Goal: Task Accomplishment & Management: Manage account settings

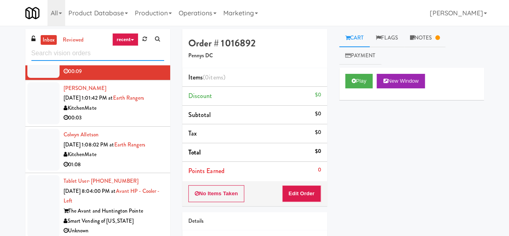
scroll to position [121, 0]
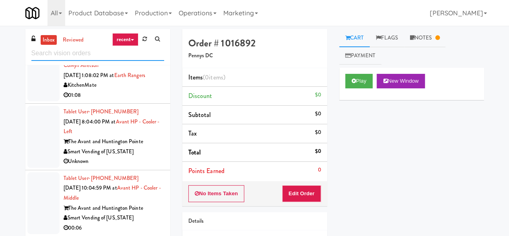
click at [104, 56] on input "text" at bounding box center [97, 53] width 133 height 15
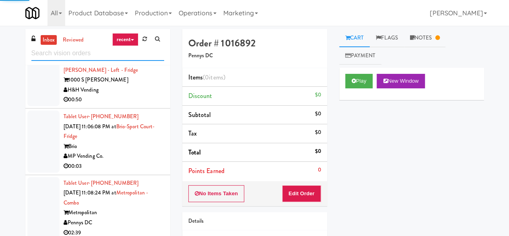
scroll to position [2334, 0]
click at [122, 154] on div "MP Vending Co." at bounding box center [114, 156] width 101 height 10
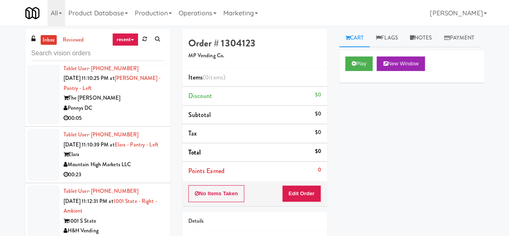
click at [126, 113] on div "Pennys DC" at bounding box center [114, 108] width 101 height 10
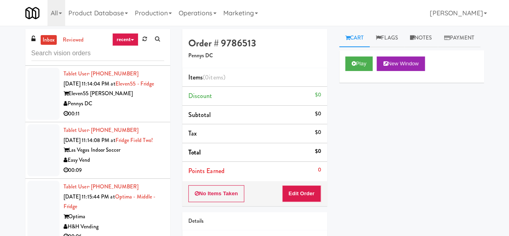
scroll to position [3341, 0]
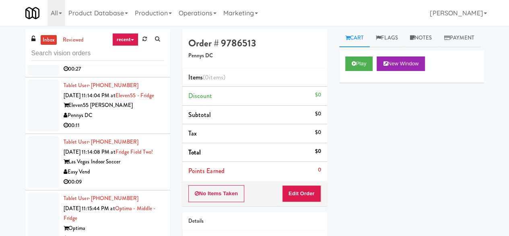
drag, startPoint x: 130, startPoint y: 207, endPoint x: 157, endPoint y: 196, distance: 28.2
click at [130, 130] on div "00:11" at bounding box center [114, 125] width 101 height 10
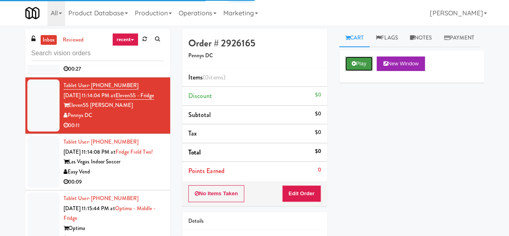
click at [356, 71] on button "Play" at bounding box center [359, 63] width 28 height 14
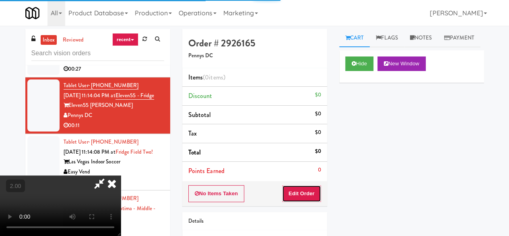
click at [311, 196] on button "Edit Order" at bounding box center [301, 193] width 39 height 17
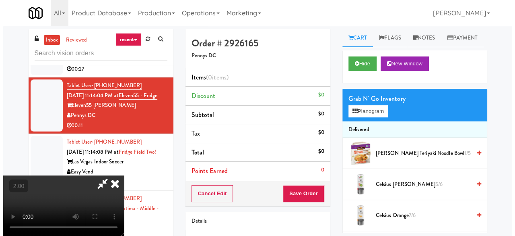
scroll to position [17, 0]
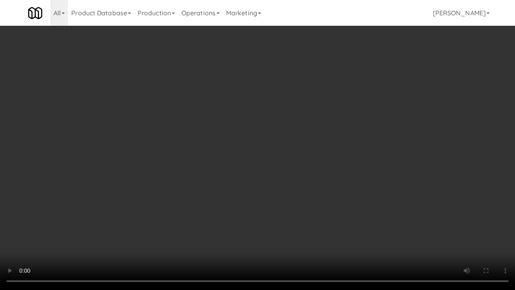
click at [308, 200] on video at bounding box center [257, 145] width 515 height 290
click at [336, 190] on video at bounding box center [257, 145] width 515 height 290
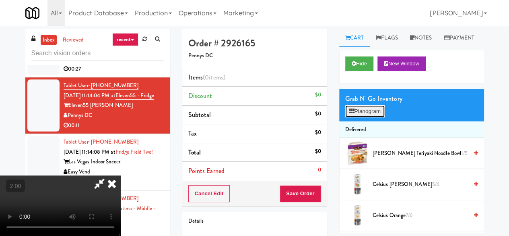
click at [349, 114] on icon at bounding box center [351, 110] width 5 height 5
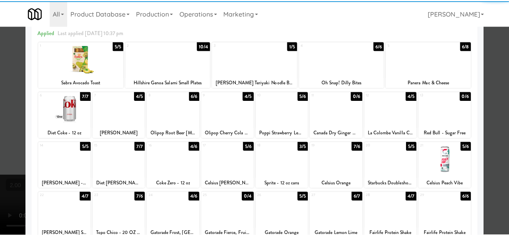
scroll to position [81, 0]
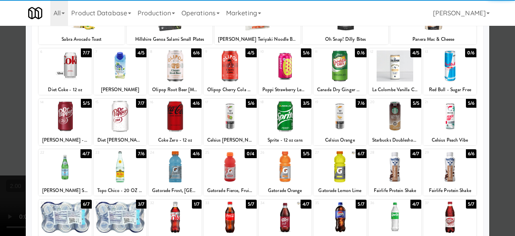
click at [287, 116] on div at bounding box center [285, 116] width 53 height 31
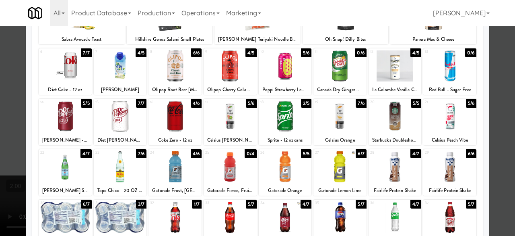
drag, startPoint x: 447, startPoint y: 176, endPoint x: 457, endPoint y: 172, distance: 10.5
click at [447, 175] on div at bounding box center [450, 166] width 53 height 31
click at [494, 130] on div at bounding box center [257, 118] width 515 height 236
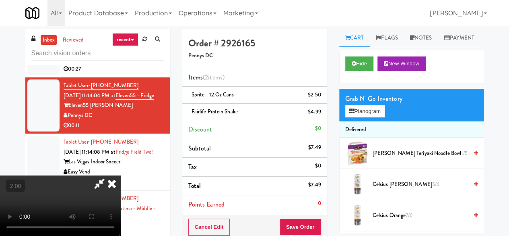
click at [109, 175] on icon at bounding box center [99, 183] width 19 height 16
click at [308, 228] on button "Save Order" at bounding box center [300, 226] width 41 height 17
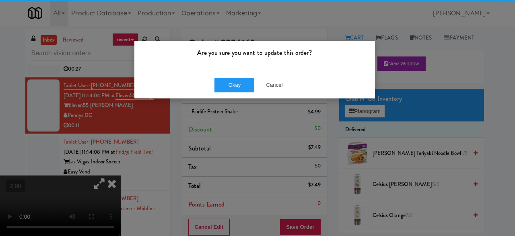
click at [230, 76] on div "Okay Cancel" at bounding box center [254, 84] width 241 height 27
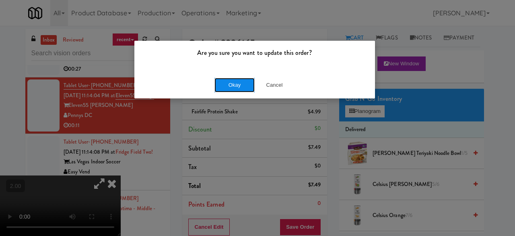
click at [232, 81] on button "Okay" at bounding box center [235, 85] width 40 height 14
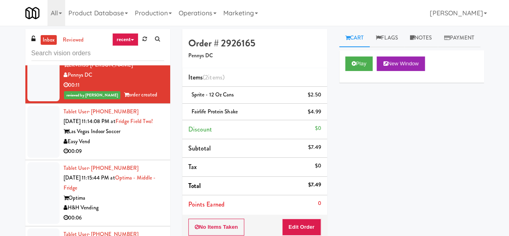
scroll to position [3462, 0]
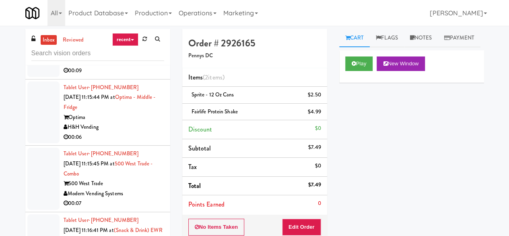
click at [140, 76] on div "00:09" at bounding box center [114, 71] width 101 height 10
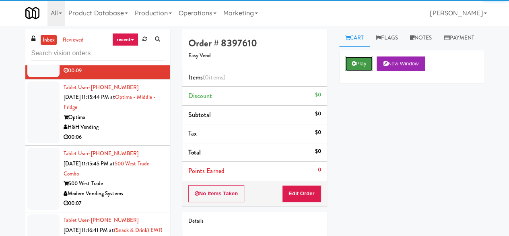
click at [359, 71] on button "Play" at bounding box center [359, 63] width 28 height 14
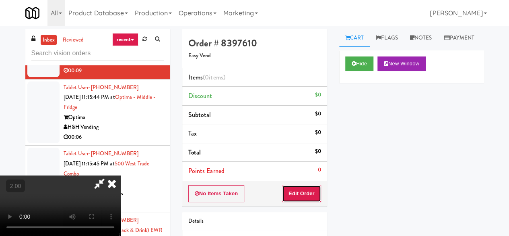
click at [310, 191] on button "Edit Order" at bounding box center [301, 193] width 39 height 17
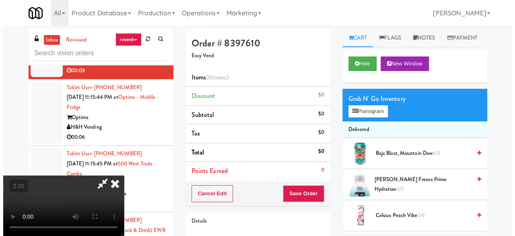
scroll to position [17, 0]
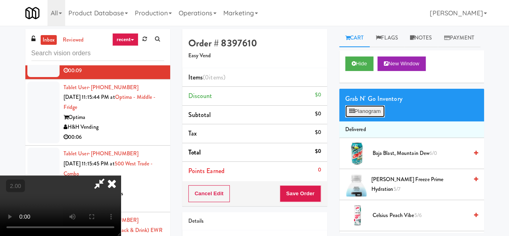
click at [370, 117] on button "Planogram" at bounding box center [364, 111] width 39 height 12
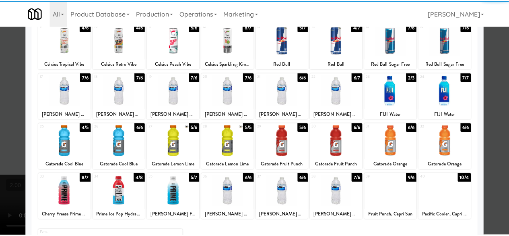
scroll to position [121, 0]
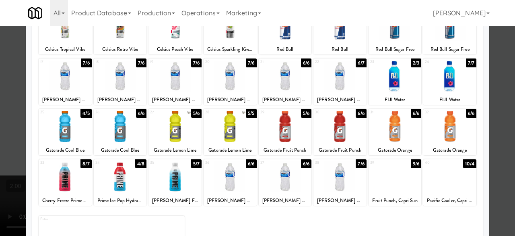
click at [338, 78] on div at bounding box center [340, 75] width 53 height 31
click at [501, 42] on div at bounding box center [257, 118] width 515 height 236
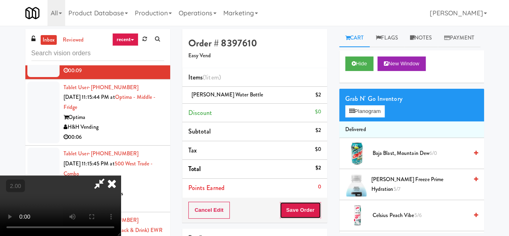
click at [319, 203] on button "Save Order" at bounding box center [300, 209] width 41 height 17
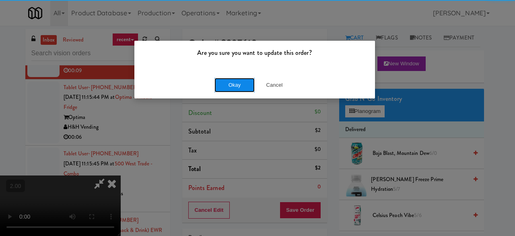
click at [217, 82] on button "Okay" at bounding box center [235, 85] width 40 height 14
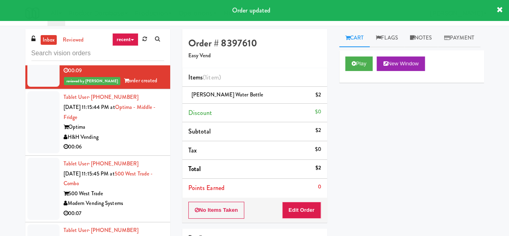
drag, startPoint x: 92, startPoint y: 62, endPoint x: 102, endPoint y: 100, distance: 39.2
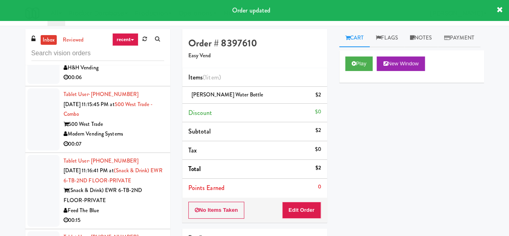
scroll to position [3583, 0]
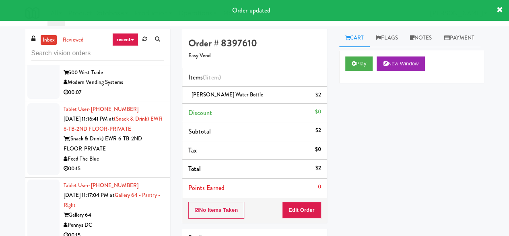
drag, startPoint x: 102, startPoint y: 100, endPoint x: 29, endPoint y: 113, distance: 74.1
click at [29, 32] on div at bounding box center [43, 1] width 32 height 62
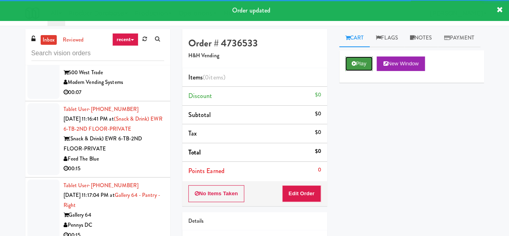
click at [365, 71] on button "Play" at bounding box center [359, 63] width 28 height 14
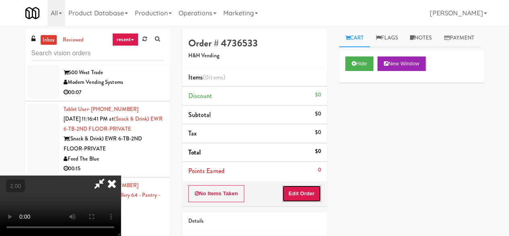
click at [301, 196] on button "Edit Order" at bounding box center [301, 193] width 39 height 17
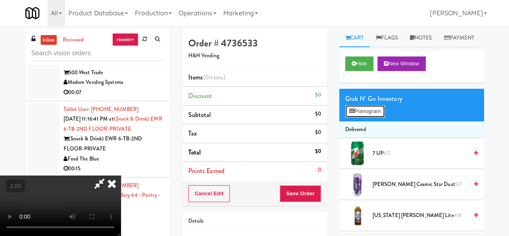
click at [370, 117] on button "Planogram" at bounding box center [364, 111] width 39 height 12
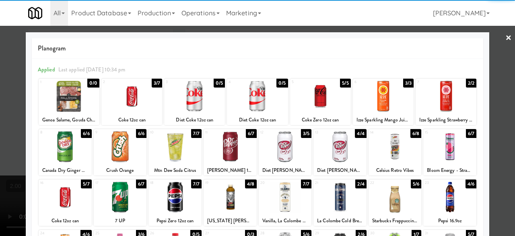
click at [336, 100] on div at bounding box center [320, 96] width 61 height 31
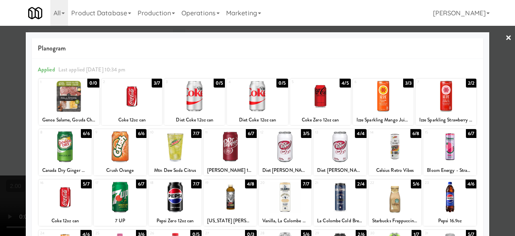
click at [494, 73] on div at bounding box center [257, 118] width 515 height 236
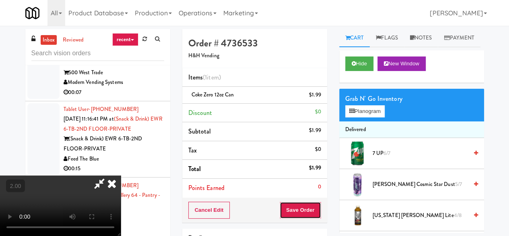
click at [318, 205] on button "Save Order" at bounding box center [300, 209] width 41 height 17
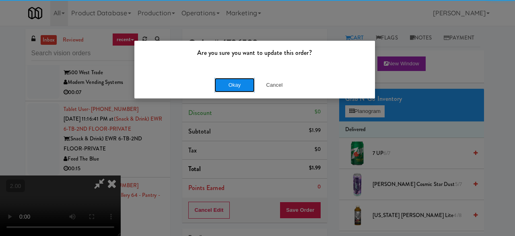
click at [235, 89] on button "Okay" at bounding box center [235, 85] width 40 height 14
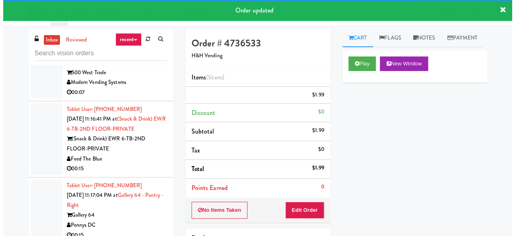
scroll to position [3673, 0]
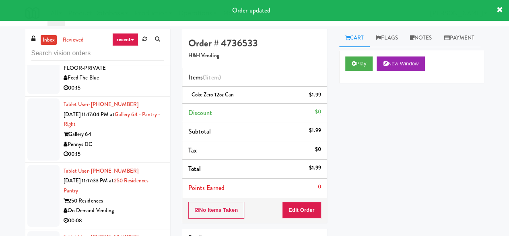
click at [141, 17] on div "00:07" at bounding box center [114, 12] width 101 height 10
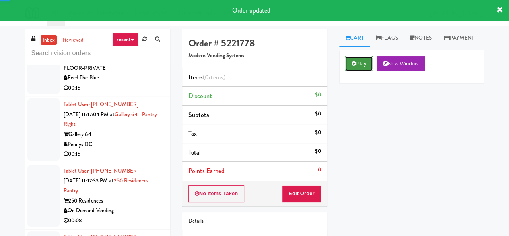
click at [355, 71] on button "Play" at bounding box center [359, 63] width 28 height 14
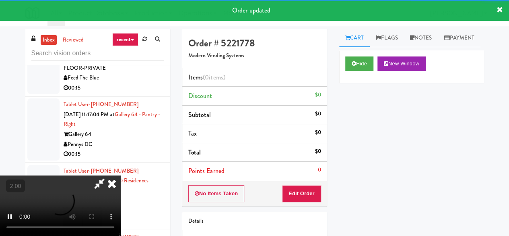
click at [309, 181] on div "No Items Taken Edit Order" at bounding box center [254, 193] width 145 height 25
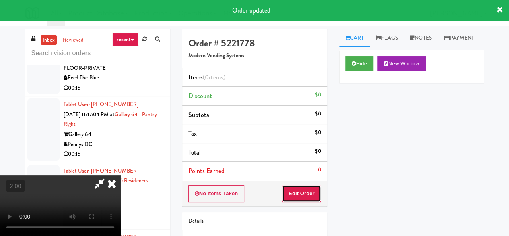
click at [307, 186] on button "Edit Order" at bounding box center [301, 193] width 39 height 17
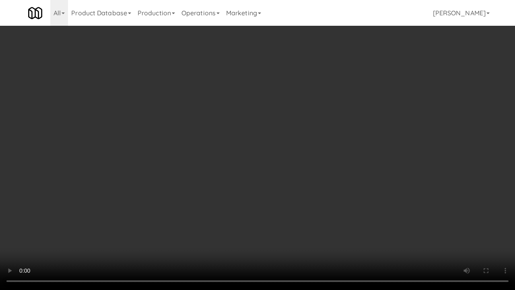
click at [305, 134] on video at bounding box center [257, 145] width 515 height 290
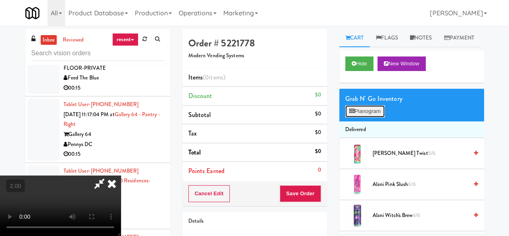
click at [374, 117] on button "Planogram" at bounding box center [364, 111] width 39 height 12
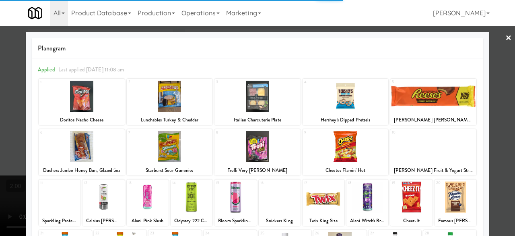
click at [189, 89] on div at bounding box center [170, 96] width 86 height 31
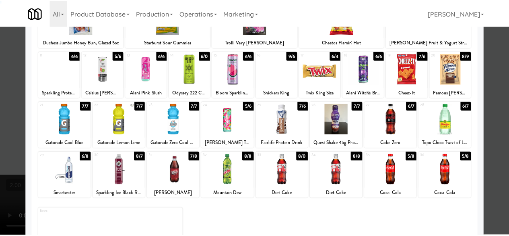
scroll to position [159, 0]
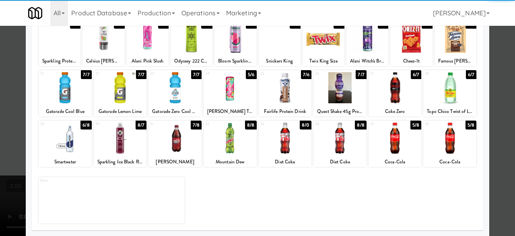
click at [237, 145] on div at bounding box center [230, 137] width 53 height 31
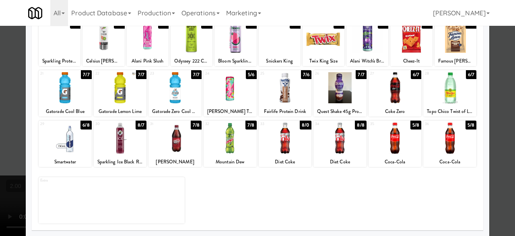
click at [498, 59] on div at bounding box center [257, 118] width 515 height 236
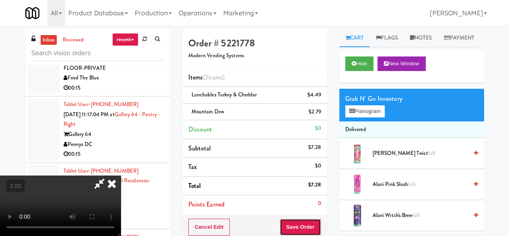
click at [314, 223] on button "Save Order" at bounding box center [300, 226] width 41 height 17
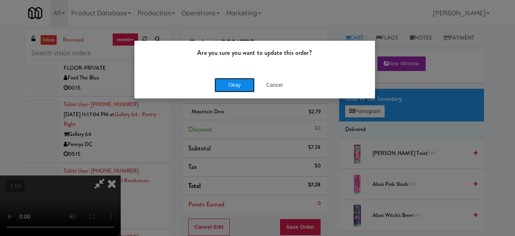
click at [234, 89] on button "Okay" at bounding box center [235, 85] width 40 height 14
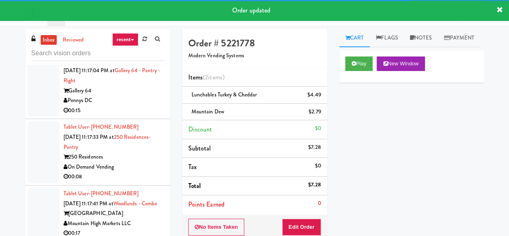
scroll to position [3764, 0]
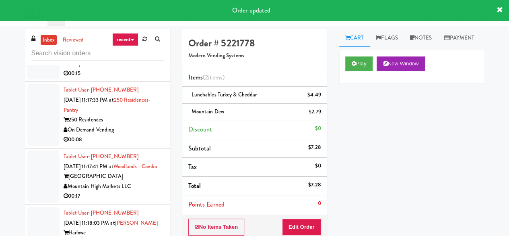
click at [140, 82] on li "Tablet User · (225) 788-0265 [DATE] 11:17:04 PM at Gallery 64 - Pantry - Right …" at bounding box center [97, 49] width 145 height 66
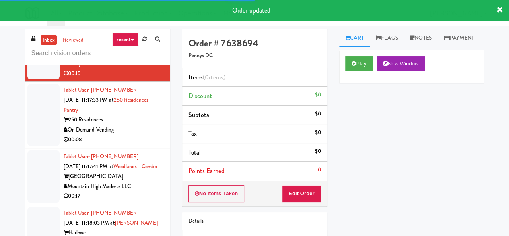
drag, startPoint x: 100, startPoint y: 105, endPoint x: 262, endPoint y: 124, distance: 163.0
click at [101, 12] on div "00:15" at bounding box center [114, 7] width 101 height 10
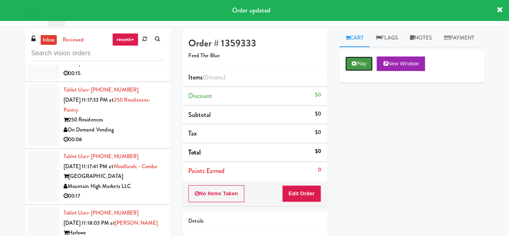
click at [362, 71] on button "Play" at bounding box center [359, 63] width 28 height 14
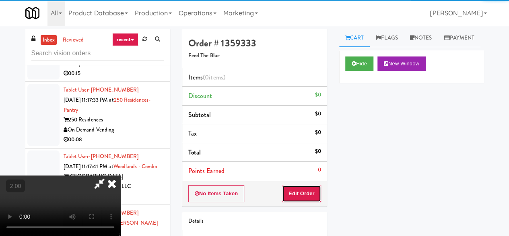
click at [305, 191] on button "Edit Order" at bounding box center [301, 193] width 39 height 17
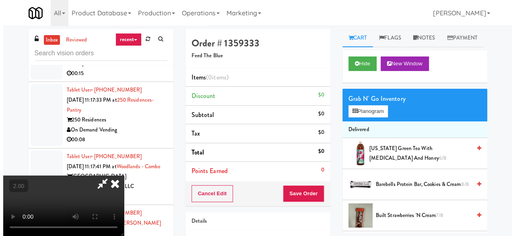
scroll to position [17, 0]
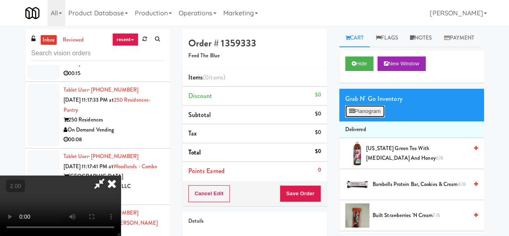
click at [373, 117] on button "Planogram" at bounding box center [364, 111] width 39 height 12
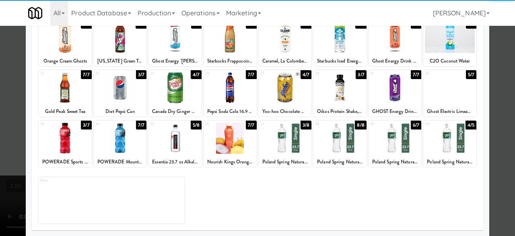
click at [290, 85] on div at bounding box center [285, 87] width 53 height 31
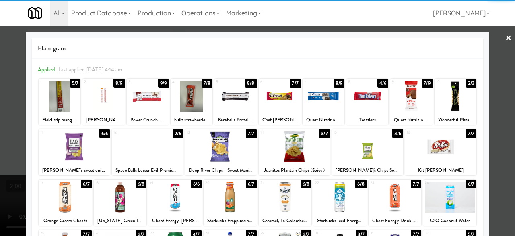
click at [246, 108] on div at bounding box center [236, 96] width 42 height 31
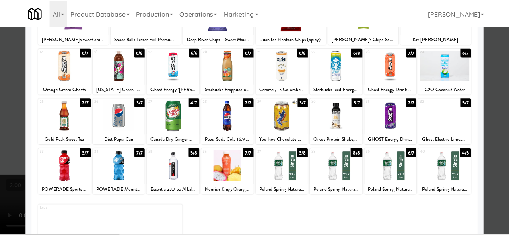
scroll to position [159, 0]
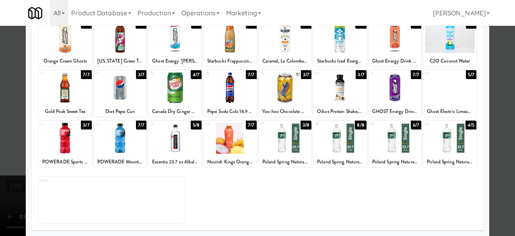
drag, startPoint x: 490, startPoint y: 89, endPoint x: 275, endPoint y: 157, distance: 226.0
click at [484, 89] on div at bounding box center [257, 118] width 515 height 236
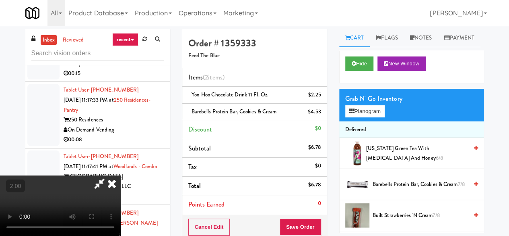
scroll to position [17, 0]
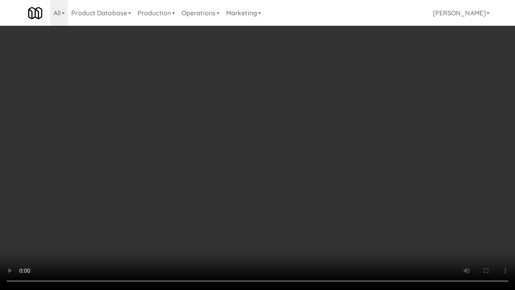
click at [265, 206] on video at bounding box center [257, 145] width 515 height 290
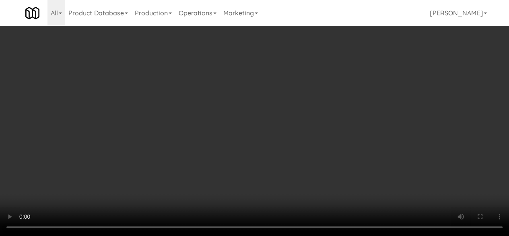
click at [317, 216] on div "Cancel Edit Save Order" at bounding box center [254, 226] width 145 height 25
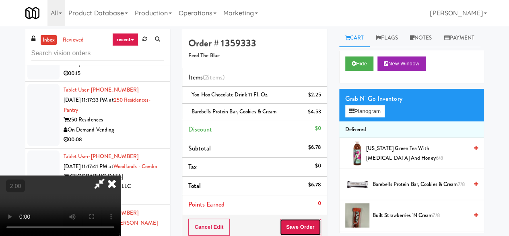
click at [313, 219] on button "Save Order" at bounding box center [300, 226] width 41 height 17
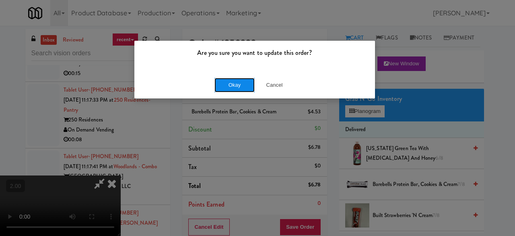
click at [237, 85] on button "Okay" at bounding box center [235, 85] width 40 height 14
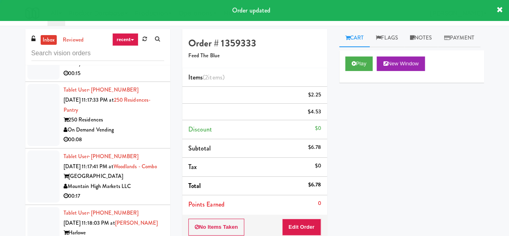
scroll to position [0, 0]
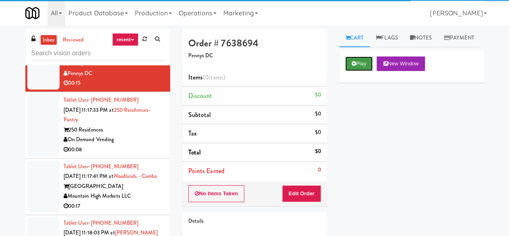
click at [361, 71] on button "Play" at bounding box center [359, 63] width 28 height 14
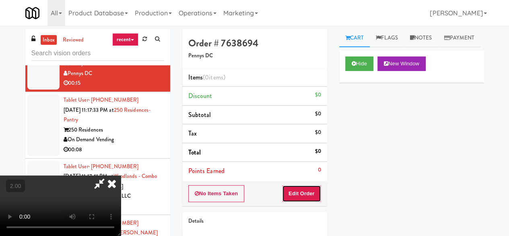
click at [286, 189] on button "Edit Order" at bounding box center [301, 193] width 39 height 17
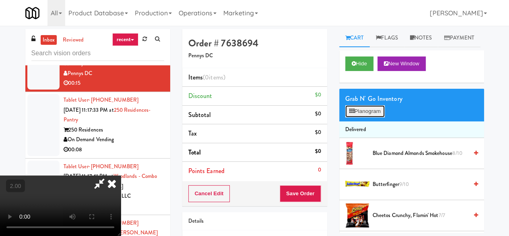
click at [365, 117] on button "Planogram" at bounding box center [364, 111] width 39 height 12
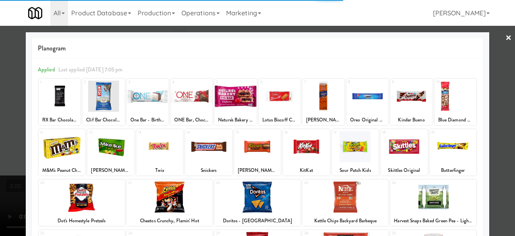
scroll to position [40, 0]
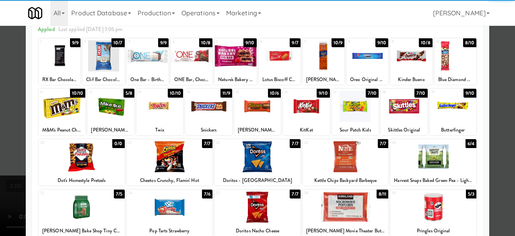
click at [156, 151] on div at bounding box center [170, 156] width 86 height 31
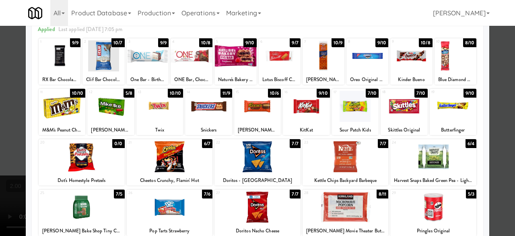
click at [422, 163] on div at bounding box center [434, 156] width 86 height 31
click at [494, 120] on div at bounding box center [257, 118] width 515 height 236
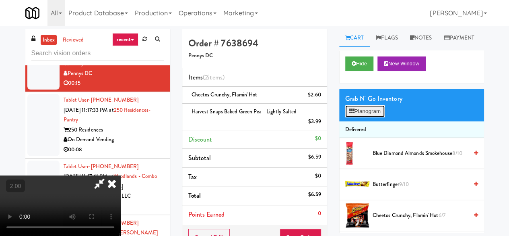
click at [364, 117] on button "Planogram" at bounding box center [364, 111] width 39 height 12
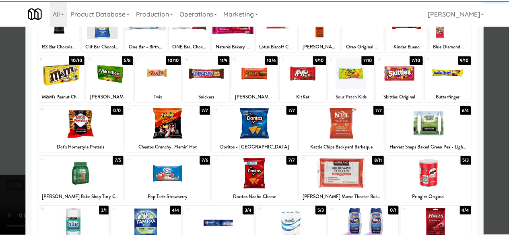
scroll to position [81, 0]
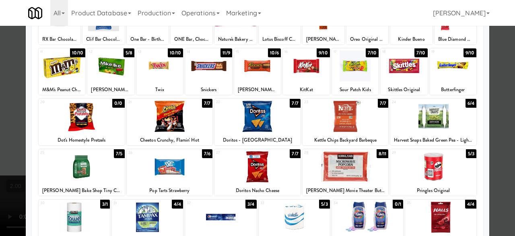
click at [350, 164] on div at bounding box center [346, 166] width 86 height 31
click at [122, 81] on div "12 5/8 [PERSON_NAME] and [PERSON_NAME] Original" at bounding box center [110, 71] width 47 height 46
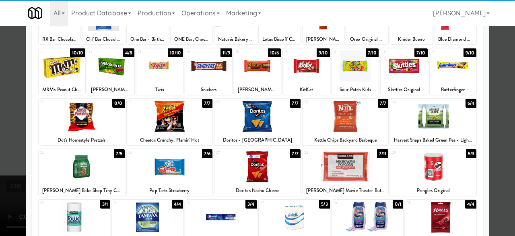
drag, startPoint x: 499, startPoint y: 76, endPoint x: 418, endPoint y: 100, distance: 84.5
click at [499, 76] on div at bounding box center [257, 118] width 515 height 236
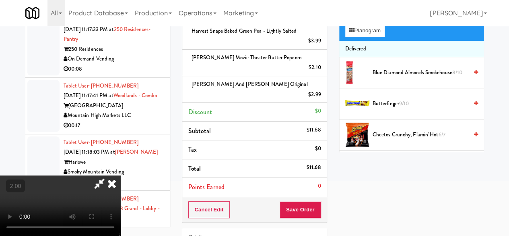
scroll to position [73, 0]
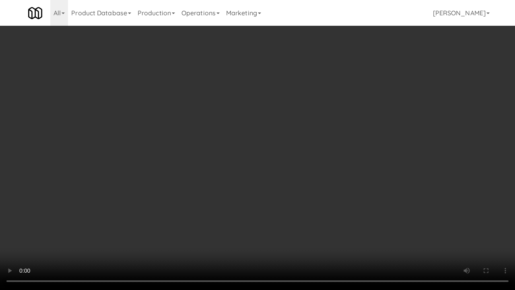
click at [271, 150] on video at bounding box center [257, 145] width 515 height 290
click at [294, 145] on video at bounding box center [257, 145] width 515 height 290
click at [294, 170] on video at bounding box center [257, 145] width 515 height 290
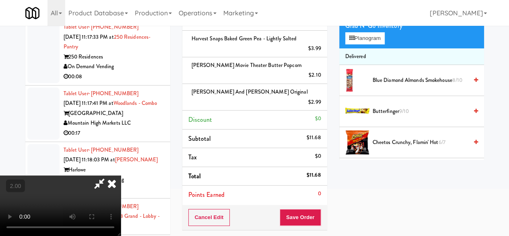
click at [109, 175] on icon at bounding box center [99, 183] width 19 height 16
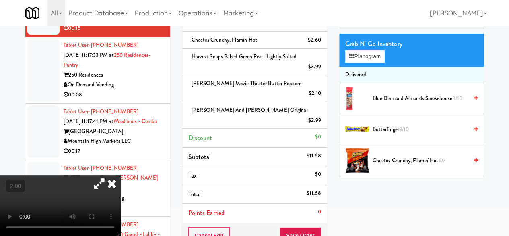
scroll to position [127, 0]
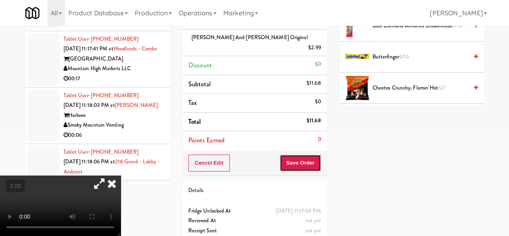
click at [290, 154] on button "Save Order" at bounding box center [300, 162] width 41 height 17
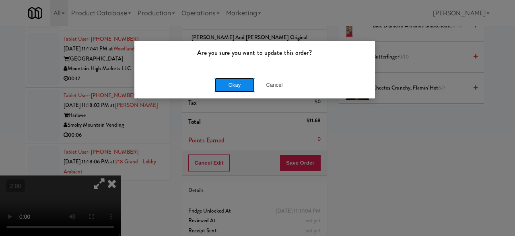
click at [232, 79] on button "Okay" at bounding box center [235, 85] width 40 height 14
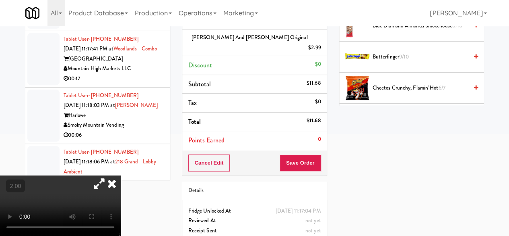
click at [154, 8] on div "250 Residences" at bounding box center [114, 3] width 101 height 10
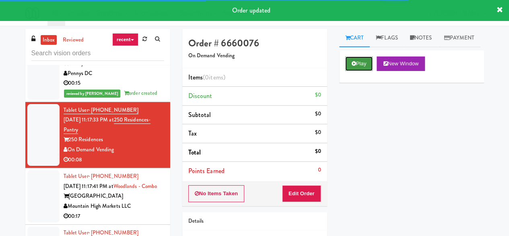
click at [355, 71] on button "Play" at bounding box center [359, 63] width 28 height 14
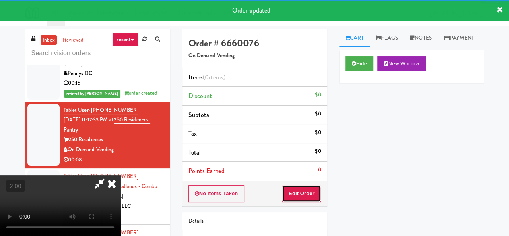
click at [302, 191] on button "Edit Order" at bounding box center [301, 193] width 39 height 17
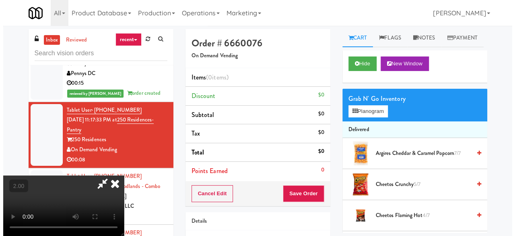
scroll to position [17, 0]
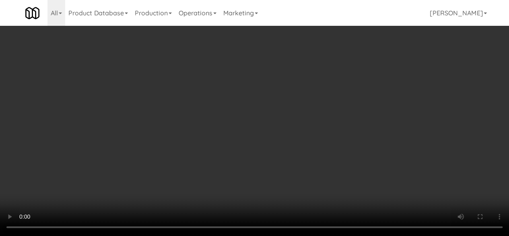
click at [377, 121] on div "Grab N' Go Inventory Planogram" at bounding box center [411, 105] width 145 height 33
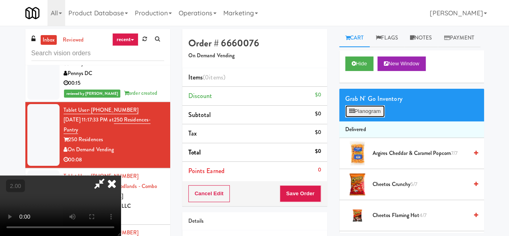
click at [376, 117] on button "Planogram" at bounding box center [364, 111] width 39 height 12
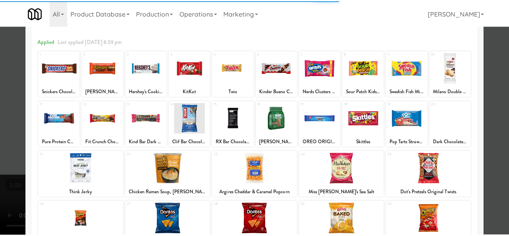
scroll to position [40, 0]
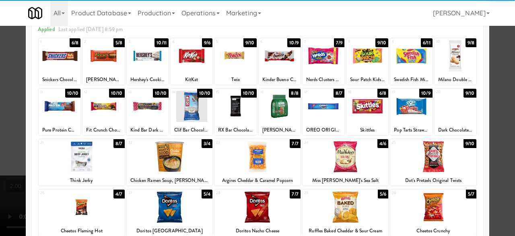
drag, startPoint x: 365, startPoint y: 104, endPoint x: 382, endPoint y: 115, distance: 20.1
click at [366, 105] on div at bounding box center [368, 106] width 42 height 31
drag, startPoint x: 499, startPoint y: 88, endPoint x: 352, endPoint y: 111, distance: 149.1
click at [499, 87] on div at bounding box center [257, 118] width 515 height 236
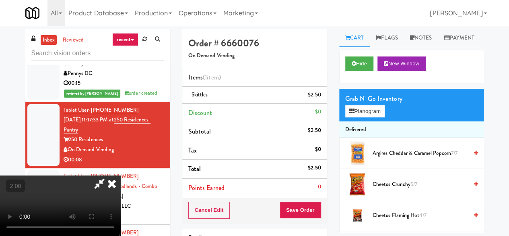
scroll to position [106, 0]
click at [317, 210] on button "Save Order" at bounding box center [300, 209] width 41 height 17
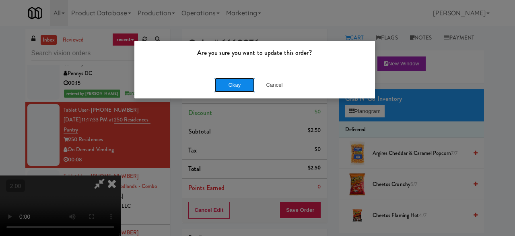
click at [236, 87] on button "Okay" at bounding box center [235, 85] width 40 height 14
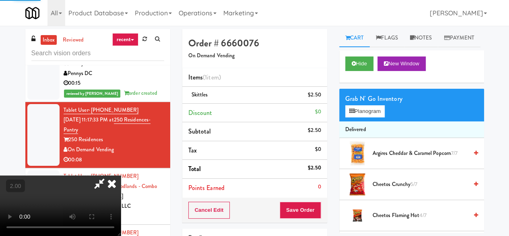
scroll to position [0, 0]
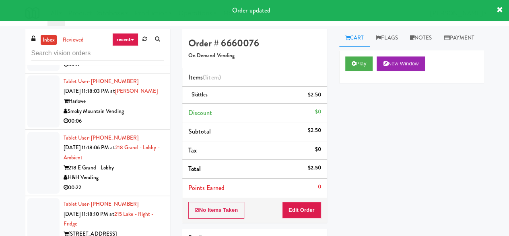
click at [126, 60] on div "Mountain High Markets LLC" at bounding box center [114, 55] width 101 height 10
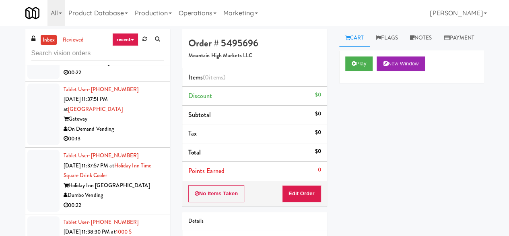
scroll to position [5737, 0]
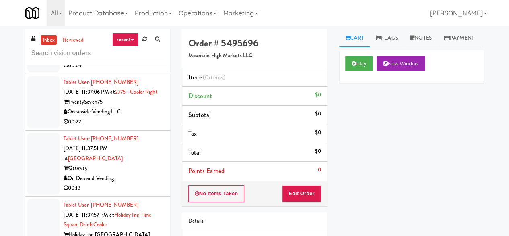
click at [356, 66] on icon at bounding box center [354, 63] width 4 height 5
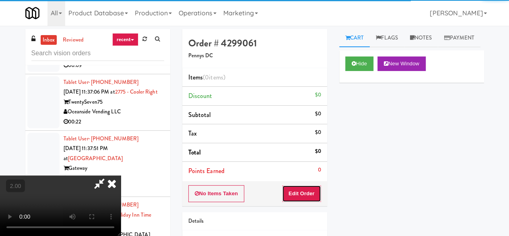
click at [297, 189] on button "Edit Order" at bounding box center [301, 193] width 39 height 17
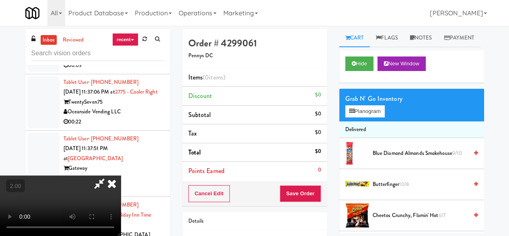
scroll to position [17, 0]
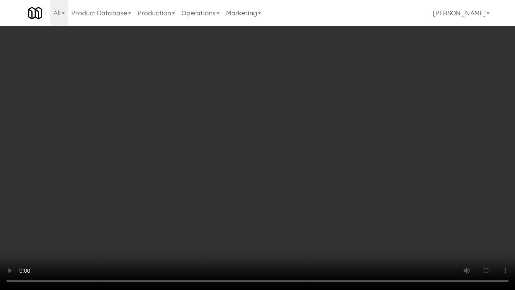
click at [299, 167] on video at bounding box center [257, 145] width 515 height 290
click at [297, 164] on video at bounding box center [257, 145] width 515 height 290
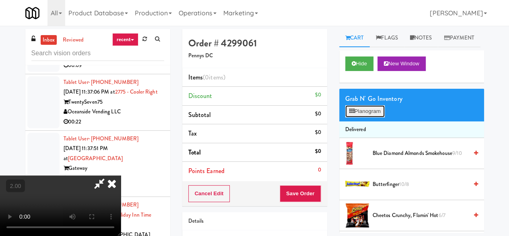
click at [374, 117] on button "Planogram" at bounding box center [364, 111] width 39 height 12
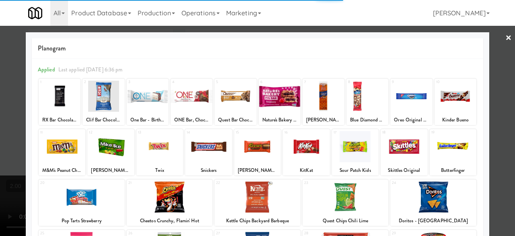
click at [225, 95] on div at bounding box center [236, 96] width 42 height 31
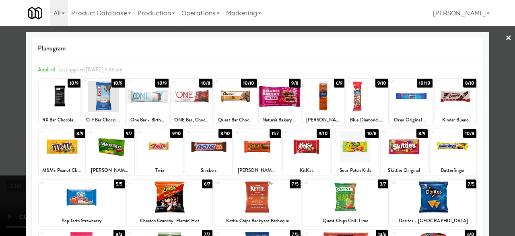
drag, startPoint x: 241, startPoint y: 95, endPoint x: 431, endPoint y: 120, distance: 191.7
click at [246, 99] on div at bounding box center [236, 96] width 42 height 31
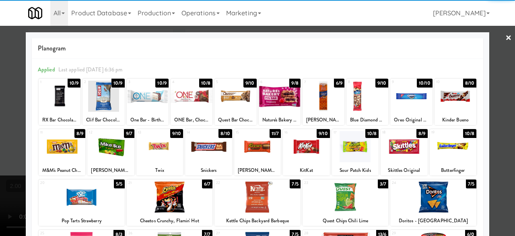
click at [486, 72] on div at bounding box center [257, 118] width 515 height 236
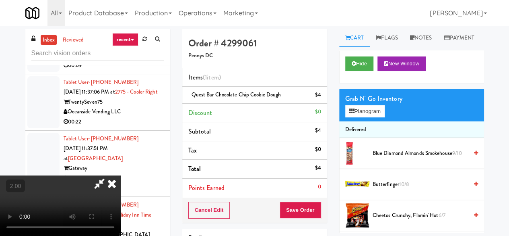
scroll to position [17, 0]
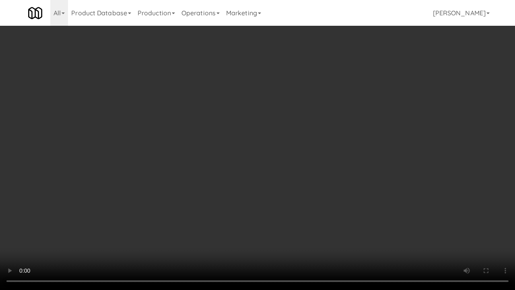
click at [243, 147] on video at bounding box center [257, 145] width 515 height 290
click at [280, 131] on video at bounding box center [257, 145] width 515 height 290
drag, startPoint x: 279, startPoint y: 129, endPoint x: 283, endPoint y: 130, distance: 4.3
click at [279, 129] on video at bounding box center [257, 145] width 515 height 290
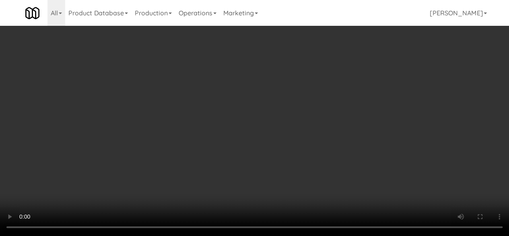
scroll to position [0, 0]
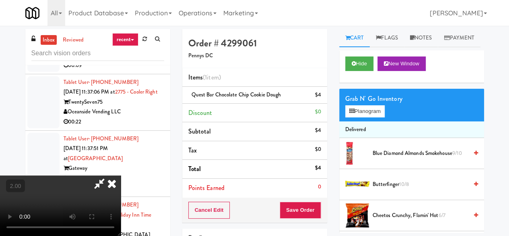
click at [109, 175] on icon at bounding box center [99, 183] width 19 height 16
drag, startPoint x: 306, startPoint y: 221, endPoint x: 306, endPoint y: 214, distance: 7.3
click at [306, 221] on div "Order # 4299061 Pennys DC Items (1 item ) Quest Bar Chocolate Chip Cookie Dough…" at bounding box center [254, 166] width 157 height 275
click at [306, 214] on button "Save Order" at bounding box center [300, 209] width 41 height 17
click at [306, 214] on body "Are you sure you want to update this order? Okay Cancel Okay Are you sure you w…" at bounding box center [254, 144] width 509 height 236
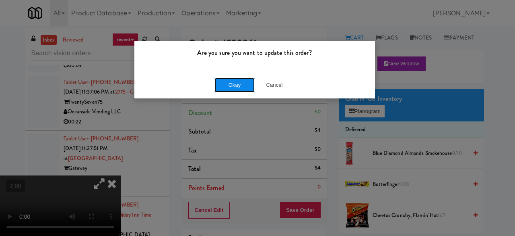
click at [242, 91] on button "Okay" at bounding box center [235, 85] width 40 height 14
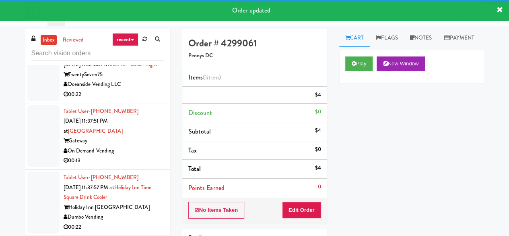
scroll to position [5777, 0]
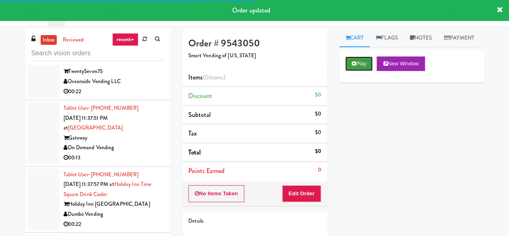
click at [354, 71] on button "Play" at bounding box center [359, 63] width 28 height 14
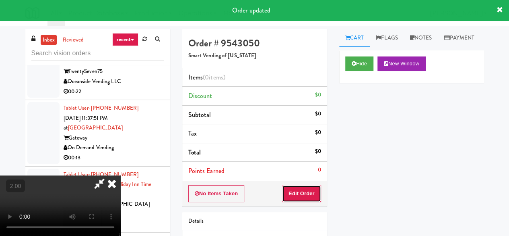
click at [306, 187] on button "Edit Order" at bounding box center [301, 193] width 39 height 17
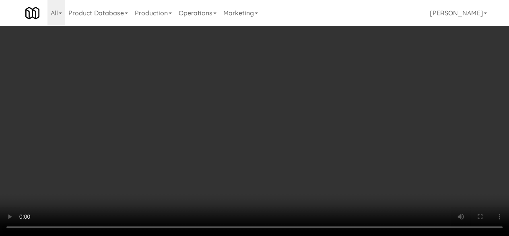
click at [398, 121] on div "Grab N' Go Inventory Planogram" at bounding box center [411, 105] width 145 height 33
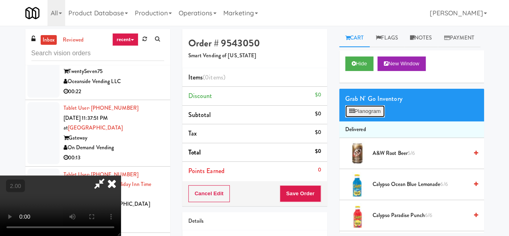
click at [366, 117] on button "Planogram" at bounding box center [364, 111] width 39 height 12
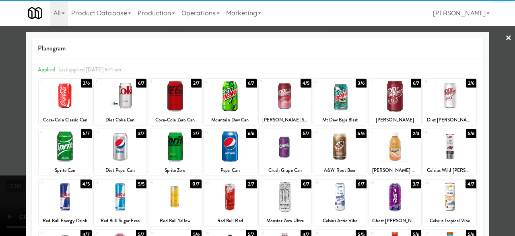
drag, startPoint x: 439, startPoint y: 104, endPoint x: 511, endPoint y: 87, distance: 73.5
click at [447, 104] on div at bounding box center [450, 96] width 53 height 31
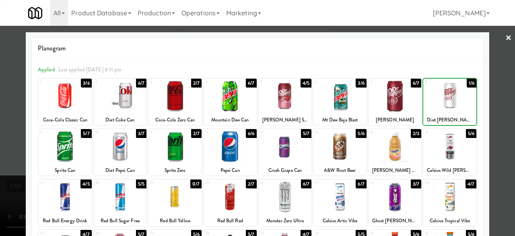
click at [502, 72] on div at bounding box center [257, 118] width 515 height 236
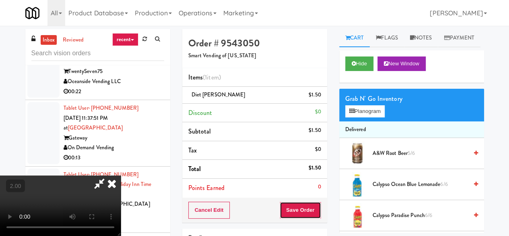
click at [319, 211] on button "Save Order" at bounding box center [300, 209] width 41 height 17
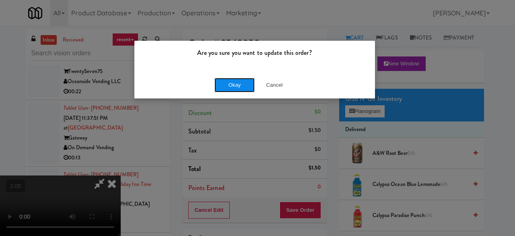
drag, startPoint x: 237, startPoint y: 80, endPoint x: 241, endPoint y: 78, distance: 4.7
click at [237, 80] on button "Okay" at bounding box center [235, 85] width 40 height 14
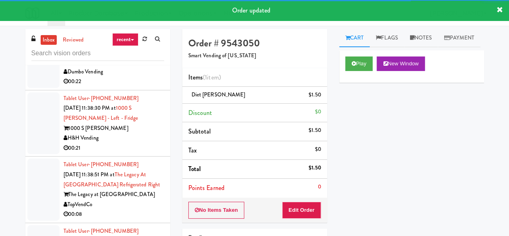
scroll to position [5938, 0]
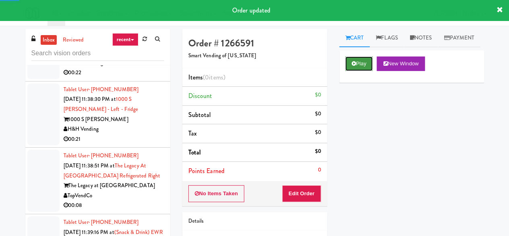
click at [361, 71] on button "Play" at bounding box center [359, 63] width 28 height 14
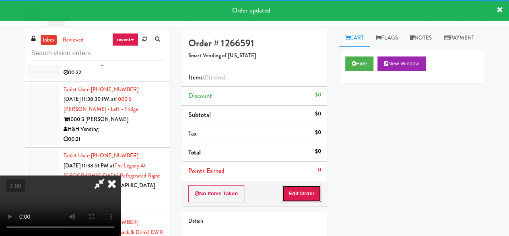
click at [316, 188] on button "Edit Order" at bounding box center [301, 193] width 39 height 17
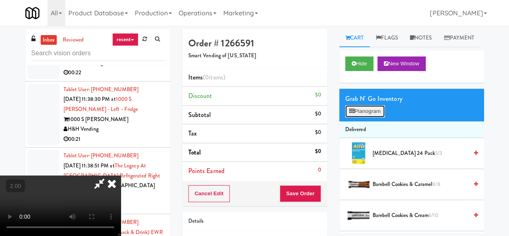
click at [358, 117] on button "Planogram" at bounding box center [364, 111] width 39 height 12
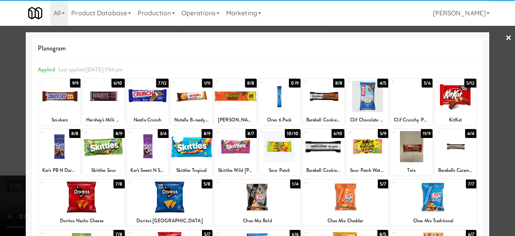
click at [282, 143] on div at bounding box center [280, 146] width 42 height 31
click at [138, 92] on div at bounding box center [148, 96] width 42 height 31
click at [498, 84] on div at bounding box center [257, 118] width 515 height 236
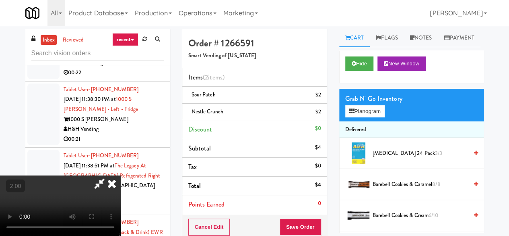
click at [109, 175] on icon at bounding box center [99, 183] width 19 height 16
click at [291, 220] on button "Save Order" at bounding box center [300, 226] width 41 height 17
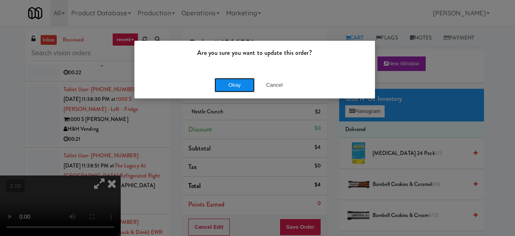
click at [238, 83] on button "Okay" at bounding box center [235, 85] width 40 height 14
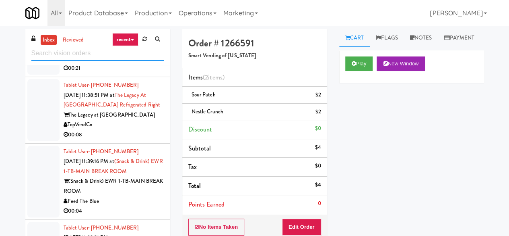
click at [94, 57] on input "text" at bounding box center [97, 53] width 133 height 15
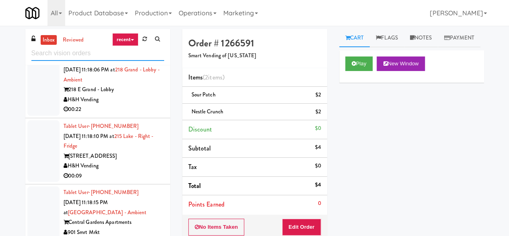
scroll to position [1449, 0]
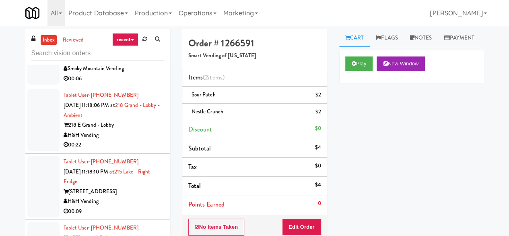
click at [136, 84] on div "00:06" at bounding box center [114, 79] width 101 height 10
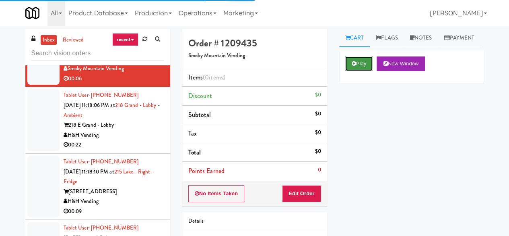
click at [369, 71] on button "Play" at bounding box center [359, 63] width 28 height 14
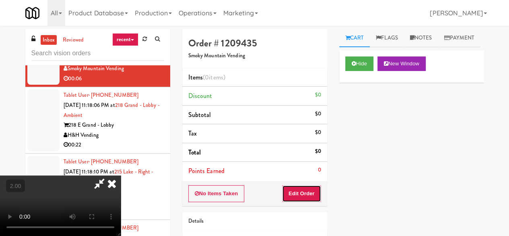
click at [301, 198] on button "Edit Order" at bounding box center [301, 193] width 39 height 17
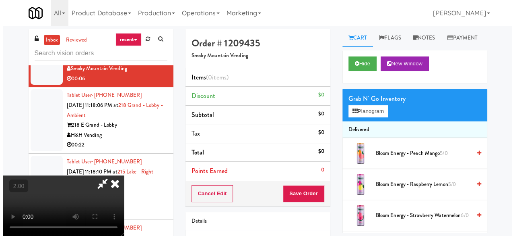
scroll to position [17, 0]
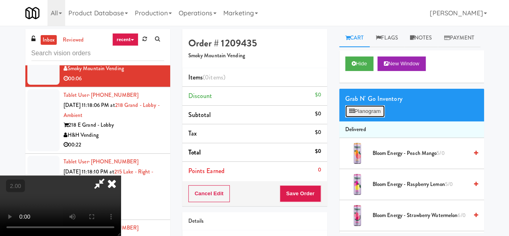
click at [347, 117] on button "Planogram" at bounding box center [364, 111] width 39 height 12
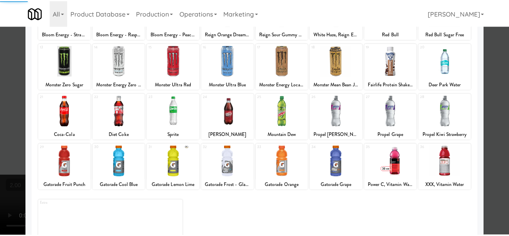
scroll to position [159, 0]
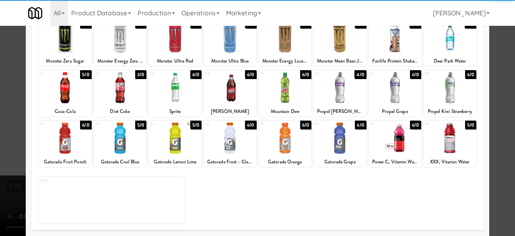
click at [441, 99] on div at bounding box center [450, 87] width 53 height 31
click at [484, 72] on div "Planogram Applied Last applied [DATE] 4:11 pm 1 6/0 Lunchables Ham and Cheddar …" at bounding box center [258, 54] width 464 height 363
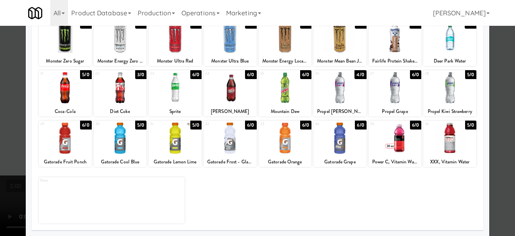
click at [490, 110] on div at bounding box center [257, 118] width 515 height 236
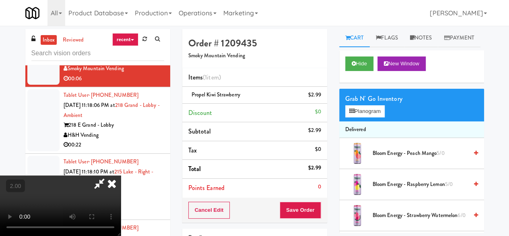
scroll to position [17, 0]
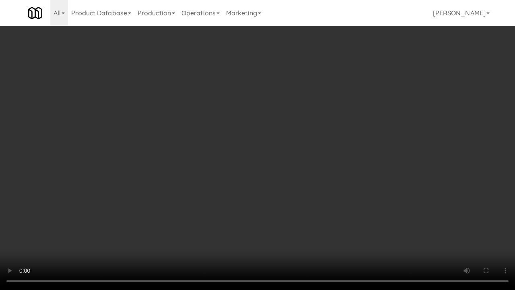
click at [314, 143] on video at bounding box center [257, 145] width 515 height 290
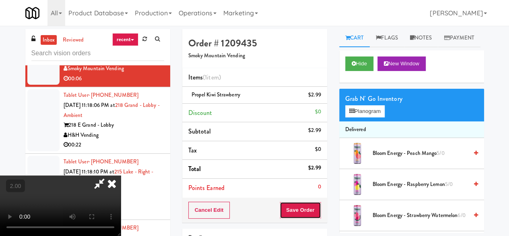
click at [312, 207] on button "Save Order" at bounding box center [300, 209] width 41 height 17
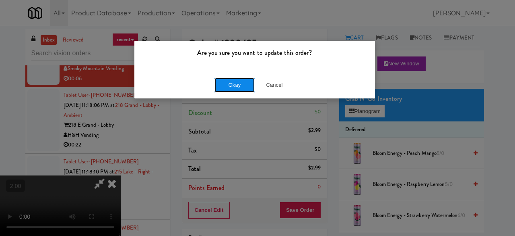
click at [234, 84] on button "Okay" at bounding box center [235, 85] width 40 height 14
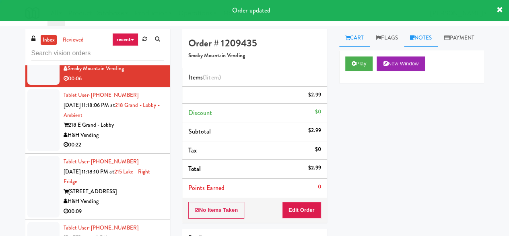
scroll to position [0, 0]
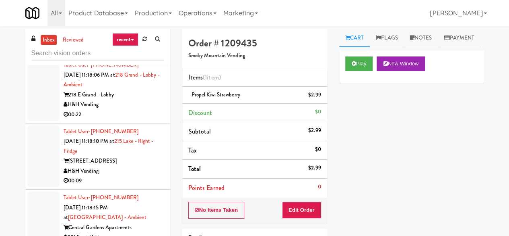
click at [124, 110] on div "H&H Vending" at bounding box center [114, 104] width 101 height 10
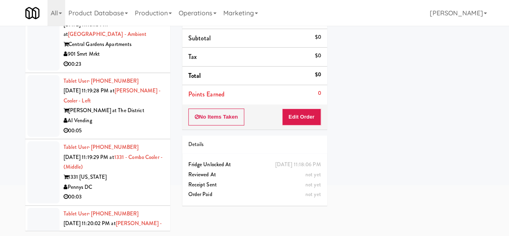
scroll to position [1691, 0]
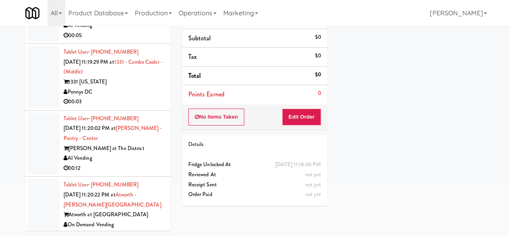
click at [151, 110] on li "Tablet User · (956) 203-8737 [DATE] 11:19:29 PM at 1331 - Combo Cooler - (Middl…" at bounding box center [97, 77] width 145 height 66
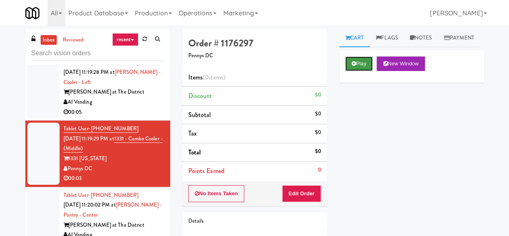
click at [372, 71] on button "Play" at bounding box center [359, 63] width 28 height 14
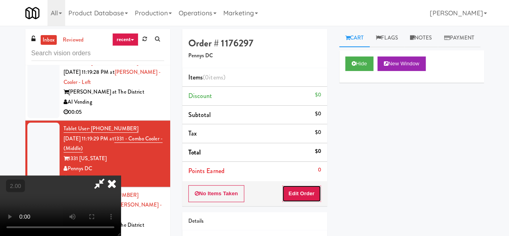
click at [298, 194] on button "Edit Order" at bounding box center [301, 193] width 39 height 17
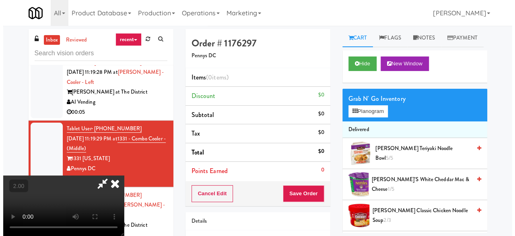
scroll to position [17, 0]
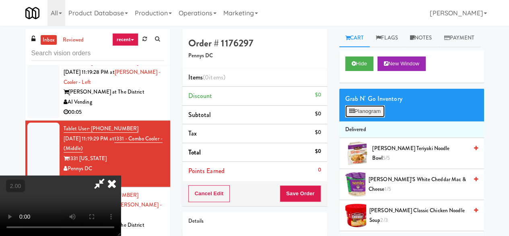
click at [360, 117] on button "Planogram" at bounding box center [364, 111] width 39 height 12
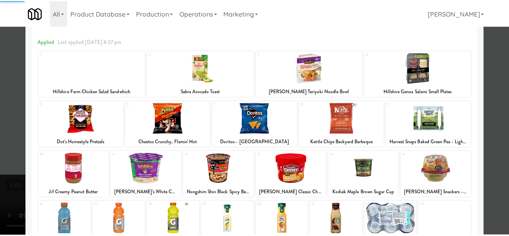
scroll to position [40, 0]
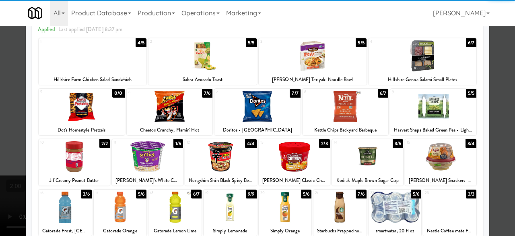
click at [158, 108] on div at bounding box center [170, 106] width 86 height 31
drag, startPoint x: 500, startPoint y: 81, endPoint x: 427, endPoint y: 94, distance: 73.7
click at [499, 81] on div at bounding box center [257, 118] width 515 height 236
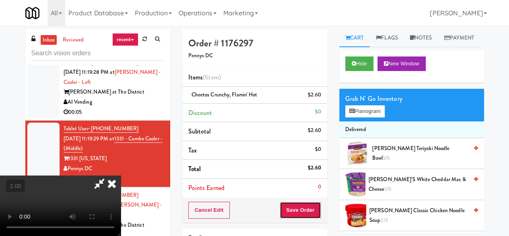
click at [311, 204] on button "Save Order" at bounding box center [300, 209] width 41 height 17
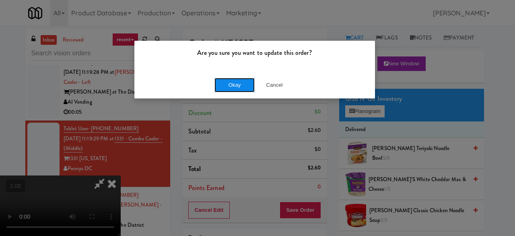
click at [237, 85] on button "Okay" at bounding box center [235, 85] width 40 height 14
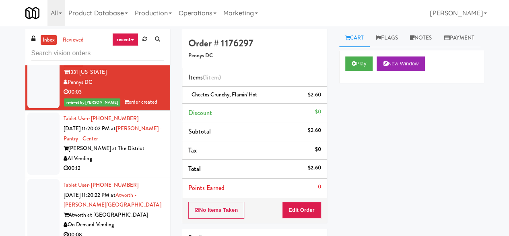
scroll to position [1852, 0]
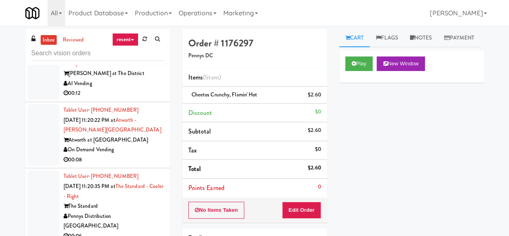
click at [137, 89] on div "AI Vending" at bounding box center [114, 84] width 101 height 10
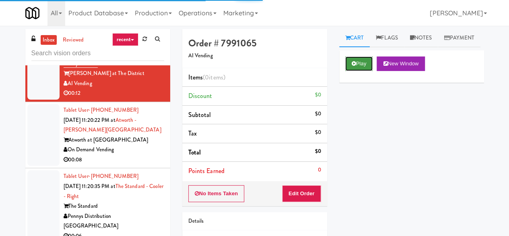
click at [364, 71] on button "Play" at bounding box center [359, 63] width 28 height 14
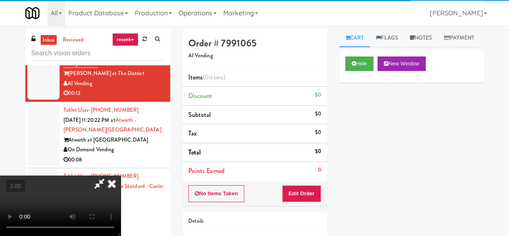
click at [300, 201] on div "No Items Taken Edit Order" at bounding box center [254, 193] width 145 height 25
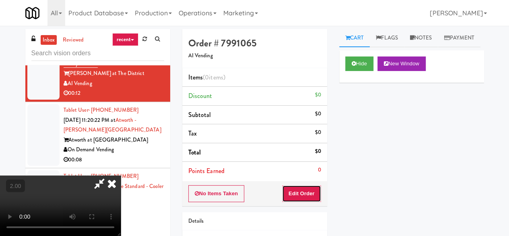
click at [304, 192] on button "Edit Order" at bounding box center [301, 193] width 39 height 17
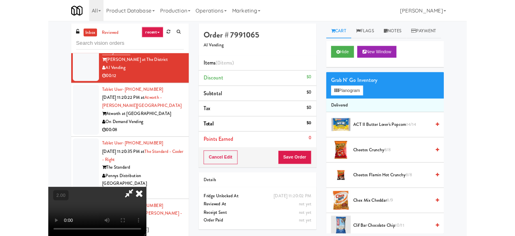
scroll to position [17, 0]
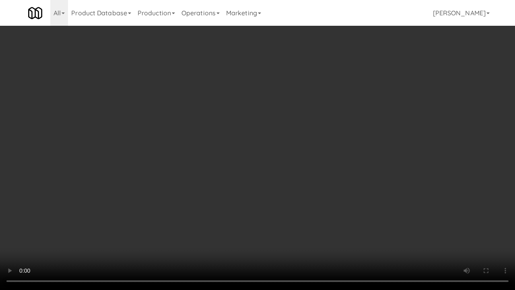
click at [337, 163] on video at bounding box center [257, 145] width 515 height 290
click at [336, 163] on video at bounding box center [257, 145] width 515 height 290
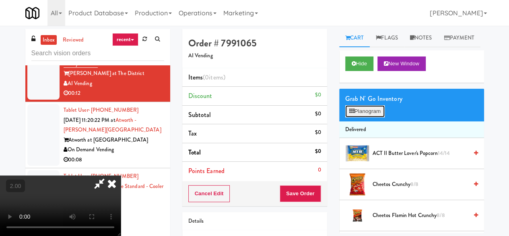
click at [367, 117] on button "Planogram" at bounding box center [364, 111] width 39 height 12
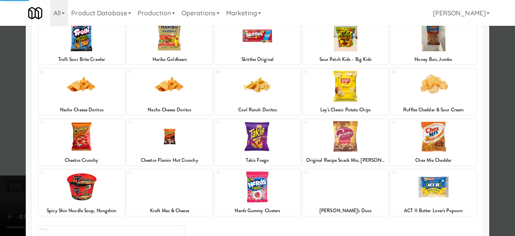
scroll to position [159, 0]
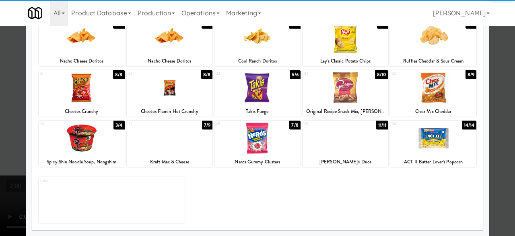
click at [86, 143] on div at bounding box center [82, 137] width 86 height 31
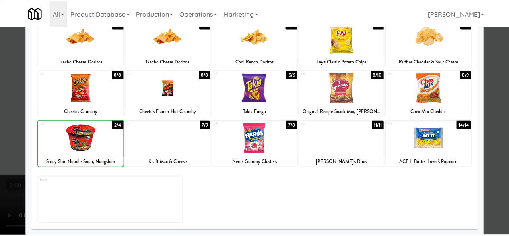
scroll to position [0, 0]
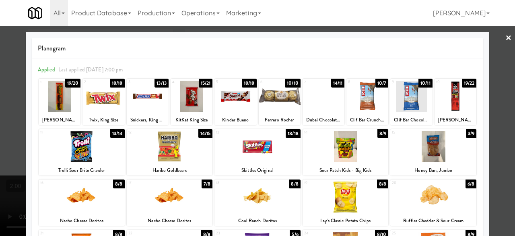
drag, startPoint x: 173, startPoint y: 187, endPoint x: 200, endPoint y: 207, distance: 33.3
click at [174, 189] on div at bounding box center [170, 196] width 86 height 31
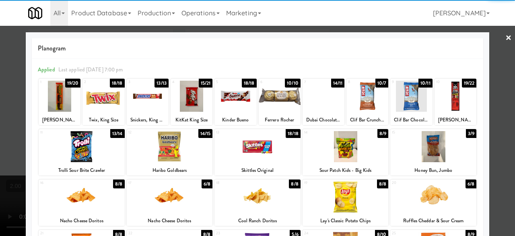
click at [503, 103] on div at bounding box center [257, 118] width 515 height 236
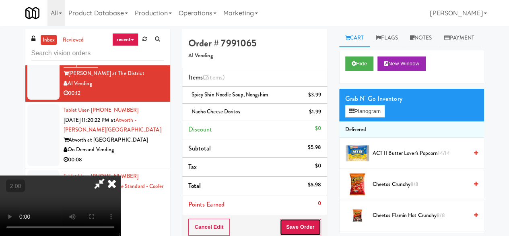
click at [310, 223] on button "Save Order" at bounding box center [300, 226] width 41 height 17
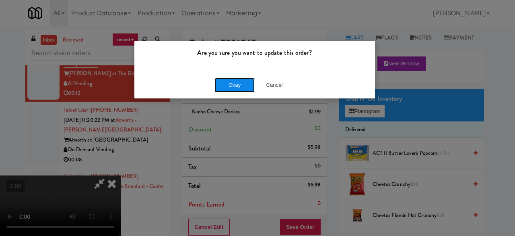
click at [241, 85] on button "Okay" at bounding box center [235, 85] width 40 height 14
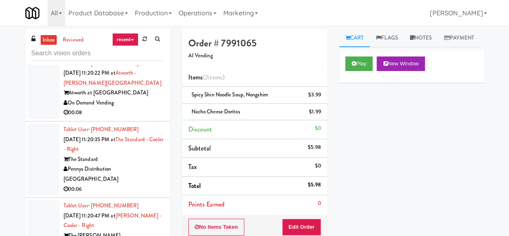
scroll to position [1933, 0]
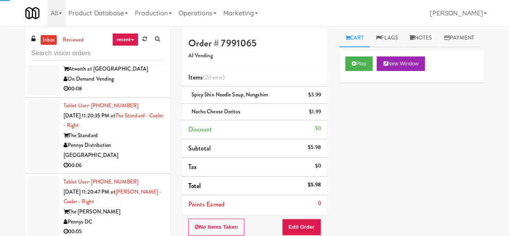
click at [135, 84] on div "On Demand Vending" at bounding box center [114, 79] width 101 height 10
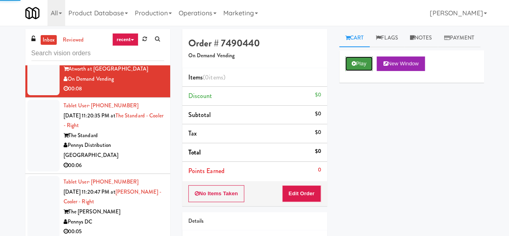
click at [358, 71] on button "Play" at bounding box center [359, 63] width 28 height 14
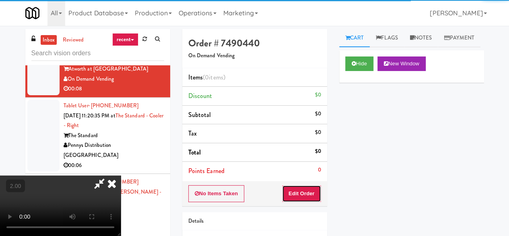
click at [297, 196] on button "Edit Order" at bounding box center [301, 193] width 39 height 17
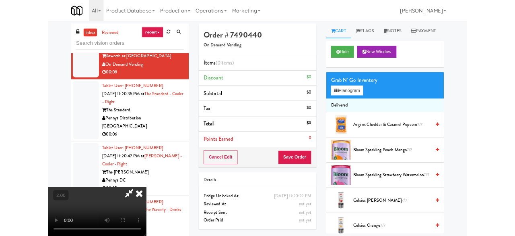
scroll to position [17, 0]
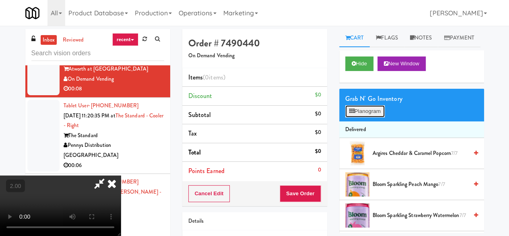
click at [374, 117] on button "Planogram" at bounding box center [364, 111] width 39 height 12
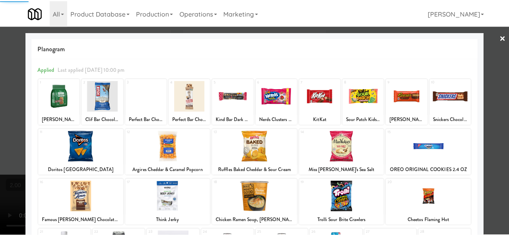
scroll to position [159, 0]
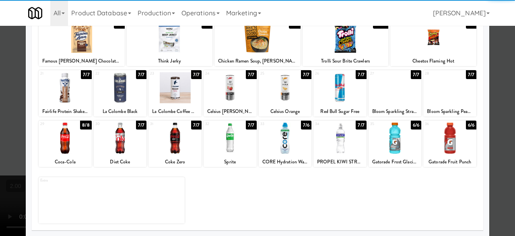
click at [387, 148] on div at bounding box center [395, 137] width 53 height 31
click at [498, 72] on div at bounding box center [257, 118] width 515 height 236
click at [498, 72] on div "inbox reviewed recent all unclear take inventory issue suspicious failed recent…" at bounding box center [257, 171] width 515 height 284
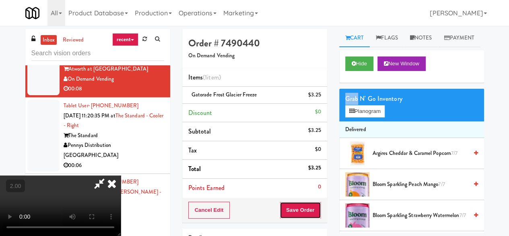
click at [310, 206] on button "Save Order" at bounding box center [300, 209] width 41 height 17
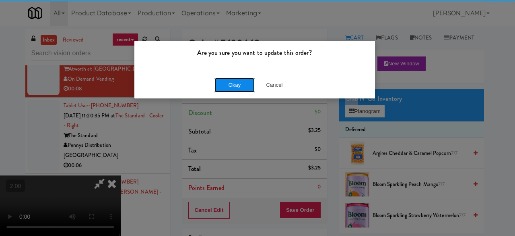
click at [232, 80] on button "Okay" at bounding box center [235, 85] width 40 height 14
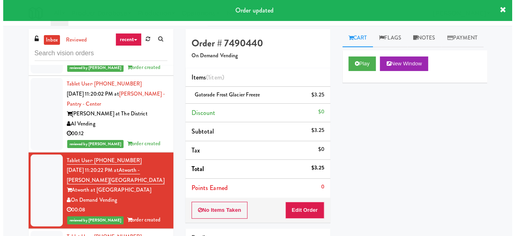
scroll to position [2013, 0]
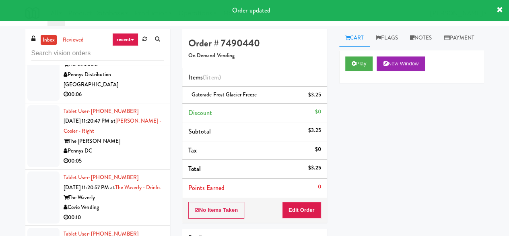
click at [132, 99] on div "00:06" at bounding box center [114, 94] width 101 height 10
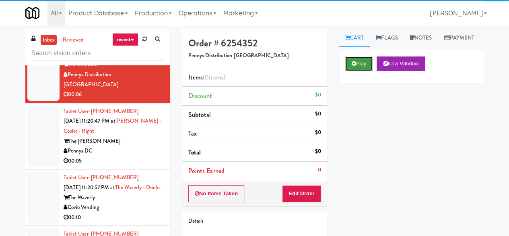
click at [363, 71] on button "Play" at bounding box center [359, 63] width 28 height 14
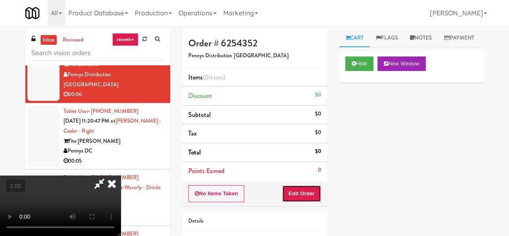
click at [308, 186] on button "Edit Order" at bounding box center [301, 193] width 39 height 17
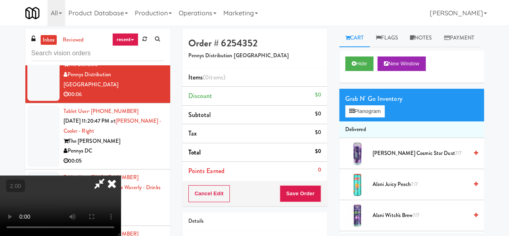
click at [121, 235] on video at bounding box center [60, 205] width 121 height 60
click at [360, 117] on button "Planogram" at bounding box center [364, 111] width 39 height 12
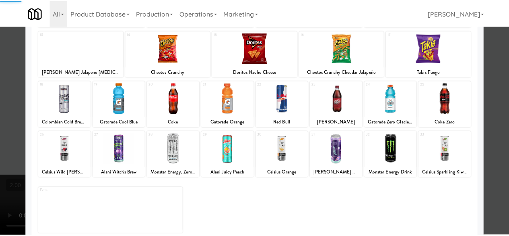
scroll to position [159, 0]
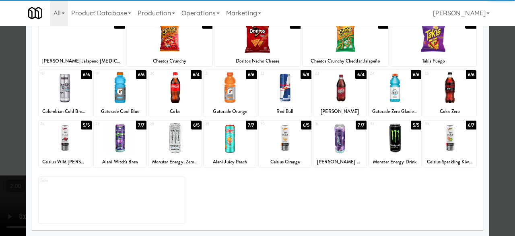
drag, startPoint x: 167, startPoint y: 95, endPoint x: 328, endPoint y: 106, distance: 161.0
click at [171, 94] on div at bounding box center [175, 87] width 53 height 31
click at [483, 60] on div "Planogram Applied Last applied [DATE] 3:02 pm 1 12/1 Skittles Wild [PERSON_NAME…" at bounding box center [258, 54] width 464 height 363
click at [492, 59] on div at bounding box center [257, 118] width 515 height 236
click at [492, 59] on div "inbox reviewed recent all unclear take inventory issue suspicious failed recent…" at bounding box center [257, 171] width 515 height 284
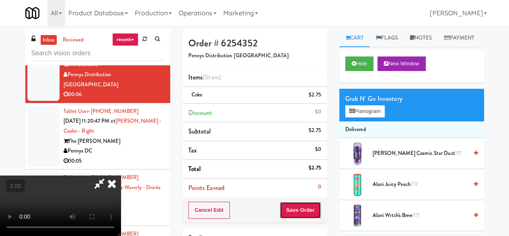
click at [311, 205] on button "Save Order" at bounding box center [300, 209] width 41 height 17
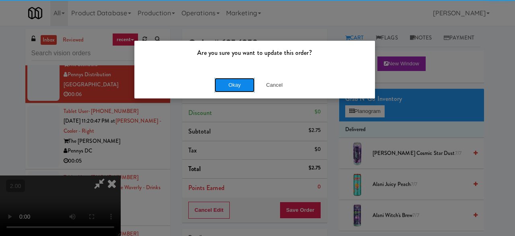
click at [237, 87] on button "Okay" at bounding box center [235, 85] width 40 height 14
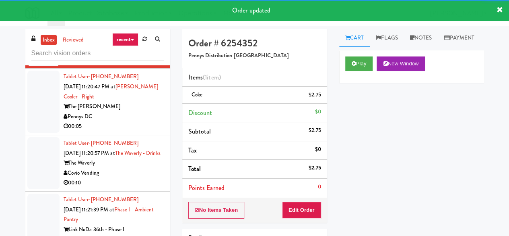
scroll to position [2094, 0]
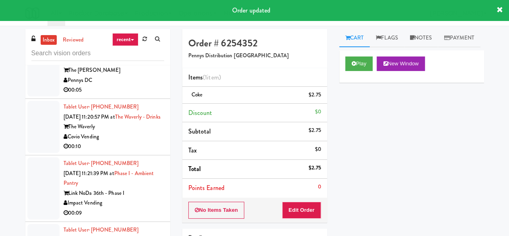
click at [122, 85] on div "Pennys DC" at bounding box center [114, 80] width 101 height 10
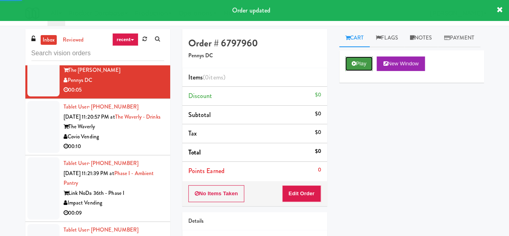
click at [354, 66] on icon at bounding box center [354, 63] width 4 height 5
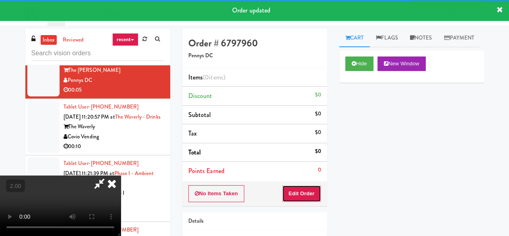
click at [303, 196] on button "Edit Order" at bounding box center [301, 193] width 39 height 17
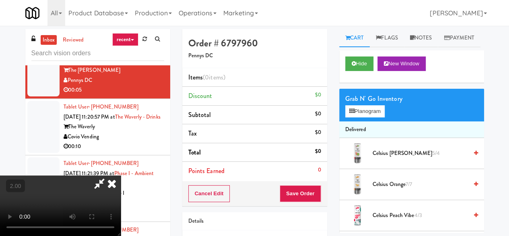
click at [121, 175] on icon at bounding box center [112, 183] width 18 height 16
click at [295, 75] on li "Items (0 items )" at bounding box center [254, 77] width 145 height 19
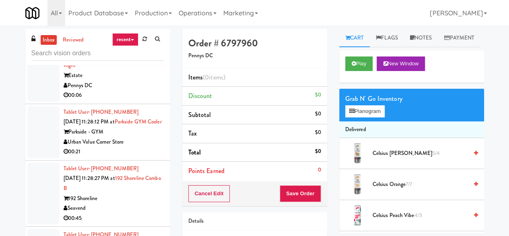
scroll to position [3020, 0]
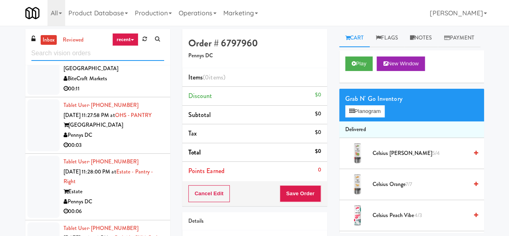
click at [113, 50] on input "text" at bounding box center [97, 53] width 133 height 15
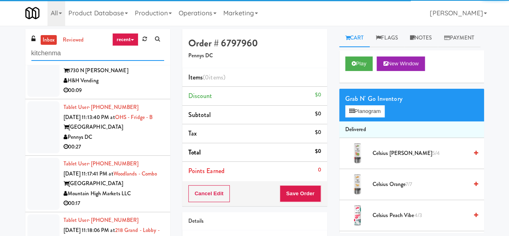
scroll to position [1428, 0]
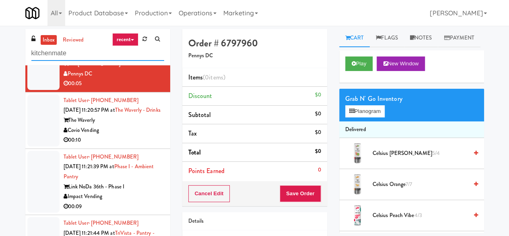
type input "kitchenmate"
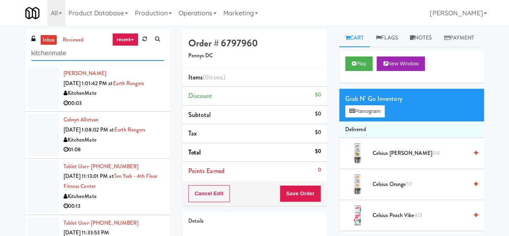
click at [106, 55] on input "kitchenmate" at bounding box center [97, 53] width 133 height 15
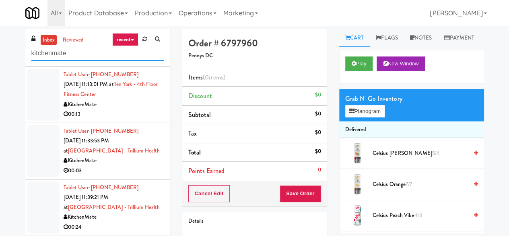
scroll to position [81, 0]
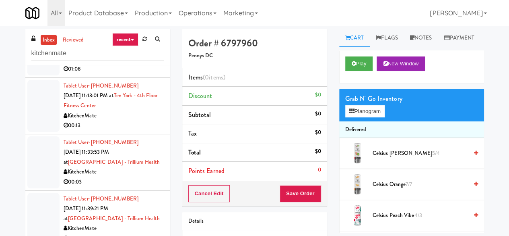
click at [128, 120] on div "00:13" at bounding box center [114, 125] width 101 height 10
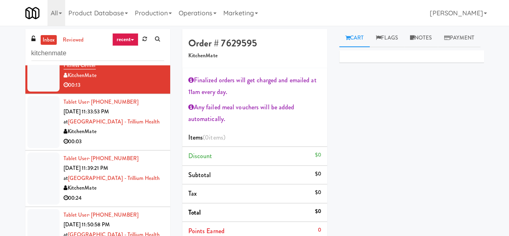
click at [130, 132] on div "KitchenMate" at bounding box center [114, 131] width 101 height 10
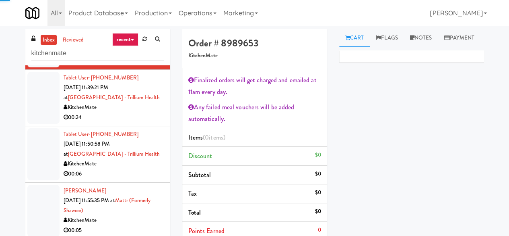
click at [136, 107] on div "KitchenMate" at bounding box center [114, 107] width 101 height 10
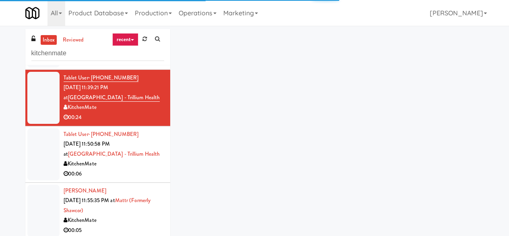
scroll to position [282, 0]
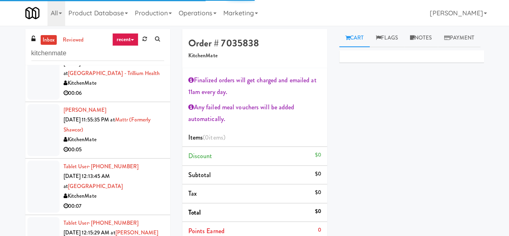
click at [132, 90] on div "00:06" at bounding box center [114, 93] width 101 height 10
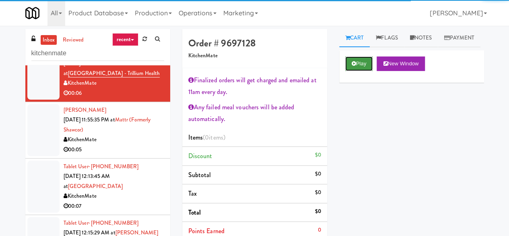
click at [357, 71] on button "Play" at bounding box center [359, 63] width 28 height 14
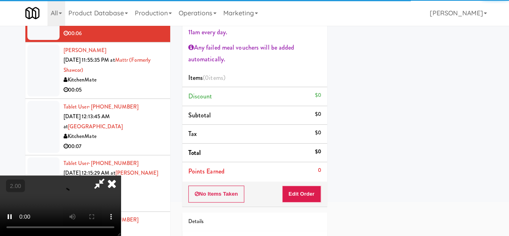
scroll to position [121, 0]
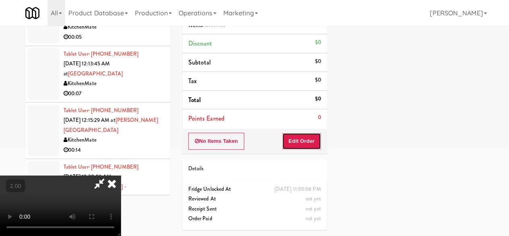
click at [303, 133] on button "Edit Order" at bounding box center [301, 140] width 39 height 17
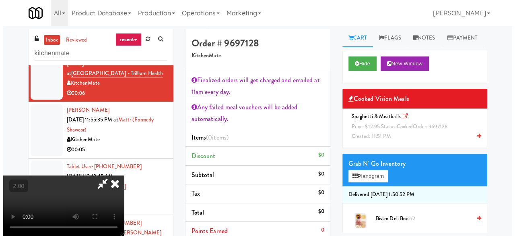
scroll to position [17, 0]
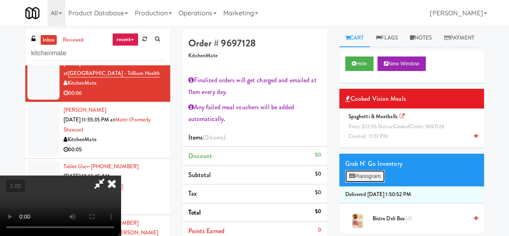
click at [369, 182] on button "Planogram" at bounding box center [364, 176] width 39 height 12
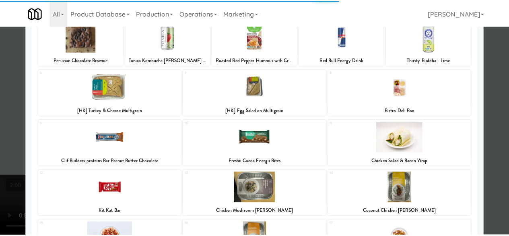
scroll to position [121, 0]
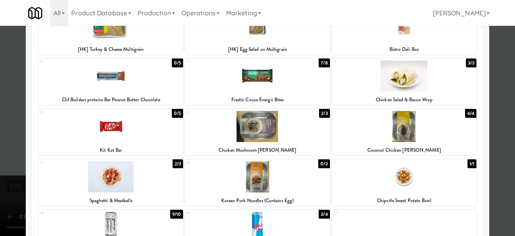
click at [126, 177] on div at bounding box center [111, 176] width 145 height 31
click at [494, 68] on div at bounding box center [257, 118] width 515 height 236
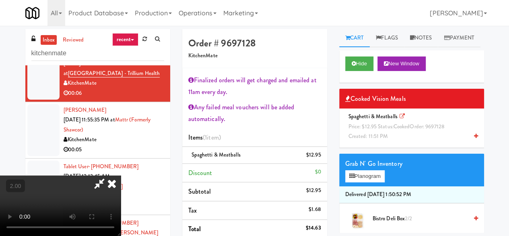
click at [121, 182] on video at bounding box center [60, 205] width 121 height 60
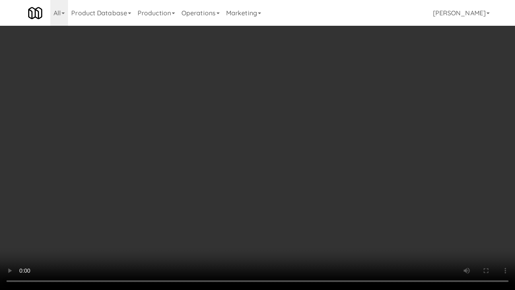
click at [277, 204] on video at bounding box center [257, 145] width 515 height 290
click at [291, 180] on video at bounding box center [257, 145] width 515 height 290
drag, startPoint x: 291, startPoint y: 180, endPoint x: 298, endPoint y: 145, distance: 35.8
click at [291, 180] on video at bounding box center [257, 145] width 515 height 290
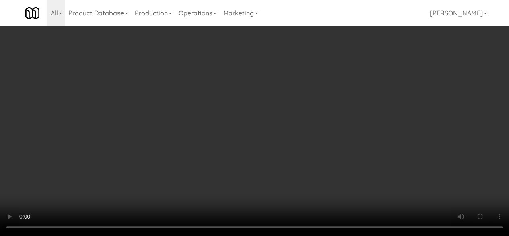
click at [256, 144] on video at bounding box center [254, 118] width 509 height 236
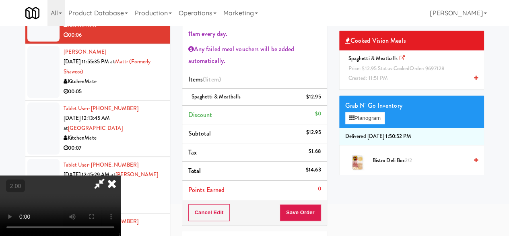
scroll to position [81, 0]
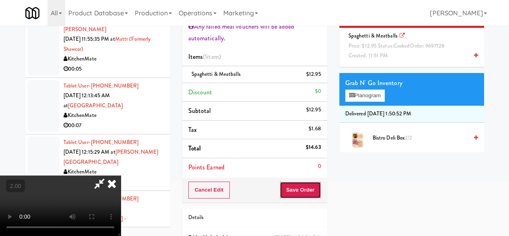
click at [309, 182] on button "Save Order" at bounding box center [300, 189] width 41 height 17
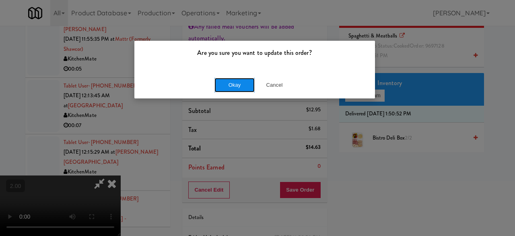
drag, startPoint x: 230, startPoint y: 91, endPoint x: 237, endPoint y: 90, distance: 6.5
click at [231, 91] on button "Okay" at bounding box center [235, 85] width 40 height 14
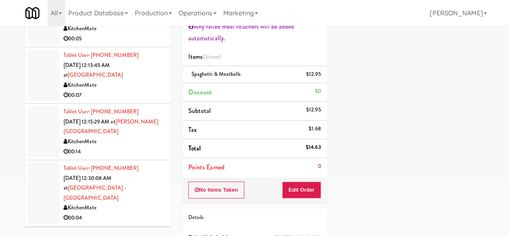
scroll to position [201, 0]
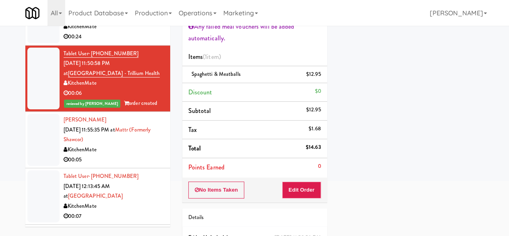
click at [142, 139] on div "[PERSON_NAME] [DATE] 11:55:35 PM at Mattr (formerly Shawcor) KitchenMate 00:05" at bounding box center [114, 140] width 101 height 50
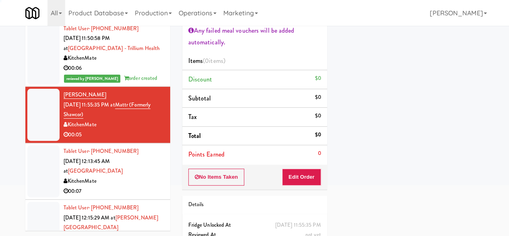
scroll to position [282, 0]
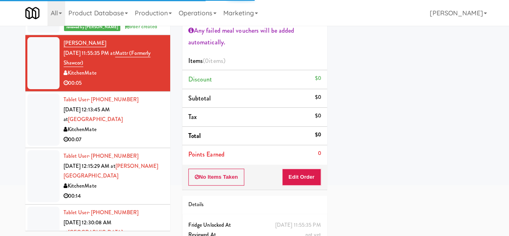
click at [147, 124] on div "KitchenMate" at bounding box center [114, 129] width 101 height 10
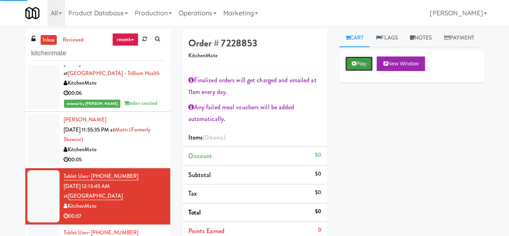
click at [364, 71] on button "Play" at bounding box center [359, 63] width 28 height 14
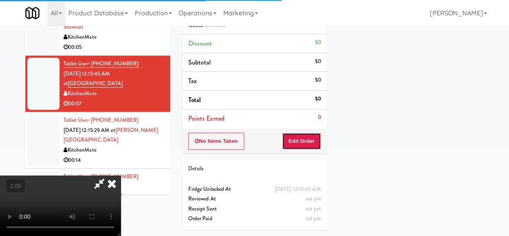
click at [302, 132] on button "Edit Order" at bounding box center [301, 140] width 39 height 17
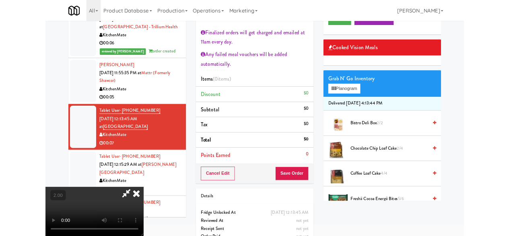
scroll to position [17, 0]
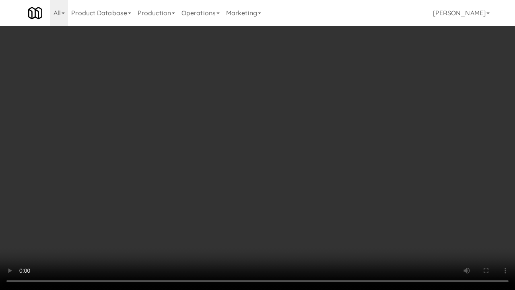
click at [241, 202] on video at bounding box center [257, 145] width 515 height 290
click at [252, 198] on video at bounding box center [257, 145] width 515 height 290
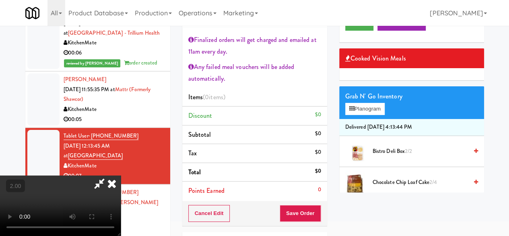
click at [383, 167] on li "Bistro Deli Box 2/2" at bounding box center [411, 151] width 145 height 31
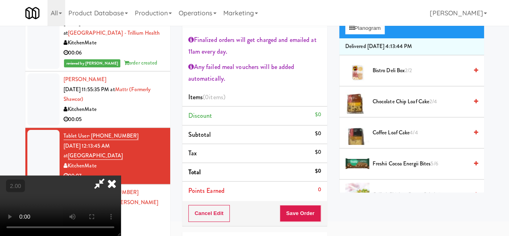
click at [399, 76] on span "Bistro Deli Box 2/2" at bounding box center [420, 71] width 95 height 10
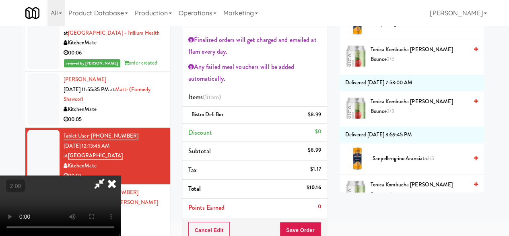
scroll to position [765, 0]
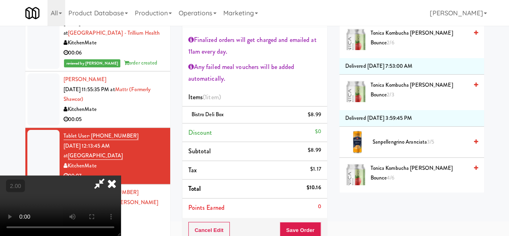
click at [409, 100] on span "Tonica Kombucha [PERSON_NAME] Bounce 2/3" at bounding box center [419, 90] width 97 height 20
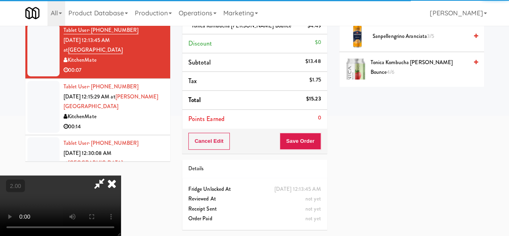
scroll to position [127, 0]
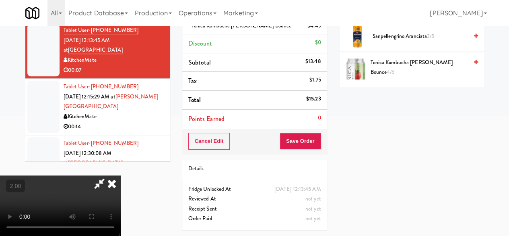
click at [121, 235] on video at bounding box center [60, 205] width 121 height 60
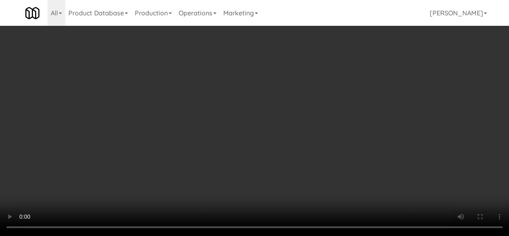
scroll to position [17, 0]
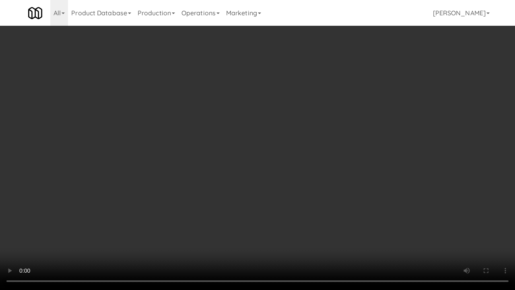
click at [299, 184] on video at bounding box center [257, 145] width 515 height 290
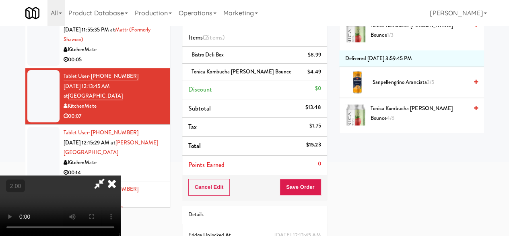
scroll to position [0, 0]
click at [109, 175] on icon at bounding box center [99, 183] width 19 height 16
click at [299, 182] on button "Save Order" at bounding box center [300, 186] width 41 height 17
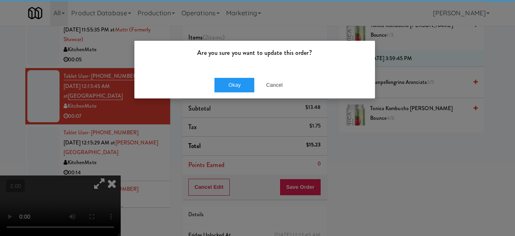
click at [242, 74] on div "Okay Cancel" at bounding box center [254, 84] width 241 height 27
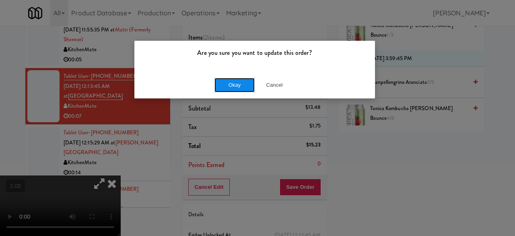
click at [244, 78] on button "Okay" at bounding box center [235, 85] width 40 height 14
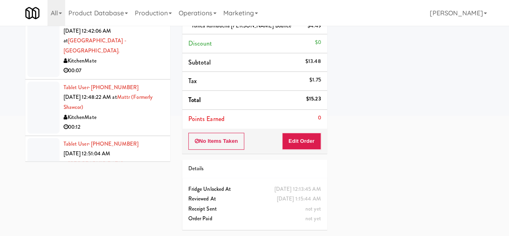
scroll to position [555, 0]
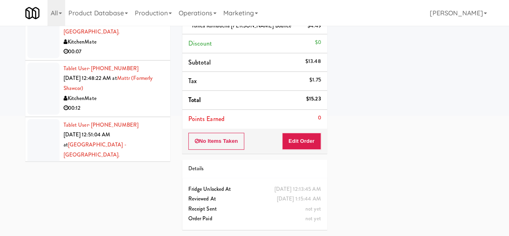
click at [147, 159] on div "KitchenMate" at bounding box center [114, 164] width 101 height 10
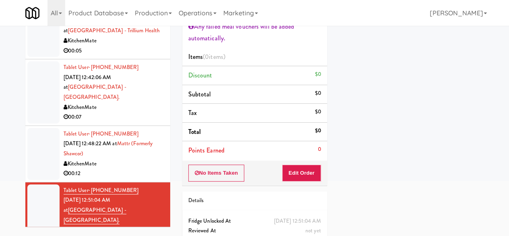
click at [144, 112] on div "00:07" at bounding box center [114, 117] width 101 height 10
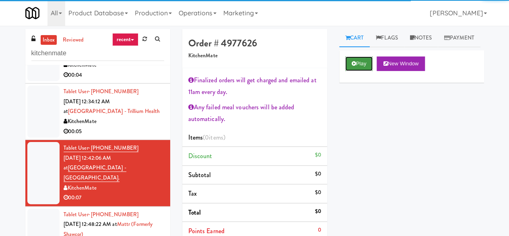
click at [370, 71] on button "Play" at bounding box center [359, 63] width 28 height 14
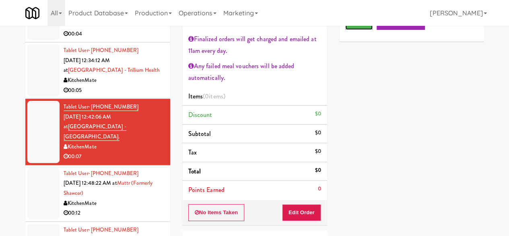
scroll to position [40, 0]
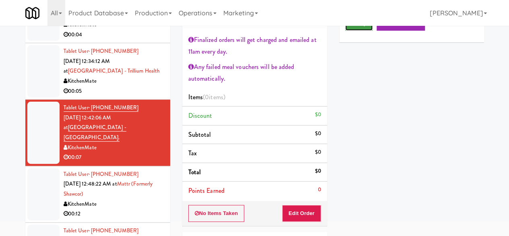
click at [370, 31] on button "Play" at bounding box center [359, 23] width 28 height 14
click at [305, 214] on button "Edit Order" at bounding box center [301, 213] width 39 height 17
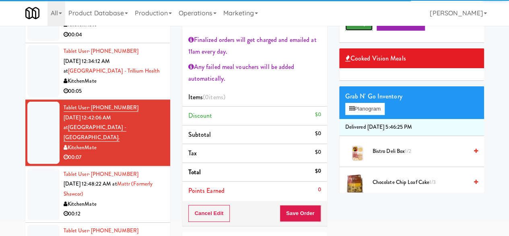
click at [354, 26] on icon at bounding box center [354, 23] width 4 height 5
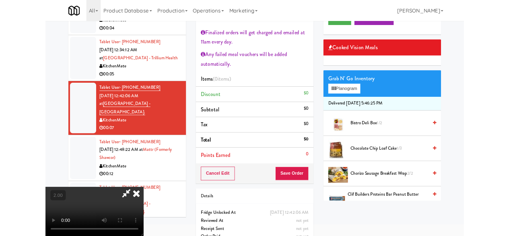
scroll to position [17, 0]
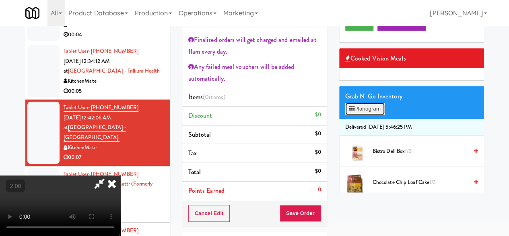
click at [359, 115] on button "Planogram" at bounding box center [364, 109] width 39 height 12
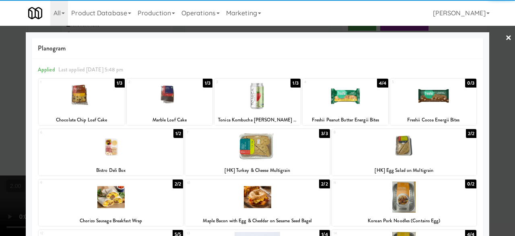
click at [168, 107] on div at bounding box center [170, 96] width 86 height 31
drag, startPoint x: 492, startPoint y: 77, endPoint x: 445, endPoint y: 74, distance: 46.4
click at [491, 76] on div at bounding box center [257, 118] width 515 height 236
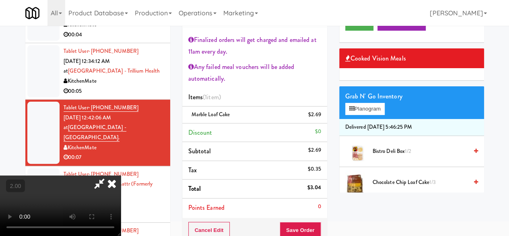
click at [109, 175] on icon at bounding box center [99, 183] width 19 height 16
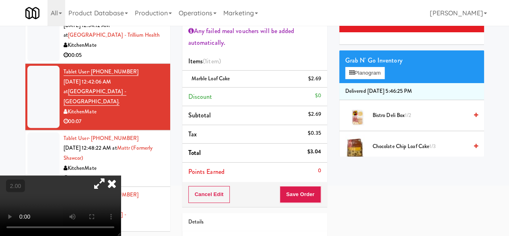
scroll to position [121, 0]
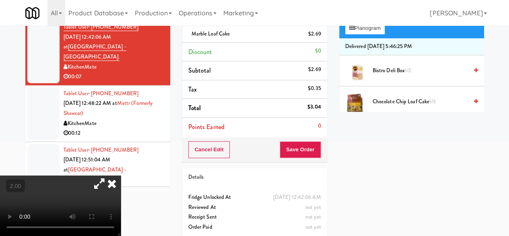
click at [298, 158] on div "Cancel Edit Save Order" at bounding box center [254, 149] width 145 height 25
click at [298, 157] on div "Cancel Edit Save Order" at bounding box center [254, 149] width 145 height 25
click at [304, 146] on button "Save Order" at bounding box center [300, 149] width 41 height 17
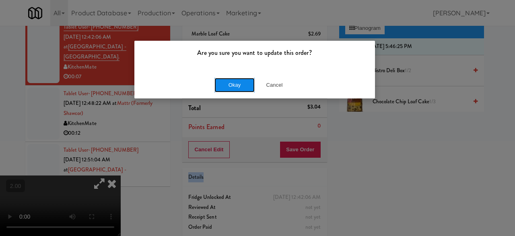
click at [239, 80] on button "Okay" at bounding box center [235, 85] width 40 height 14
click at [238, 80] on button "Okay" at bounding box center [235, 85] width 40 height 14
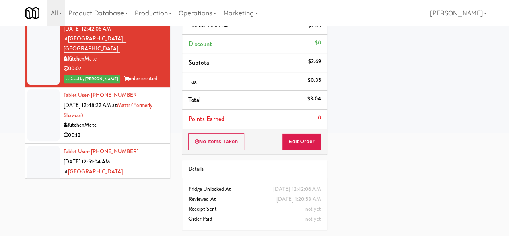
click at [138, 120] on div "KitchenMate" at bounding box center [114, 125] width 101 height 10
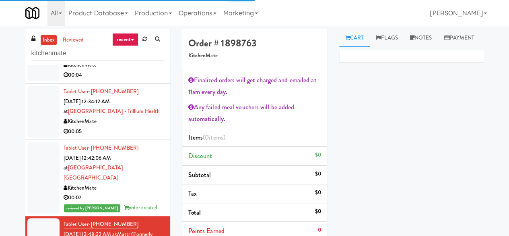
click at [141, 126] on div "00:05" at bounding box center [114, 131] width 101 height 10
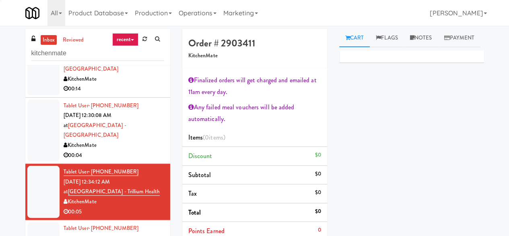
scroll to position [475, 0]
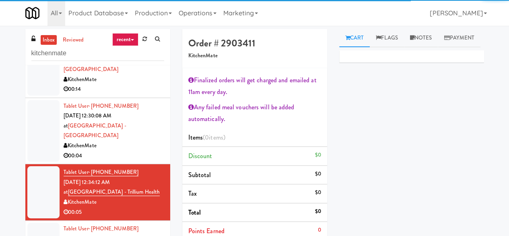
click at [143, 148] on div "KitchenMate" at bounding box center [114, 146] width 101 height 10
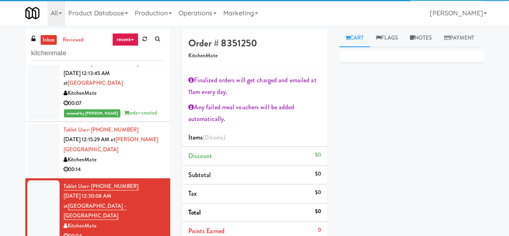
scroll to position [394, 0]
click at [128, 156] on div "KitchenMate" at bounding box center [114, 160] width 101 height 10
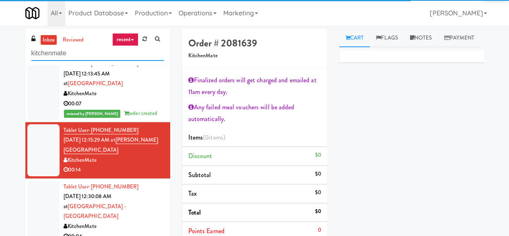
click at [89, 59] on input "kitchenmate" at bounding box center [97, 53] width 133 height 15
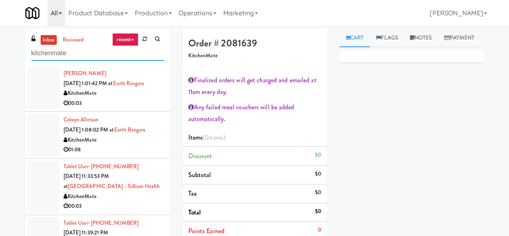
scroll to position [196, 0]
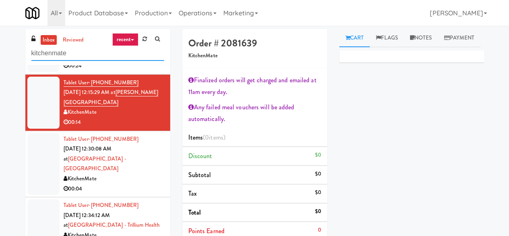
click at [92, 58] on input "kitchenmate" at bounding box center [97, 53] width 133 height 15
type input "k"
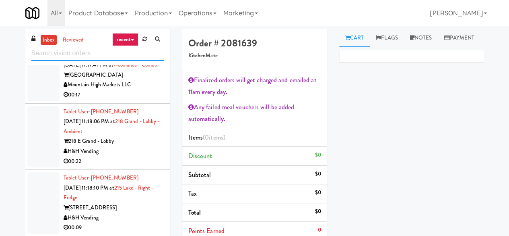
scroll to position [644, 0]
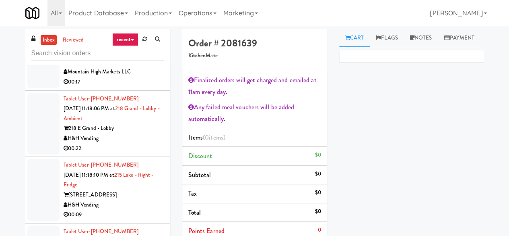
click at [131, 153] on div "00:22" at bounding box center [114, 148] width 101 height 10
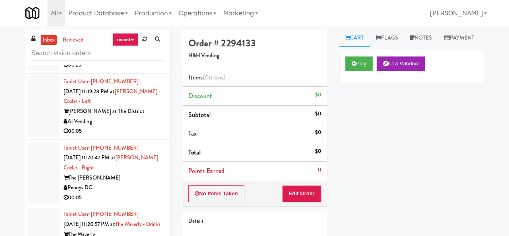
scroll to position [966, 0]
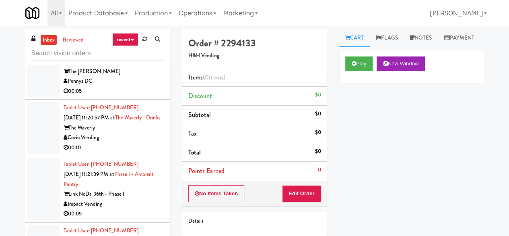
click at [122, 86] on div "Pennys DC" at bounding box center [114, 81] width 101 height 10
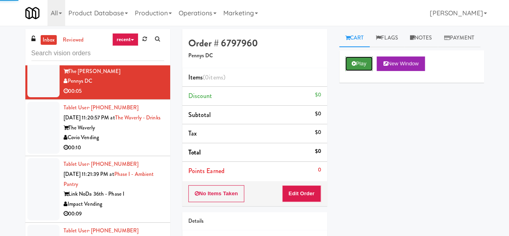
click at [350, 71] on button "Play" at bounding box center [359, 63] width 28 height 14
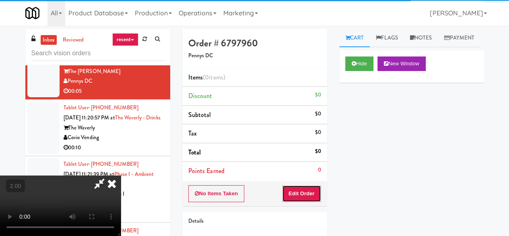
click at [305, 190] on button "Edit Order" at bounding box center [301, 193] width 39 height 17
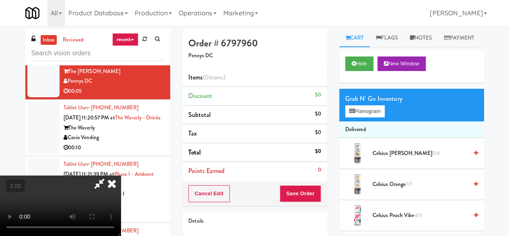
click at [121, 175] on icon at bounding box center [112, 183] width 18 height 16
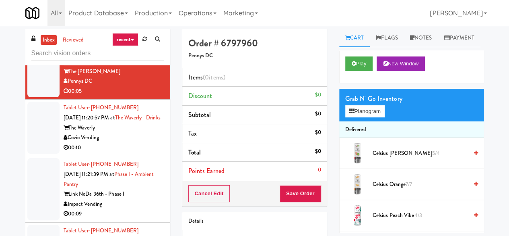
click at [128, 153] on div "00:10" at bounding box center [114, 148] width 101 height 10
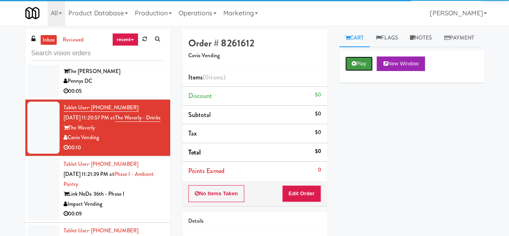
click at [362, 71] on button "Play" at bounding box center [359, 63] width 28 height 14
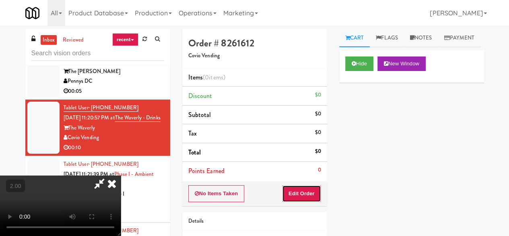
click at [310, 191] on button "Edit Order" at bounding box center [301, 193] width 39 height 17
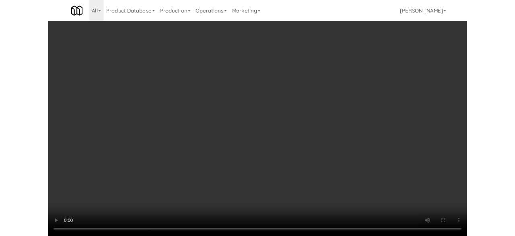
scroll to position [76, 0]
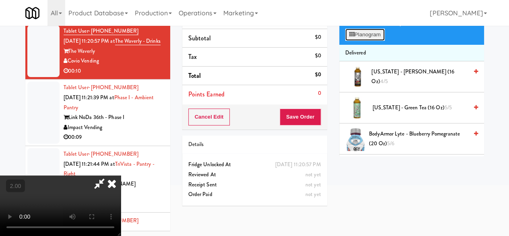
click at [367, 41] on button "Planogram" at bounding box center [364, 35] width 39 height 12
click at [0, 0] on div at bounding box center [0, 0] width 0 height 0
click at [358, 41] on button "Planogram" at bounding box center [364, 35] width 39 height 12
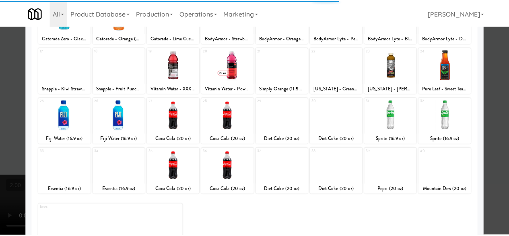
scroll to position [159, 0]
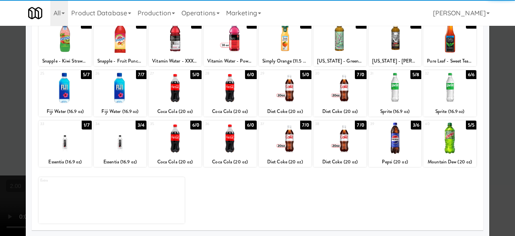
click at [295, 98] on div at bounding box center [285, 87] width 53 height 31
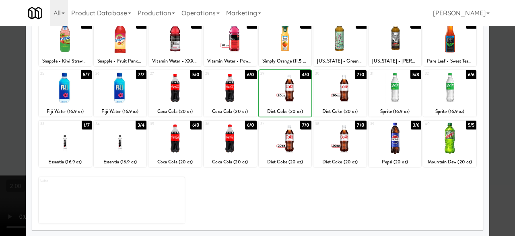
drag, startPoint x: 344, startPoint y: 96, endPoint x: 374, endPoint y: 102, distance: 30.1
click at [345, 96] on div at bounding box center [340, 87] width 53 height 31
click at [488, 60] on div at bounding box center [257, 118] width 515 height 236
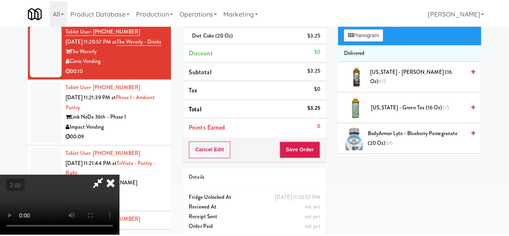
scroll to position [178, 0]
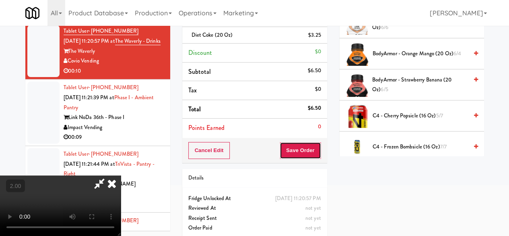
click at [319, 145] on button "Save Order" at bounding box center [300, 150] width 41 height 17
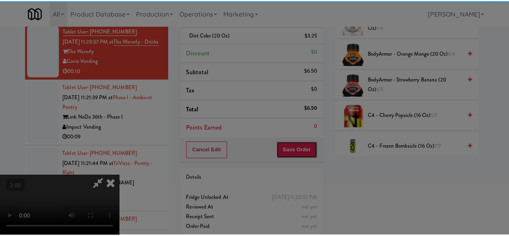
scroll to position [0, 0]
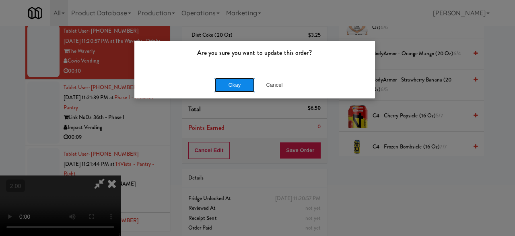
click at [240, 85] on button "Okay" at bounding box center [235, 85] width 40 height 14
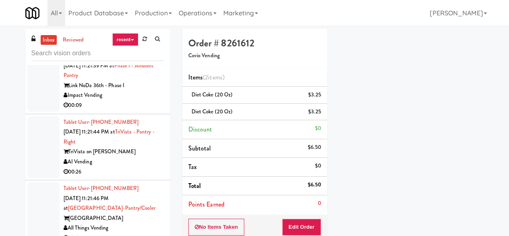
scroll to position [1087, 0]
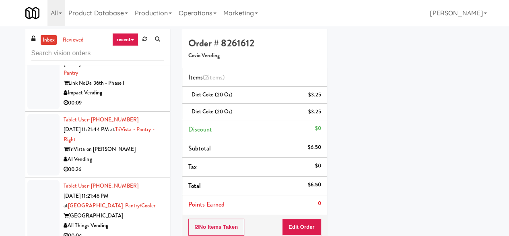
click at [142, 108] on div "00:09" at bounding box center [114, 103] width 101 height 10
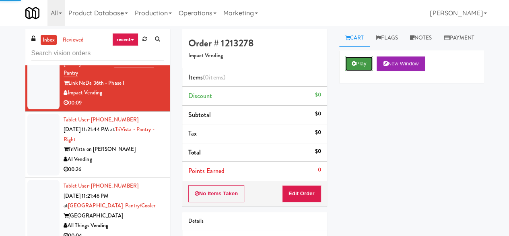
click at [367, 71] on button "Play" at bounding box center [359, 63] width 28 height 14
click at [299, 194] on button "Edit Order" at bounding box center [301, 193] width 39 height 17
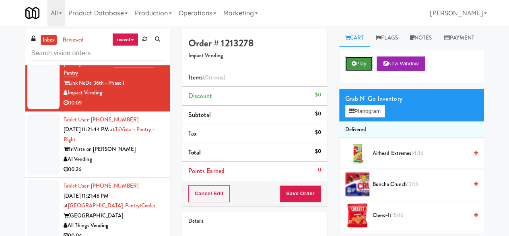
click at [351, 71] on button "Play" at bounding box center [359, 63] width 28 height 14
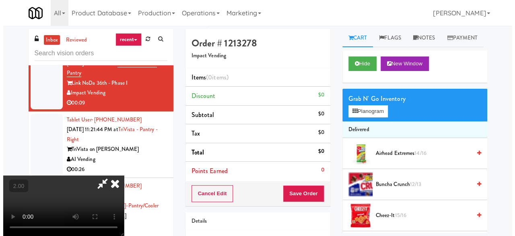
scroll to position [17, 0]
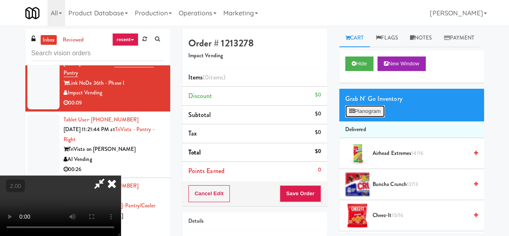
click at [356, 117] on button "Planogram" at bounding box center [364, 111] width 39 height 12
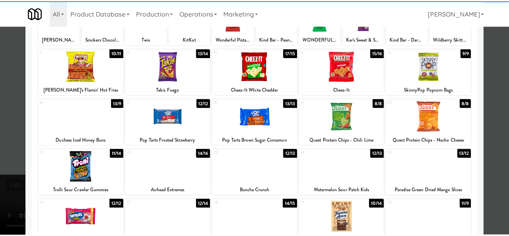
scroll to position [81, 0]
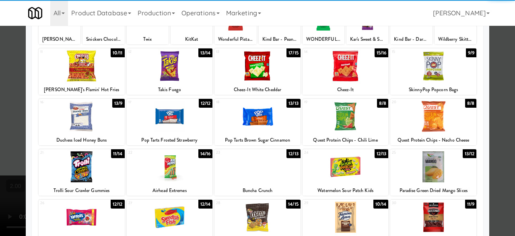
click at [83, 126] on div at bounding box center [82, 116] width 86 height 31
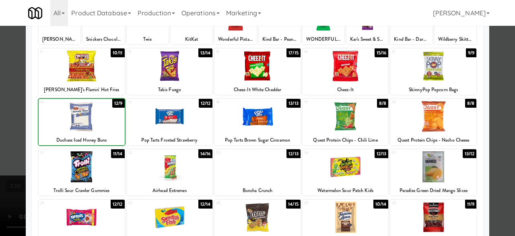
click at [83, 126] on div at bounding box center [82, 116] width 86 height 31
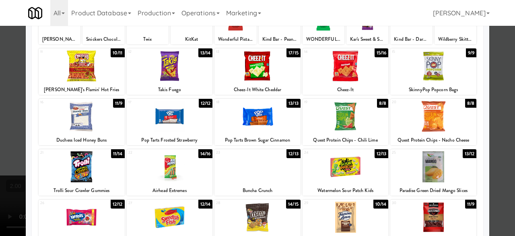
click at [495, 83] on div at bounding box center [257, 118] width 515 height 236
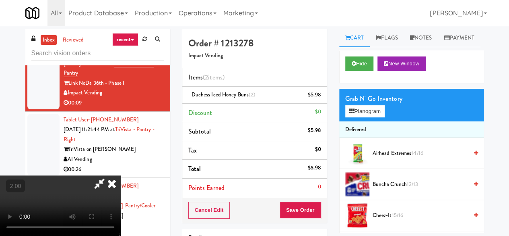
click at [109, 175] on icon at bounding box center [99, 183] width 19 height 16
click at [297, 213] on button "Save Order" at bounding box center [300, 209] width 41 height 17
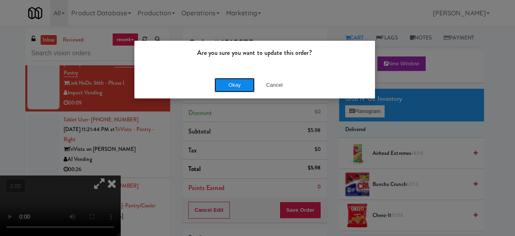
click at [242, 88] on button "Okay" at bounding box center [235, 85] width 40 height 14
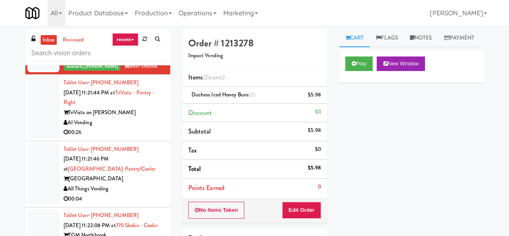
scroll to position [1168, 0]
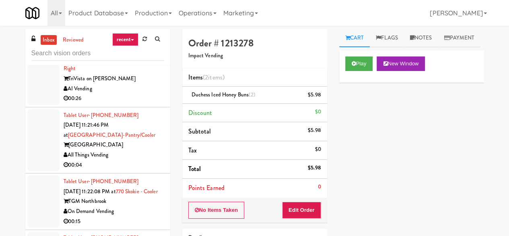
click at [136, 94] on div "AI Vending" at bounding box center [114, 89] width 101 height 10
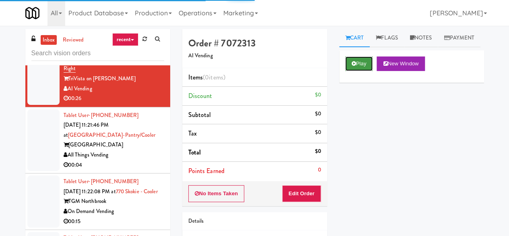
click at [355, 71] on button "Play" at bounding box center [359, 63] width 28 height 14
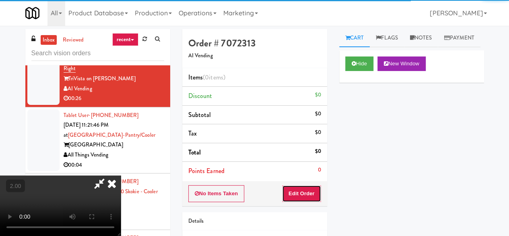
click at [304, 188] on button "Edit Order" at bounding box center [301, 193] width 39 height 17
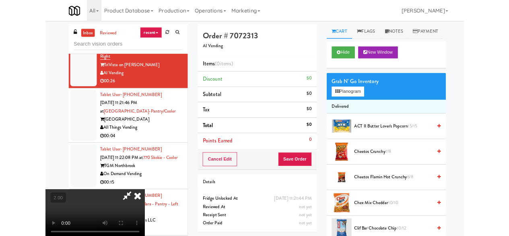
scroll to position [17, 0]
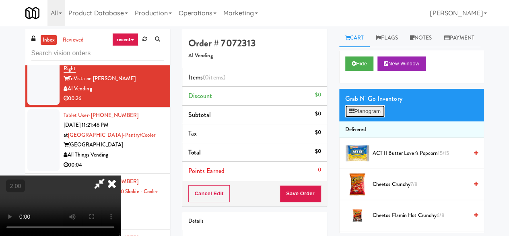
click at [373, 117] on button "Planogram" at bounding box center [364, 111] width 39 height 12
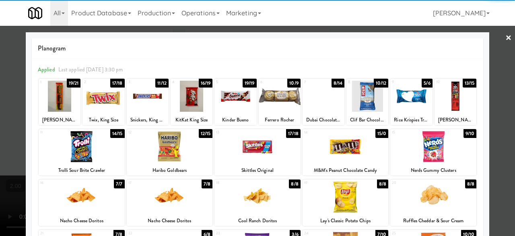
click at [401, 95] on div at bounding box center [412, 96] width 42 height 31
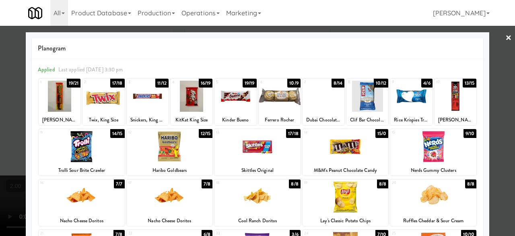
click at [106, 152] on div at bounding box center [82, 146] width 86 height 31
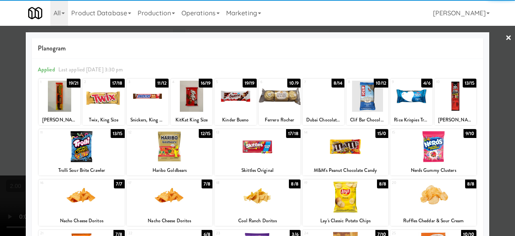
click at [496, 33] on div at bounding box center [257, 118] width 515 height 236
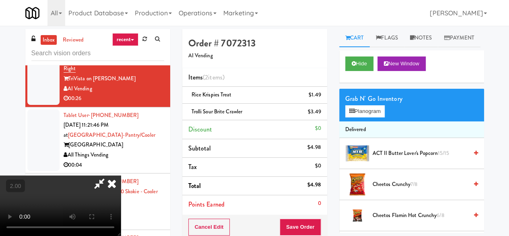
click at [109, 175] on icon at bounding box center [99, 183] width 19 height 16
click at [304, 222] on button "Save Order" at bounding box center [300, 226] width 41 height 17
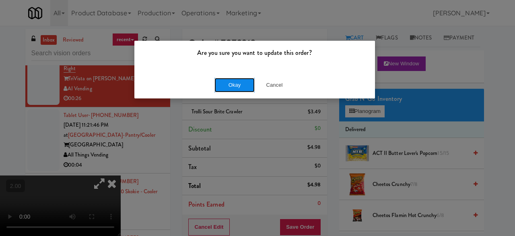
click at [246, 84] on button "Okay" at bounding box center [235, 85] width 40 height 14
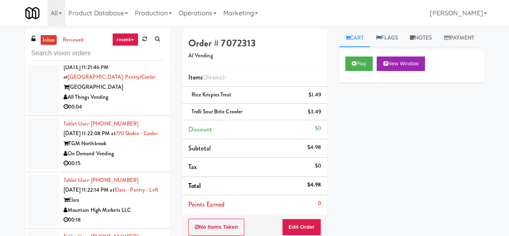
scroll to position [1248, 0]
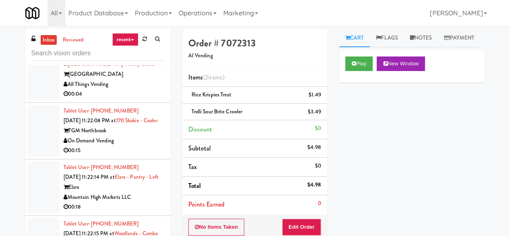
click at [129, 79] on div "[GEOGRAPHIC_DATA]" at bounding box center [114, 74] width 101 height 10
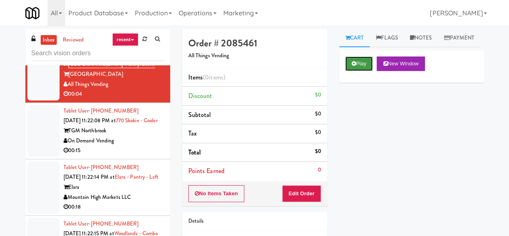
click at [366, 71] on button "Play" at bounding box center [359, 63] width 28 height 14
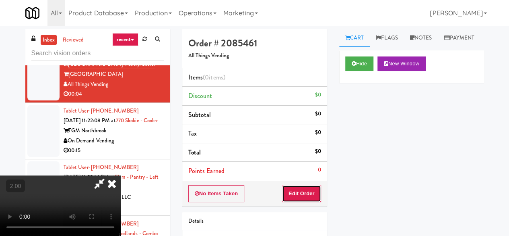
click at [300, 187] on button "Edit Order" at bounding box center [301, 193] width 39 height 17
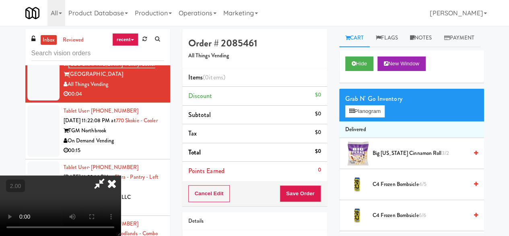
scroll to position [17, 0]
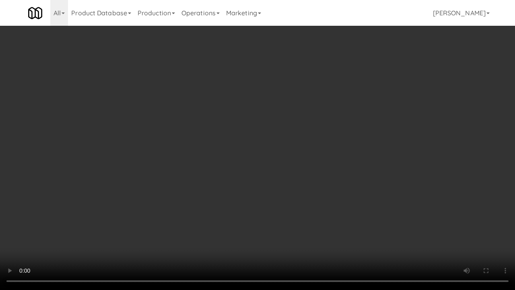
click at [304, 169] on video at bounding box center [257, 145] width 515 height 290
click at [304, 164] on video at bounding box center [257, 145] width 515 height 290
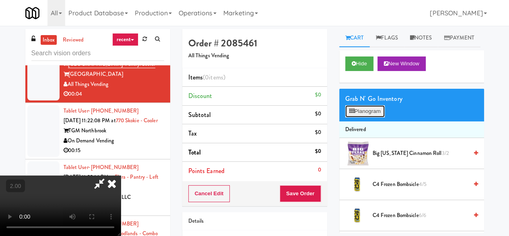
click at [360, 117] on button "Planogram" at bounding box center [364, 111] width 39 height 12
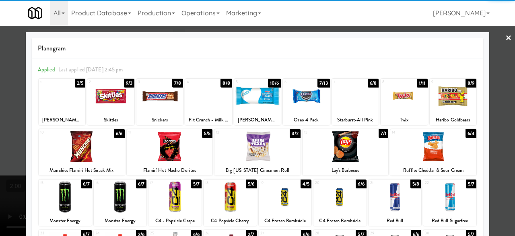
click at [81, 107] on div at bounding box center [62, 96] width 47 height 31
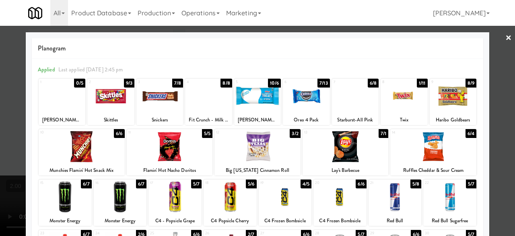
click at [489, 50] on div at bounding box center [257, 118] width 515 height 236
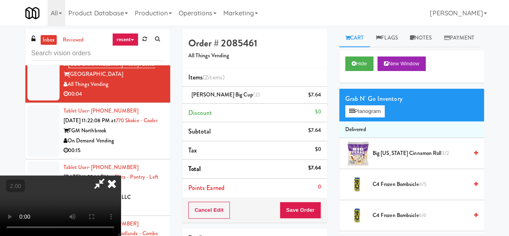
click at [109, 175] on icon at bounding box center [99, 183] width 19 height 16
click at [321, 99] on icon at bounding box center [322, 97] width 4 height 5
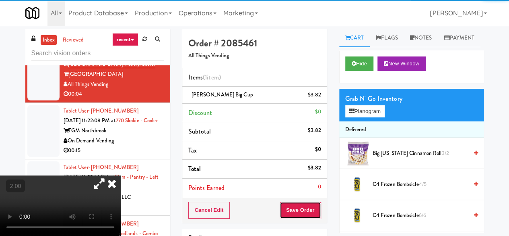
click at [298, 214] on button "Save Order" at bounding box center [300, 209] width 41 height 17
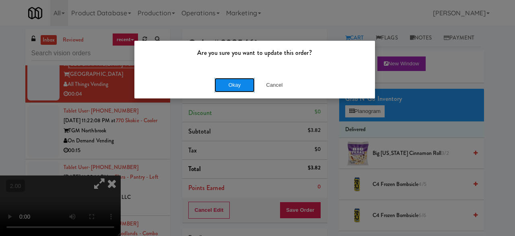
click at [236, 80] on button "Okay" at bounding box center [235, 85] width 40 height 14
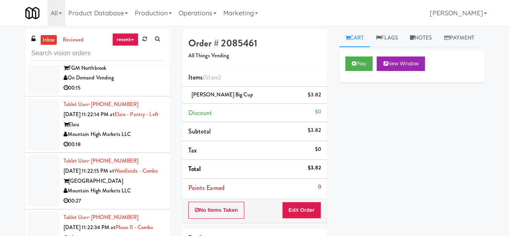
scroll to position [1329, 0]
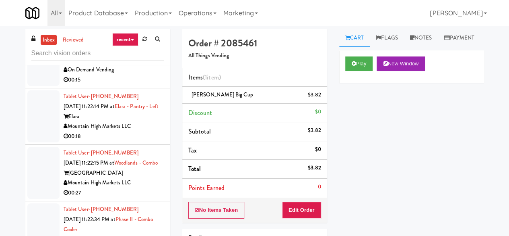
click at [148, 75] on div "On Demand Vending" at bounding box center [114, 70] width 101 height 10
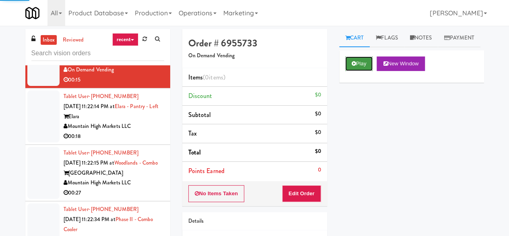
click at [368, 71] on button "Play" at bounding box center [359, 63] width 28 height 14
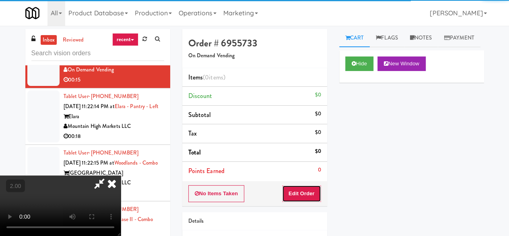
click at [313, 192] on button "Edit Order" at bounding box center [301, 193] width 39 height 17
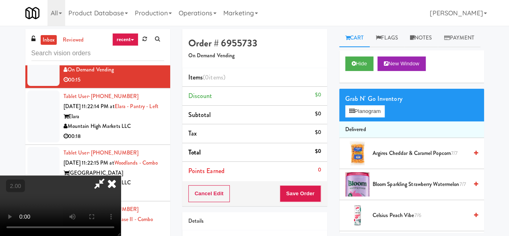
click at [414, 158] on span "Argires Cheddar & Caramel Popcorn 7/7" at bounding box center [420, 153] width 95 height 10
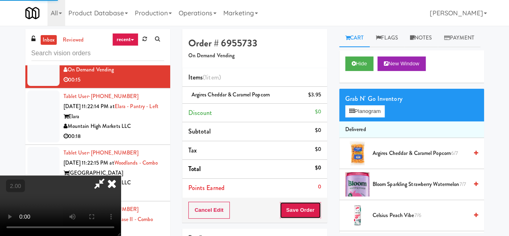
click at [314, 212] on button "Save Order" at bounding box center [300, 209] width 41 height 17
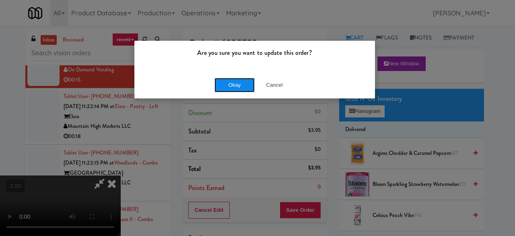
click at [232, 80] on button "Okay" at bounding box center [235, 85] width 40 height 14
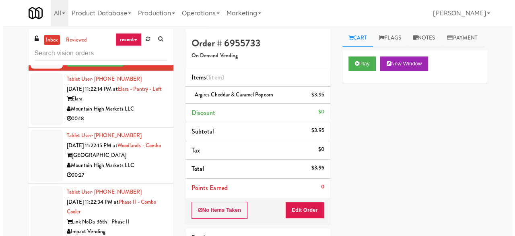
scroll to position [1369, 0]
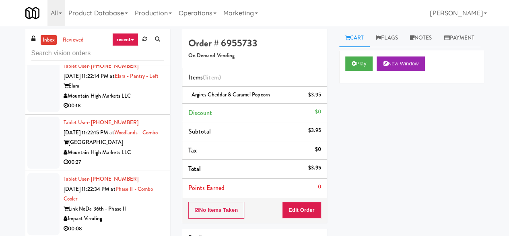
click at [142, 101] on div "Mountain High Markets LLC" at bounding box center [114, 96] width 101 height 10
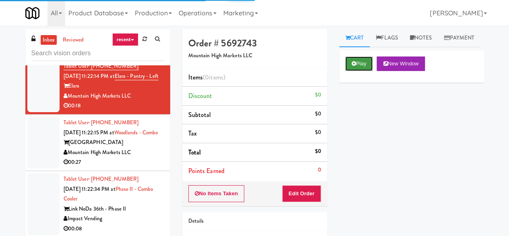
click at [346, 71] on button "Play" at bounding box center [359, 63] width 28 height 14
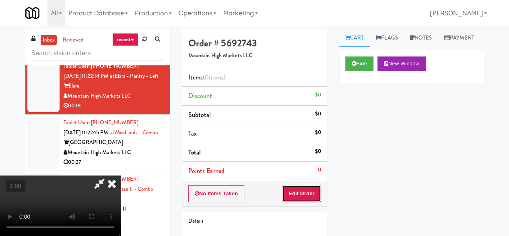
click at [312, 191] on button "Edit Order" at bounding box center [301, 193] width 39 height 17
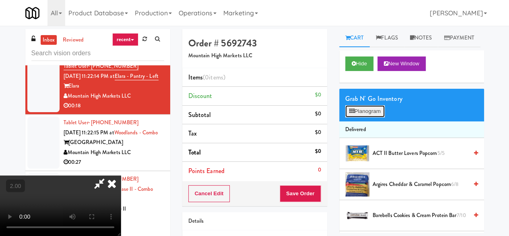
click at [372, 117] on button "Planogram" at bounding box center [364, 111] width 39 height 12
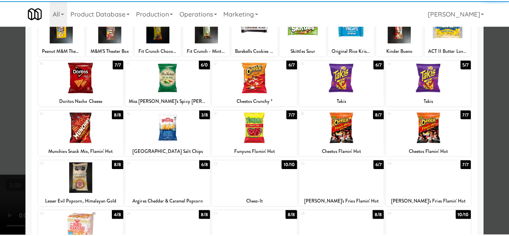
scroll to position [81, 0]
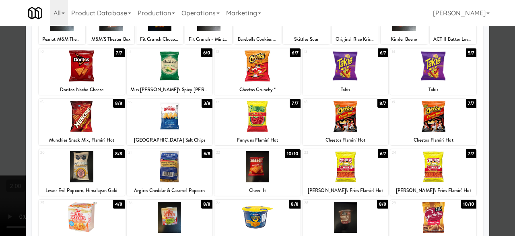
click at [254, 165] on div at bounding box center [258, 166] width 86 height 31
drag, startPoint x: 91, startPoint y: 79, endPoint x: 98, endPoint y: 78, distance: 7.3
click at [92, 78] on div at bounding box center [82, 65] width 86 height 31
click at [498, 73] on div at bounding box center [257, 118] width 515 height 236
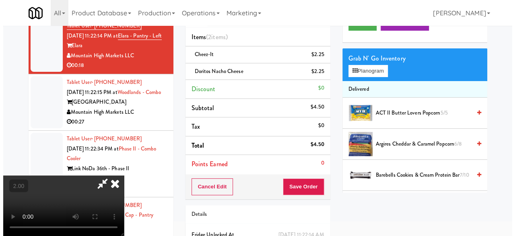
scroll to position [39, 0]
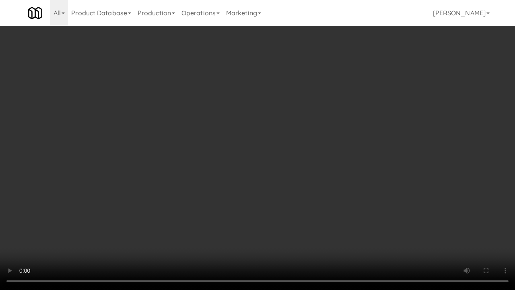
click at [305, 180] on video at bounding box center [257, 145] width 515 height 290
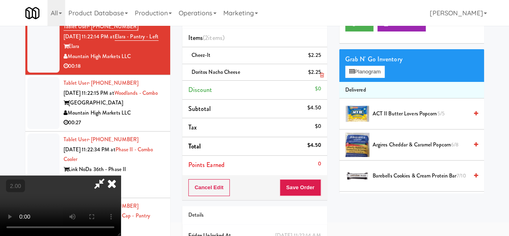
click at [319, 76] on link at bounding box center [319, 75] width 7 height 10
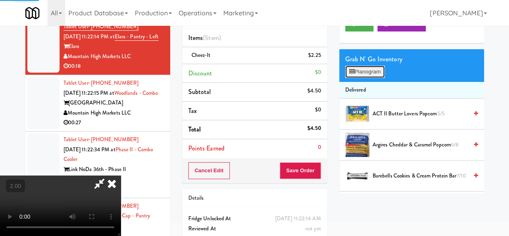
click at [363, 78] on button "Planogram" at bounding box center [364, 72] width 39 height 12
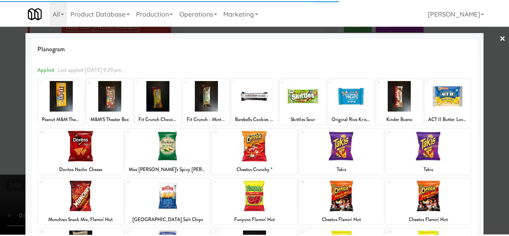
scroll to position [40, 0]
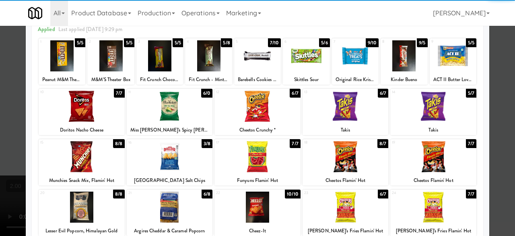
click at [81, 166] on div at bounding box center [82, 156] width 86 height 31
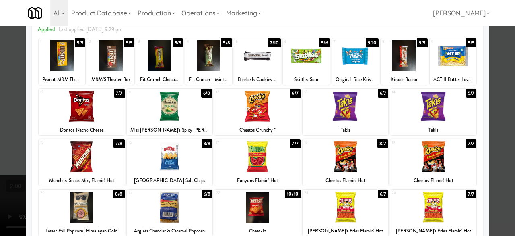
click at [496, 70] on div at bounding box center [257, 118] width 515 height 236
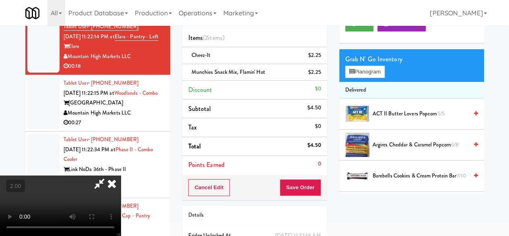
drag, startPoint x: 266, startPoint y: 72, endPoint x: 279, endPoint y: 70, distance: 14.0
click at [109, 175] on icon at bounding box center [99, 183] width 19 height 16
click at [300, 183] on button "Save Order" at bounding box center [300, 187] width 41 height 17
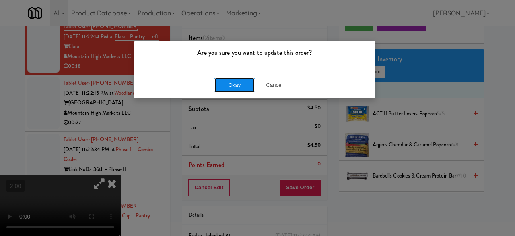
click at [240, 79] on button "Okay" at bounding box center [235, 85] width 40 height 14
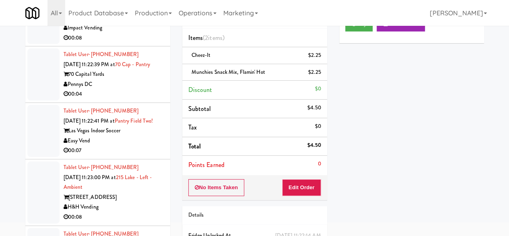
scroll to position [1409, 0]
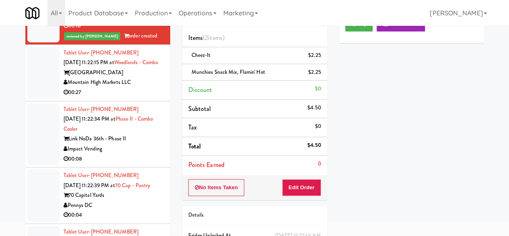
click at [147, 87] on div "Mountain High Markets LLC" at bounding box center [114, 82] width 101 height 10
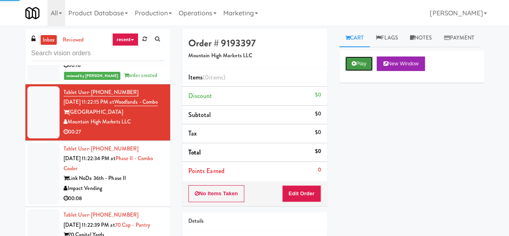
click at [354, 66] on icon at bounding box center [354, 63] width 4 height 5
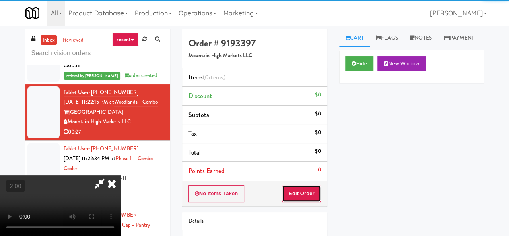
click at [309, 190] on button "Edit Order" at bounding box center [301, 193] width 39 height 17
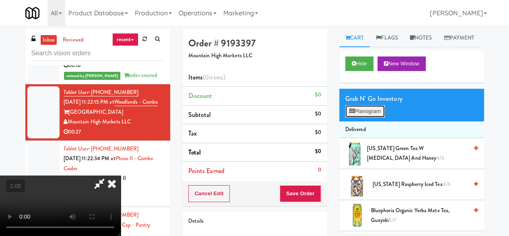
click at [373, 117] on button "Planogram" at bounding box center [364, 111] width 39 height 12
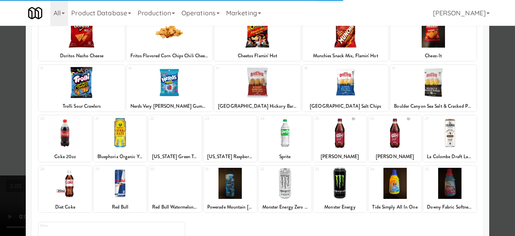
scroll to position [159, 0]
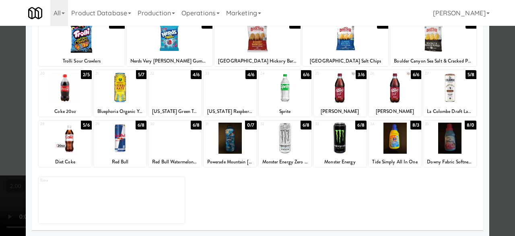
click at [388, 143] on div at bounding box center [395, 137] width 53 height 31
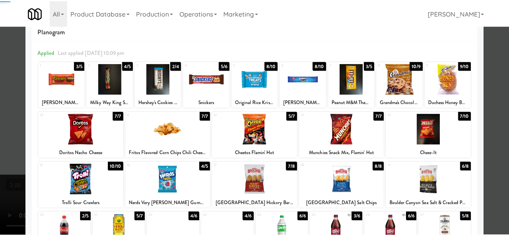
scroll to position [0, 0]
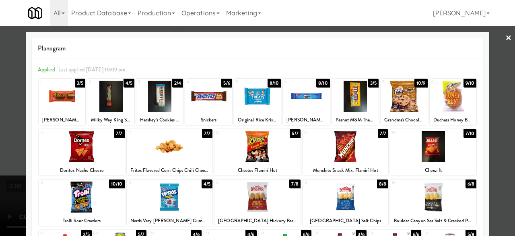
click at [253, 96] on div at bounding box center [257, 96] width 47 height 31
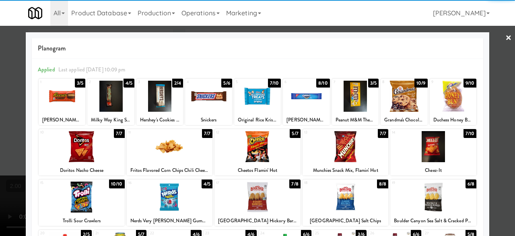
click at [484, 85] on div at bounding box center [257, 118] width 515 height 236
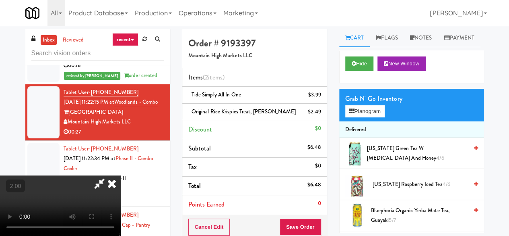
click at [109, 175] on icon at bounding box center [99, 183] width 19 height 16
click at [299, 221] on button "Save Order" at bounding box center [300, 226] width 41 height 17
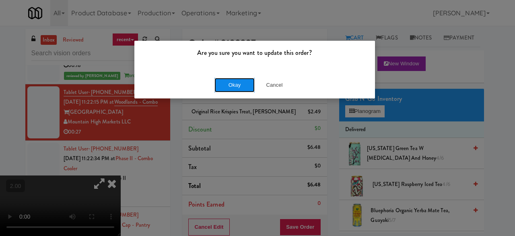
click at [221, 85] on button "Okay" at bounding box center [235, 85] width 40 height 14
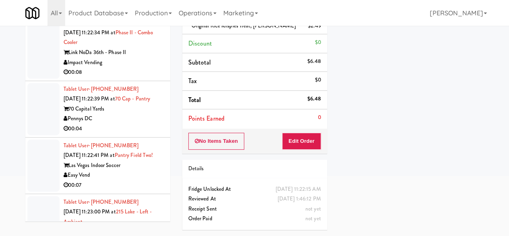
scroll to position [1490, 0]
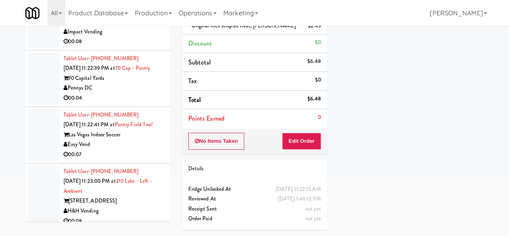
click at [132, 47] on div "00:08" at bounding box center [114, 42] width 101 height 10
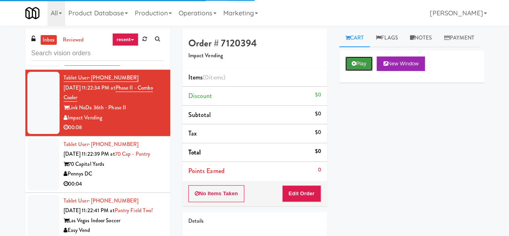
click at [353, 66] on icon at bounding box center [354, 63] width 4 height 5
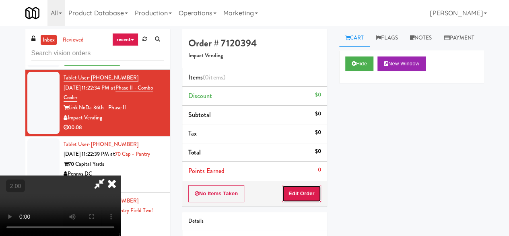
click at [311, 194] on button "Edit Order" at bounding box center [301, 193] width 39 height 17
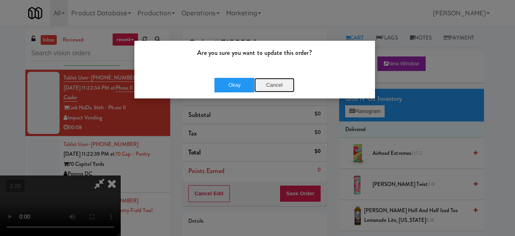
click at [271, 83] on button "Cancel" at bounding box center [274, 85] width 40 height 14
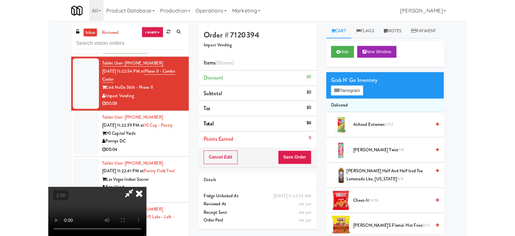
scroll to position [17, 0]
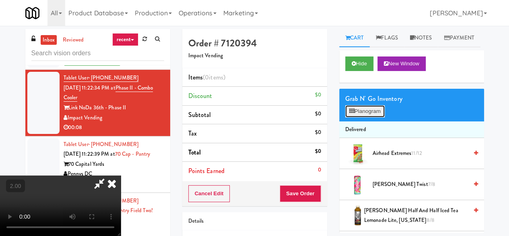
click at [370, 117] on button "Planogram" at bounding box center [364, 111] width 39 height 12
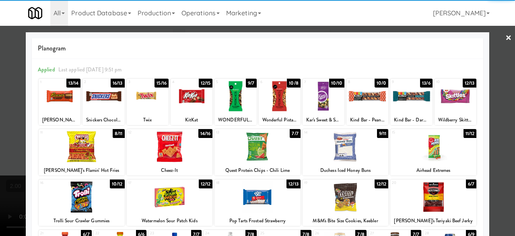
click at [168, 145] on div at bounding box center [170, 146] width 86 height 31
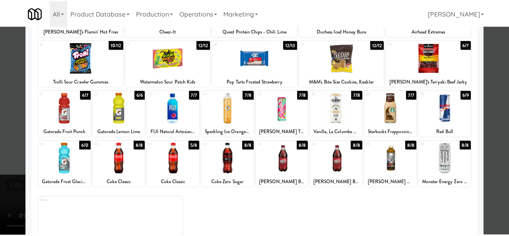
scroll to position [159, 0]
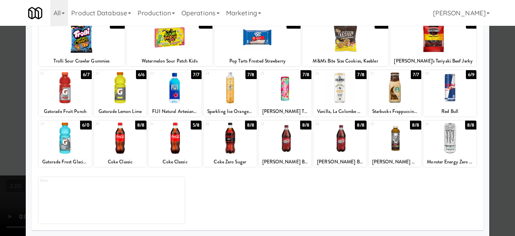
click at [382, 144] on div at bounding box center [395, 137] width 53 height 31
click at [502, 66] on div at bounding box center [257, 118] width 515 height 236
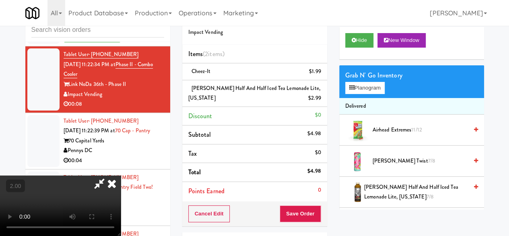
scroll to position [40, 0]
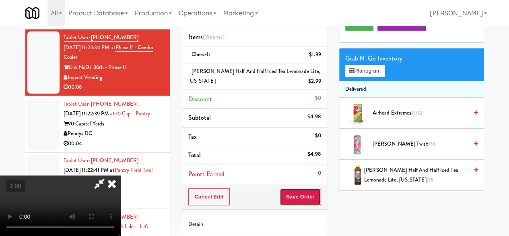
click at [312, 203] on button "Save Order" at bounding box center [300, 196] width 41 height 17
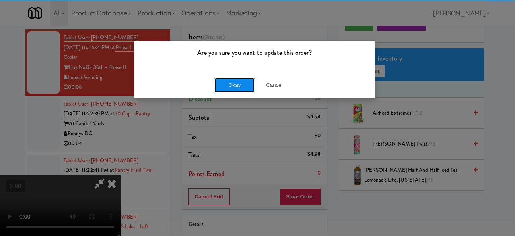
click at [234, 85] on button "Okay" at bounding box center [235, 85] width 40 height 14
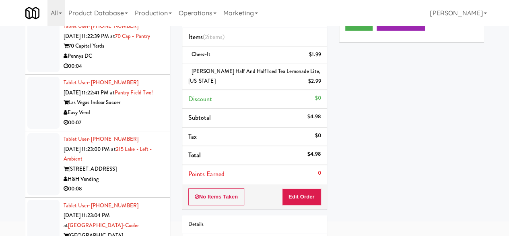
scroll to position [1611, 0]
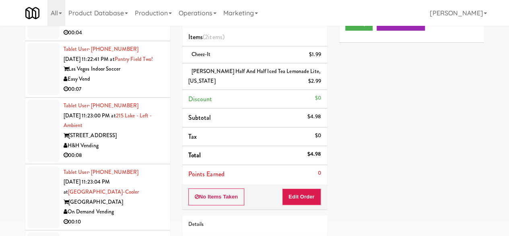
click at [125, 38] on div "00:04" at bounding box center [114, 33] width 101 height 10
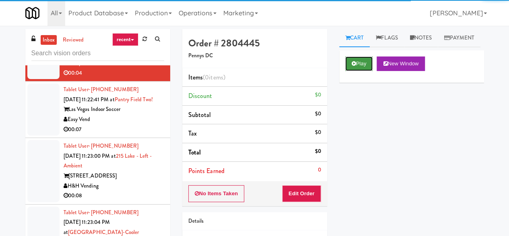
click at [349, 71] on button "Play" at bounding box center [359, 63] width 28 height 14
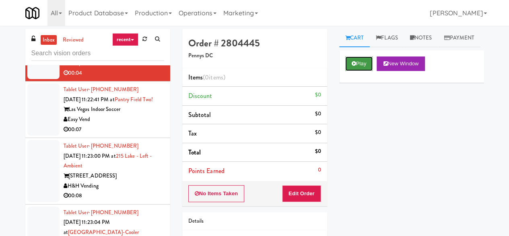
click at [372, 71] on button "Play" at bounding box center [359, 63] width 28 height 14
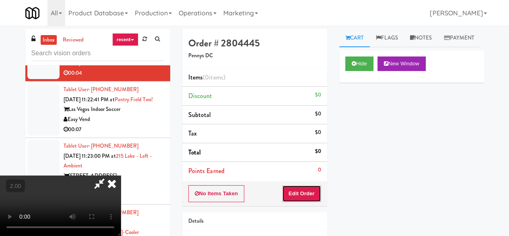
click at [313, 186] on button "Edit Order" at bounding box center [301, 193] width 39 height 17
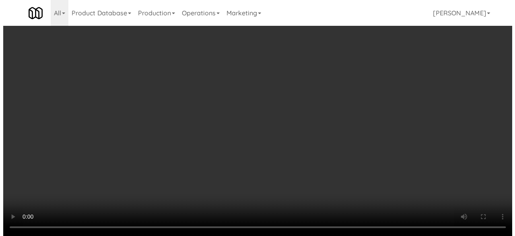
scroll to position [17, 0]
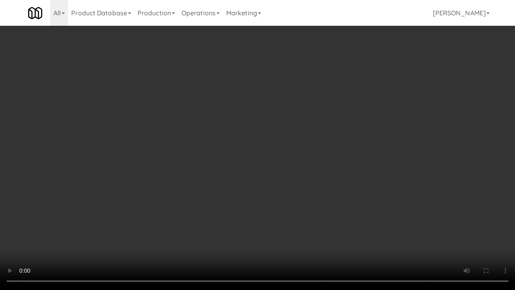
click at [223, 196] on video at bounding box center [257, 145] width 515 height 290
click at [231, 183] on video at bounding box center [257, 145] width 515 height 290
click at [237, 178] on video at bounding box center [257, 145] width 515 height 290
drag, startPoint x: 256, startPoint y: 182, endPoint x: 286, endPoint y: 191, distance: 31.5
click at [256, 182] on video at bounding box center [257, 145] width 515 height 290
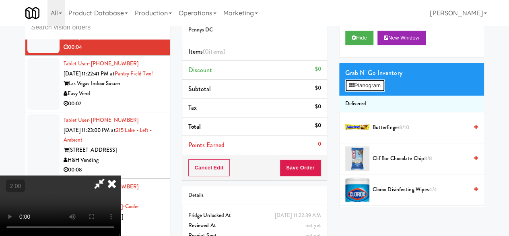
click at [368, 91] on button "Planogram" at bounding box center [364, 85] width 39 height 12
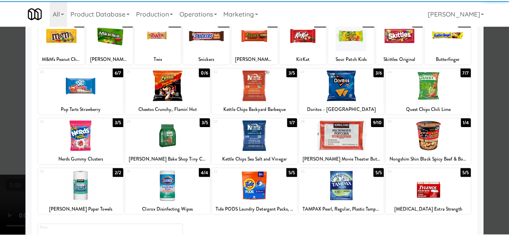
scroll to position [159, 0]
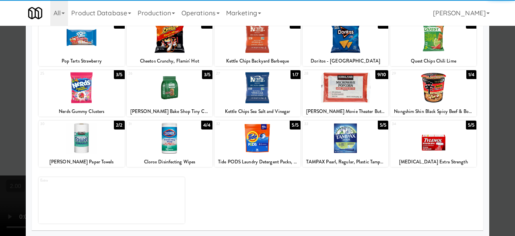
click at [84, 91] on div at bounding box center [82, 87] width 86 height 31
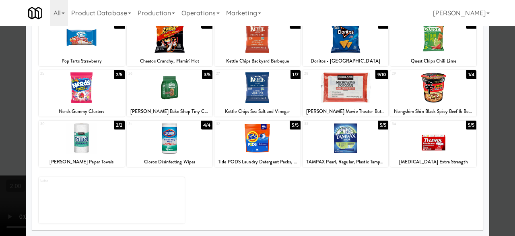
click at [497, 53] on div at bounding box center [257, 118] width 515 height 236
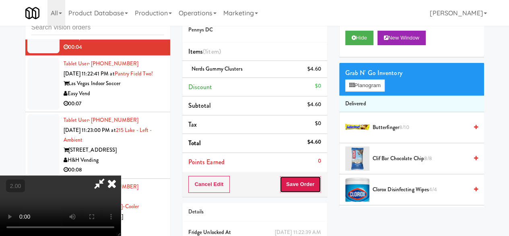
click at [315, 183] on button "Save Order" at bounding box center [300, 184] width 41 height 17
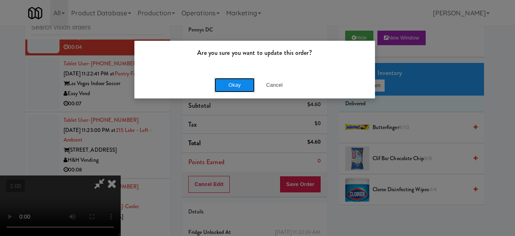
click at [238, 85] on button "Okay" at bounding box center [235, 85] width 40 height 14
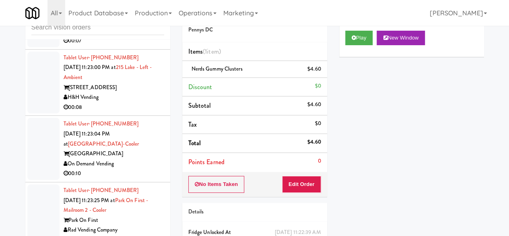
scroll to position [1691, 0]
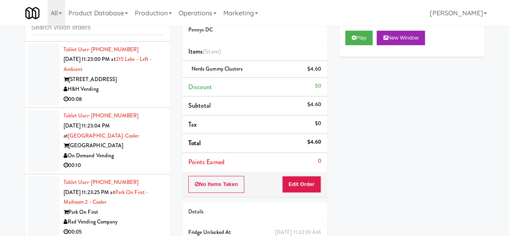
click at [135, 38] on div "00:07" at bounding box center [114, 33] width 101 height 10
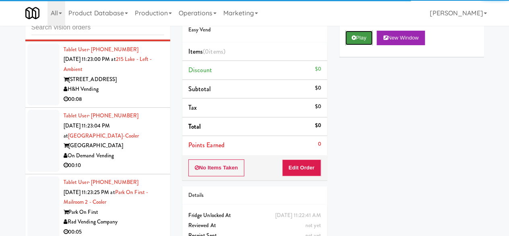
click at [363, 45] on button "Play" at bounding box center [359, 38] width 28 height 14
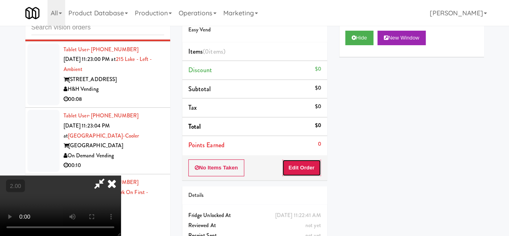
click at [303, 170] on button "Edit Order" at bounding box center [301, 167] width 39 height 17
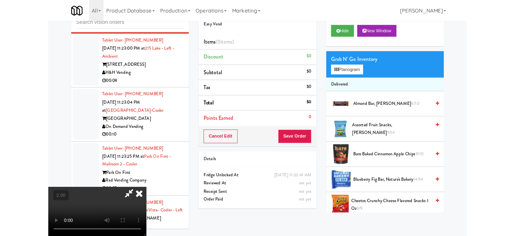
scroll to position [17, 0]
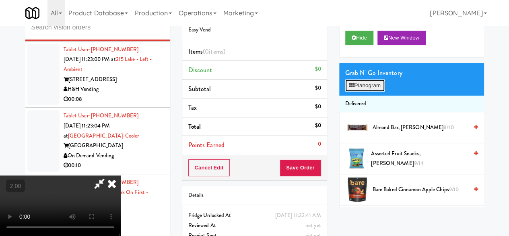
click at [368, 91] on button "Planogram" at bounding box center [364, 85] width 39 height 12
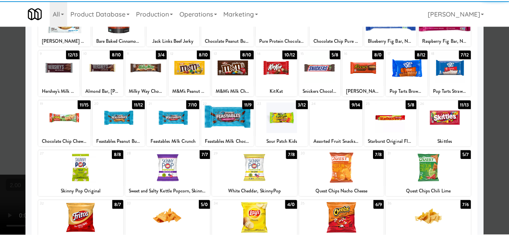
scroll to position [81, 0]
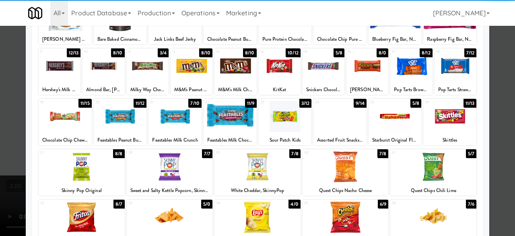
click at [279, 116] on div at bounding box center [285, 116] width 53 height 31
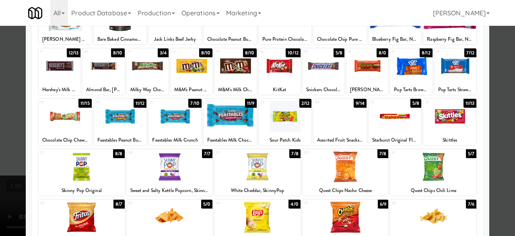
drag, startPoint x: 501, startPoint y: 64, endPoint x: 422, endPoint y: 68, distance: 78.6
click at [501, 64] on div at bounding box center [257, 118] width 515 height 236
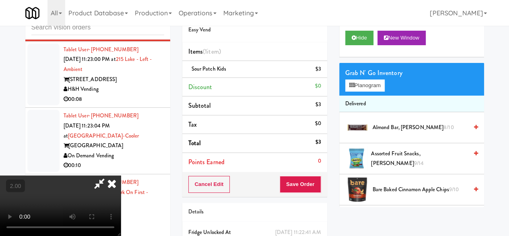
click at [109, 175] on icon at bounding box center [99, 183] width 19 height 16
click at [300, 176] on div "Cancel Edit Save Order" at bounding box center [254, 184] width 145 height 25
click at [301, 182] on button "Save Order" at bounding box center [300, 184] width 41 height 17
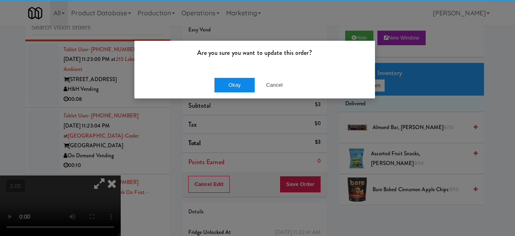
drag, startPoint x: 231, startPoint y: 62, endPoint x: 234, endPoint y: 81, distance: 19.2
click at [231, 64] on div "Are you sure you want to update this order?" at bounding box center [254, 56] width 241 height 31
click at [234, 81] on button "Okay" at bounding box center [235, 85] width 40 height 14
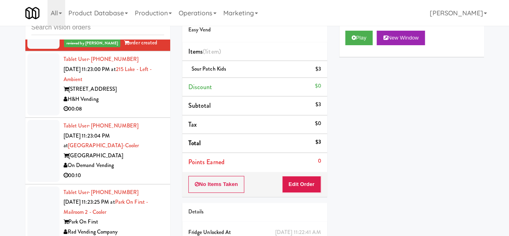
click at [138, 94] on div "[STREET_ADDRESS]" at bounding box center [114, 89] width 101 height 10
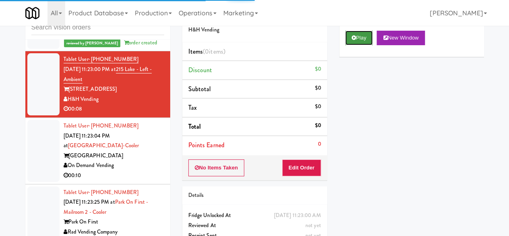
click at [358, 45] on button "Play" at bounding box center [359, 38] width 28 height 14
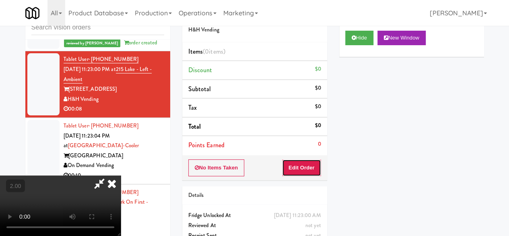
click at [300, 168] on button "Edit Order" at bounding box center [301, 167] width 39 height 17
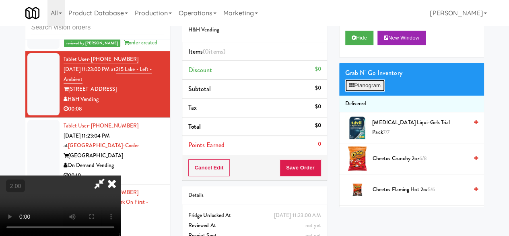
click at [363, 91] on button "Planogram" at bounding box center [364, 85] width 39 height 12
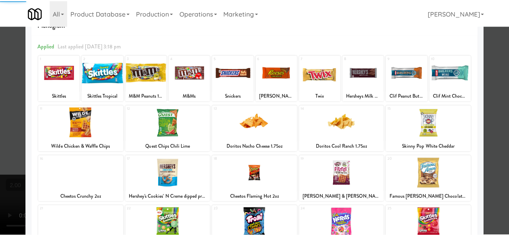
scroll to position [40, 0]
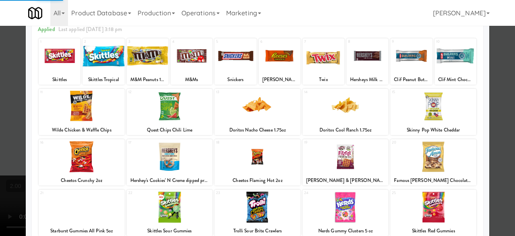
click at [165, 200] on div at bounding box center [170, 206] width 86 height 31
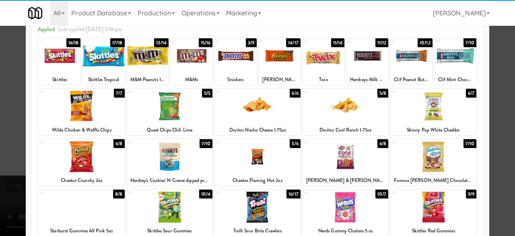
click at [176, 211] on div at bounding box center [170, 206] width 86 height 31
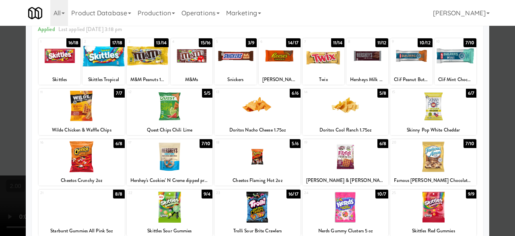
click at [261, 171] on div at bounding box center [258, 156] width 86 height 31
click at [500, 81] on div at bounding box center [257, 118] width 515 height 236
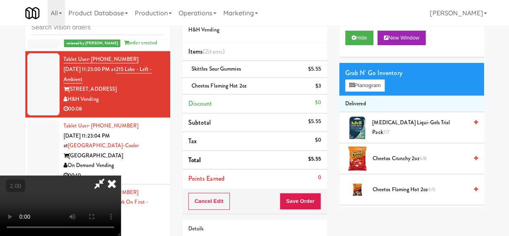
click at [109, 175] on icon at bounding box center [99, 183] width 19 height 16
click at [297, 202] on button "Save Order" at bounding box center [300, 200] width 41 height 17
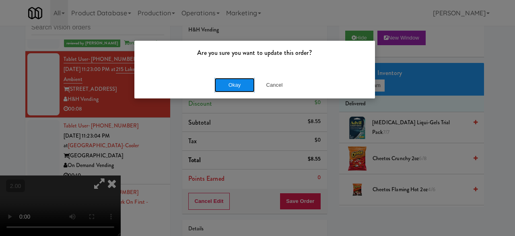
click at [246, 88] on button "Okay" at bounding box center [235, 85] width 40 height 14
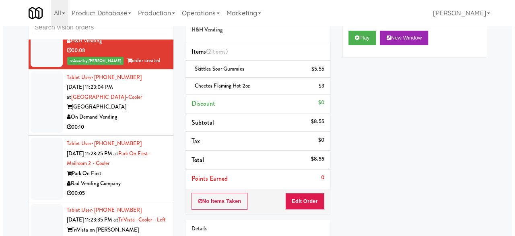
scroll to position [1852, 0]
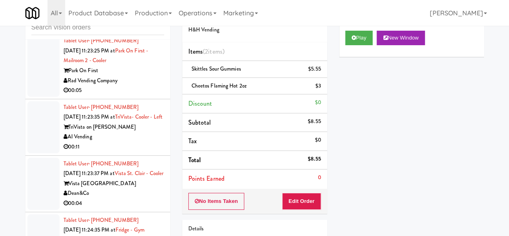
click at [143, 19] on div "On Demand Vending" at bounding box center [114, 14] width 101 height 10
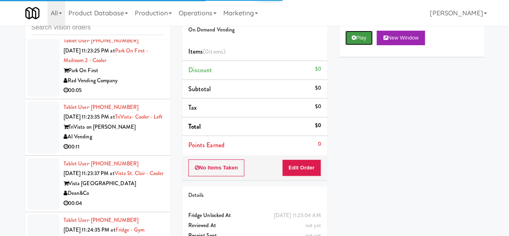
click at [354, 45] on button "Play" at bounding box center [359, 38] width 28 height 14
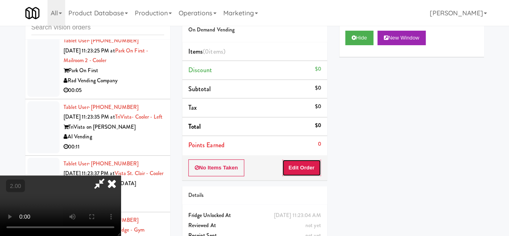
click at [307, 170] on button "Edit Order" at bounding box center [301, 167] width 39 height 17
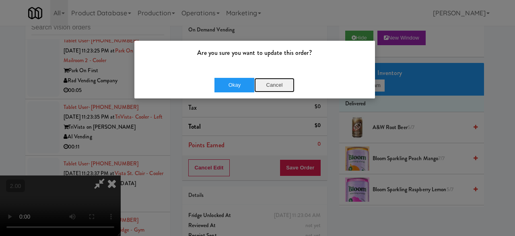
click at [277, 81] on button "Cancel" at bounding box center [274, 85] width 40 height 14
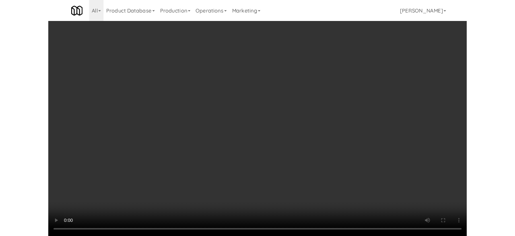
scroll to position [76, 0]
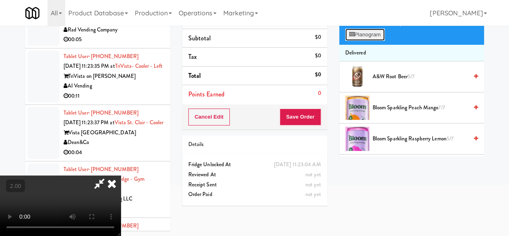
click at [362, 41] on button "Planogram" at bounding box center [364, 35] width 39 height 12
click at [0, 0] on div at bounding box center [0, 0] width 0 height 0
click at [364, 41] on button "Planogram" at bounding box center [364, 35] width 39 height 12
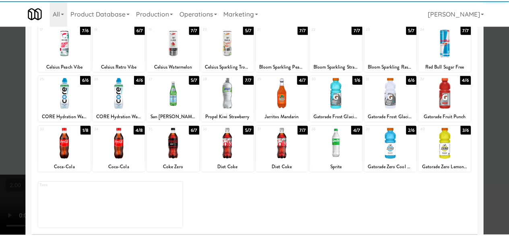
scroll to position [159, 0]
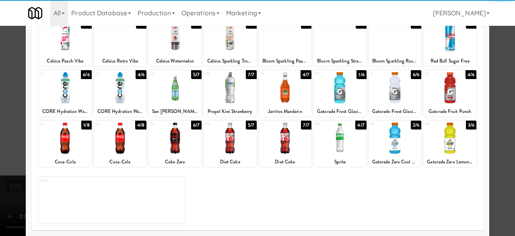
click at [122, 140] on div at bounding box center [120, 137] width 53 height 31
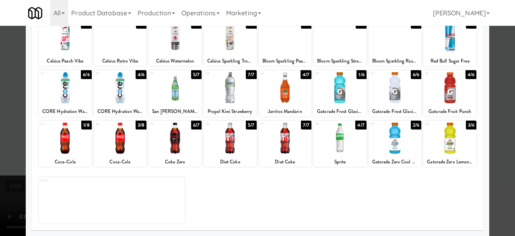
click at [236, 149] on div at bounding box center [230, 137] width 53 height 31
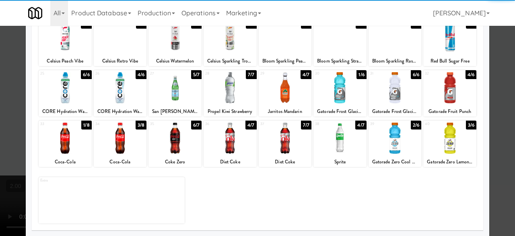
click at [494, 62] on div at bounding box center [257, 118] width 515 height 236
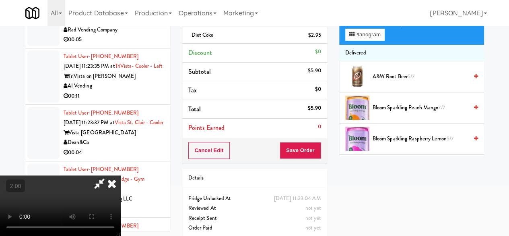
click at [109, 175] on icon at bounding box center [99, 183] width 19 height 16
click at [308, 145] on button "Save Order" at bounding box center [300, 150] width 41 height 17
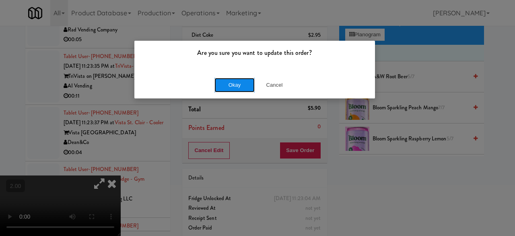
click at [237, 80] on button "Okay" at bounding box center [235, 85] width 40 height 14
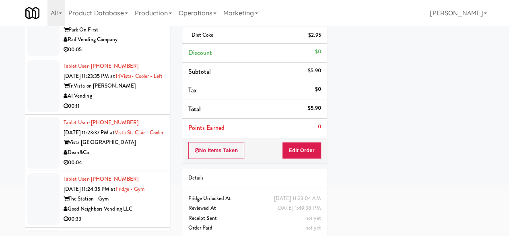
click at [140, 35] on div "Park On First" at bounding box center [114, 30] width 101 height 10
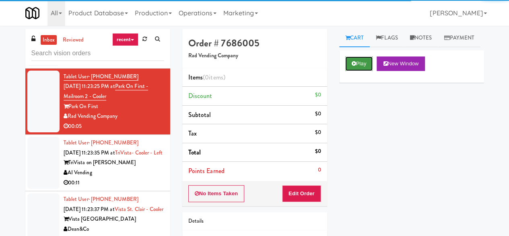
click at [354, 71] on button "Play" at bounding box center [359, 63] width 28 height 14
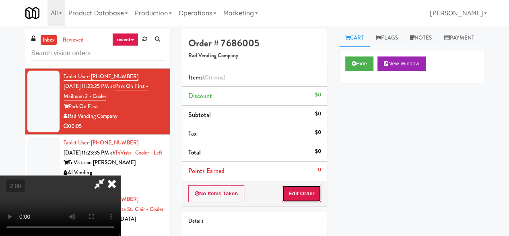
click at [307, 187] on button "Edit Order" at bounding box center [301, 193] width 39 height 17
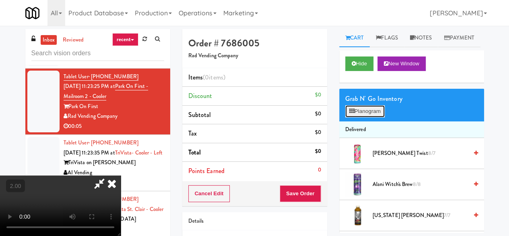
click at [355, 117] on button "Planogram" at bounding box center [364, 111] width 39 height 12
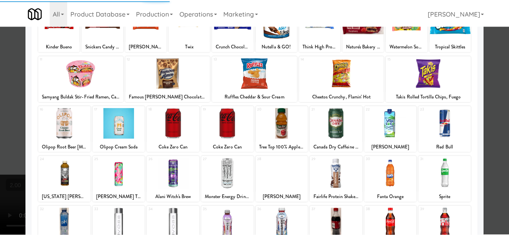
scroll to position [81, 0]
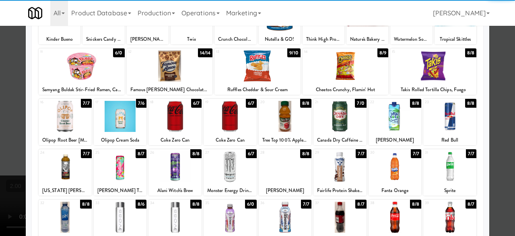
click at [229, 120] on div at bounding box center [230, 116] width 53 height 31
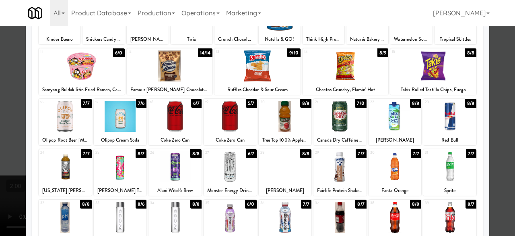
click at [483, 57] on div "Planogram Applied Last applied [DATE] 9:15 am 1 13/15 Kinder Bueno 2 15/13 Snic…" at bounding box center [258, 133] width 464 height 363
click at [497, 56] on div at bounding box center [257, 118] width 515 height 236
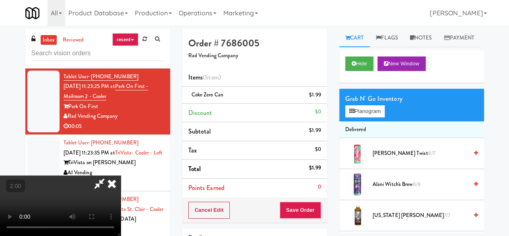
click at [109, 175] on icon at bounding box center [99, 183] width 19 height 16
click at [299, 221] on div "Cancel Edit Save Order" at bounding box center [254, 209] width 145 height 25
click at [298, 215] on button "Save Order" at bounding box center [300, 209] width 41 height 17
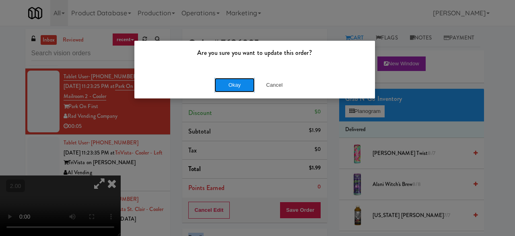
click at [237, 79] on button "Okay" at bounding box center [235, 85] width 40 height 14
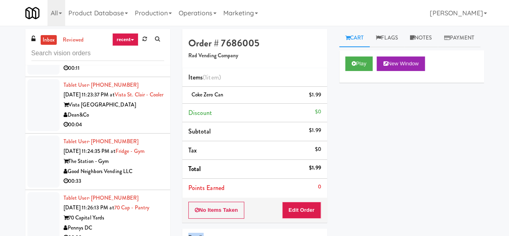
scroll to position [2013, 0]
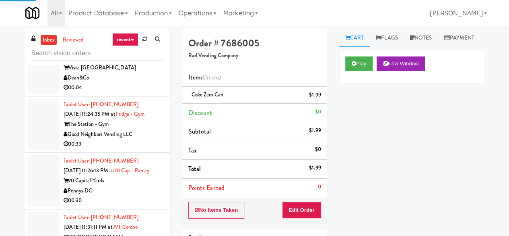
click at [145, 36] on div "00:11" at bounding box center [114, 31] width 101 height 10
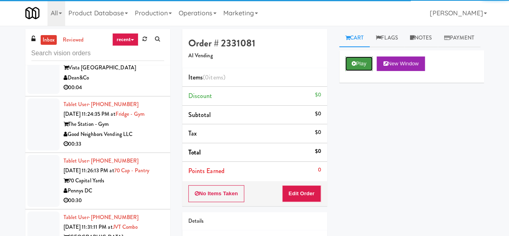
click at [353, 66] on icon at bounding box center [354, 63] width 4 height 5
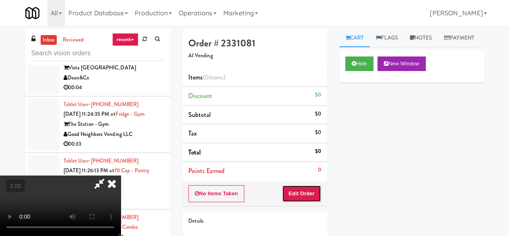
click at [310, 186] on button "Edit Order" at bounding box center [301, 193] width 39 height 17
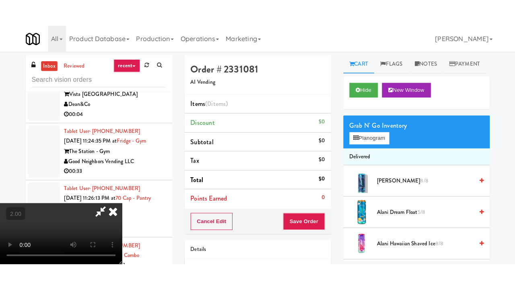
scroll to position [106, 0]
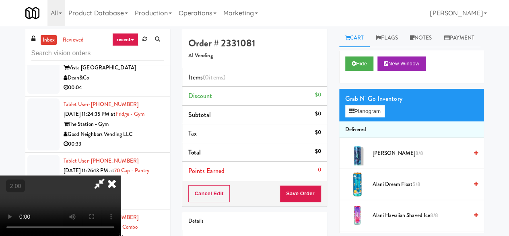
click at [121, 235] on video at bounding box center [60, 205] width 121 height 60
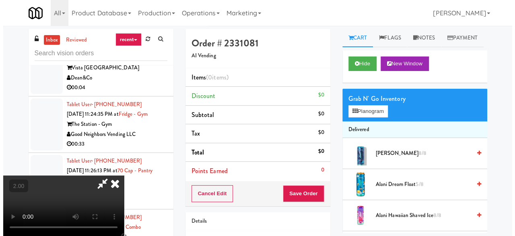
scroll to position [17, 0]
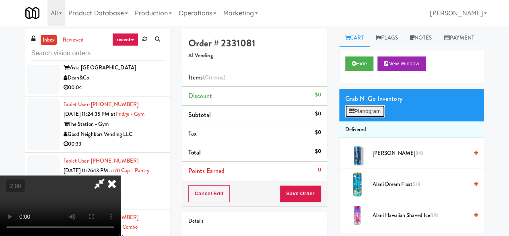
click at [373, 117] on button "Planogram" at bounding box center [364, 111] width 39 height 12
click at [0, 0] on div at bounding box center [0, 0] width 0 height 0
click at [373, 117] on button "Planogram" at bounding box center [364, 111] width 39 height 12
click at [0, 0] on div at bounding box center [0, 0] width 0 height 0
click at [373, 117] on button "Planogram" at bounding box center [364, 111] width 39 height 12
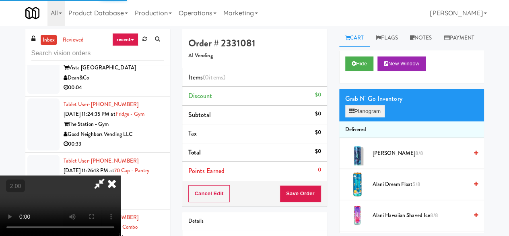
click at [0, 0] on div at bounding box center [0, 0] width 0 height 0
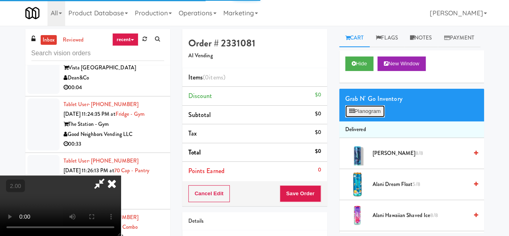
click at [373, 117] on button "Planogram" at bounding box center [364, 111] width 39 height 12
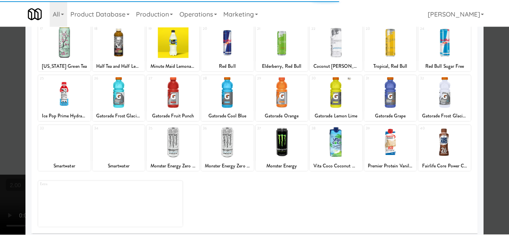
scroll to position [159, 0]
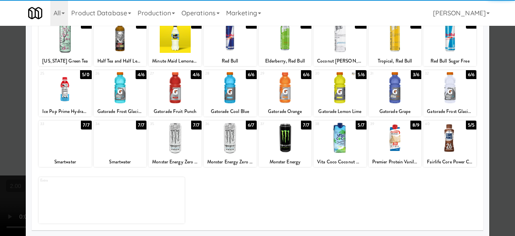
click at [443, 133] on div at bounding box center [450, 137] width 53 height 31
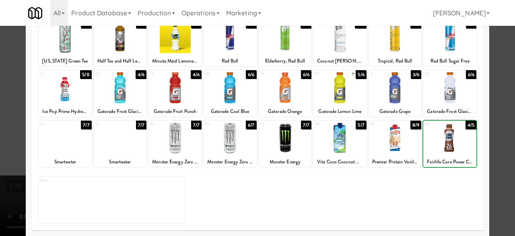
click at [487, 94] on div at bounding box center [257, 118] width 515 height 236
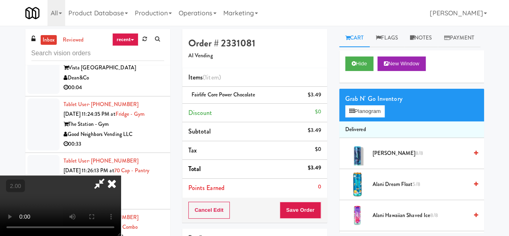
click at [109, 175] on icon at bounding box center [99, 183] width 19 height 16
click at [281, 28] on div "inbox reviewed recent all unclear take inventory issue suspicious failed recent…" at bounding box center [254, 169] width 509 height 287
click at [293, 209] on button "Save Order" at bounding box center [300, 209] width 41 height 17
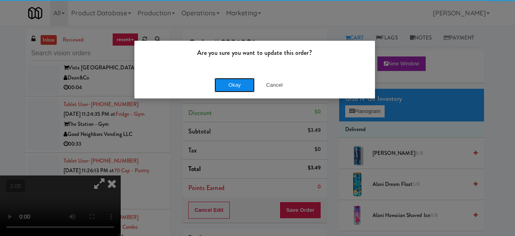
click at [229, 79] on button "Okay" at bounding box center [235, 85] width 40 height 14
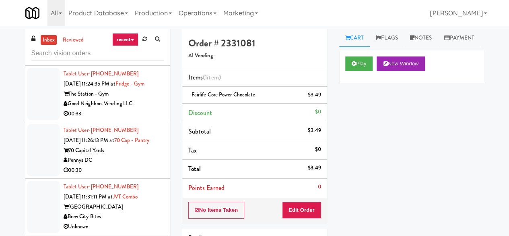
click at [122, 52] on div "Dean&Co" at bounding box center [114, 47] width 101 height 10
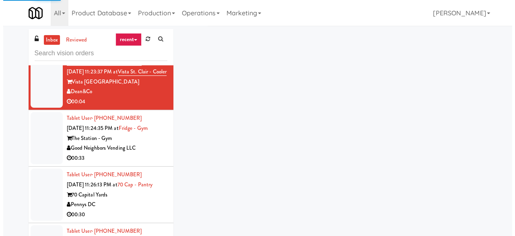
scroll to position [1973, 0]
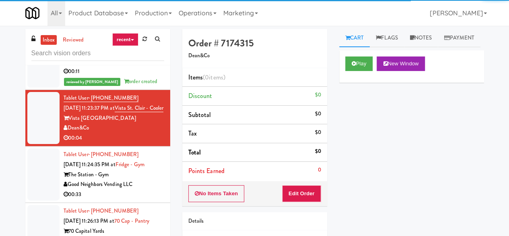
click at [146, 67] on div "AI Vending" at bounding box center [114, 62] width 101 height 10
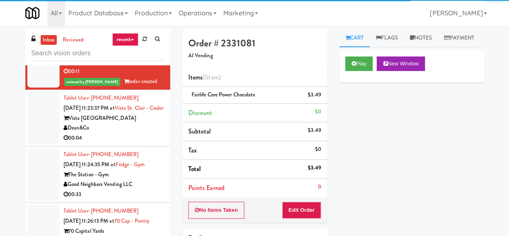
click at [145, 133] on div "Dean&Co" at bounding box center [114, 128] width 101 height 10
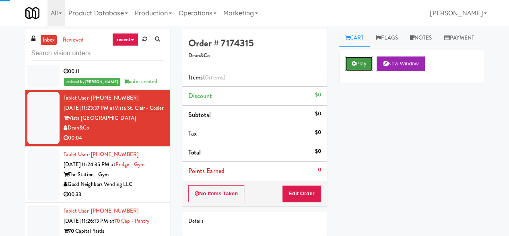
click at [369, 71] on button "Play" at bounding box center [359, 63] width 28 height 14
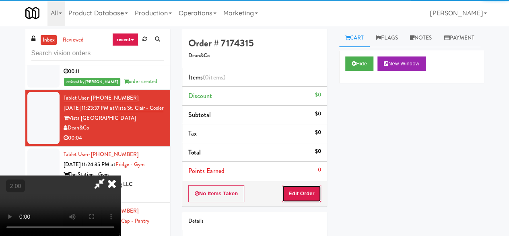
click at [307, 192] on button "Edit Order" at bounding box center [301, 193] width 39 height 17
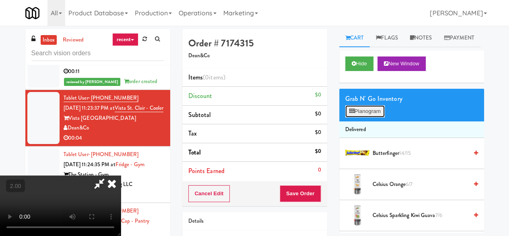
click at [374, 117] on button "Planogram" at bounding box center [364, 111] width 39 height 12
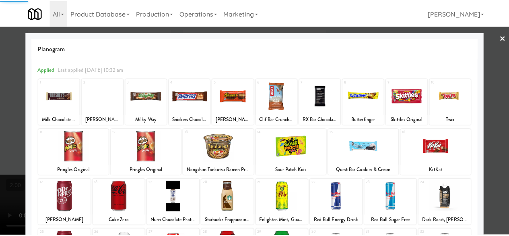
scroll to position [159, 0]
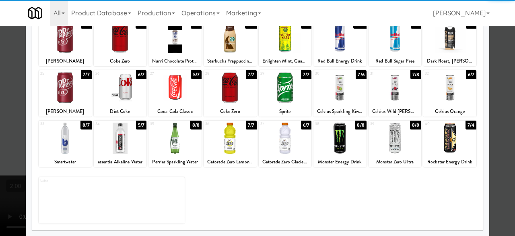
click at [167, 152] on div at bounding box center [175, 137] width 53 height 31
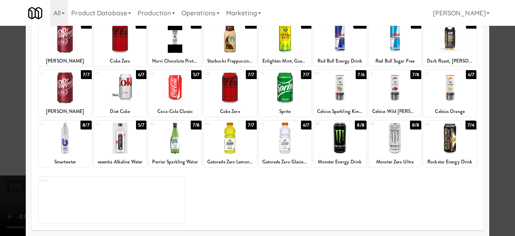
click at [496, 73] on div at bounding box center [257, 118] width 515 height 236
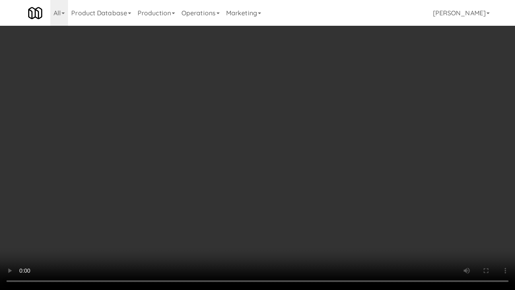
click at [231, 187] on video at bounding box center [257, 145] width 515 height 290
click at [237, 163] on video at bounding box center [257, 145] width 515 height 290
click at [222, 152] on video at bounding box center [257, 145] width 515 height 290
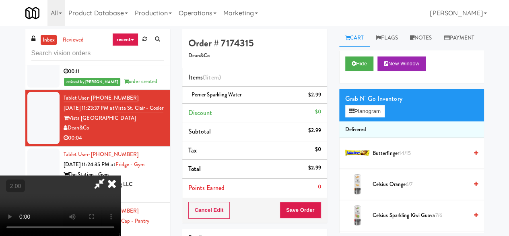
click at [109, 175] on icon at bounding box center [99, 183] width 19 height 16
click at [298, 207] on button "Save Order" at bounding box center [300, 209] width 41 height 17
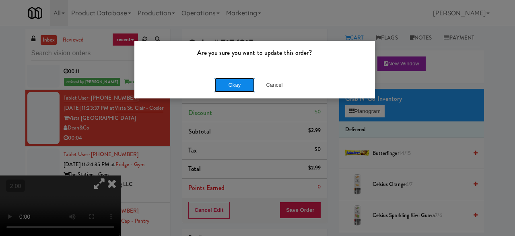
click at [237, 87] on button "Okay" at bounding box center [235, 85] width 40 height 14
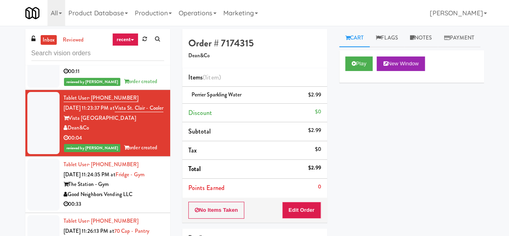
scroll to position [2094, 0]
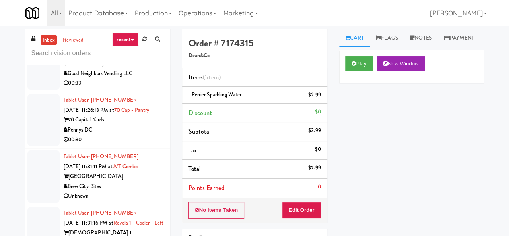
click at [141, 79] on div "Good Neighbors Vending LLC" at bounding box center [114, 73] width 101 height 10
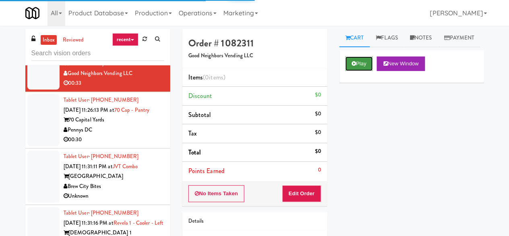
click at [353, 66] on icon at bounding box center [354, 63] width 4 height 5
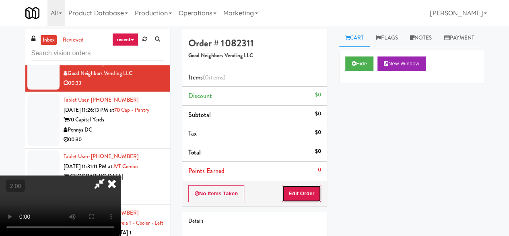
click at [307, 192] on button "Edit Order" at bounding box center [301, 193] width 39 height 17
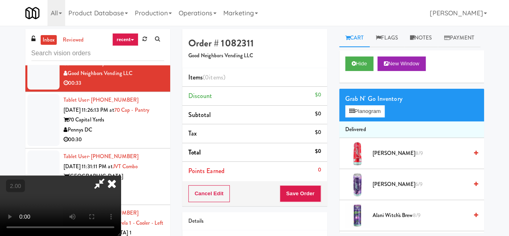
click at [121, 175] on icon at bounding box center [112, 183] width 18 height 16
click at [303, 67] on div "Order # 1082311 Good Neighbors Vending LLC" at bounding box center [254, 48] width 145 height 39
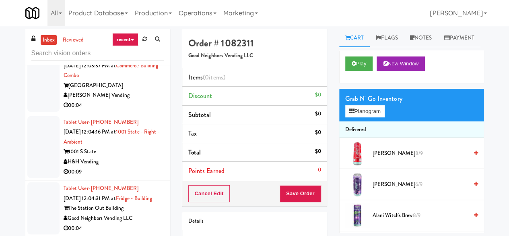
scroll to position [2698, 0]
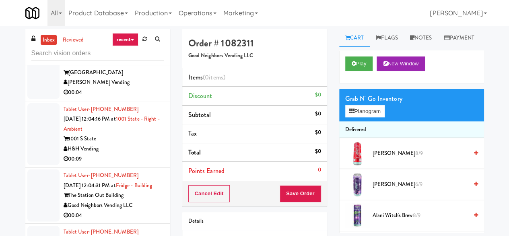
click at [140, 21] on div "Impact Vending" at bounding box center [114, 16] width 101 height 10
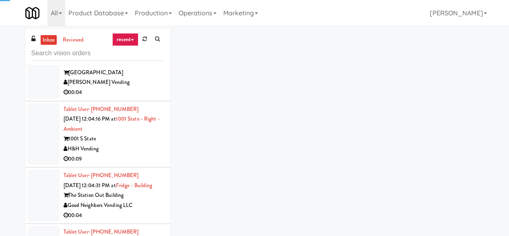
scroll to position [2818, 0]
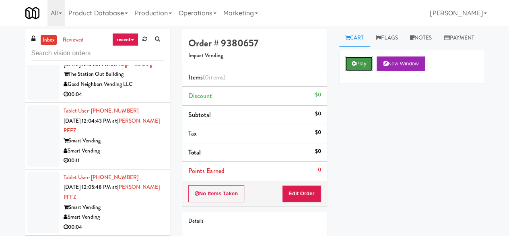
click at [357, 71] on button "Play" at bounding box center [359, 63] width 28 height 14
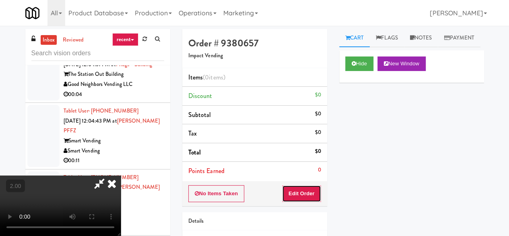
click at [303, 194] on button "Edit Order" at bounding box center [301, 193] width 39 height 17
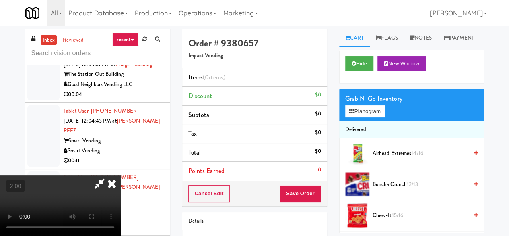
click at [121, 235] on video at bounding box center [60, 205] width 121 height 60
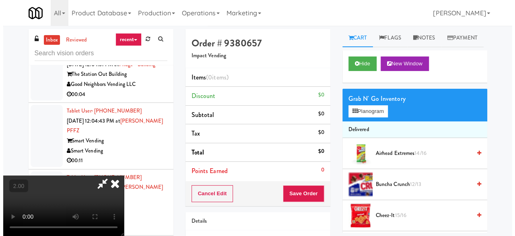
scroll to position [17, 0]
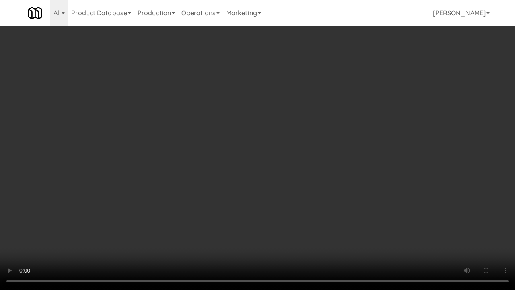
click at [300, 205] on video at bounding box center [257, 145] width 515 height 290
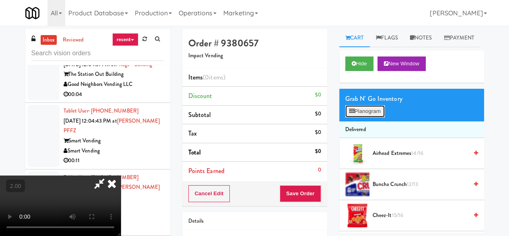
click at [358, 117] on button "Planogram" at bounding box center [364, 111] width 39 height 12
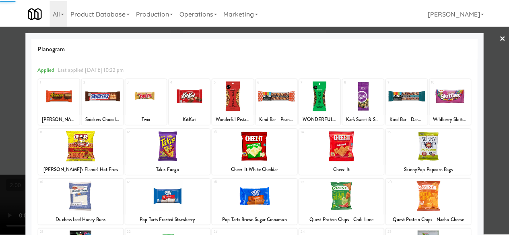
scroll to position [159, 0]
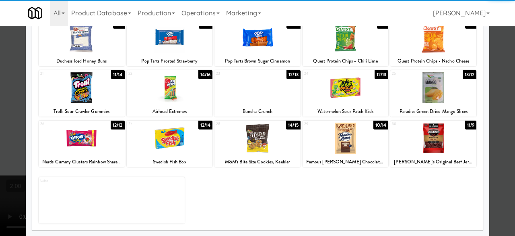
drag, startPoint x: 342, startPoint y: 137, endPoint x: 376, endPoint y: 147, distance: 35.2
click at [342, 138] on div at bounding box center [346, 137] width 86 height 31
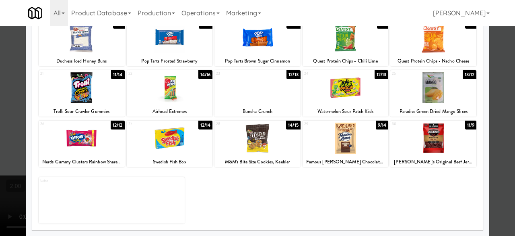
click at [498, 81] on div at bounding box center [257, 118] width 515 height 236
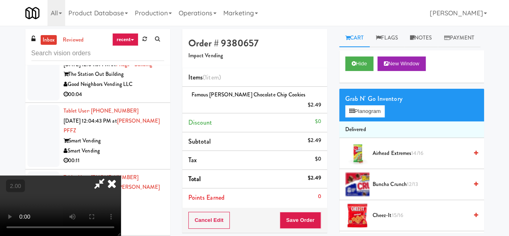
click at [109, 175] on icon at bounding box center [99, 183] width 19 height 16
click at [277, 37] on div "Order # 9380657 Impact Vending Items (1 item ) Famous [PERSON_NAME] Chocolate C…" at bounding box center [333, 171] width 302 height 285
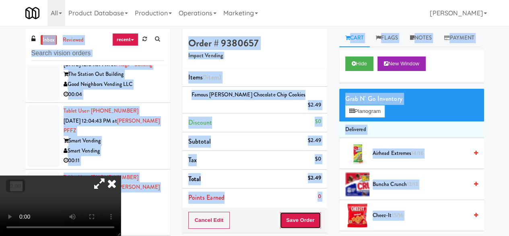
click at [306, 211] on button "Save Order" at bounding box center [300, 219] width 41 height 17
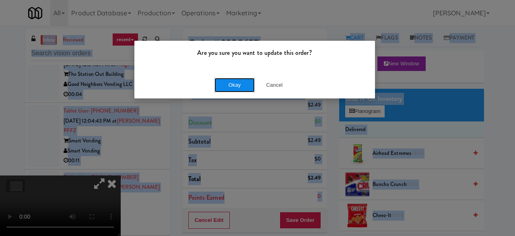
click at [233, 81] on button "Okay" at bounding box center [235, 85] width 40 height 14
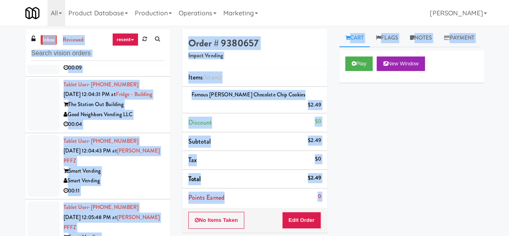
scroll to position [2788, 0]
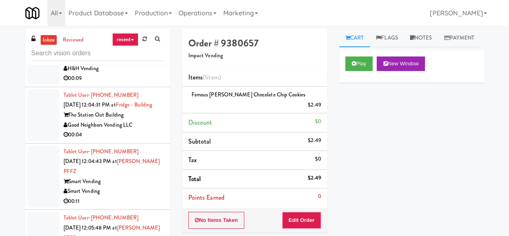
click at [136, 83] on div "Tablet User · (248) 839-9989 [DATE] 12:04:16 PM at 1001 State - Right - Ambient…" at bounding box center [114, 54] width 101 height 60
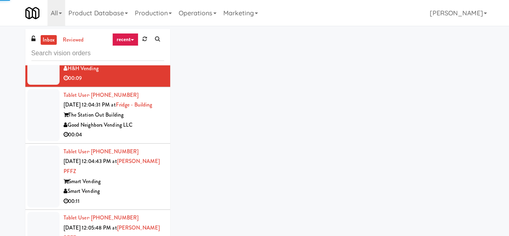
click at [133, 7] on div "[PERSON_NAME] Vending" at bounding box center [114, 2] width 101 height 10
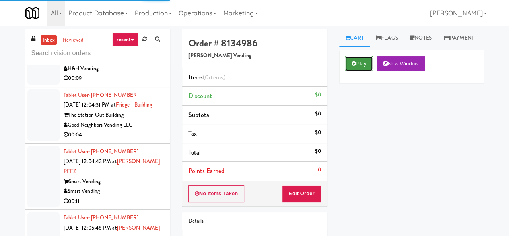
click at [359, 71] on button "Play" at bounding box center [359, 63] width 28 height 14
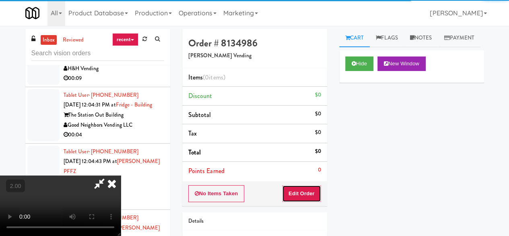
click at [306, 185] on button "Edit Order" at bounding box center [301, 193] width 39 height 17
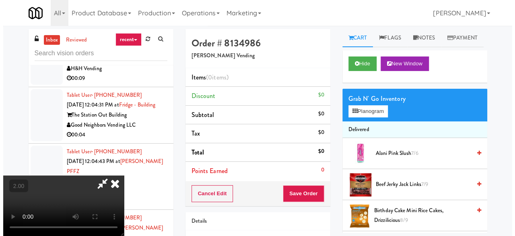
scroll to position [17, 0]
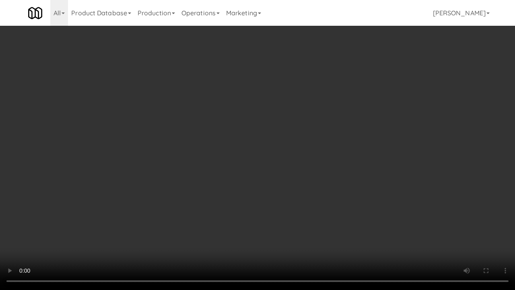
click at [490, 232] on div "inbox reviewed recent all unclear take inventory issue suspicious failed recent…" at bounding box center [257, 171] width 515 height 284
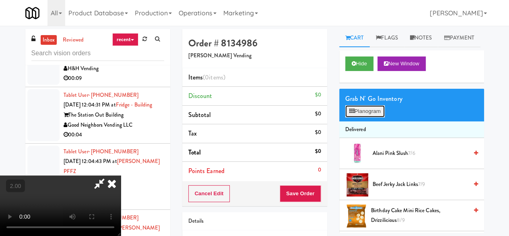
click at [368, 117] on button "Planogram" at bounding box center [364, 111] width 39 height 12
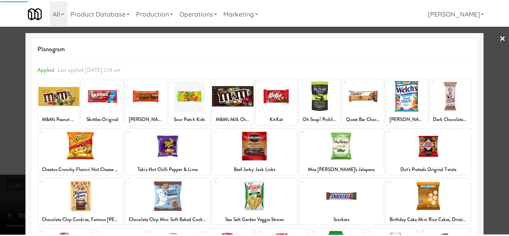
scroll to position [159, 0]
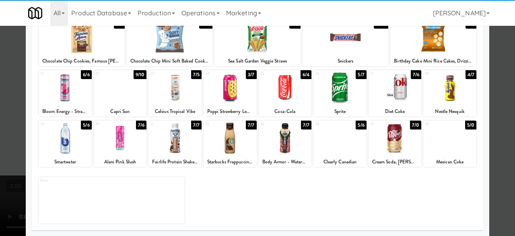
click at [222, 103] on div "24 3/7 Poppi Strawberry Lemon, [MEDICAL_DATA] Soda" at bounding box center [230, 93] width 53 height 46
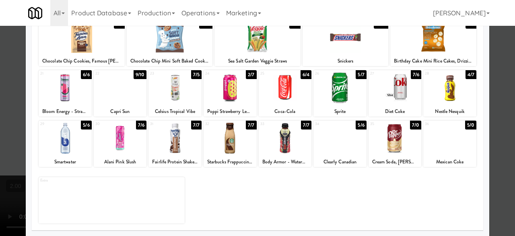
drag, startPoint x: 501, startPoint y: 80, endPoint x: 291, endPoint y: 151, distance: 221.8
click at [501, 80] on div at bounding box center [257, 118] width 515 height 236
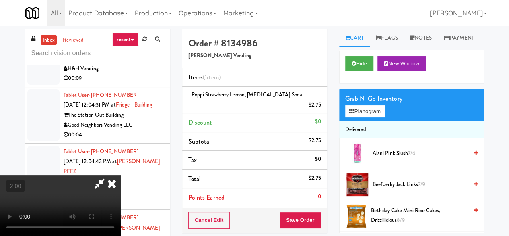
scroll to position [17, 0]
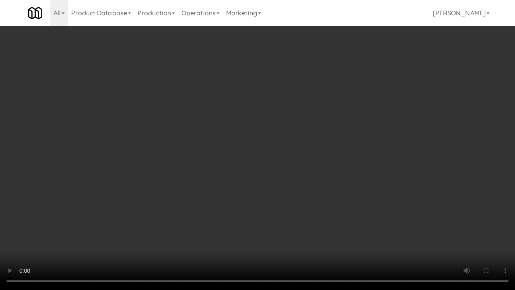
click at [258, 206] on video at bounding box center [257, 145] width 515 height 290
click at [258, 172] on video at bounding box center [257, 145] width 515 height 290
click at [288, 221] on video at bounding box center [257, 145] width 515 height 290
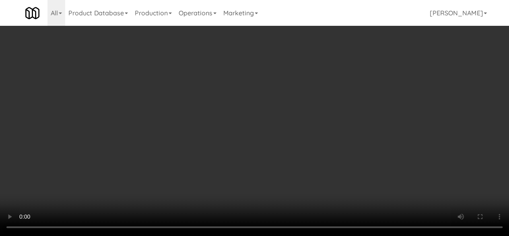
scroll to position [0, 0]
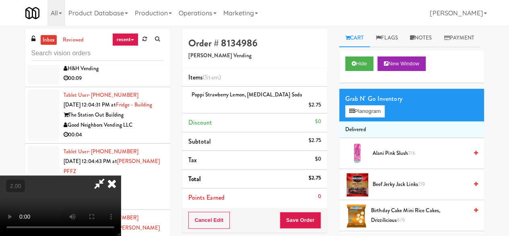
click at [109, 175] on icon at bounding box center [99, 183] width 19 height 16
click at [299, 211] on button "Save Order" at bounding box center [300, 219] width 41 height 17
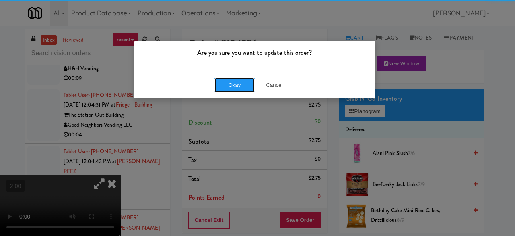
click at [235, 84] on button "Okay" at bounding box center [235, 85] width 40 height 14
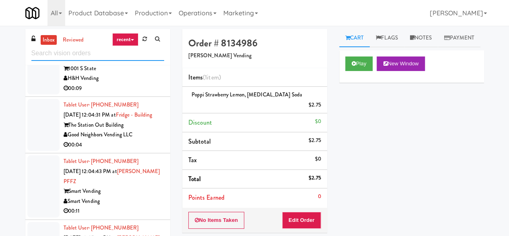
click at [74, 50] on input "text" at bounding box center [97, 53] width 133 height 15
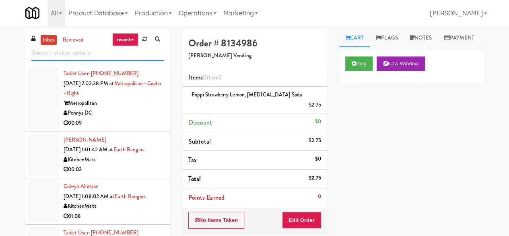
click at [85, 57] on input "text" at bounding box center [97, 53] width 133 height 15
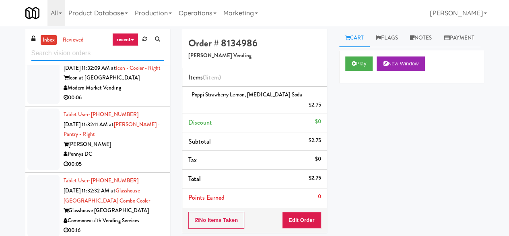
scroll to position [805, 0]
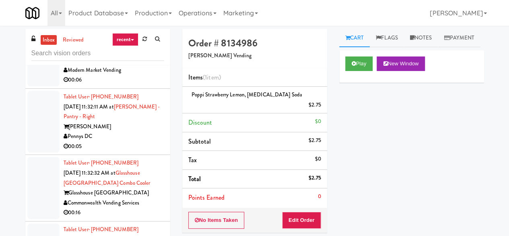
click at [141, 75] on div "Modern Market Vending" at bounding box center [114, 70] width 101 height 10
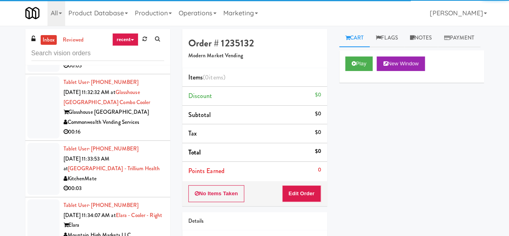
scroll to position [966, 0]
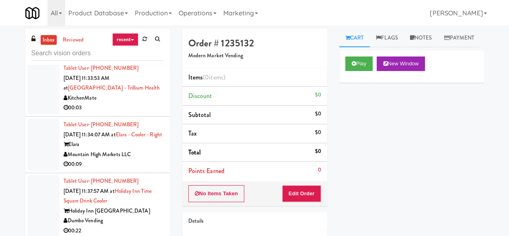
click at [136, 103] on div "KitchenMate" at bounding box center [114, 98] width 101 height 10
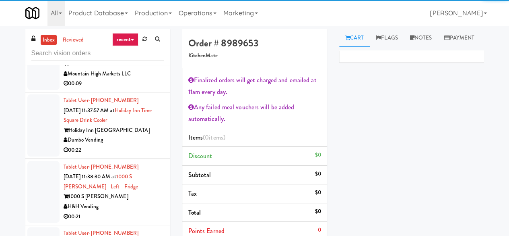
click at [145, 69] on div "Elara" at bounding box center [114, 64] width 101 height 10
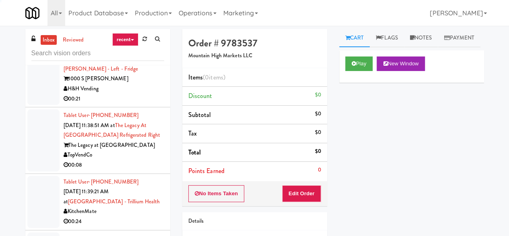
scroll to position [1168, 0]
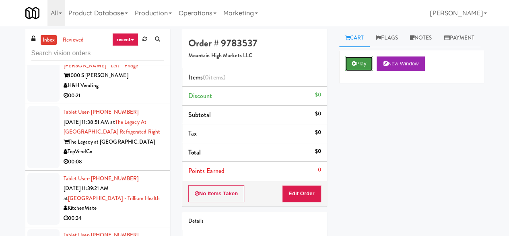
click at [354, 66] on icon at bounding box center [354, 63] width 4 height 5
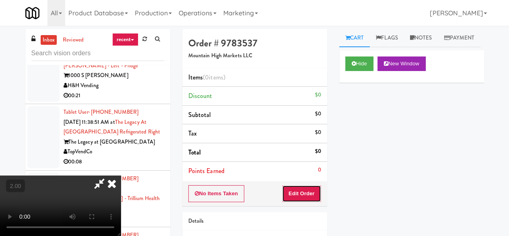
click at [292, 193] on button "Edit Order" at bounding box center [301, 193] width 39 height 17
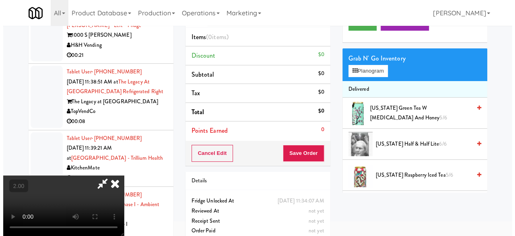
scroll to position [26, 0]
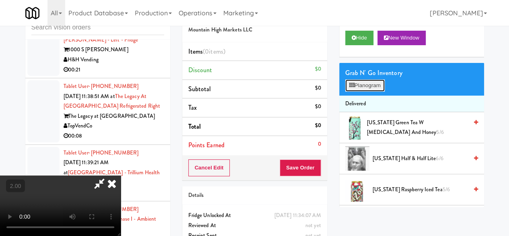
click at [363, 91] on button "Planogram" at bounding box center [364, 85] width 39 height 12
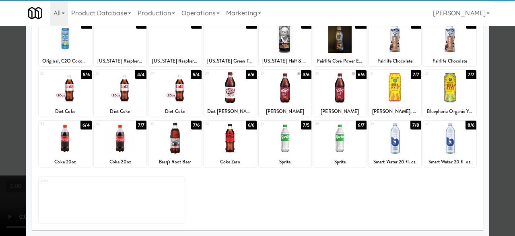
click at [285, 146] on div at bounding box center [285, 137] width 53 height 31
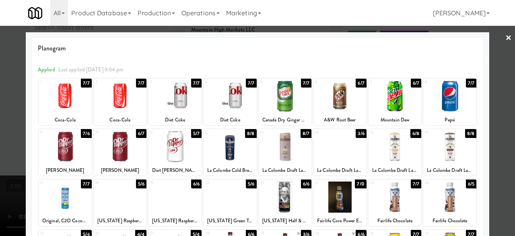
click at [391, 101] on div at bounding box center [395, 96] width 53 height 31
click at [486, 63] on div at bounding box center [257, 118] width 515 height 236
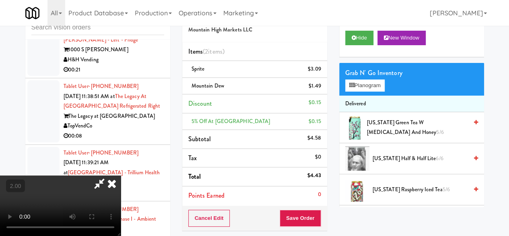
click at [109, 175] on icon at bounding box center [99, 183] width 19 height 16
click at [303, 213] on button "Save Order" at bounding box center [300, 217] width 41 height 17
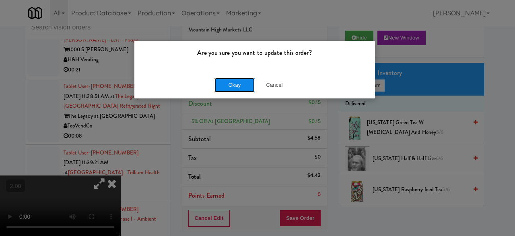
click at [237, 83] on button "Okay" at bounding box center [235, 85] width 40 height 14
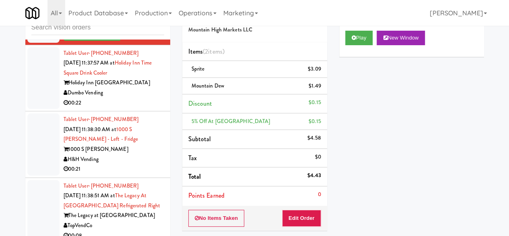
scroll to position [1097, 0]
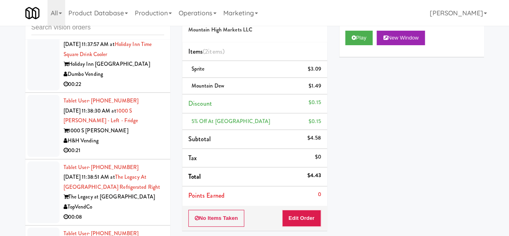
click at [136, 89] on div "00:22" at bounding box center [114, 84] width 101 height 10
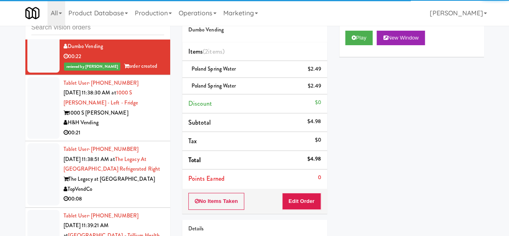
scroll to position [1137, 0]
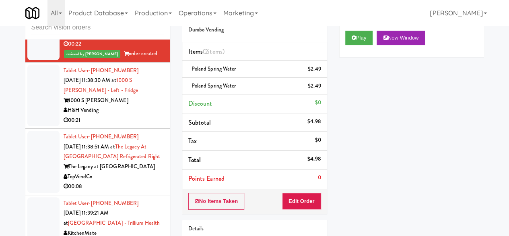
click at [127, 125] on div "00:21" at bounding box center [114, 120] width 101 height 10
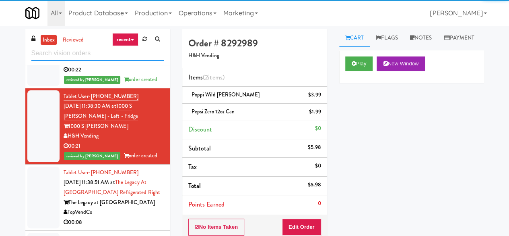
click at [85, 55] on input "text" at bounding box center [97, 53] width 133 height 15
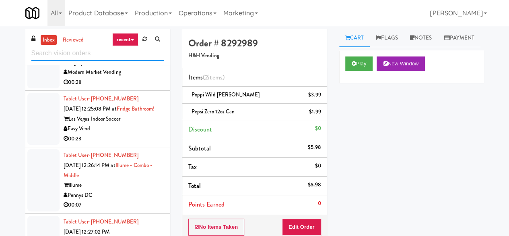
scroll to position [1933, 0]
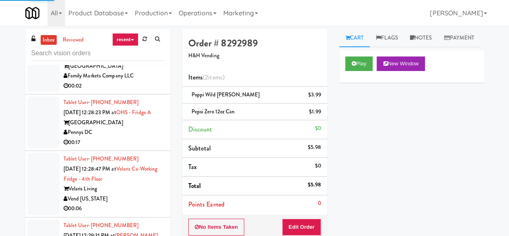
click at [144, 81] on div "Family Markets Company LLC" at bounding box center [114, 76] width 101 height 10
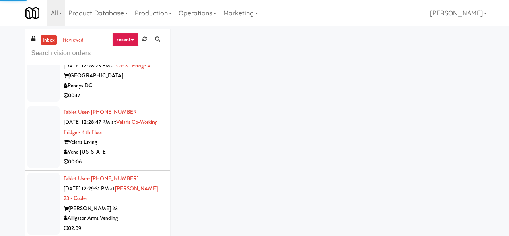
scroll to position [2053, 0]
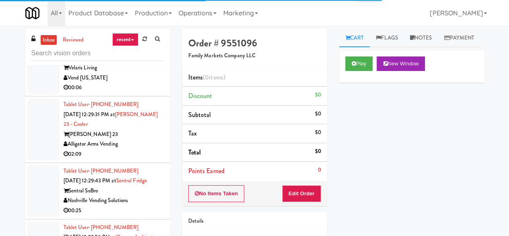
click at [138, 83] on div "Vend [US_STATE]" at bounding box center [114, 78] width 101 height 10
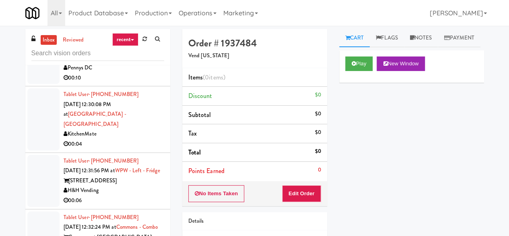
scroll to position [2335, 0]
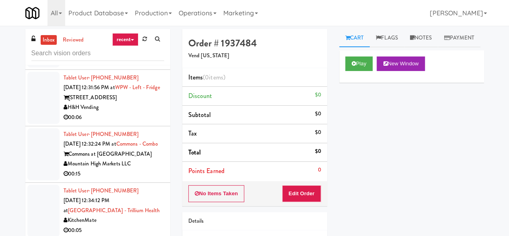
click at [143, 66] on div "00:04" at bounding box center [114, 61] width 101 height 10
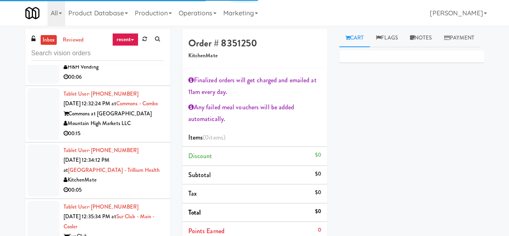
click at [145, 72] on div "H&H Vending" at bounding box center [114, 67] width 101 height 10
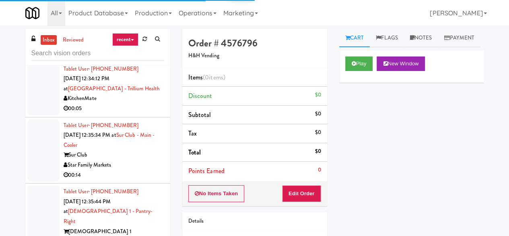
scroll to position [2496, 0]
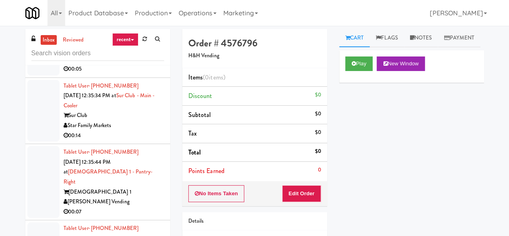
click at [117, 74] on div "00:05" at bounding box center [114, 69] width 101 height 10
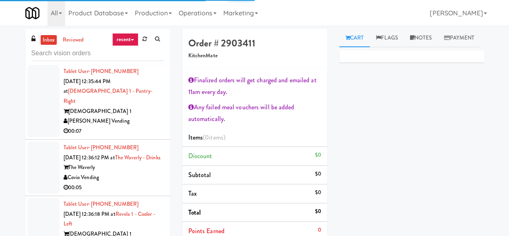
click at [129, 50] on div "Star Family Markets" at bounding box center [114, 45] width 101 height 10
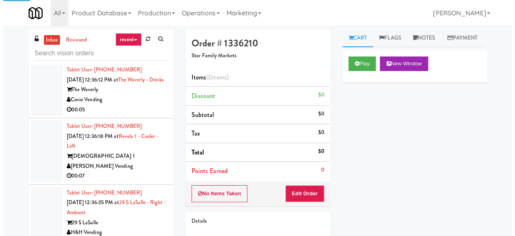
scroll to position [2657, 0]
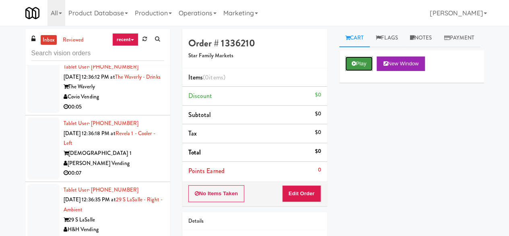
click at [357, 71] on button "Play" at bounding box center [359, 63] width 28 height 14
click at [359, 71] on button "Play" at bounding box center [359, 63] width 28 height 14
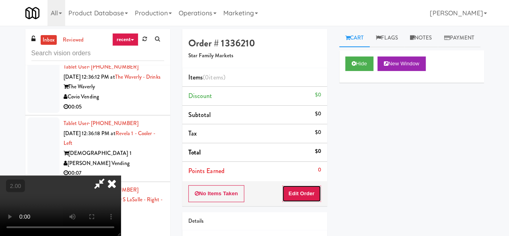
click at [311, 185] on button "Edit Order" at bounding box center [301, 193] width 39 height 17
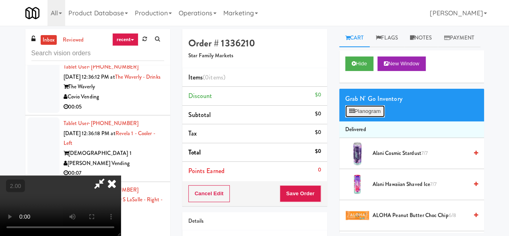
click at [365, 117] on button "Planogram" at bounding box center [364, 111] width 39 height 12
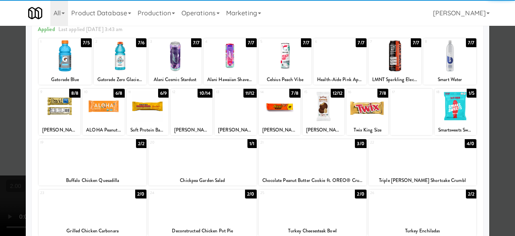
click at [326, 155] on div at bounding box center [313, 156] width 108 height 31
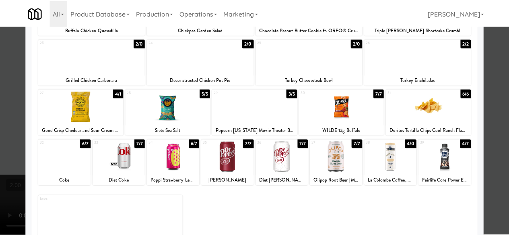
scroll to position [201, 0]
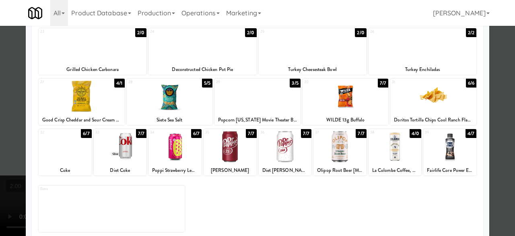
click at [453, 161] on div at bounding box center [450, 146] width 53 height 31
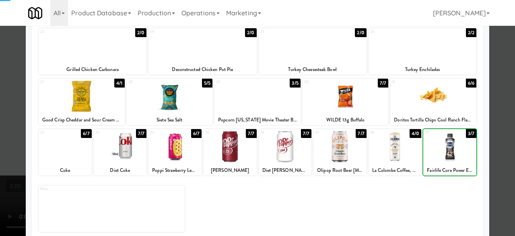
drag, startPoint x: 502, startPoint y: 85, endPoint x: 473, endPoint y: 81, distance: 29.3
click at [502, 85] on div at bounding box center [257, 118] width 515 height 236
click at [502, 85] on div "inbox reviewed recent all unclear take inventory issue suspicious failed recent…" at bounding box center [257, 180] width 515 height 302
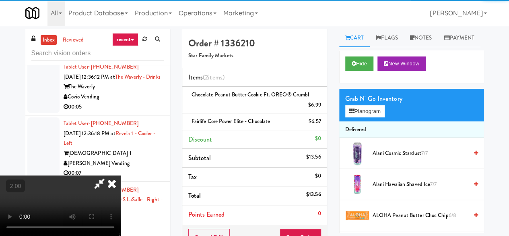
click at [109, 175] on icon at bounding box center [99, 183] width 19 height 16
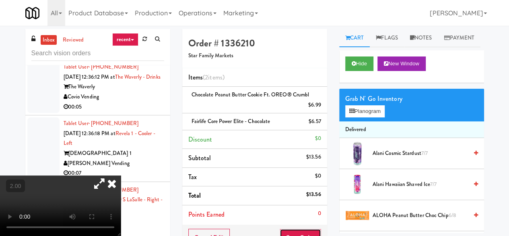
click at [295, 228] on button "Save Order" at bounding box center [300, 236] width 41 height 17
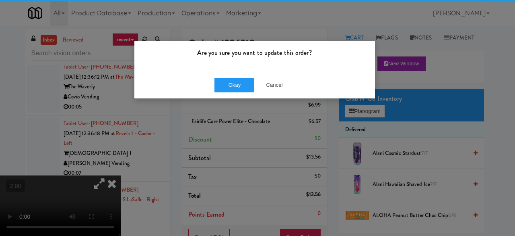
click at [211, 83] on div "Okay Cancel" at bounding box center [254, 84] width 241 height 27
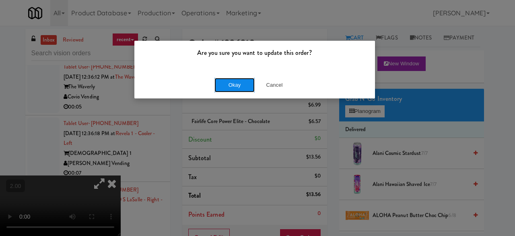
click at [232, 86] on button "Okay" at bounding box center [235, 85] width 40 height 14
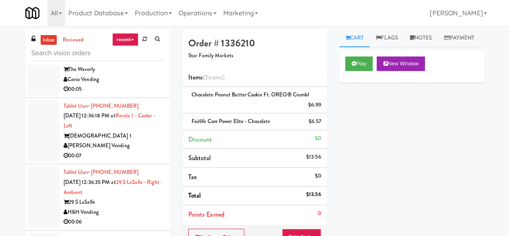
scroll to position [2698, 0]
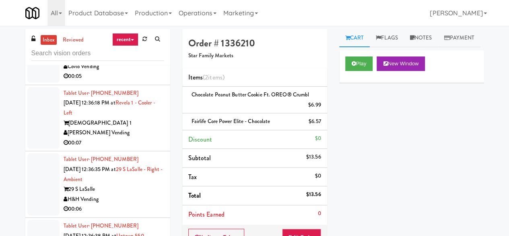
click at [148, 25] on div "00:07" at bounding box center [114, 20] width 101 height 10
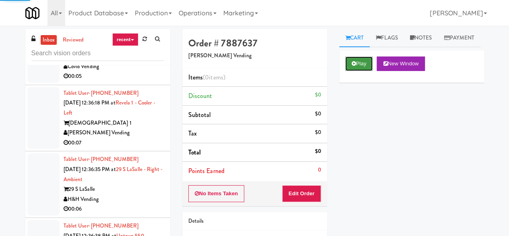
click at [362, 71] on button "Play" at bounding box center [359, 63] width 28 height 14
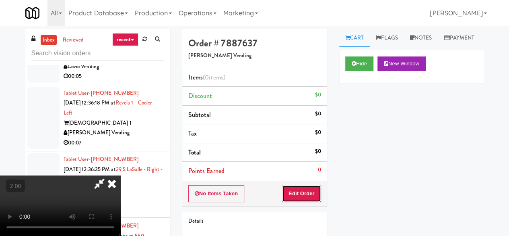
click at [309, 187] on button "Edit Order" at bounding box center [301, 193] width 39 height 17
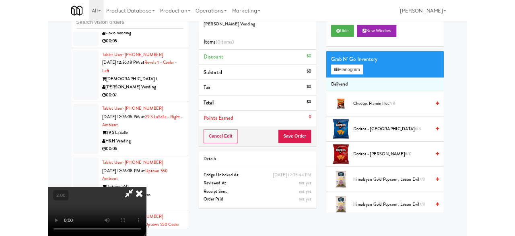
scroll to position [76, 0]
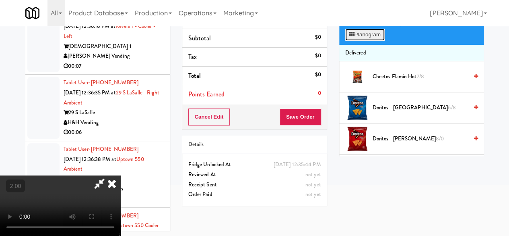
click at [363, 41] on button "Planogram" at bounding box center [364, 35] width 39 height 12
click at [0, 0] on div at bounding box center [0, 0] width 0 height 0
click at [363, 41] on button "Planogram" at bounding box center [364, 35] width 39 height 12
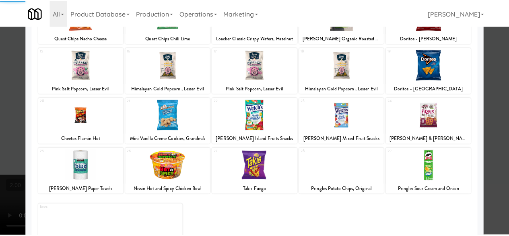
scroll to position [159, 0]
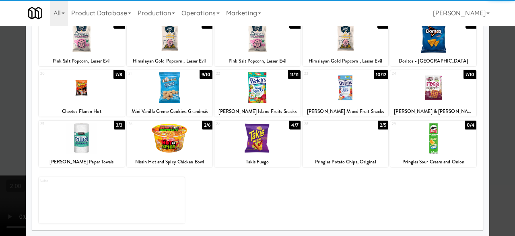
click at [424, 79] on div at bounding box center [434, 87] width 86 height 31
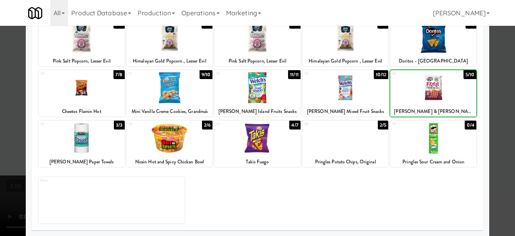
click at [508, 60] on div at bounding box center [257, 118] width 515 height 236
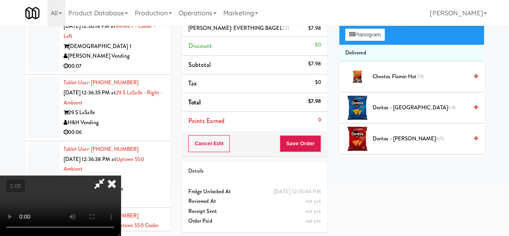
scroll to position [36, 0]
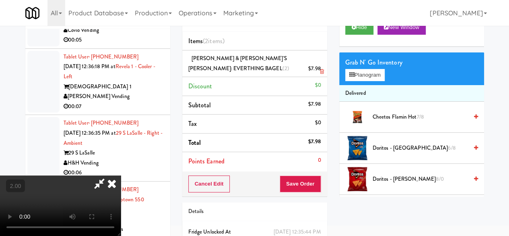
click at [320, 65] on div "$7.98" at bounding box center [314, 69] width 13 height 10
click at [320, 68] on link at bounding box center [319, 72] width 7 height 10
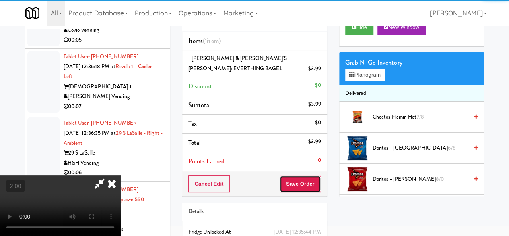
click at [318, 179] on button "Save Order" at bounding box center [300, 183] width 41 height 17
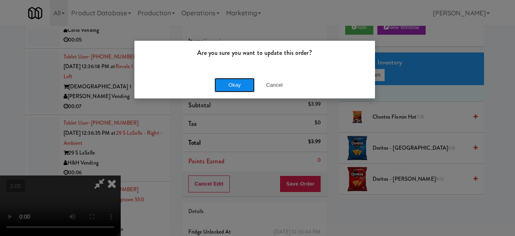
click at [242, 83] on button "Okay" at bounding box center [235, 85] width 40 height 14
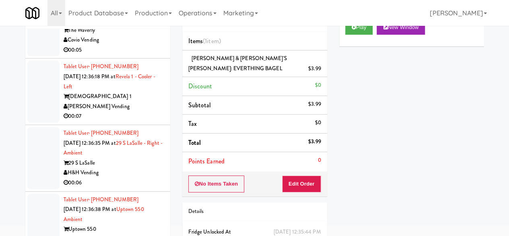
scroll to position [2738, 0]
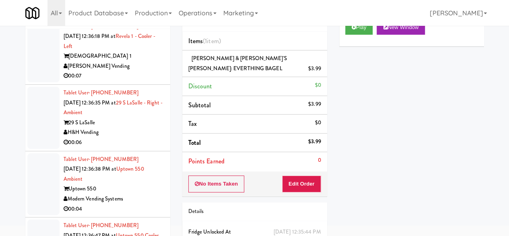
click at [126, 5] on div "Covio Vending" at bounding box center [114, 0] width 101 height 10
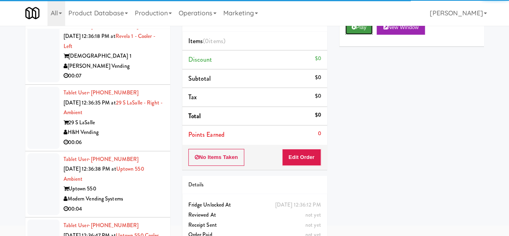
click at [362, 35] on button "Play" at bounding box center [359, 27] width 28 height 14
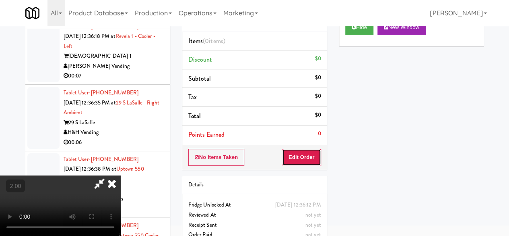
click at [306, 149] on button "Edit Order" at bounding box center [301, 157] width 39 height 17
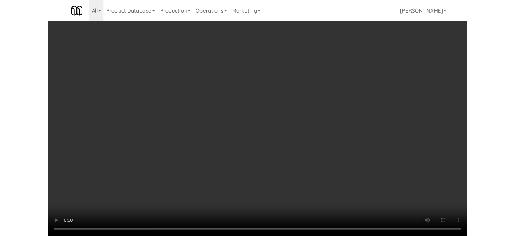
scroll to position [36, 0]
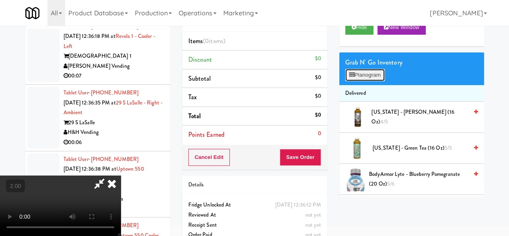
click at [366, 81] on button "Planogram" at bounding box center [364, 75] width 39 height 12
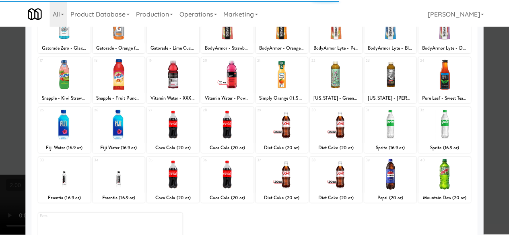
scroll to position [159, 0]
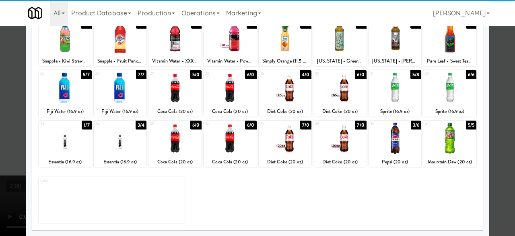
click at [124, 136] on div at bounding box center [120, 137] width 53 height 31
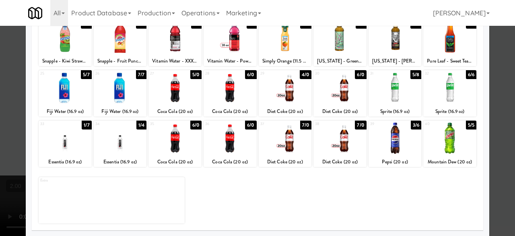
click at [486, 35] on div at bounding box center [257, 118] width 515 height 236
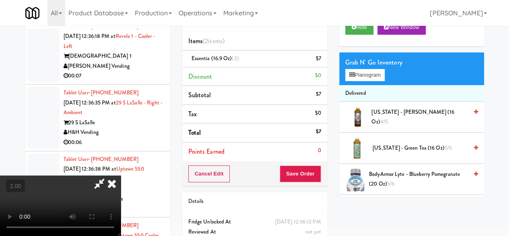
click at [308, 184] on div "Cancel Edit Save Order" at bounding box center [254, 173] width 145 height 25
click at [308, 177] on button "Save Order" at bounding box center [300, 173] width 41 height 17
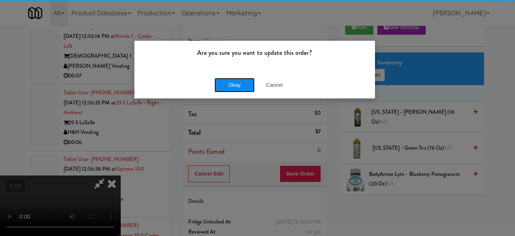
click at [232, 80] on button "Okay" at bounding box center [235, 85] width 40 height 14
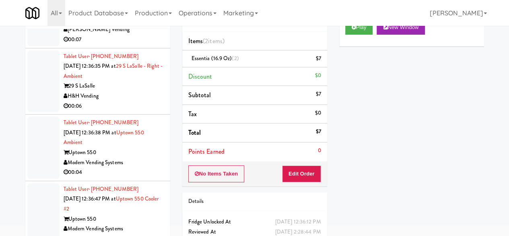
scroll to position [2818, 0]
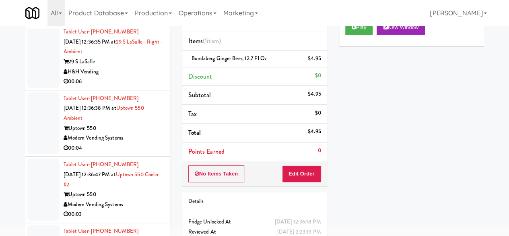
click at [139, 77] on div "H&H Vending" at bounding box center [114, 72] width 101 height 10
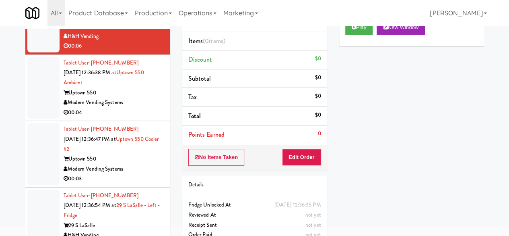
scroll to position [2899, 0]
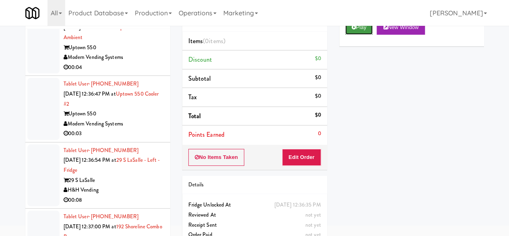
click at [354, 35] on button "Play" at bounding box center [359, 27] width 28 height 14
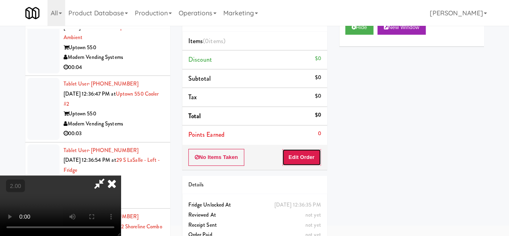
click at [295, 149] on button "Edit Order" at bounding box center [301, 157] width 39 height 17
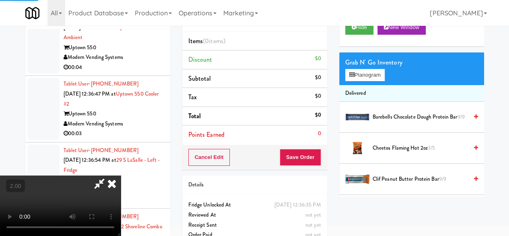
click at [136, 62] on div "Modern Vending Systems" at bounding box center [114, 57] width 101 height 10
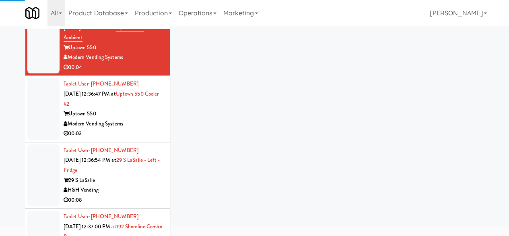
click at [134, 6] on div "00:06" at bounding box center [114, 1] width 101 height 10
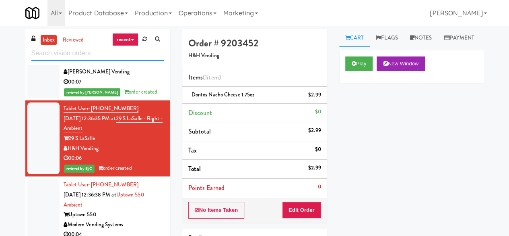
click at [105, 54] on input "text" at bounding box center [97, 53] width 133 height 15
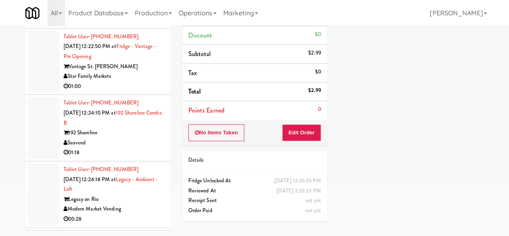
scroll to position [483, 0]
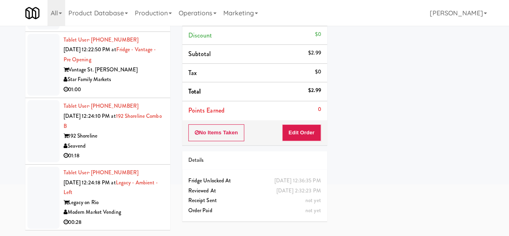
click at [145, 85] on div "Star Family Markets" at bounding box center [114, 79] width 101 height 10
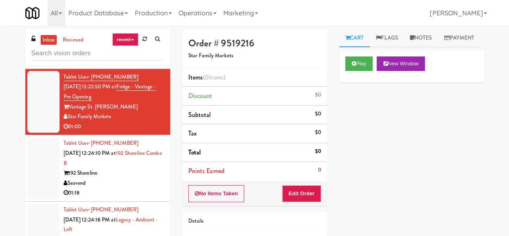
click at [136, 65] on div "00:04" at bounding box center [114, 60] width 101 height 10
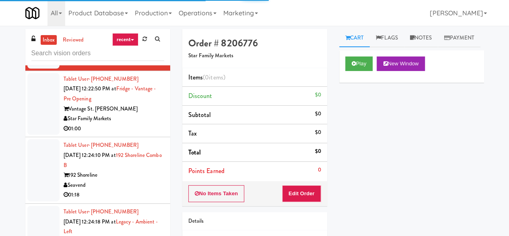
scroll to position [523, 0]
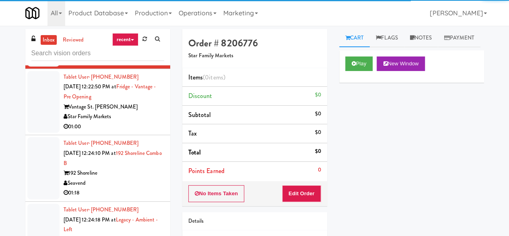
click at [145, 122] on div "Star Family Markets" at bounding box center [114, 117] width 101 height 10
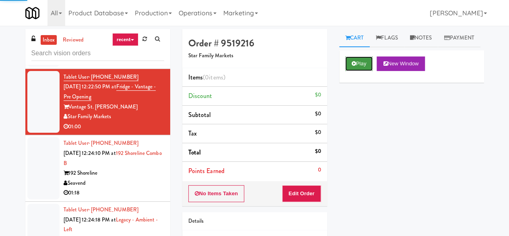
click at [357, 71] on button "Play" at bounding box center [359, 63] width 28 height 14
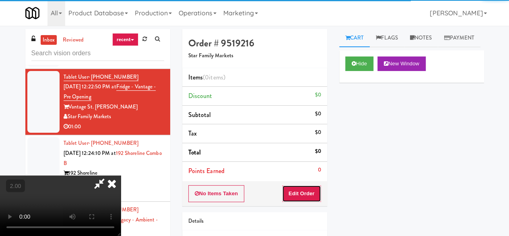
click at [307, 198] on button "Edit Order" at bounding box center [301, 193] width 39 height 17
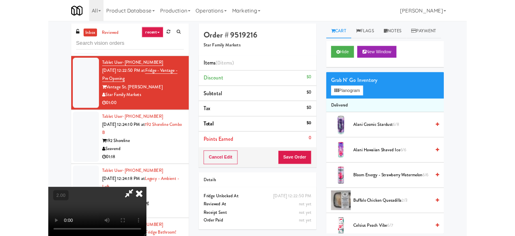
scroll to position [17, 0]
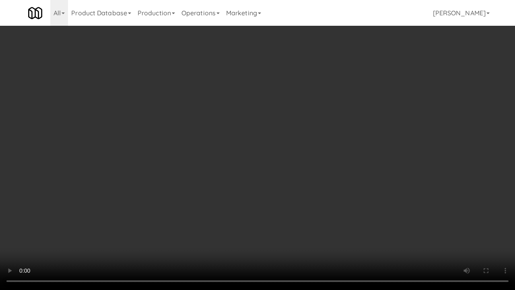
click at [303, 186] on video at bounding box center [257, 145] width 515 height 290
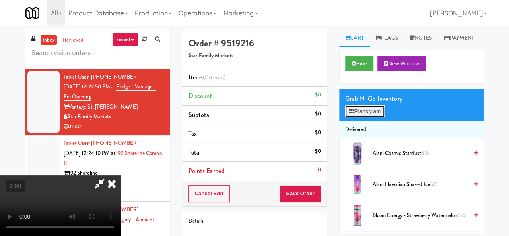
click at [376, 117] on button "Planogram" at bounding box center [364, 111] width 39 height 12
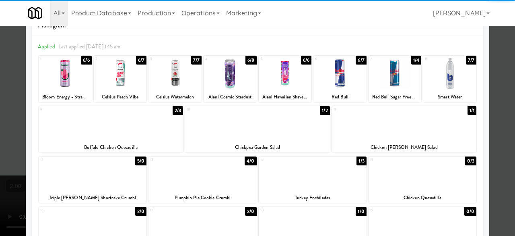
scroll to position [40, 0]
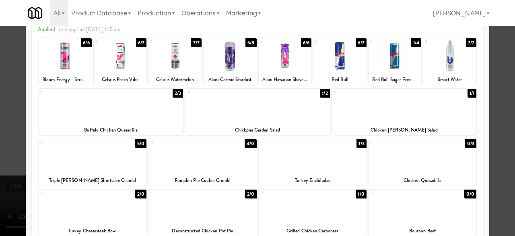
click at [98, 163] on div at bounding box center [93, 156] width 108 height 31
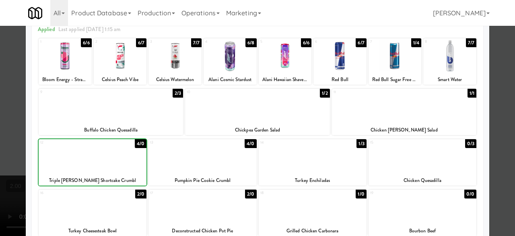
click at [98, 163] on div at bounding box center [93, 156] width 108 height 31
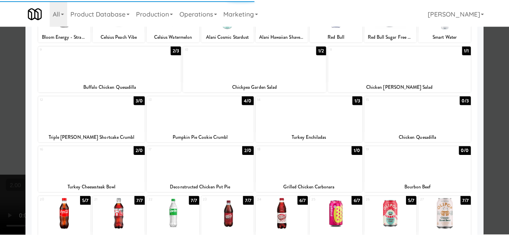
scroll to position [161, 0]
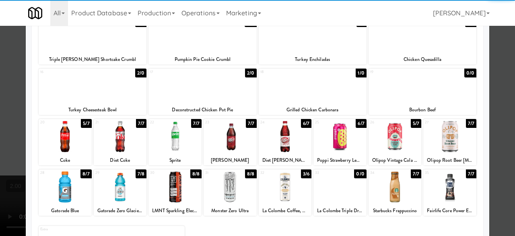
click at [300, 98] on div at bounding box center [313, 85] width 108 height 31
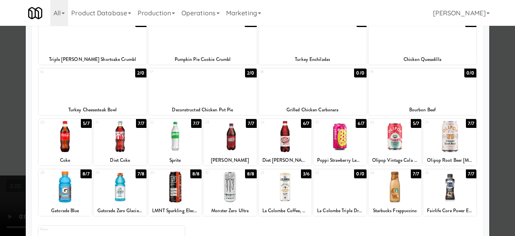
click at [505, 88] on div at bounding box center [257, 118] width 515 height 236
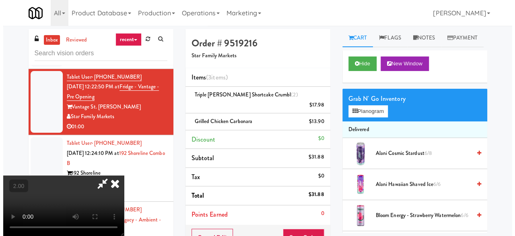
scroll to position [17, 0]
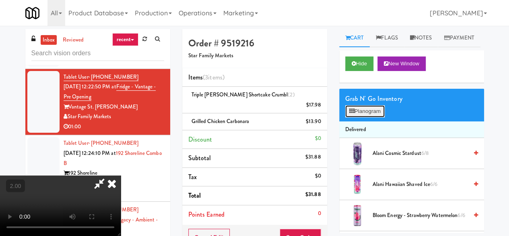
click at [368, 117] on button "Planogram" at bounding box center [364, 111] width 39 height 12
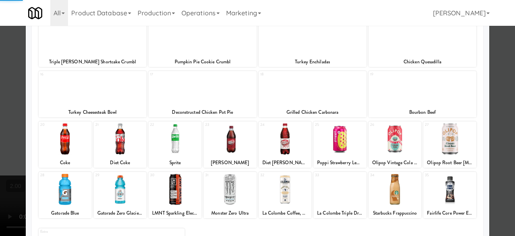
scroll to position [210, 0]
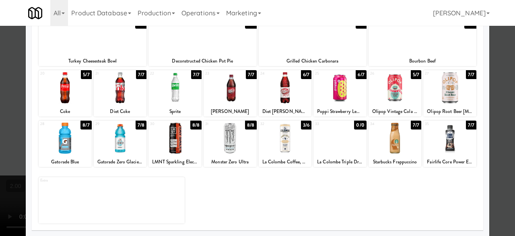
click at [72, 97] on div at bounding box center [65, 87] width 53 height 31
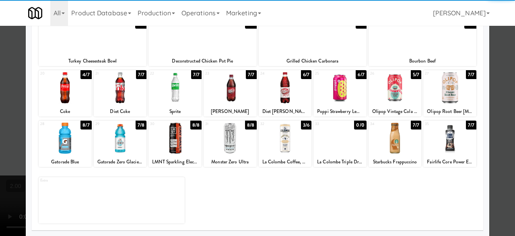
click at [125, 143] on div at bounding box center [120, 137] width 53 height 31
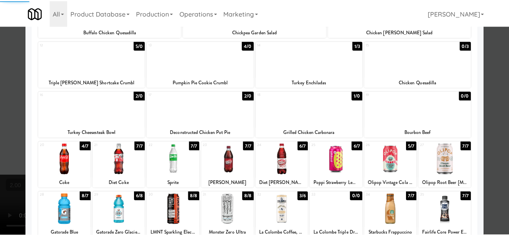
scroll to position [89, 0]
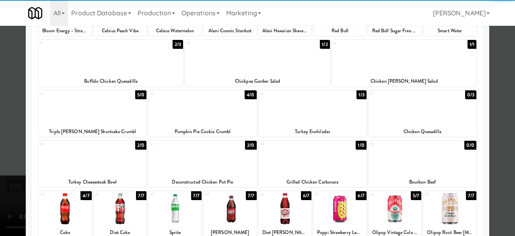
click at [498, 89] on div at bounding box center [257, 118] width 515 height 236
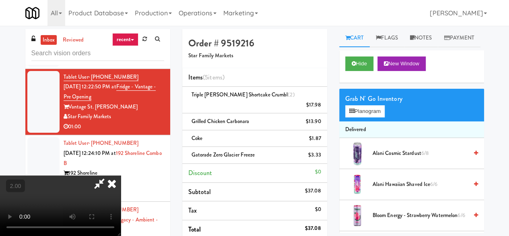
click at [109, 175] on icon at bounding box center [99, 183] width 19 height 16
click at [322, 105] on icon at bounding box center [322, 107] width 4 height 5
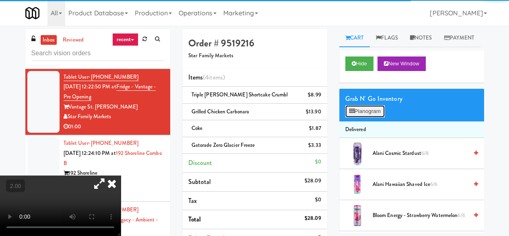
click at [373, 117] on button "Planogram" at bounding box center [364, 111] width 39 height 12
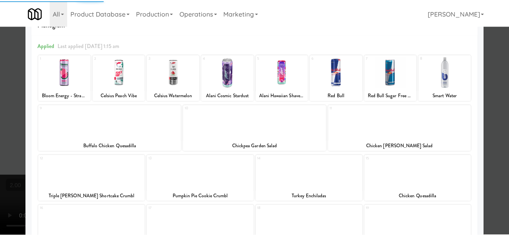
scroll to position [40, 0]
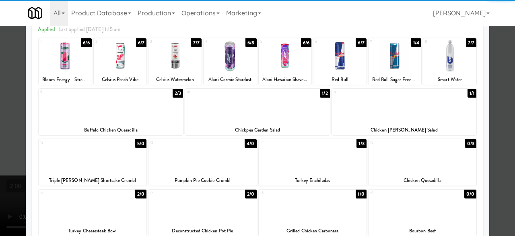
click at [207, 162] on div at bounding box center [203, 156] width 108 height 31
drag, startPoint x: 498, startPoint y: 79, endPoint x: 437, endPoint y: 82, distance: 61.7
click at [497, 79] on div at bounding box center [257, 118] width 515 height 236
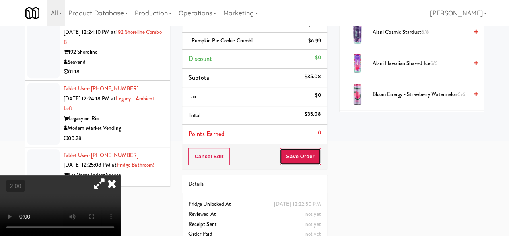
click at [297, 155] on button "Save Order" at bounding box center [300, 156] width 41 height 17
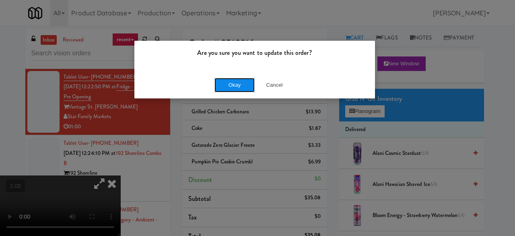
click at [239, 89] on button "Okay" at bounding box center [235, 85] width 40 height 14
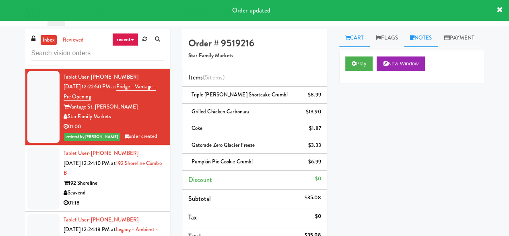
click at [412, 37] on icon at bounding box center [412, 37] width 4 height 5
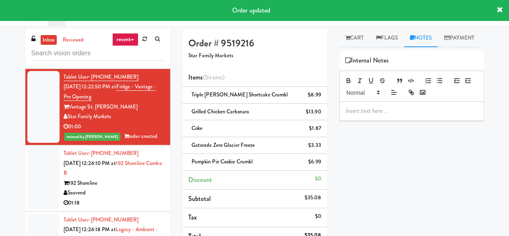
click at [365, 115] on p at bounding box center [412, 110] width 132 height 9
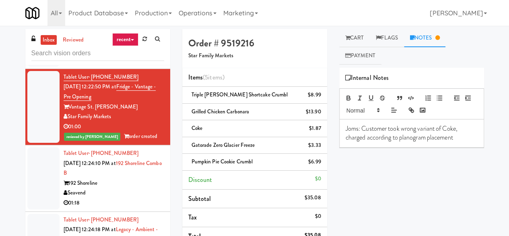
scroll to position [644, 0]
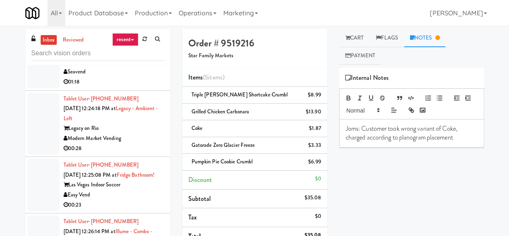
click at [137, 87] on div "01:18" at bounding box center [114, 82] width 101 height 10
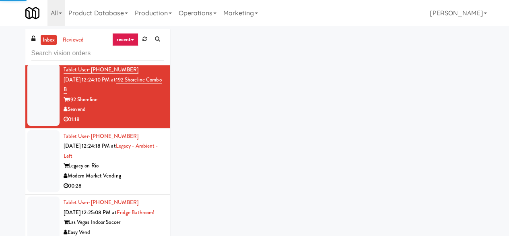
scroll to position [564, 0]
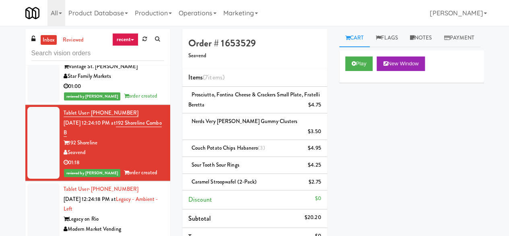
click at [159, 105] on li "Tablet User · (727) 269-7298 [DATE] 12:22:50 PM at Fridge - Vantage - Pre Openi…" at bounding box center [97, 67] width 145 height 76
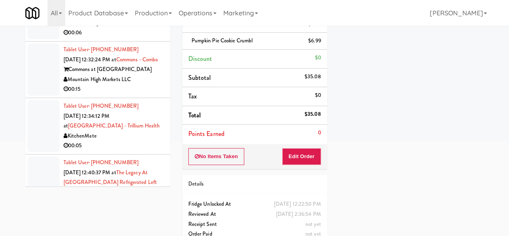
scroll to position [1329, 0]
click at [139, 27] on div "H&H Vending" at bounding box center [114, 22] width 101 height 10
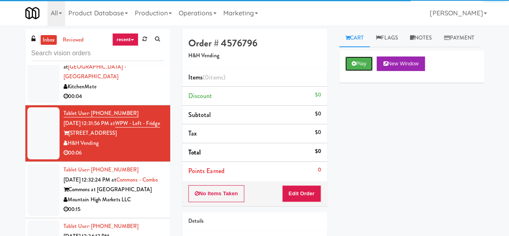
click at [345, 71] on button "Play" at bounding box center [359, 63] width 28 height 14
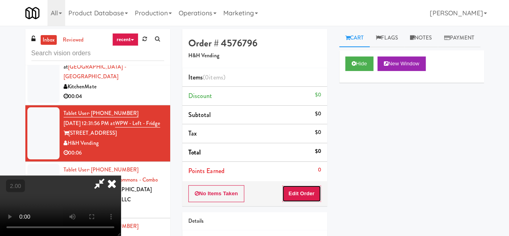
click at [311, 197] on button "Edit Order" at bounding box center [301, 193] width 39 height 17
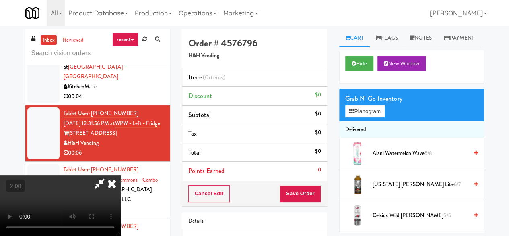
click at [352, 121] on div "Grab N' Go Inventory Planogram" at bounding box center [411, 105] width 145 height 33
click at [356, 117] on button "Planogram" at bounding box center [364, 111] width 39 height 12
click at [0, 0] on div at bounding box center [0, 0] width 0 height 0
click at [353, 117] on button "Planogram" at bounding box center [364, 111] width 39 height 12
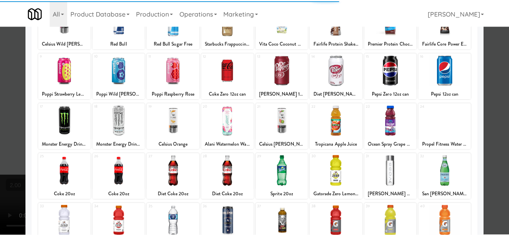
scroll to position [159, 0]
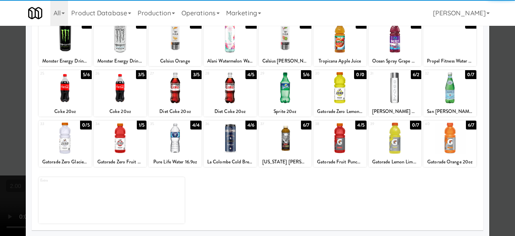
click at [72, 95] on div at bounding box center [65, 87] width 53 height 31
drag, startPoint x: 72, startPoint y: 95, endPoint x: 79, endPoint y: 95, distance: 6.8
click at [72, 95] on div at bounding box center [65, 87] width 53 height 31
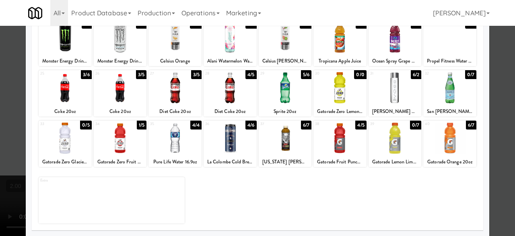
click at [492, 60] on div at bounding box center [257, 118] width 515 height 236
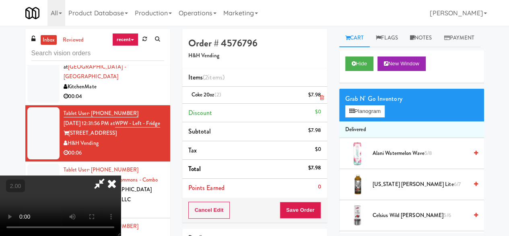
click at [316, 97] on link at bounding box center [319, 98] width 7 height 10
click at [316, 207] on button "Save Order" at bounding box center [300, 209] width 41 height 17
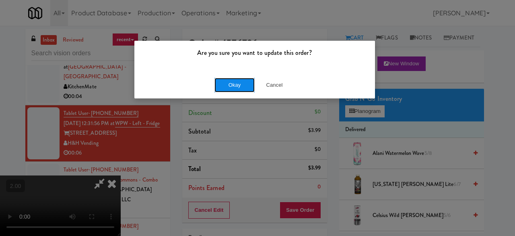
click at [246, 83] on button "Okay" at bounding box center [235, 85] width 40 height 14
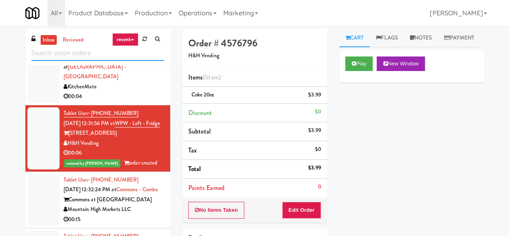
click at [97, 52] on input "text" at bounding box center [97, 53] width 133 height 15
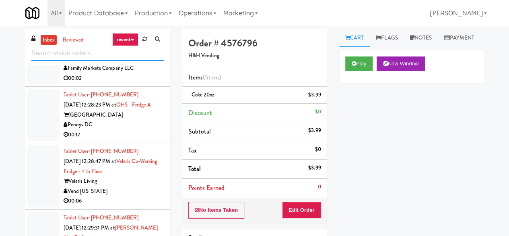
scroll to position [564, 0]
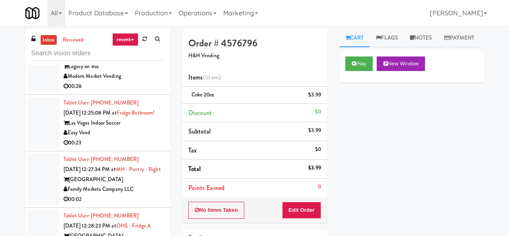
click at [135, 148] on div "00:23" at bounding box center [114, 143] width 101 height 10
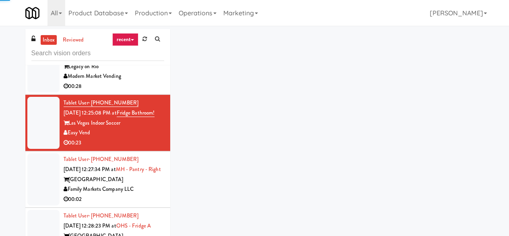
scroll to position [765, 0]
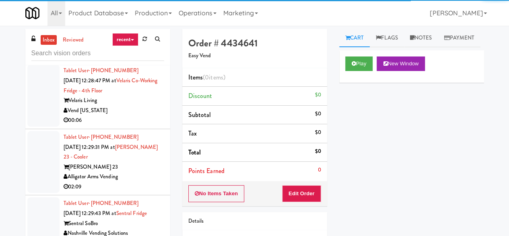
click at [136, 49] on div "Pennys DC" at bounding box center [114, 44] width 101 height 10
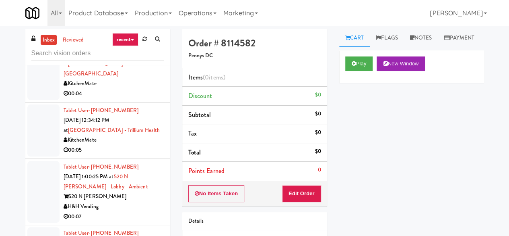
scroll to position [1007, 0]
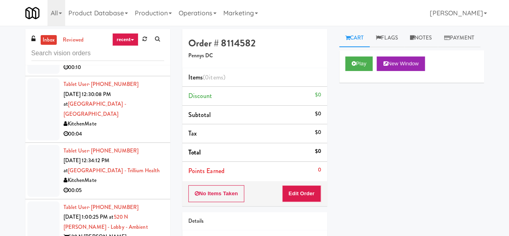
click at [146, 139] on div "00:04" at bounding box center [114, 134] width 101 height 10
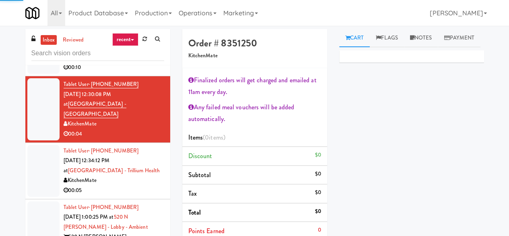
click at [130, 72] on div "00:10" at bounding box center [114, 67] width 101 height 10
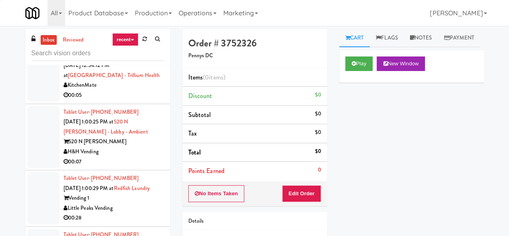
scroll to position [1168, 0]
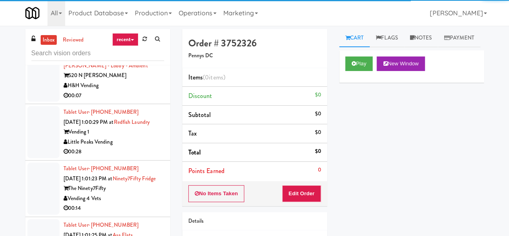
click at [134, 91] on div "H&H Vending" at bounding box center [114, 86] width 101 height 10
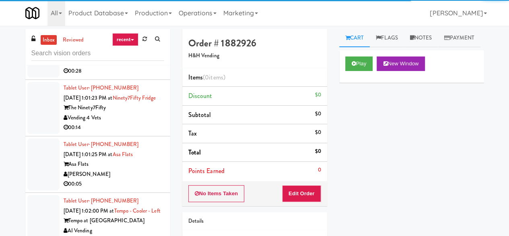
click at [134, 66] on div "Little Peaks Vending" at bounding box center [114, 61] width 101 height 10
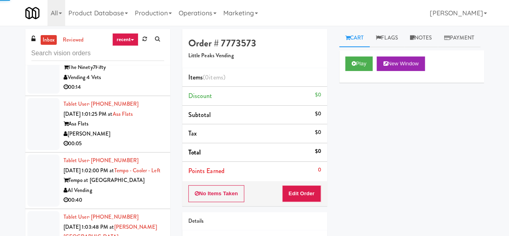
click at [130, 83] on div "Vending 4 Vets" at bounding box center [114, 77] width 101 height 10
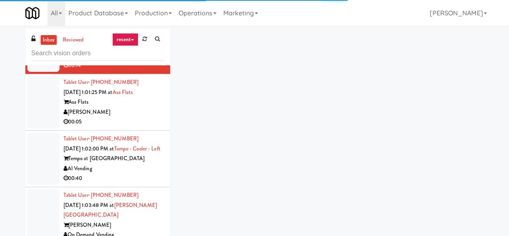
scroll to position [1329, 0]
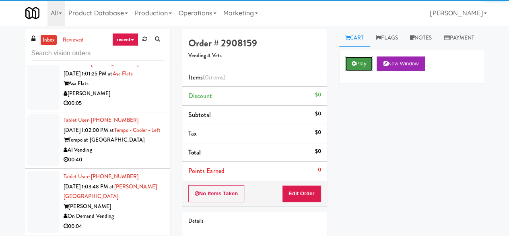
click at [355, 66] on icon at bounding box center [354, 63] width 4 height 5
drag, startPoint x: 355, startPoint y: 82, endPoint x: 346, endPoint y: 108, distance: 28.1
click at [355, 66] on icon at bounding box center [354, 63] width 4 height 5
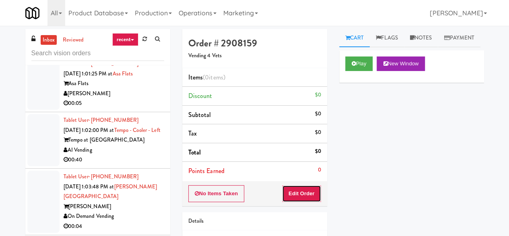
click at [310, 191] on button "Edit Order" at bounding box center [301, 193] width 39 height 17
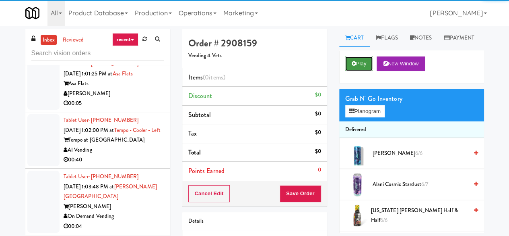
click at [362, 71] on button "Play" at bounding box center [359, 63] width 28 height 14
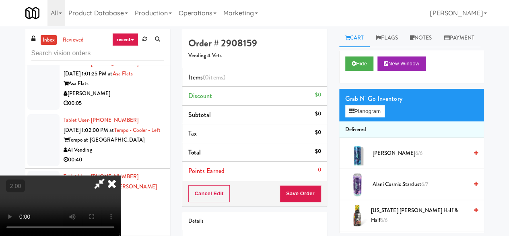
scroll to position [17, 0]
click at [365, 117] on button "Planogram" at bounding box center [364, 111] width 39 height 12
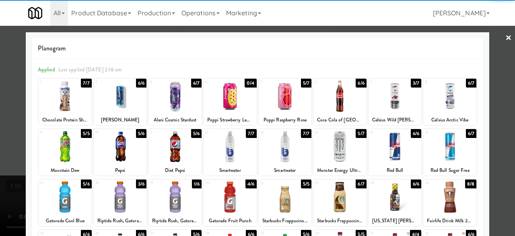
click at [387, 145] on div at bounding box center [395, 146] width 53 height 31
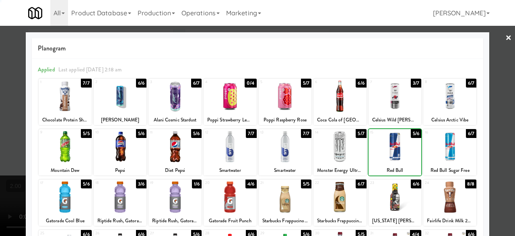
click at [387, 145] on div at bounding box center [395, 146] width 53 height 31
click at [489, 65] on div at bounding box center [257, 118] width 515 height 236
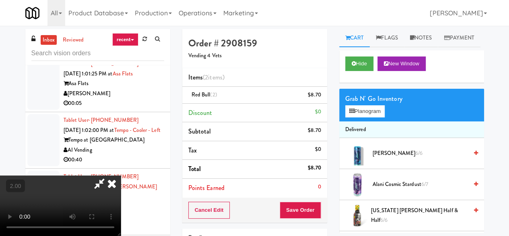
click at [109, 175] on icon at bounding box center [99, 183] width 19 height 16
click at [302, 203] on button "Save Order" at bounding box center [300, 209] width 41 height 17
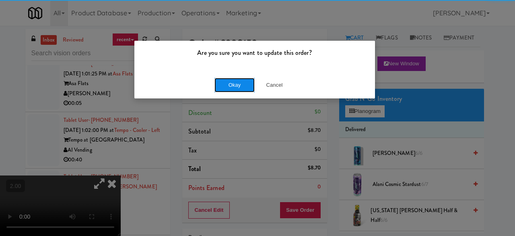
click at [247, 86] on button "Okay" at bounding box center [235, 85] width 40 height 14
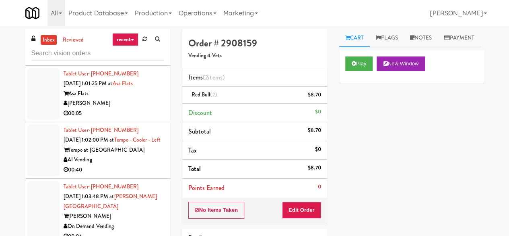
click at [137, 99] on div "Asa Flats" at bounding box center [114, 94] width 101 height 10
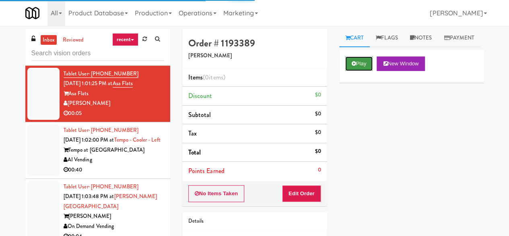
click at [356, 71] on button "Play" at bounding box center [359, 63] width 28 height 14
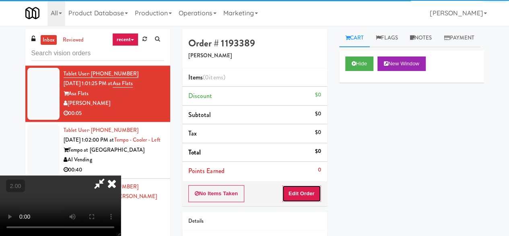
click at [309, 194] on button "Edit Order" at bounding box center [301, 193] width 39 height 17
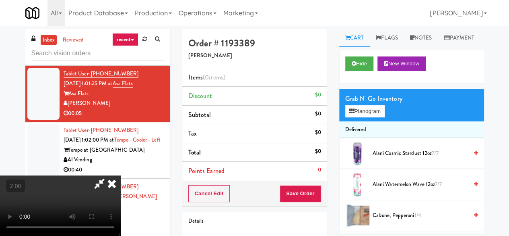
scroll to position [17, 0]
click at [354, 117] on button "Planogram" at bounding box center [364, 111] width 39 height 12
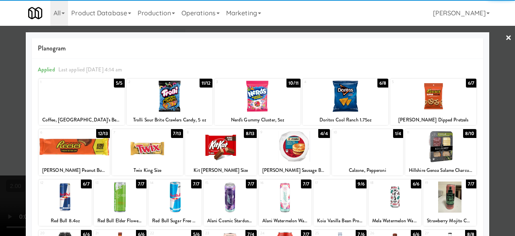
click at [215, 146] on div at bounding box center [220, 146] width 71 height 31
click at [502, 92] on div at bounding box center [257, 118] width 515 height 236
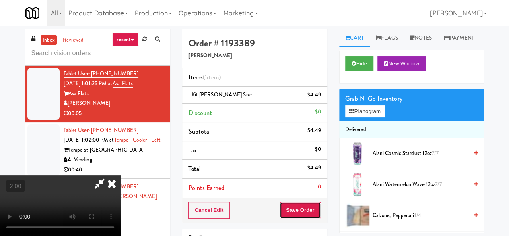
click at [316, 207] on button "Save Order" at bounding box center [300, 209] width 41 height 17
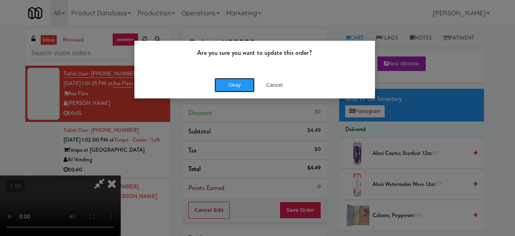
click at [228, 78] on button "Okay" at bounding box center [235, 85] width 40 height 14
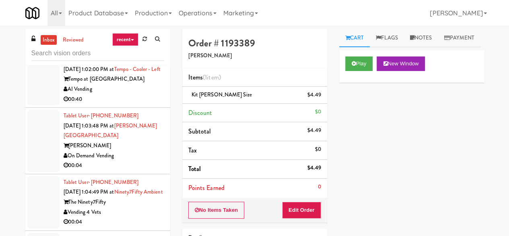
click at [129, 94] on div "AI Vending" at bounding box center [114, 89] width 101 height 10
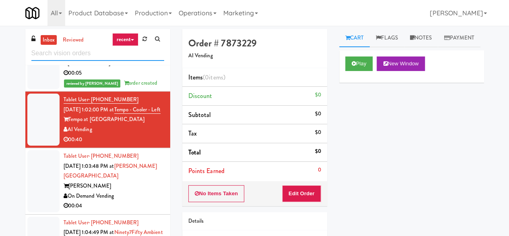
click at [109, 47] on input "text" at bounding box center [97, 53] width 133 height 15
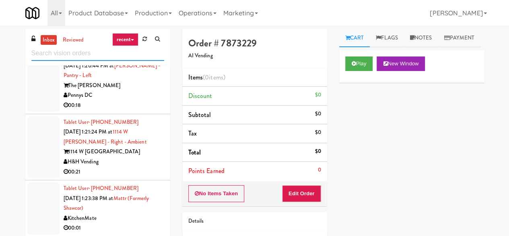
scroll to position [1691, 0]
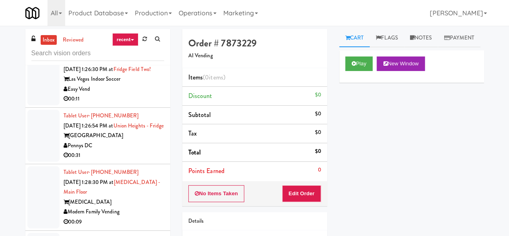
click at [139, 38] on div "Rad Vending Company" at bounding box center [114, 33] width 101 height 10
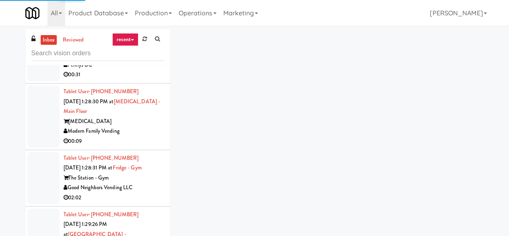
click at [147, 70] on div "Pennys DC" at bounding box center [114, 65] width 101 height 10
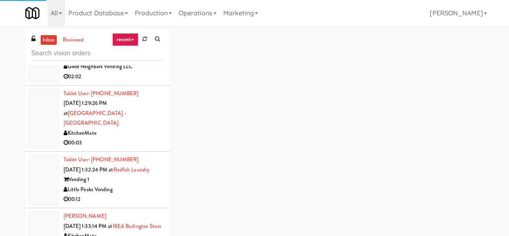
click at [135, 15] on div "Modern Family Vending" at bounding box center [114, 10] width 101 height 10
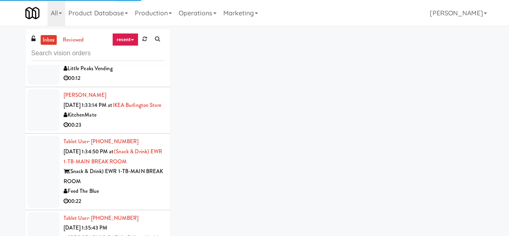
click at [141, 17] on div "KitchenMate" at bounding box center [114, 12] width 101 height 10
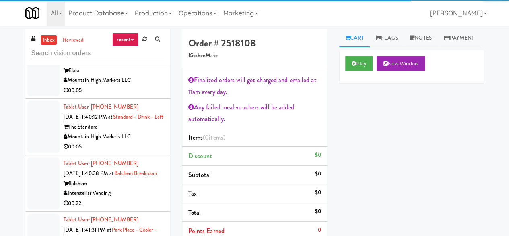
scroll to position [2456, 0]
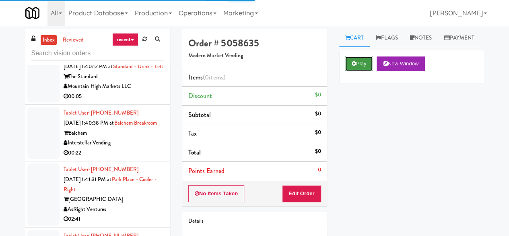
click at [348, 71] on button "Play" at bounding box center [359, 63] width 28 height 14
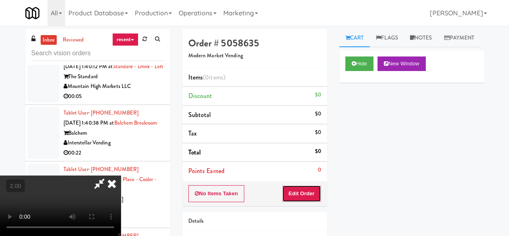
click at [311, 194] on button "Edit Order" at bounding box center [301, 193] width 39 height 17
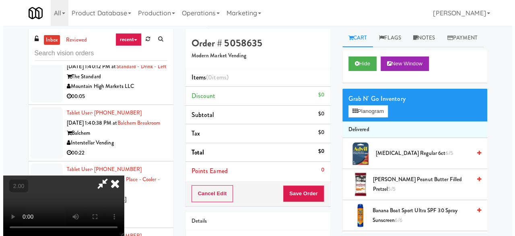
scroll to position [17, 0]
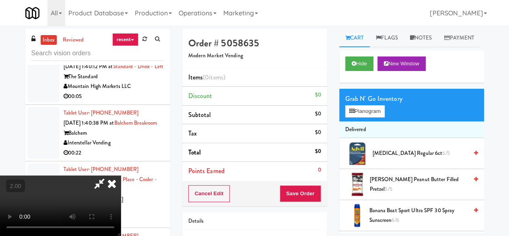
click at [381, 105] on div "Grab N' Go Inventory" at bounding box center [411, 99] width 133 height 12
click at [375, 117] on button "Planogram" at bounding box center [364, 111] width 39 height 12
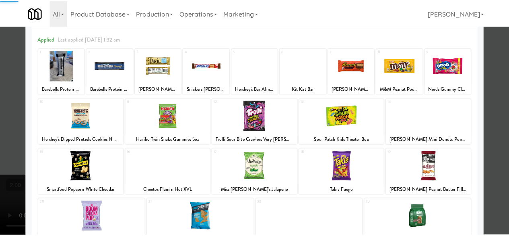
scroll to position [81, 0]
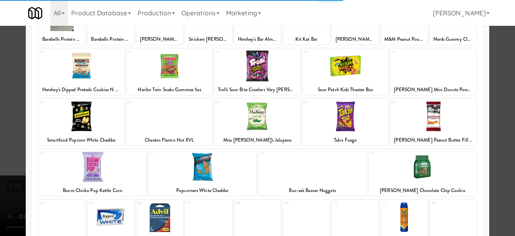
click at [258, 120] on div at bounding box center [258, 116] width 86 height 31
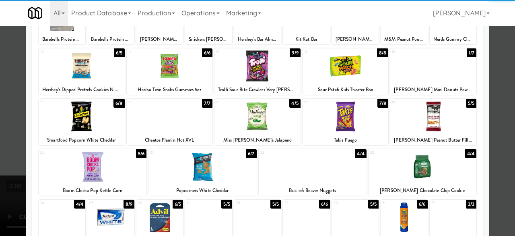
click at [273, 119] on div at bounding box center [258, 116] width 86 height 31
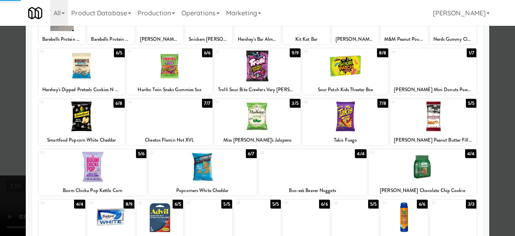
click at [500, 70] on div at bounding box center [257, 118] width 515 height 236
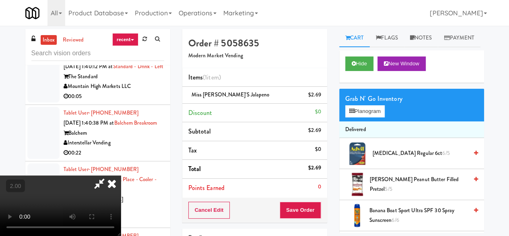
click at [109, 175] on icon at bounding box center [99, 183] width 19 height 16
click at [304, 209] on button "Save Order" at bounding box center [300, 209] width 41 height 17
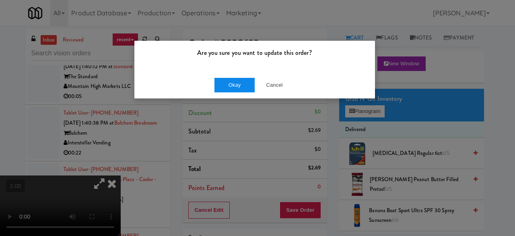
click at [240, 75] on div "Okay Cancel" at bounding box center [254, 84] width 241 height 27
click at [238, 82] on button "Okay" at bounding box center [235, 85] width 40 height 14
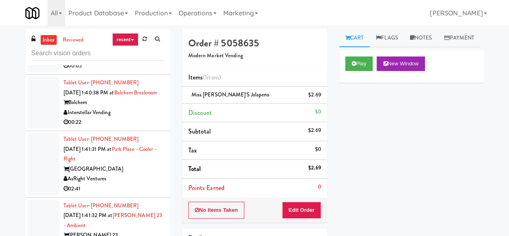
scroll to position [2537, 0]
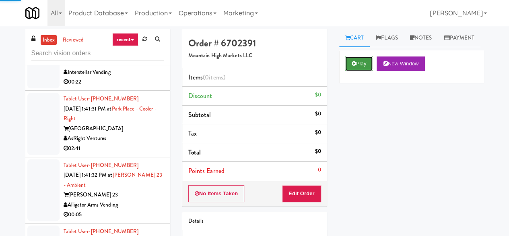
click at [358, 71] on button "Play" at bounding box center [359, 63] width 28 height 14
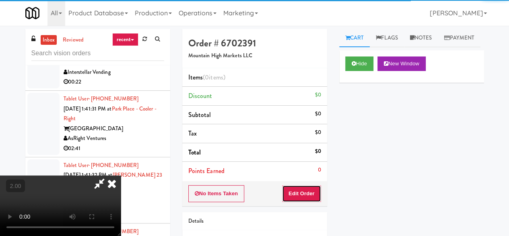
click at [308, 190] on button "Edit Order" at bounding box center [301, 193] width 39 height 17
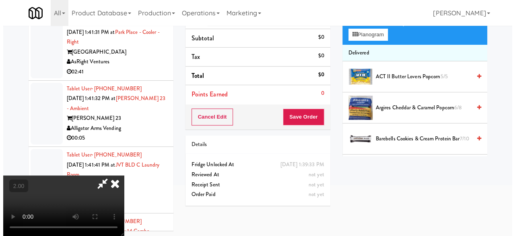
scroll to position [26, 0]
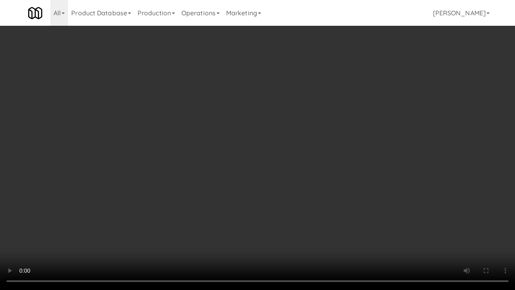
click at [483, 231] on div "Order # 6702391 Mountain High Markets LLC Items (0 items ) Discount $0 Subtotal…" at bounding box center [336, 132] width 314 height 259
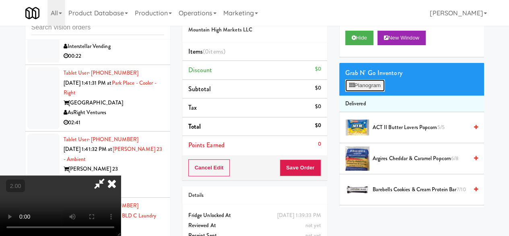
click at [368, 91] on button "Planogram" at bounding box center [364, 85] width 39 height 12
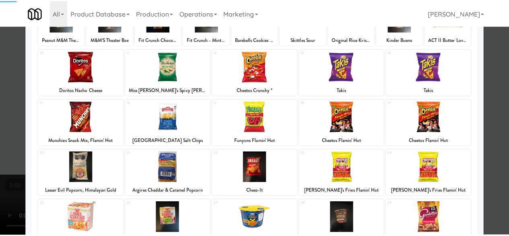
scroll to position [81, 0]
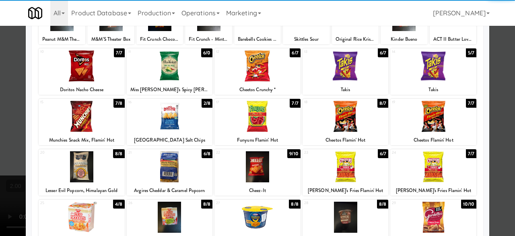
click at [345, 65] on div at bounding box center [346, 65] width 86 height 31
click at [501, 60] on div at bounding box center [257, 118] width 515 height 236
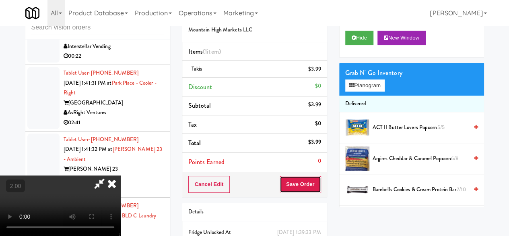
click at [314, 188] on button "Save Order" at bounding box center [300, 184] width 41 height 17
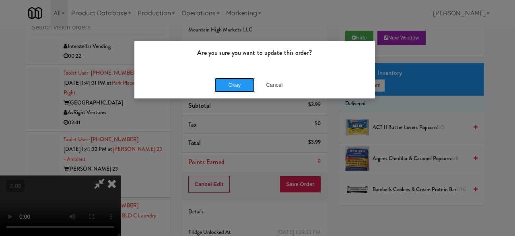
click at [236, 87] on button "Okay" at bounding box center [235, 85] width 40 height 14
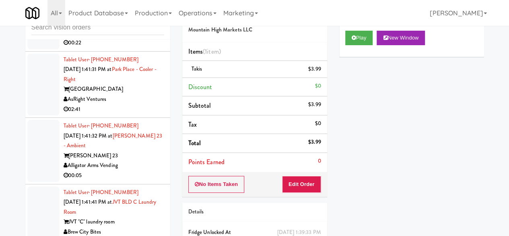
scroll to position [2577, 0]
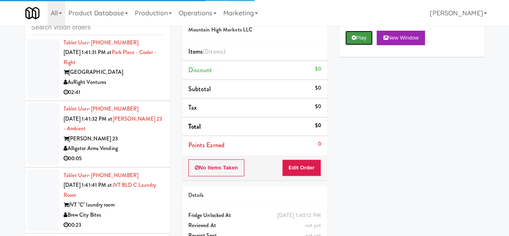
click at [361, 45] on button "Play" at bounding box center [359, 38] width 28 height 14
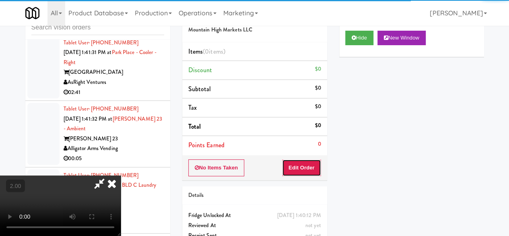
click at [302, 162] on button "Edit Order" at bounding box center [301, 167] width 39 height 17
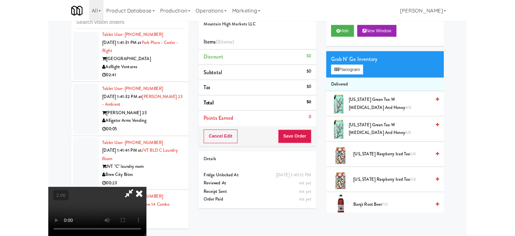
scroll to position [66, 0]
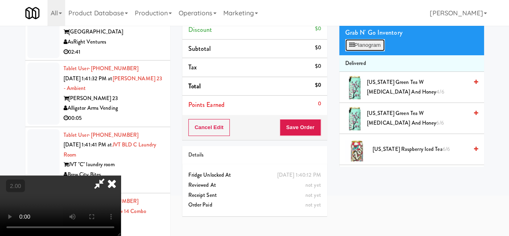
click at [356, 51] on button "Planogram" at bounding box center [364, 45] width 39 height 12
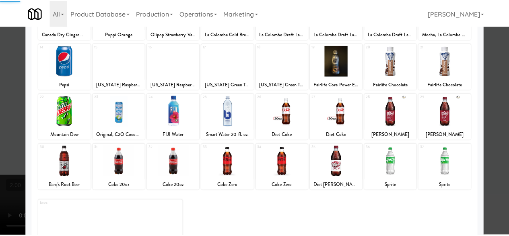
scroll to position [159, 0]
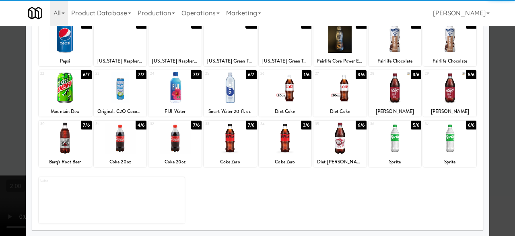
click at [74, 132] on div at bounding box center [65, 137] width 53 height 31
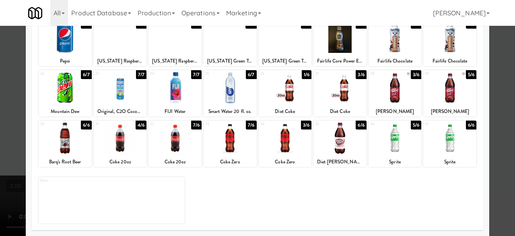
drag, startPoint x: 502, startPoint y: 57, endPoint x: 293, endPoint y: 66, distance: 209.6
click at [502, 57] on div at bounding box center [257, 118] width 515 height 236
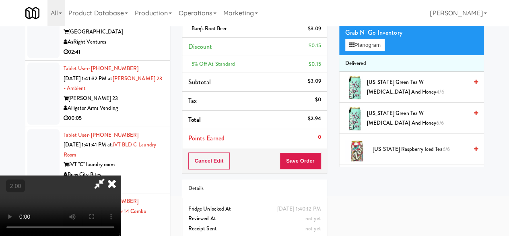
click at [109, 175] on icon at bounding box center [99, 183] width 19 height 16
click at [312, 161] on button "Save Order" at bounding box center [300, 160] width 41 height 17
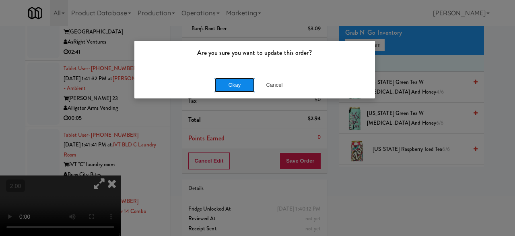
click at [223, 82] on button "Okay" at bounding box center [235, 85] width 40 height 14
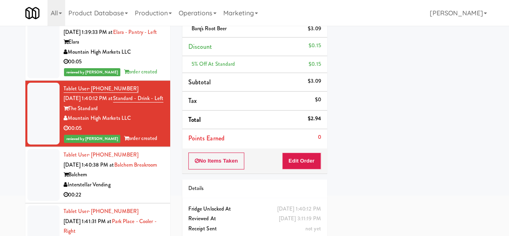
scroll to position [2335, 0]
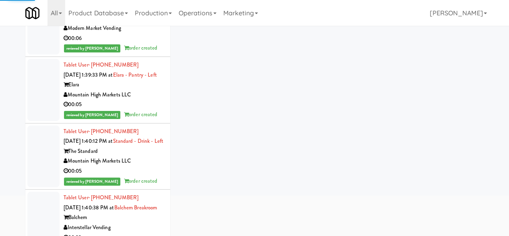
scroll to position [2255, 0]
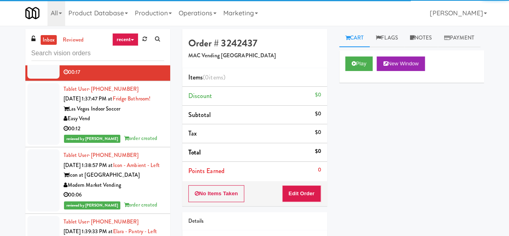
click at [106, 61] on div "inbox reviewed recent all unclear take inventory issue suspicious failed recent…" at bounding box center [97, 47] width 145 height 36
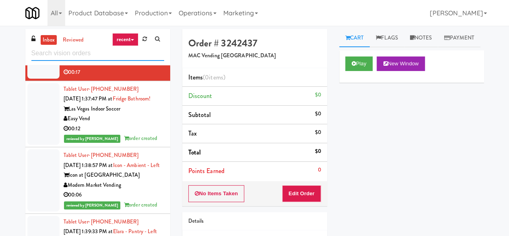
click at [105, 55] on input "text" at bounding box center [97, 53] width 133 height 15
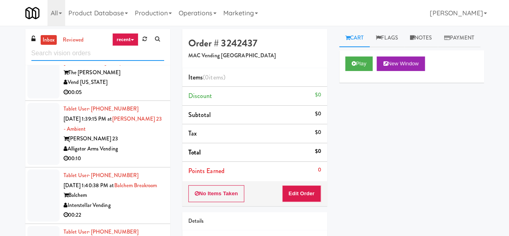
scroll to position [2110, 0]
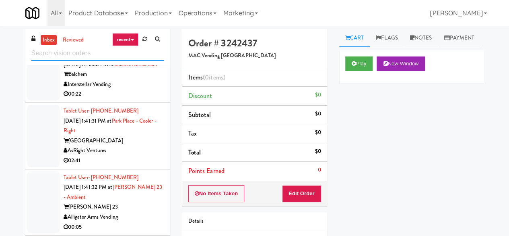
click at [126, 58] on input "text" at bounding box center [97, 53] width 133 height 15
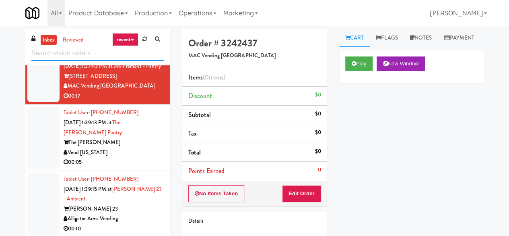
scroll to position [1821, 0]
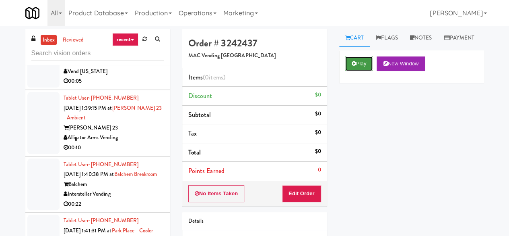
click at [354, 71] on button "Play" at bounding box center [359, 63] width 28 height 14
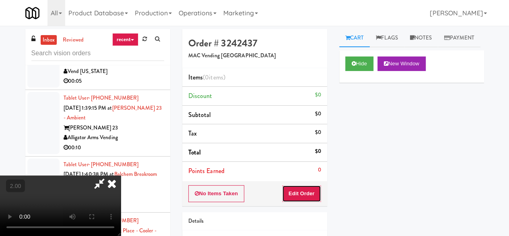
click at [308, 188] on button "Edit Order" at bounding box center [301, 193] width 39 height 17
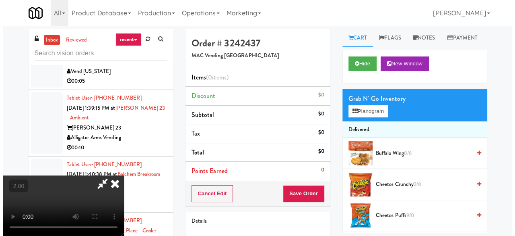
scroll to position [17, 0]
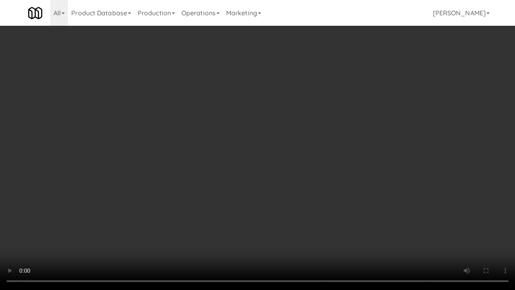
click at [333, 202] on video at bounding box center [257, 145] width 515 height 290
click at [320, 187] on video at bounding box center [257, 145] width 515 height 290
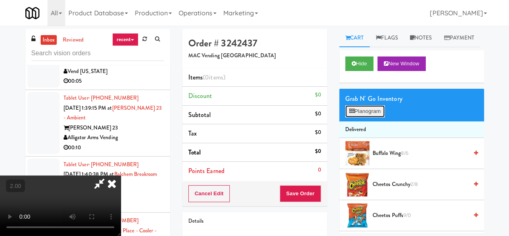
click at [377, 117] on button "Planogram" at bounding box center [364, 111] width 39 height 12
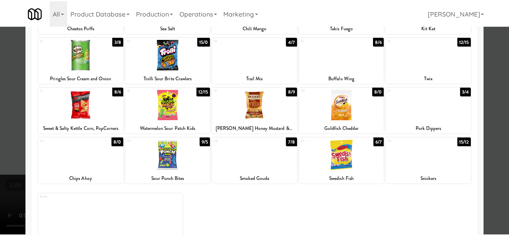
scroll to position [159, 0]
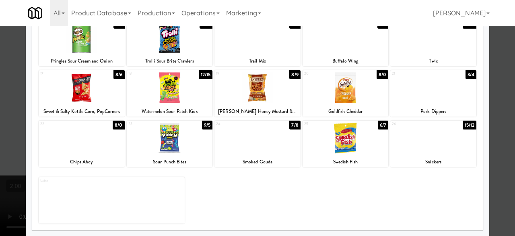
click at [85, 133] on div at bounding box center [82, 137] width 86 height 31
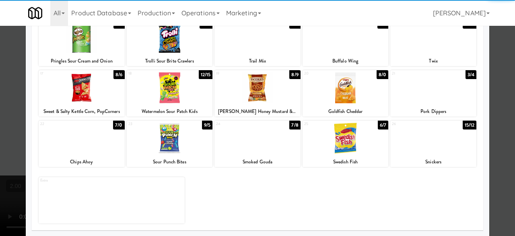
click at [484, 95] on div "Planogram Applied Last applied Sunday 3:18 am 1 2/8 Cheetos Crunchy 2 6/0 Nerds…" at bounding box center [258, 54] width 464 height 363
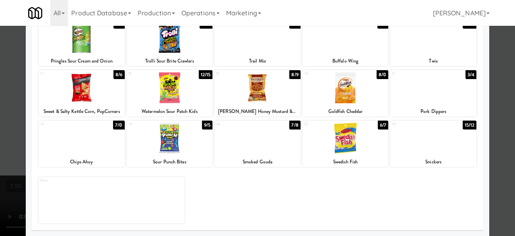
click at [482, 87] on div "Planogram Applied Last applied Sunday 3:18 am 1 2/8 Cheetos Crunchy 2 6/0 Nerds…" at bounding box center [258, 54] width 464 height 363
click at [488, 87] on div at bounding box center [257, 118] width 515 height 236
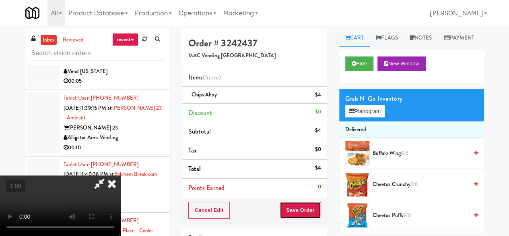
click at [316, 212] on button "Save Order" at bounding box center [300, 209] width 41 height 17
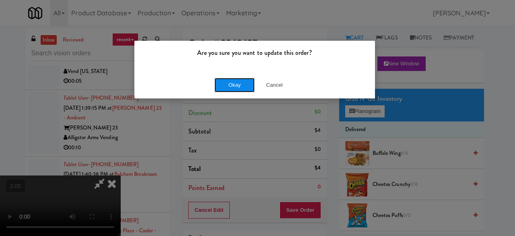
click at [231, 86] on button "Okay" at bounding box center [235, 85] width 40 height 14
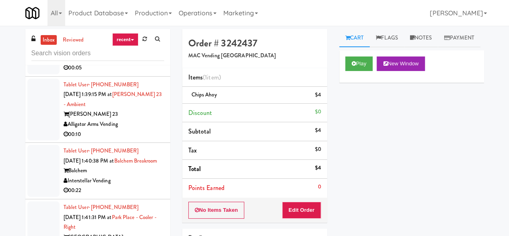
scroll to position [1862, 0]
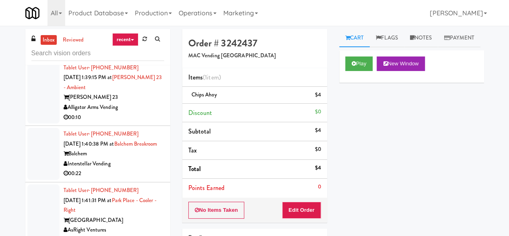
click at [125, 46] on div "Vend [US_STATE]" at bounding box center [114, 41] width 101 height 10
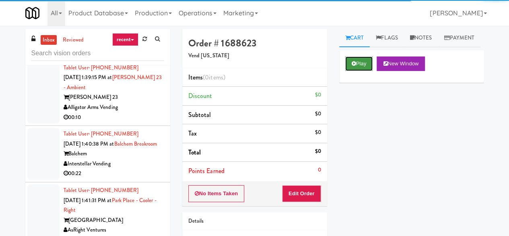
click at [368, 71] on button "Play" at bounding box center [359, 63] width 28 height 14
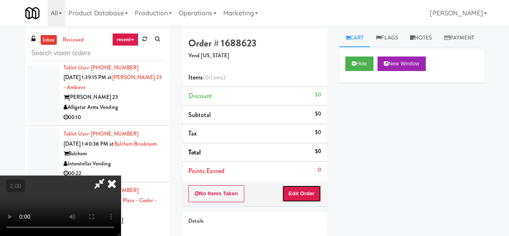
click at [316, 187] on button "Edit Order" at bounding box center [301, 193] width 39 height 17
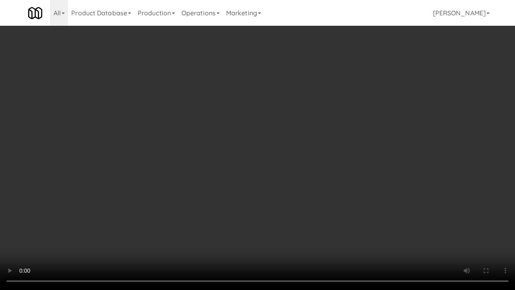
click at [263, 143] on video at bounding box center [257, 145] width 515 height 290
click at [260, 142] on video at bounding box center [257, 145] width 515 height 290
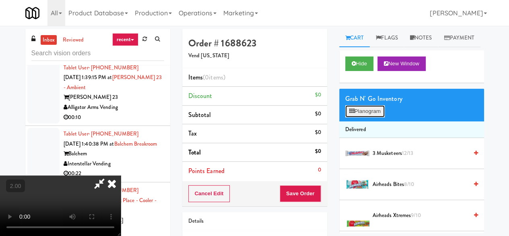
click at [362, 117] on button "Planogram" at bounding box center [364, 111] width 39 height 12
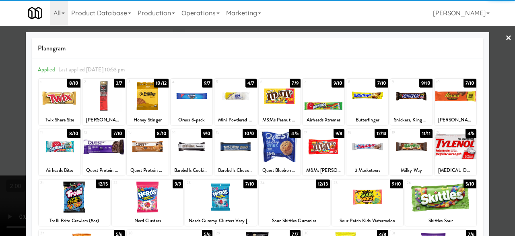
click at [273, 99] on div at bounding box center [280, 96] width 42 height 31
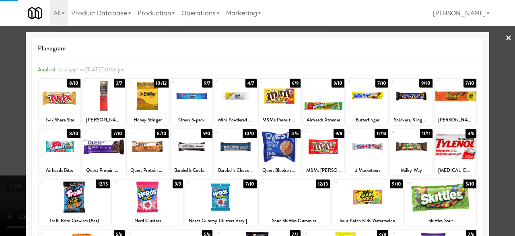
click at [494, 85] on div at bounding box center [257, 118] width 515 height 236
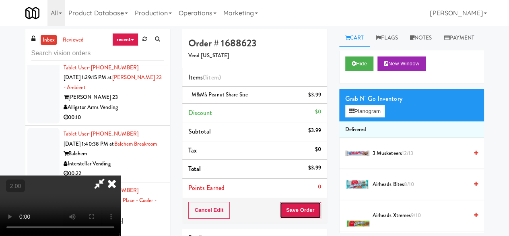
click at [316, 215] on button "Save Order" at bounding box center [300, 209] width 41 height 17
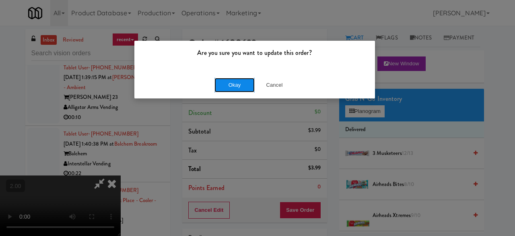
click at [239, 82] on button "Okay" at bounding box center [235, 85] width 40 height 14
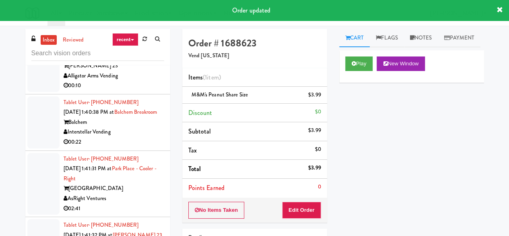
scroll to position [1983, 0]
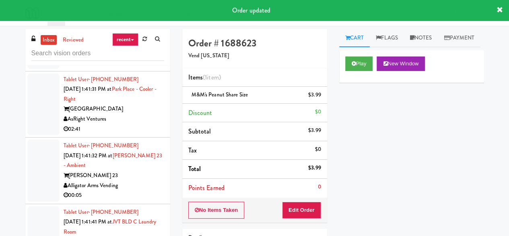
click at [134, 11] on div "00:10" at bounding box center [114, 6] width 101 height 10
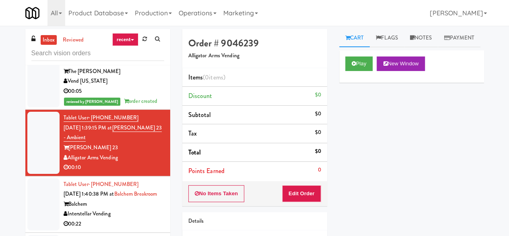
click at [130, 96] on div "00:05" at bounding box center [114, 91] width 101 height 10
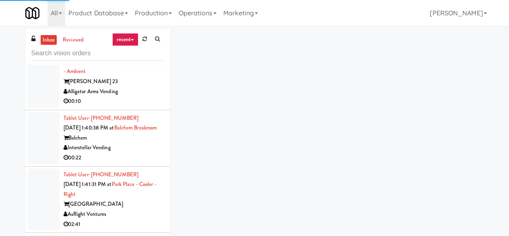
scroll to position [1942, 0]
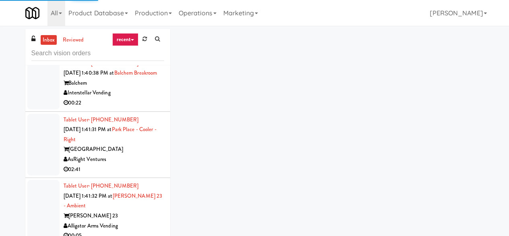
click at [146, 42] on div "Alligator Arms Vending" at bounding box center [114, 37] width 101 height 10
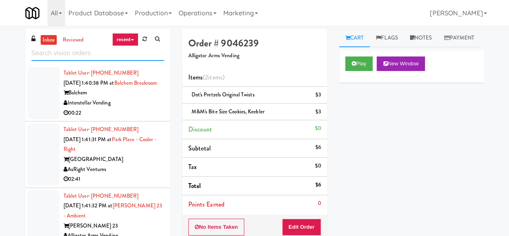
click at [69, 60] on input "text" at bounding box center [97, 53] width 133 height 15
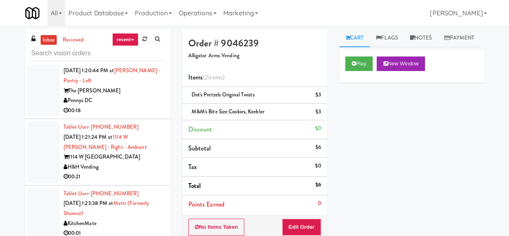
click at [122, 116] on div "00:18" at bounding box center [114, 110] width 101 height 10
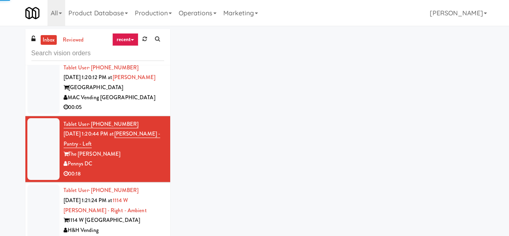
scroll to position [644, 0]
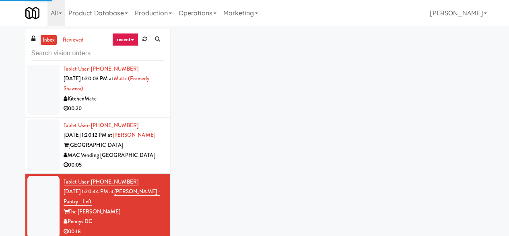
click at [140, 160] on div "MAC Vending [GEOGRAPHIC_DATA]" at bounding box center [114, 155] width 101 height 10
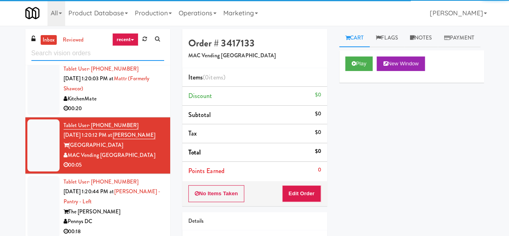
click at [95, 58] on input "text" at bounding box center [97, 53] width 133 height 15
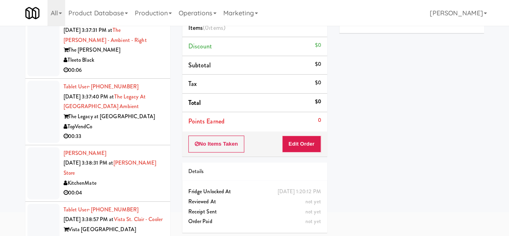
scroll to position [76, 0]
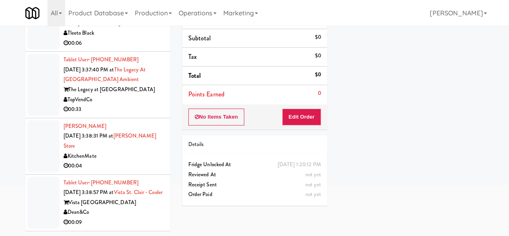
click at [120, 217] on div "00:09" at bounding box center [114, 222] width 101 height 10
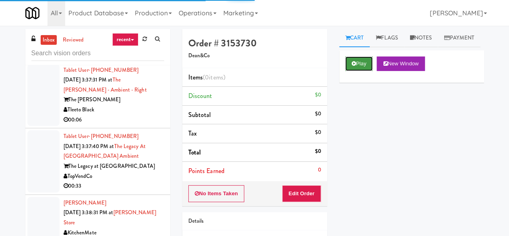
click at [348, 71] on button "Play" at bounding box center [359, 63] width 28 height 14
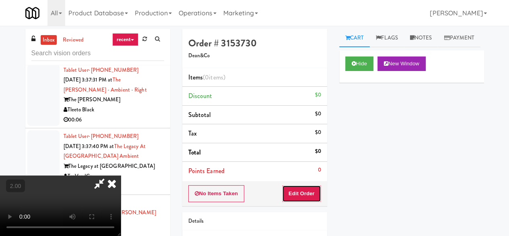
click at [307, 192] on button "Edit Order" at bounding box center [301, 193] width 39 height 17
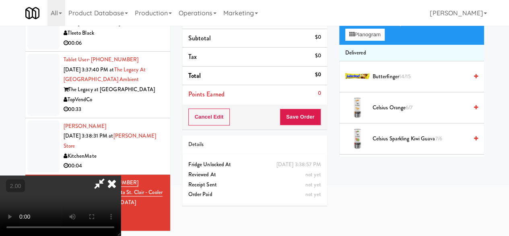
scroll to position [26, 0]
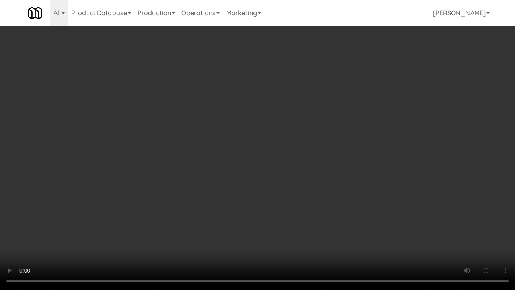
click at [248, 185] on video at bounding box center [257, 145] width 515 height 290
click at [242, 180] on video at bounding box center [257, 145] width 515 height 290
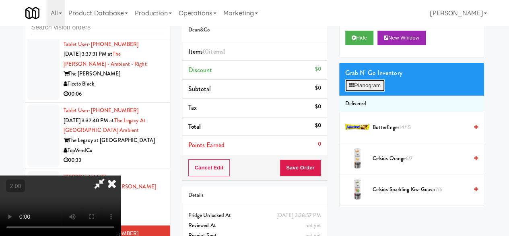
click at [369, 91] on button "Planogram" at bounding box center [364, 85] width 39 height 12
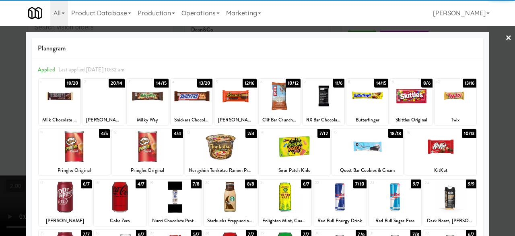
click at [192, 99] on div at bounding box center [192, 96] width 42 height 31
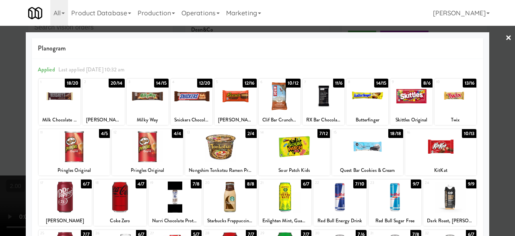
click at [400, 99] on div at bounding box center [412, 96] width 42 height 31
click at [489, 51] on div at bounding box center [257, 118] width 515 height 236
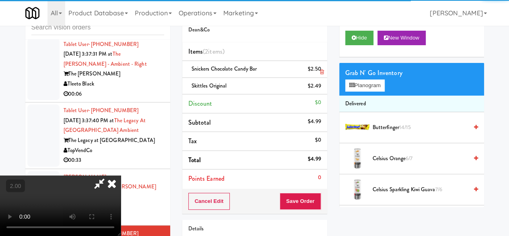
click at [109, 175] on icon at bounding box center [99, 183] width 19 height 16
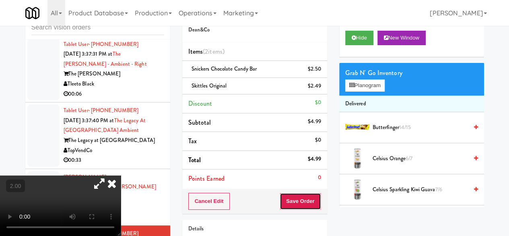
click at [306, 197] on button "Save Order" at bounding box center [300, 200] width 41 height 17
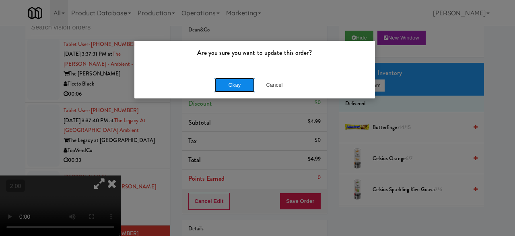
click at [219, 82] on button "Okay" at bounding box center [235, 85] width 40 height 14
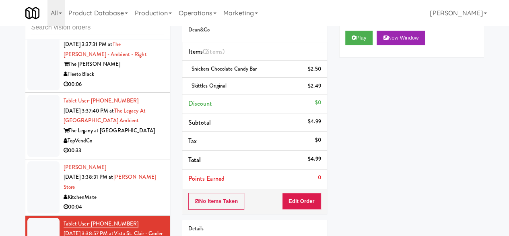
scroll to position [66, 0]
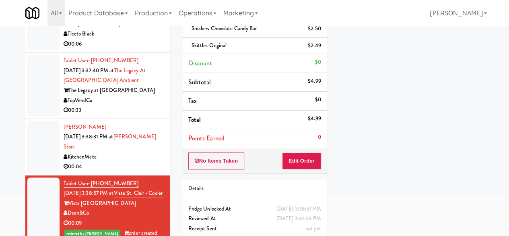
click at [149, 152] on div "KitchenMate" at bounding box center [114, 157] width 101 height 10
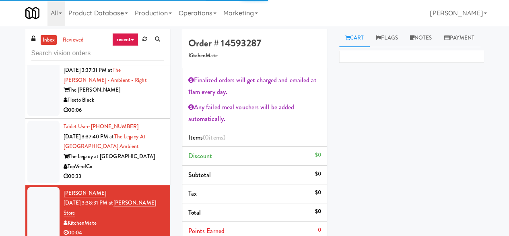
click at [152, 151] on div "The Legacy at [GEOGRAPHIC_DATA]" at bounding box center [114, 156] width 101 height 10
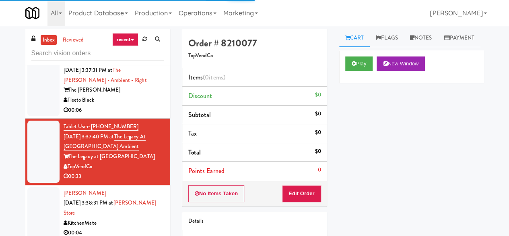
click at [139, 105] on div "Tleeto Black" at bounding box center [114, 100] width 101 height 10
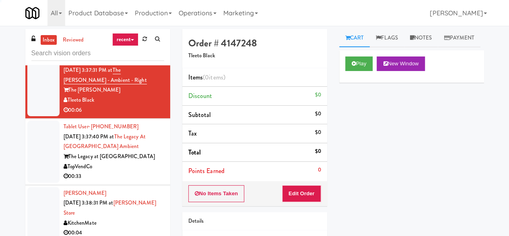
scroll to position [2622, 0]
click at [142, 161] on div "TopVendCo" at bounding box center [114, 166] width 101 height 10
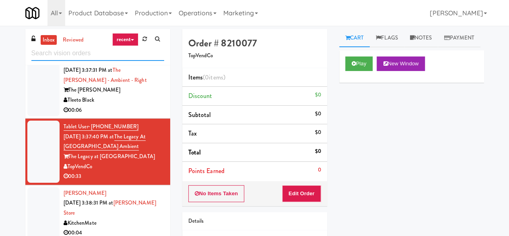
click at [76, 50] on input "text" at bounding box center [97, 53] width 133 height 15
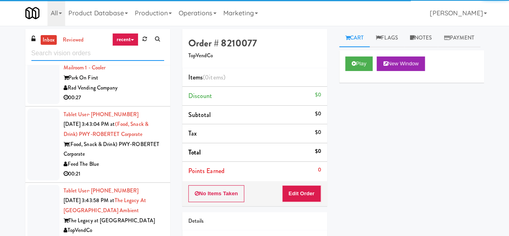
scroll to position [2027, 0]
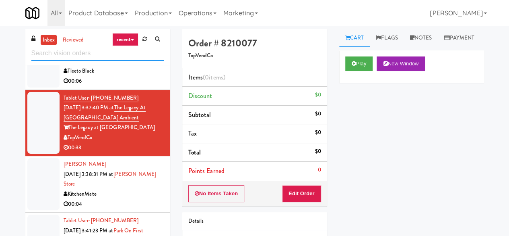
click at [103, 53] on input "text" at bounding box center [97, 53] width 133 height 15
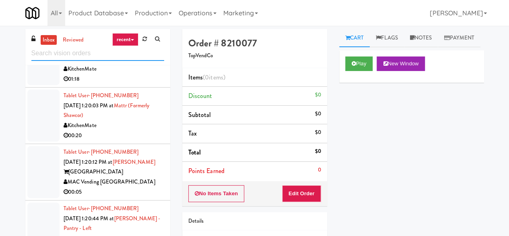
scroll to position [0, 0]
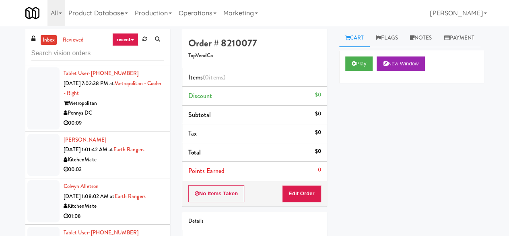
click at [139, 113] on div "Pennys DC" at bounding box center [114, 113] width 101 height 10
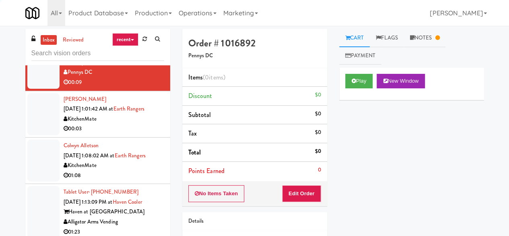
scroll to position [81, 0]
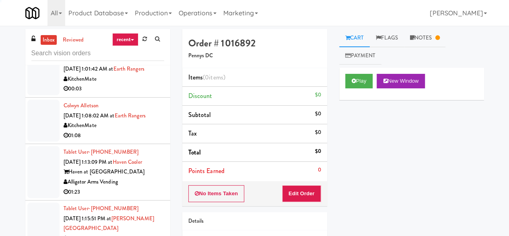
click at [114, 130] on div "KitchenMate" at bounding box center [114, 125] width 101 height 10
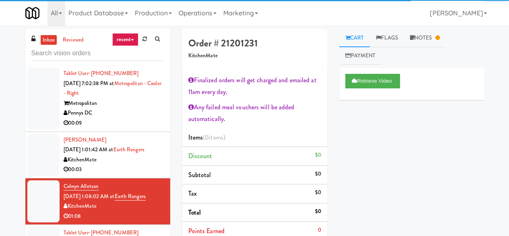
click at [116, 178] on li "Colwyn Alletson Sep 30, 2025 1:08:02 AM at Earth Rangers KitchenMate 01:08" at bounding box center [97, 201] width 145 height 46
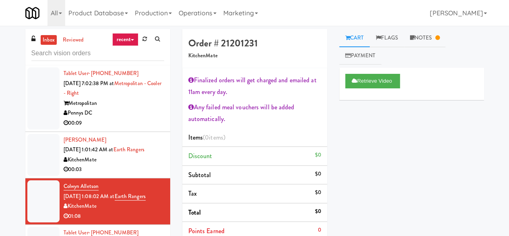
click at [124, 169] on div "00:03" at bounding box center [114, 169] width 101 height 10
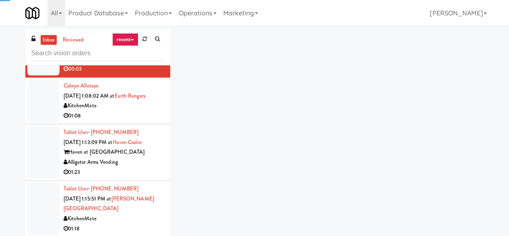
scroll to position [161, 0]
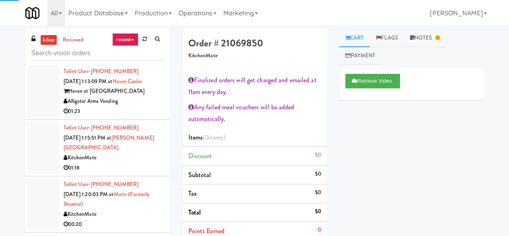
click at [117, 173] on div "01:18" at bounding box center [114, 168] width 101 height 10
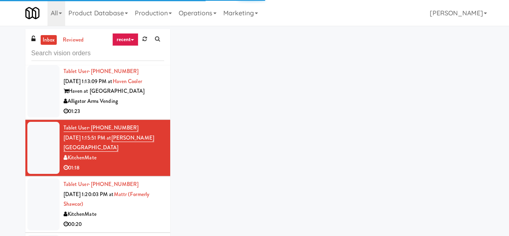
scroll to position [282, 0]
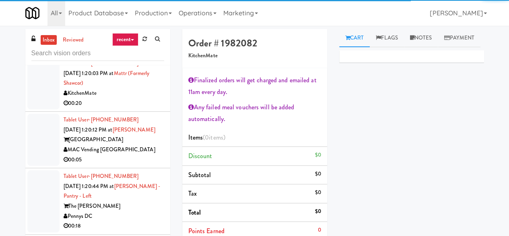
click at [143, 98] on div "KitchenMate" at bounding box center [114, 93] width 101 height 10
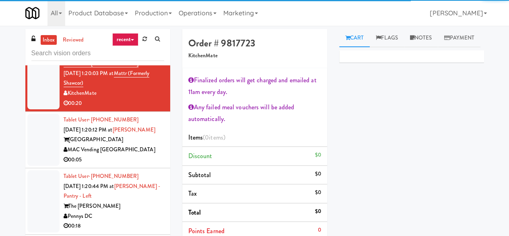
scroll to position [322, 0]
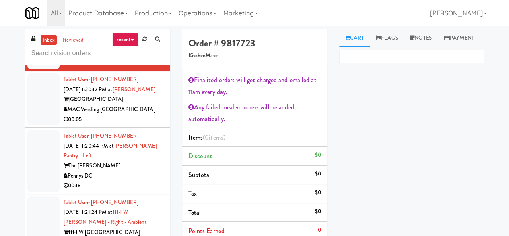
click at [133, 104] on div "[GEOGRAPHIC_DATA]" at bounding box center [114, 99] width 101 height 10
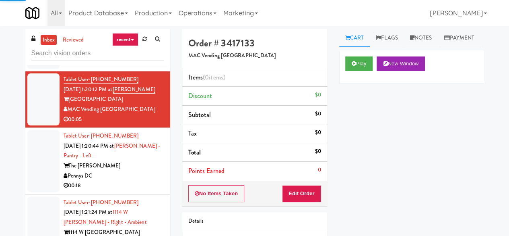
scroll to position [282, 0]
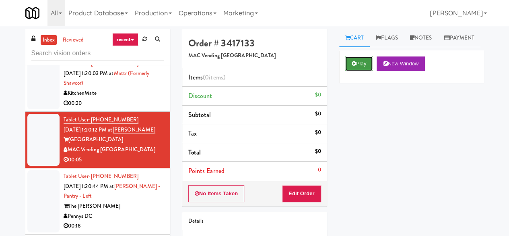
click at [364, 71] on button "Play" at bounding box center [359, 63] width 28 height 14
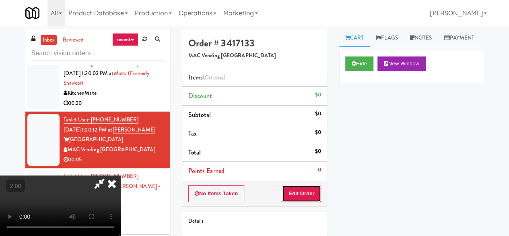
click at [300, 194] on button "Edit Order" at bounding box center [301, 193] width 39 height 17
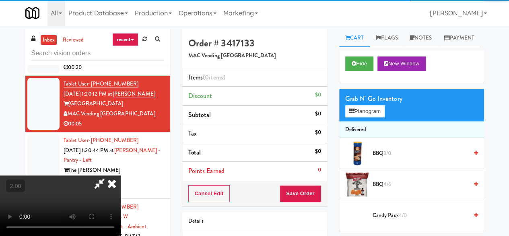
scroll to position [403, 0]
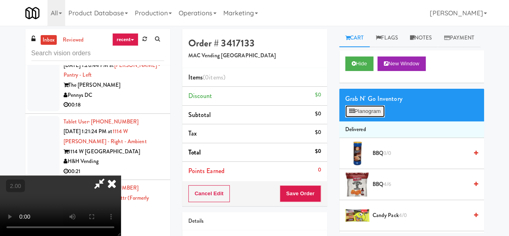
click at [373, 117] on button "Planogram" at bounding box center [364, 111] width 39 height 12
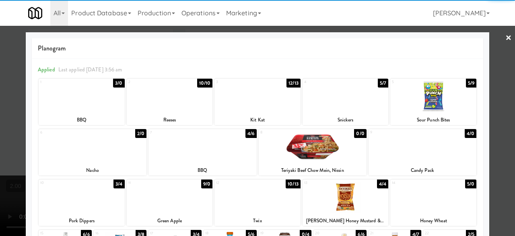
click at [99, 149] on div at bounding box center [93, 146] width 108 height 31
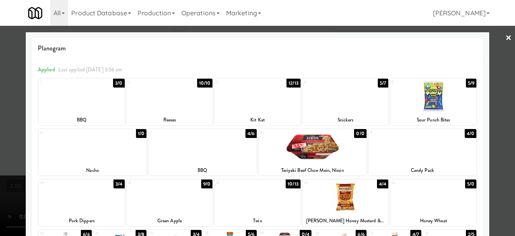
drag, startPoint x: 508, startPoint y: 66, endPoint x: 493, endPoint y: 66, distance: 15.3
click at [507, 66] on div at bounding box center [257, 118] width 515 height 236
click at [507, 66] on div "inbox reviewed recent all unclear take inventory issue suspicious failed recent…" at bounding box center [257, 171] width 515 height 284
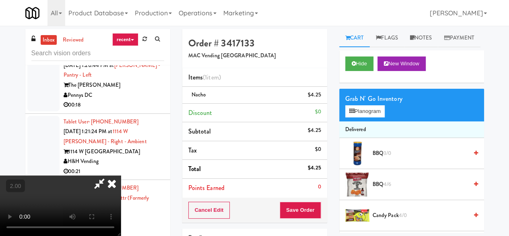
click at [109, 175] on icon at bounding box center [99, 183] width 19 height 16
click at [302, 213] on button "Save Order" at bounding box center [300, 209] width 41 height 17
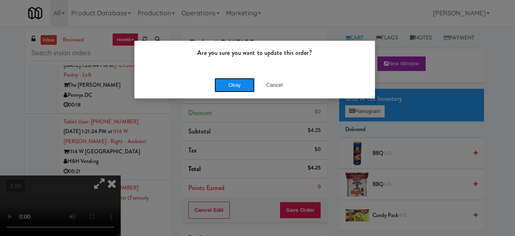
click at [234, 87] on button "Okay" at bounding box center [235, 85] width 40 height 14
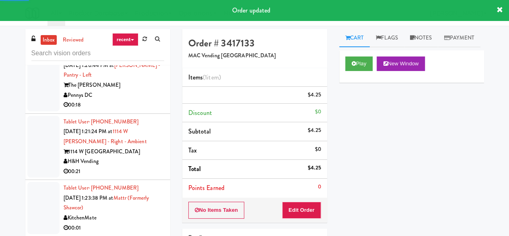
click at [130, 110] on div "00:18" at bounding box center [114, 105] width 101 height 10
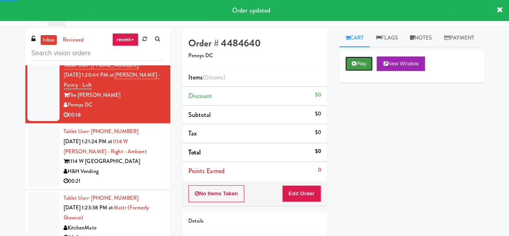
click at [362, 71] on button "Play" at bounding box center [359, 63] width 28 height 14
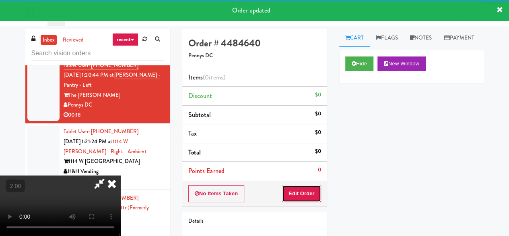
click at [312, 191] on button "Edit Order" at bounding box center [301, 193] width 39 height 17
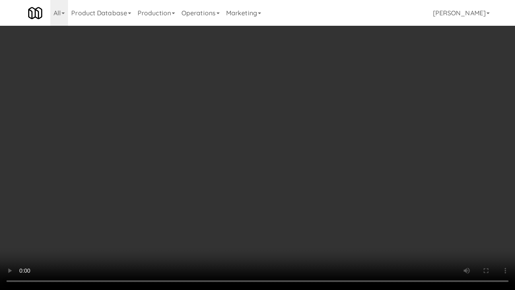
click at [345, 206] on video at bounding box center [257, 145] width 515 height 290
click at [320, 167] on video at bounding box center [257, 145] width 515 height 290
click at [392, 180] on video at bounding box center [257, 145] width 515 height 290
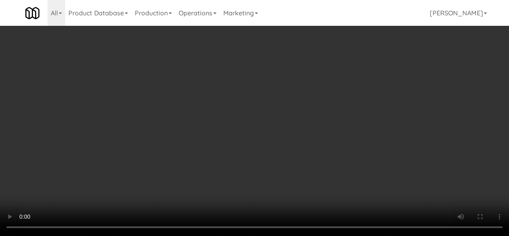
scroll to position [1007, 0]
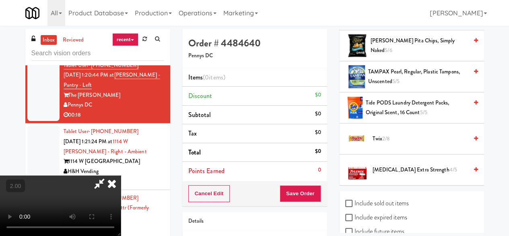
click at [393, 154] on li "Twix 2/8" at bounding box center [411, 138] width 145 height 31
click at [383, 142] on span "2/8" at bounding box center [386, 138] width 8 height 8
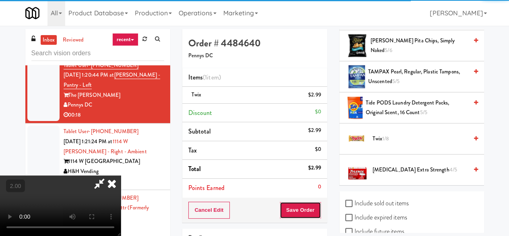
click at [318, 211] on button "Save Order" at bounding box center [300, 209] width 41 height 17
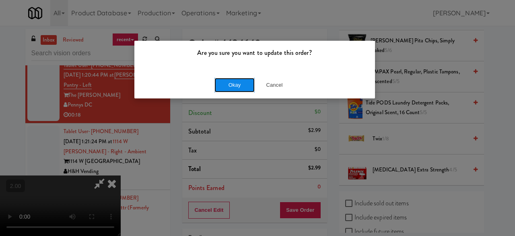
click at [236, 87] on button "Okay" at bounding box center [235, 85] width 40 height 14
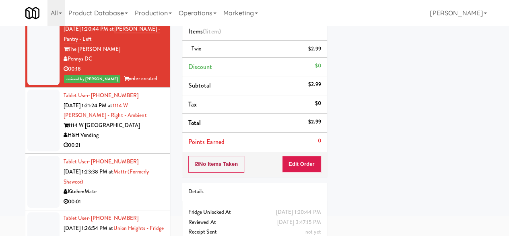
scroll to position [77, 0]
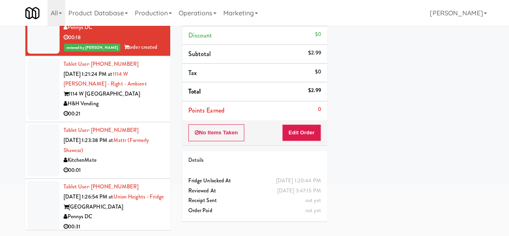
click at [145, 109] on div "H&H Vending" at bounding box center [114, 104] width 101 height 10
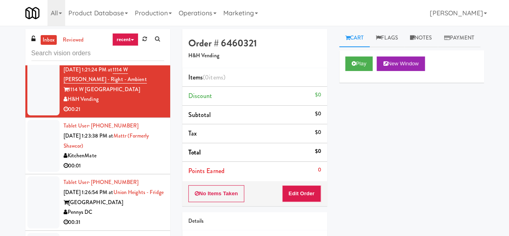
scroll to position [523, 0]
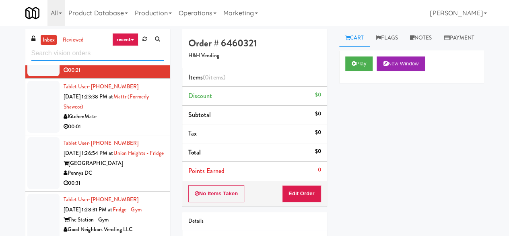
click at [99, 55] on input "text" at bounding box center [97, 53] width 133 height 15
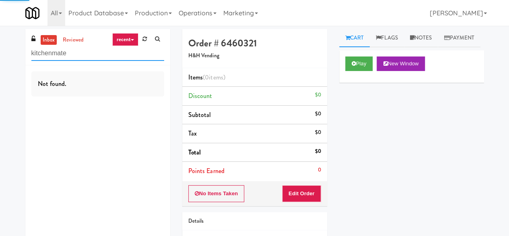
type input "kitchenmate"
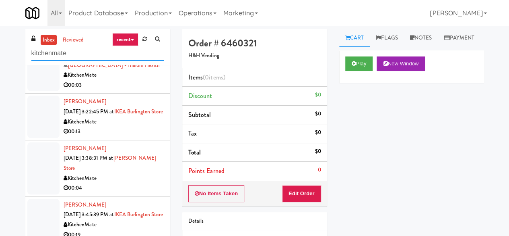
scroll to position [648, 0]
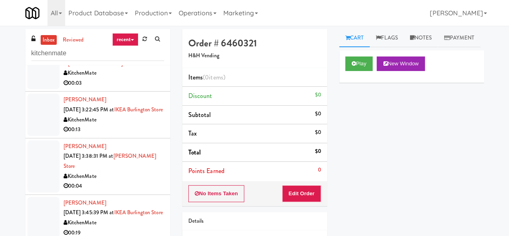
click at [143, 131] on div "00:13" at bounding box center [114, 129] width 101 height 10
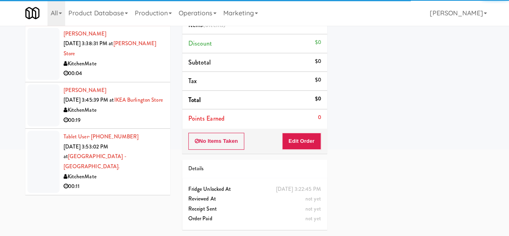
click at [126, 181] on div "00:11" at bounding box center [114, 186] width 101 height 10
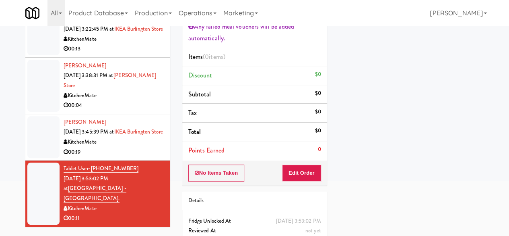
click at [150, 157] on div "00:19" at bounding box center [114, 152] width 101 height 10
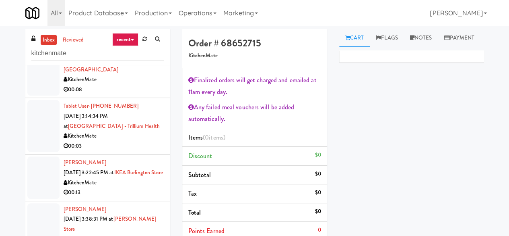
click at [122, 197] on div "00:13" at bounding box center [114, 192] width 101 height 10
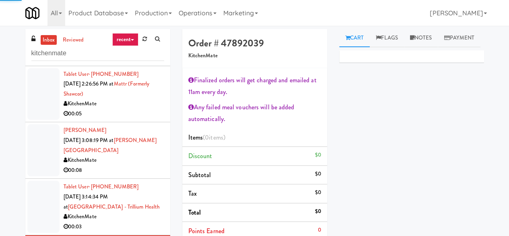
click at [141, 165] on div "KitchenMate" at bounding box center [114, 160] width 101 height 10
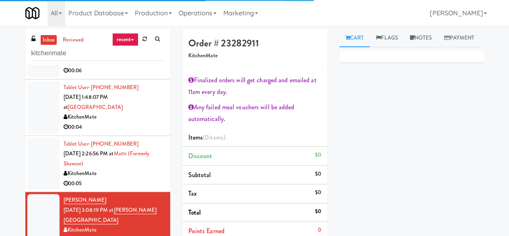
scroll to position [406, 0]
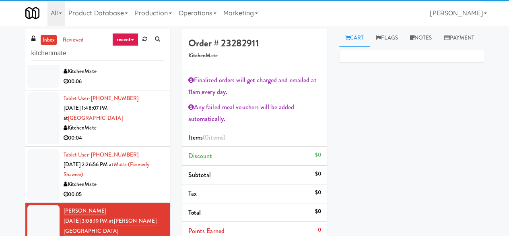
click at [138, 154] on ul "Dylan Burns Sep 30, 2025 1:01:42 AM at Earth Rangers KitchenMate 00:03 Colwyn A…" at bounding box center [97, 95] width 145 height 872
click at [143, 143] on div "00:04" at bounding box center [114, 138] width 101 height 10
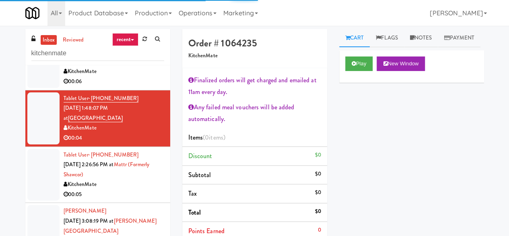
click at [357, 83] on div "Play New Window" at bounding box center [411, 66] width 145 height 32
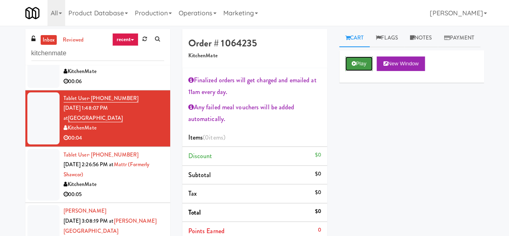
click at [356, 66] on icon at bounding box center [354, 63] width 4 height 5
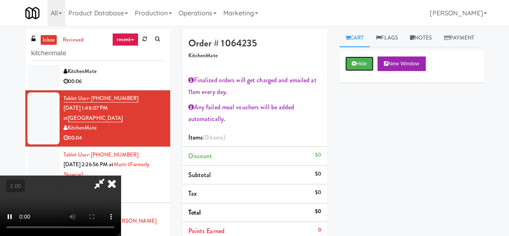
scroll to position [121, 0]
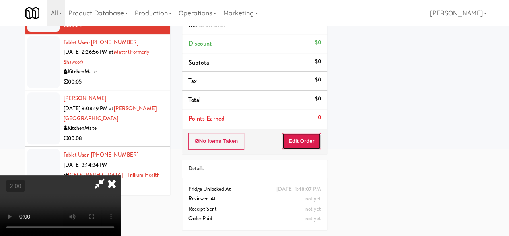
click at [318, 132] on button "Edit Order" at bounding box center [301, 140] width 39 height 17
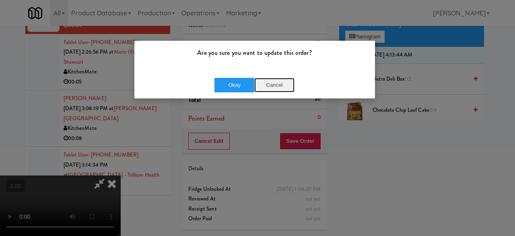
click at [282, 83] on button "Cancel" at bounding box center [274, 85] width 40 height 14
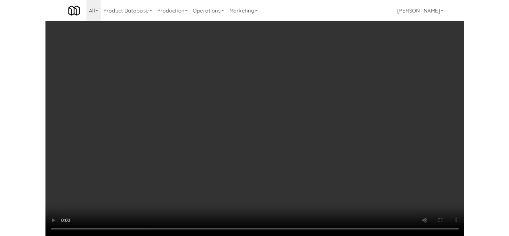
scroll to position [17, 0]
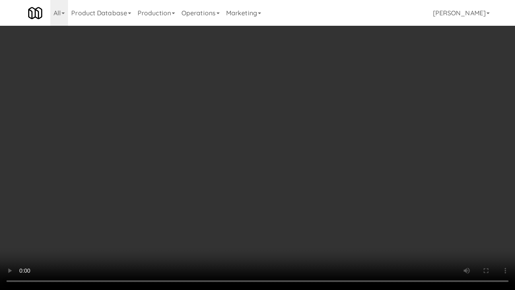
click at [199, 215] on video at bounding box center [257, 145] width 515 height 290
drag, startPoint x: 199, startPoint y: 215, endPoint x: 199, endPoint y: 180, distance: 35.0
click at [199, 215] on video at bounding box center [257, 145] width 515 height 290
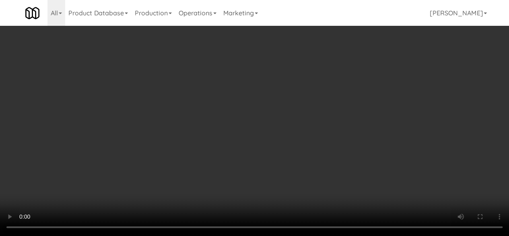
click at [199, 180] on video at bounding box center [254, 118] width 509 height 236
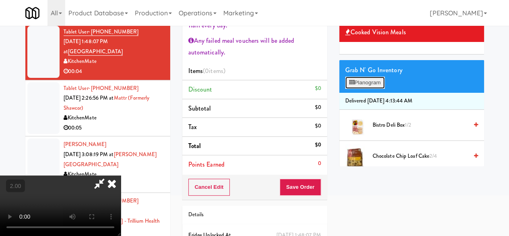
click at [356, 89] on button "Planogram" at bounding box center [364, 82] width 39 height 12
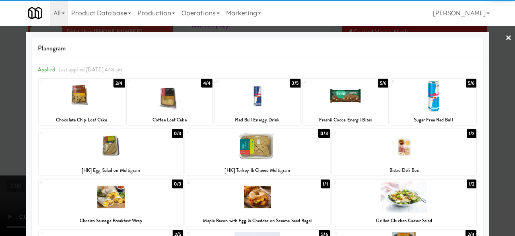
click at [174, 94] on div at bounding box center [170, 96] width 86 height 31
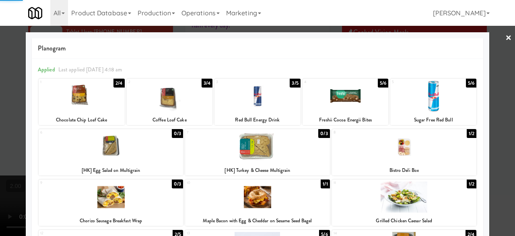
drag, startPoint x: 492, startPoint y: 49, endPoint x: 419, endPoint y: 61, distance: 74.3
click at [491, 49] on div at bounding box center [257, 118] width 515 height 236
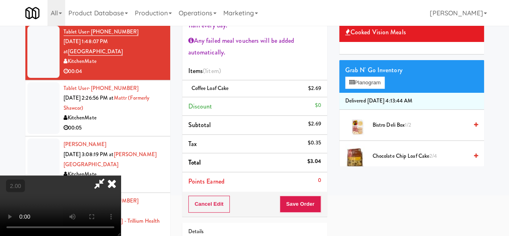
click at [109, 175] on icon at bounding box center [99, 183] width 19 height 16
click at [303, 203] on button "Save Order" at bounding box center [300, 203] width 41 height 17
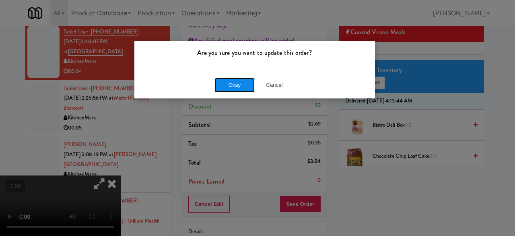
click at [236, 90] on button "Okay" at bounding box center [235, 85] width 40 height 14
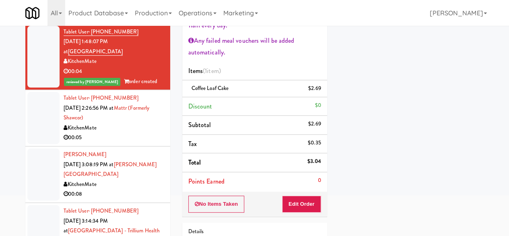
click at [137, 133] on div "KitchenMate" at bounding box center [114, 128] width 101 height 10
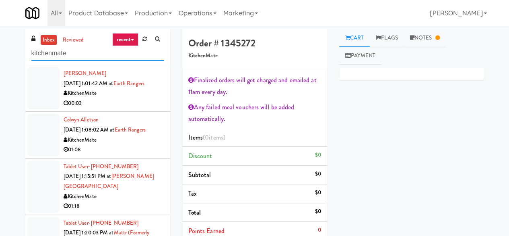
click at [121, 54] on input "kitchenmate" at bounding box center [97, 53] width 133 height 15
type input "k"
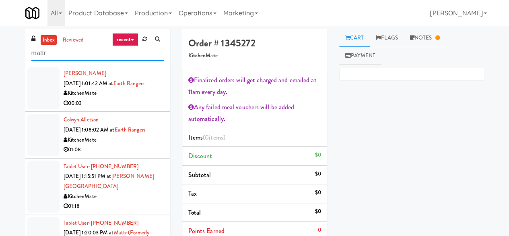
type input "mattr"
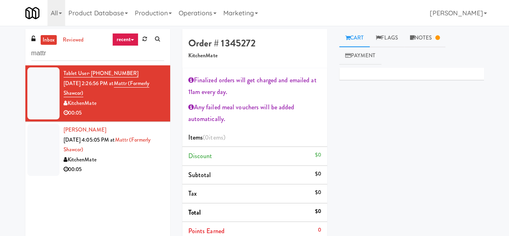
click at [132, 169] on div "00:05" at bounding box center [114, 169] width 101 height 10
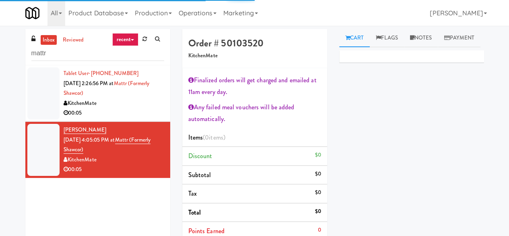
click at [147, 106] on div "KitchenMate" at bounding box center [114, 103] width 101 height 10
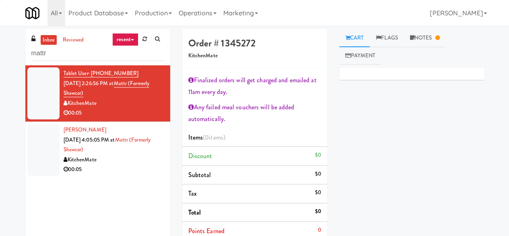
click at [142, 173] on div "00:05" at bounding box center [114, 169] width 101 height 10
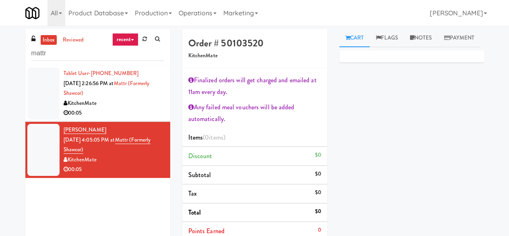
click at [120, 111] on div "00:05" at bounding box center [114, 113] width 101 height 10
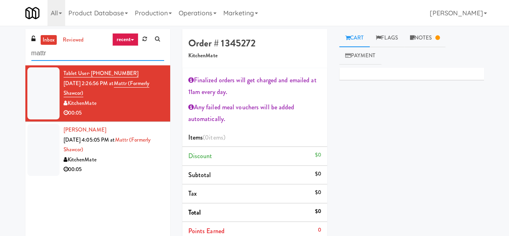
click at [85, 55] on input "mattr" at bounding box center [97, 53] width 133 height 15
click at [85, 54] on input "mattr" at bounding box center [97, 53] width 133 height 15
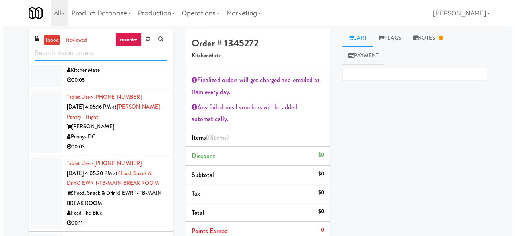
scroll to position [2589, 0]
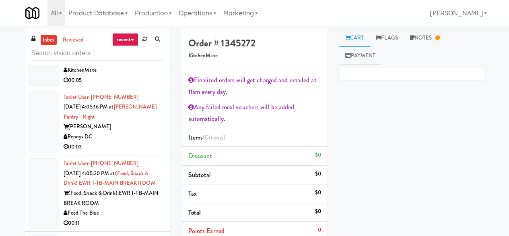
click at [154, 211] on div "Feed The Blue" at bounding box center [114, 213] width 101 height 10
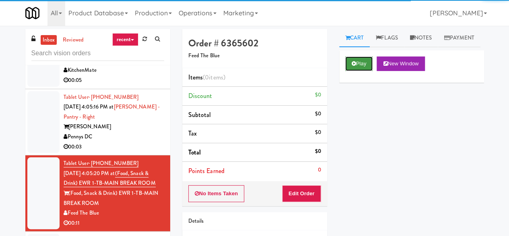
click at [347, 71] on button "Play" at bounding box center [359, 63] width 28 height 14
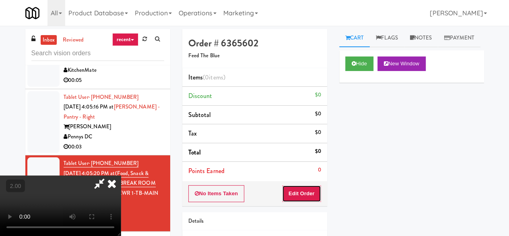
click at [300, 200] on button "Edit Order" at bounding box center [301, 193] width 39 height 17
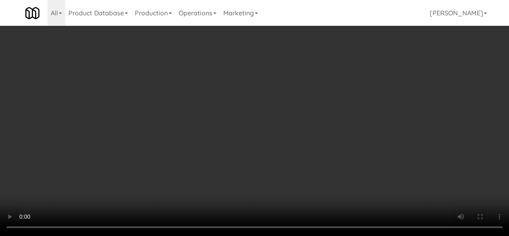
click at [367, 121] on div "Grab N' Go Inventory Planogram" at bounding box center [411, 105] width 145 height 33
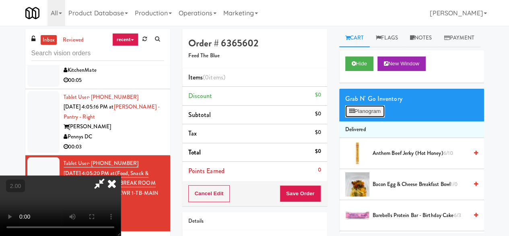
click at [362, 117] on button "Planogram" at bounding box center [364, 111] width 39 height 12
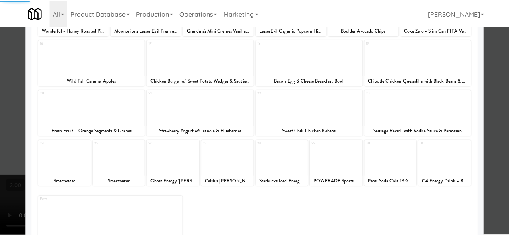
scroll to position [159, 0]
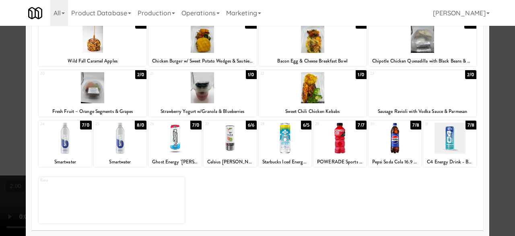
click at [328, 102] on div at bounding box center [313, 87] width 108 height 31
click at [494, 95] on div at bounding box center [257, 118] width 515 height 236
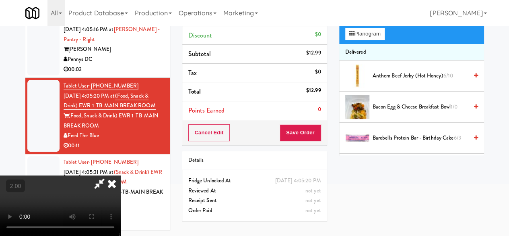
scroll to position [26, 0]
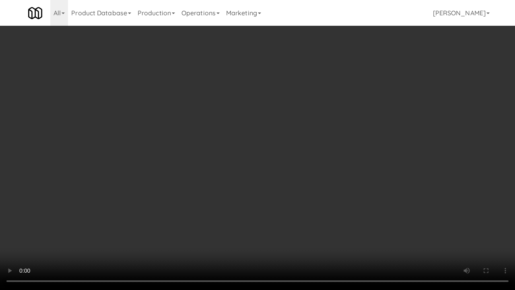
click at [295, 170] on video at bounding box center [257, 145] width 515 height 290
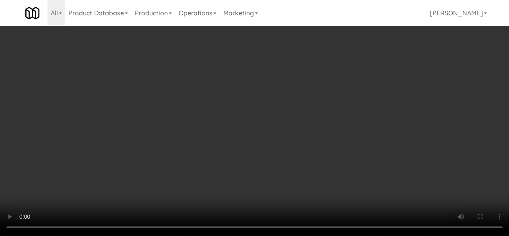
scroll to position [0, 0]
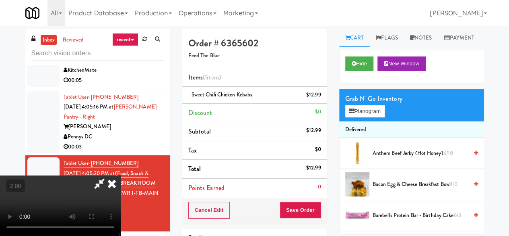
click at [109, 175] on icon at bounding box center [99, 183] width 19 height 16
click at [298, 203] on button "Save Order" at bounding box center [300, 209] width 41 height 17
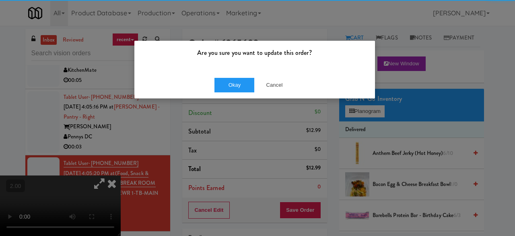
click at [210, 86] on div "Okay Cancel" at bounding box center [254, 84] width 241 height 27
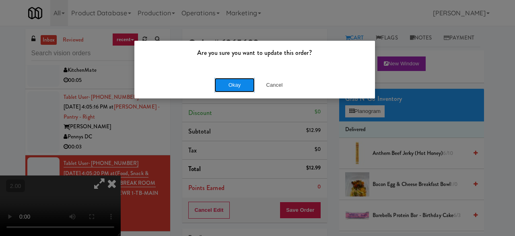
click at [230, 88] on button "Okay" at bounding box center [235, 85] width 40 height 14
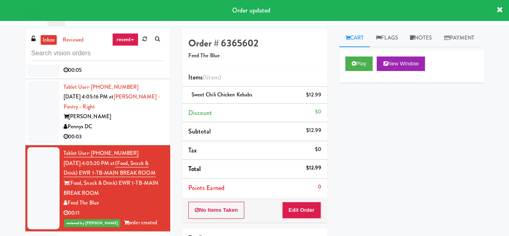
click at [136, 108] on div "Tablet User · (771) 444-1337 Sep 30, 2025 4:05:16 PM at Vela - Pantry - Right V…" at bounding box center [114, 112] width 101 height 60
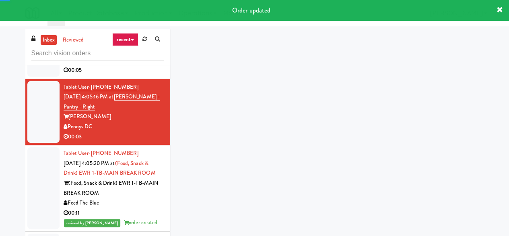
scroll to position [2509, 0]
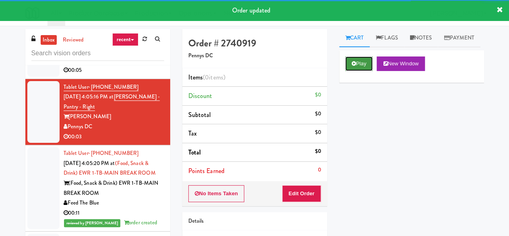
click at [373, 71] on button "Play" at bounding box center [359, 63] width 28 height 14
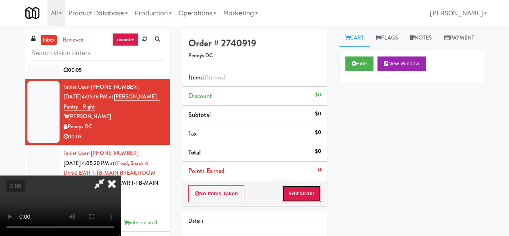
click at [302, 193] on button "Edit Order" at bounding box center [301, 193] width 39 height 17
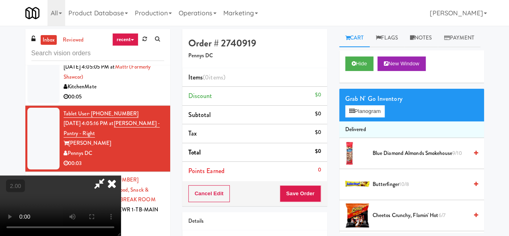
scroll to position [17, 0]
click at [380, 117] on button "Planogram" at bounding box center [364, 111] width 39 height 12
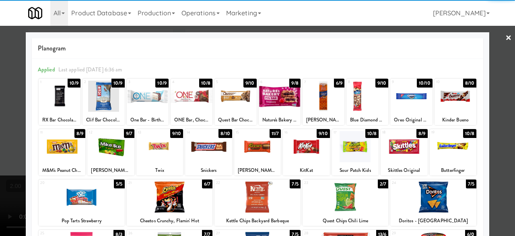
click at [70, 146] on div at bounding box center [62, 146] width 47 height 31
click at [506, 47] on link "×" at bounding box center [509, 38] width 6 height 25
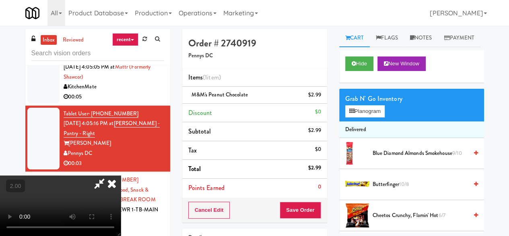
click at [109, 175] on icon at bounding box center [99, 183] width 19 height 16
click at [298, 207] on button "Save Order" at bounding box center [300, 209] width 41 height 17
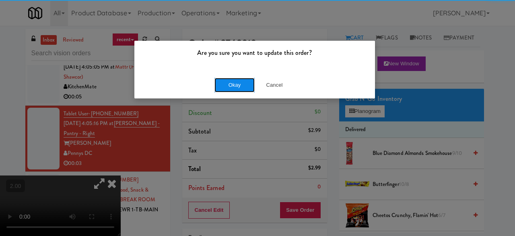
click at [247, 81] on button "Okay" at bounding box center [235, 85] width 40 height 14
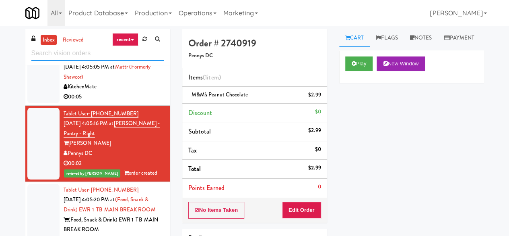
click at [76, 49] on input "text" at bounding box center [97, 53] width 133 height 15
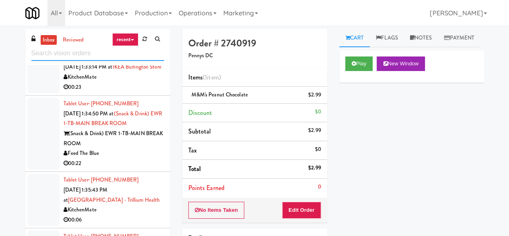
scroll to position [322, 0]
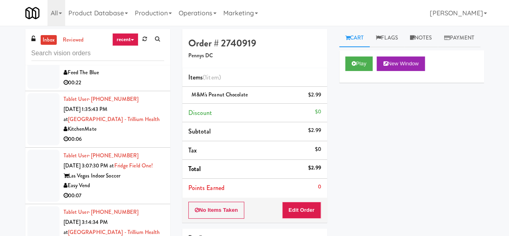
click at [137, 134] on div "KitchenMate" at bounding box center [114, 129] width 101 height 10
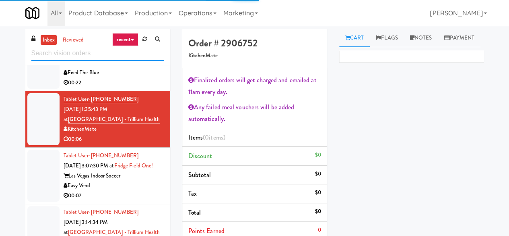
click at [110, 48] on input "text" at bounding box center [97, 53] width 133 height 15
type input "kitchenmate"
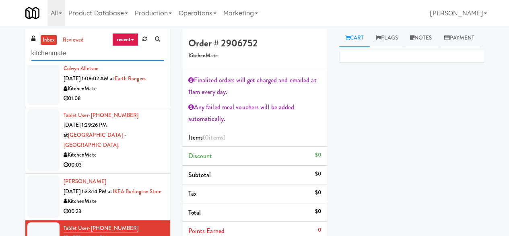
scroll to position [81, 0]
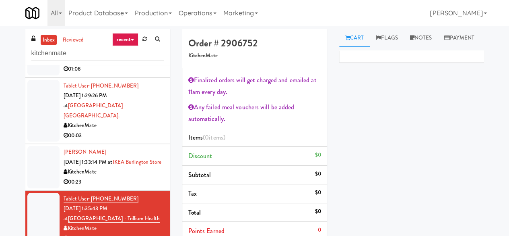
click at [133, 120] on div "KitchenMate" at bounding box center [114, 125] width 101 height 10
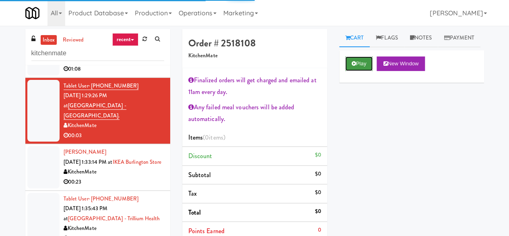
click at [358, 71] on button "Play" at bounding box center [359, 63] width 28 height 14
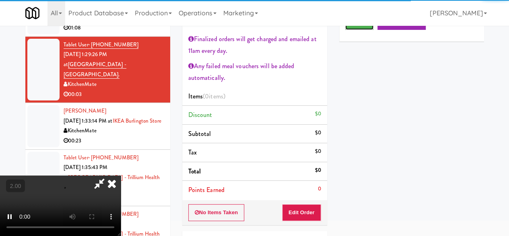
scroll to position [81, 0]
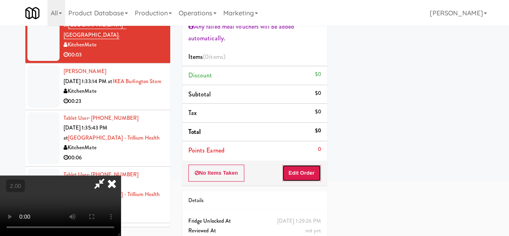
click at [313, 170] on button "Edit Order" at bounding box center [301, 172] width 39 height 17
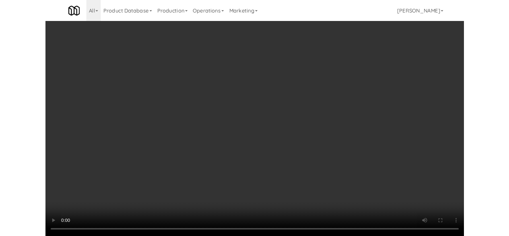
scroll to position [17, 0]
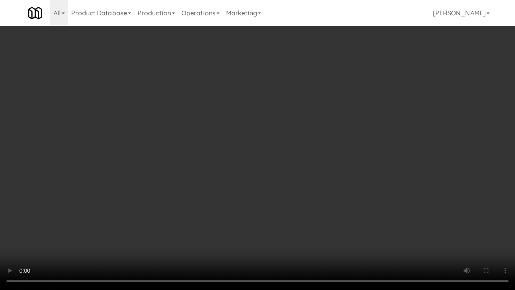
click at [296, 227] on video at bounding box center [257, 145] width 515 height 290
click at [305, 179] on video at bounding box center [257, 145] width 515 height 290
click at [309, 188] on video at bounding box center [257, 145] width 515 height 290
click at [299, 177] on video at bounding box center [257, 145] width 515 height 290
click at [327, 178] on video at bounding box center [257, 145] width 515 height 290
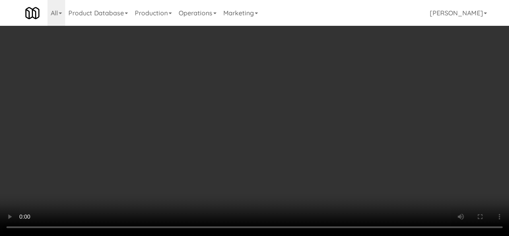
scroll to position [40, 0]
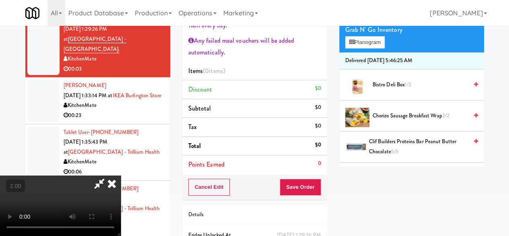
click at [400, 131] on li "Chorizo Sausage Breakfast Wrap 2/2" at bounding box center [411, 115] width 145 height 31
click at [380, 121] on span "Chorizo Sausage Breakfast Wrap 2/2" at bounding box center [420, 116] width 95 height 10
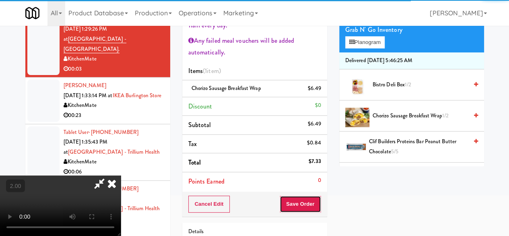
click at [316, 199] on button "Save Order" at bounding box center [300, 203] width 41 height 17
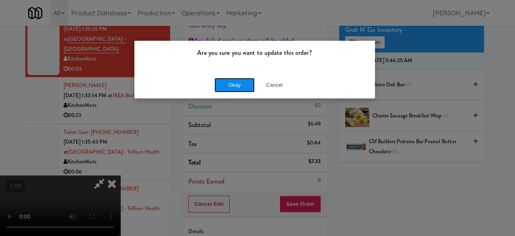
click at [223, 83] on button "Okay" at bounding box center [235, 85] width 40 height 14
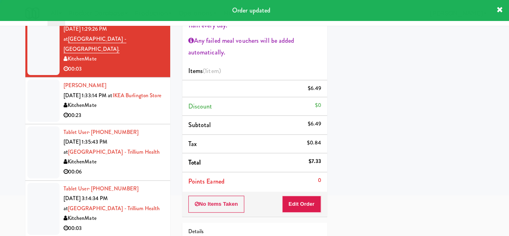
scroll to position [0, 0]
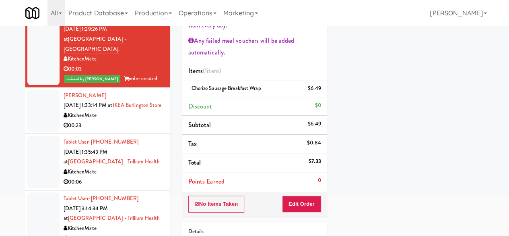
click at [125, 130] on div "00:23" at bounding box center [114, 125] width 101 height 10
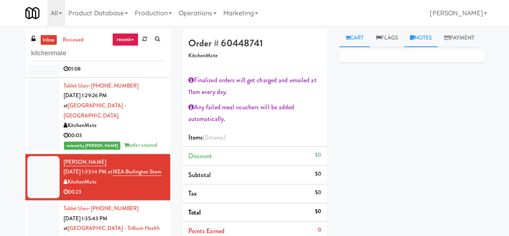
click at [427, 33] on link "Notes" at bounding box center [421, 38] width 34 height 18
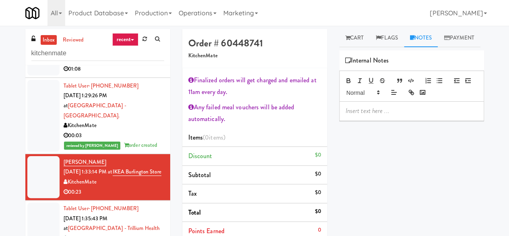
click at [384, 115] on p at bounding box center [412, 110] width 132 height 9
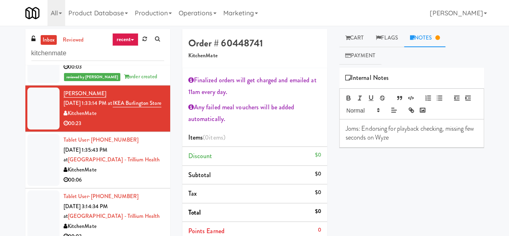
scroll to position [242, 0]
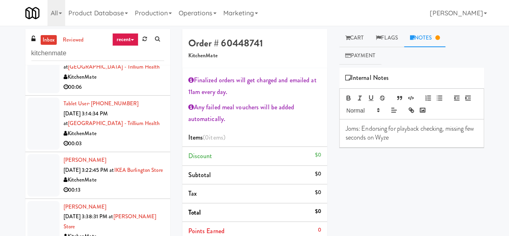
click at [152, 82] on div "KitchenMate" at bounding box center [114, 77] width 101 height 10
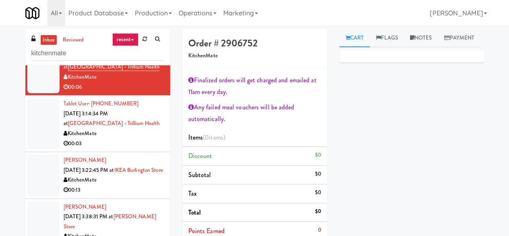
scroll to position [201, 0]
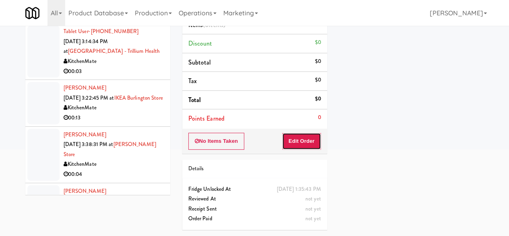
click at [291, 132] on button "Edit Order" at bounding box center [301, 140] width 39 height 17
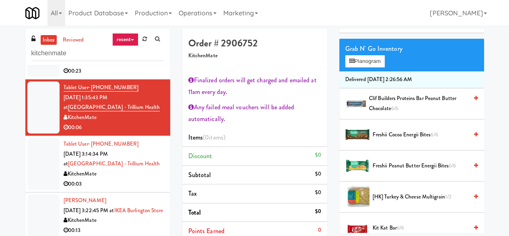
scroll to position [81, 0]
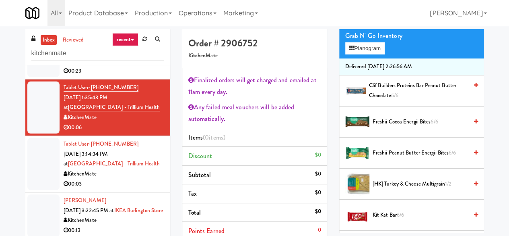
click at [387, 168] on li "Freshii Peanut Butter Energii Bites 6/6" at bounding box center [411, 152] width 145 height 31
click at [384, 168] on li "Freshii Peanut Butter Energii Bites 6/6" at bounding box center [411, 152] width 145 height 31
click at [407, 158] on span "Freshii Peanut Butter Energii Bites 6/6" at bounding box center [420, 153] width 95 height 10
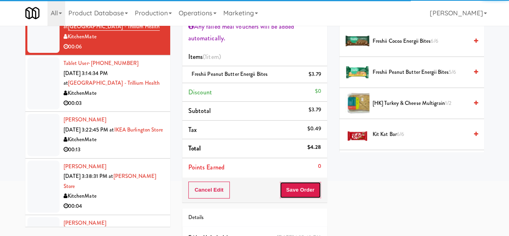
click at [300, 188] on button "Save Order" at bounding box center [300, 189] width 41 height 17
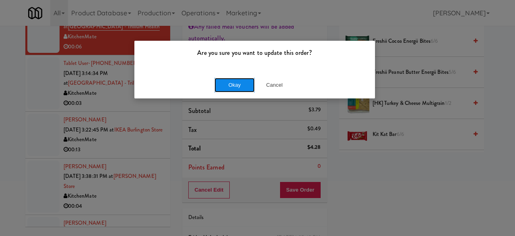
click at [234, 85] on button "Okay" at bounding box center [235, 85] width 40 height 14
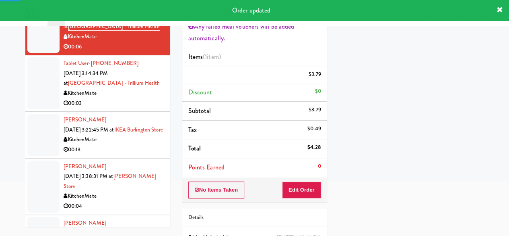
click at [123, 108] on div "00:03" at bounding box center [114, 103] width 101 height 10
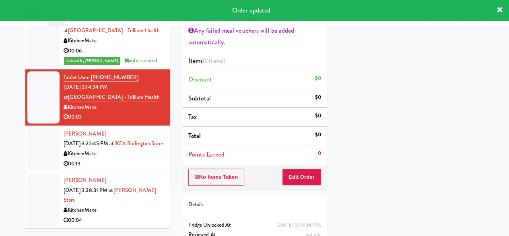
scroll to position [81, 0]
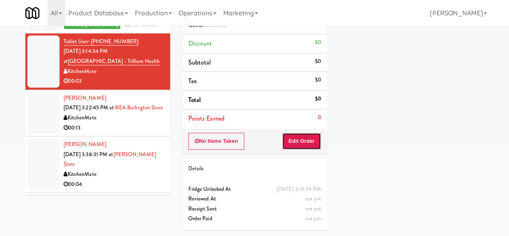
click at [305, 132] on button "Edit Order" at bounding box center [301, 140] width 39 height 17
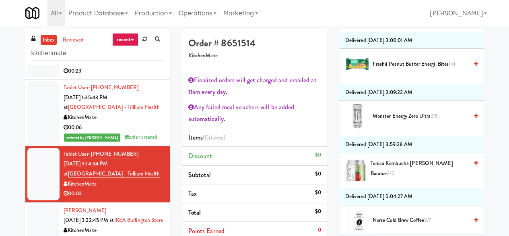
scroll to position [523, 0]
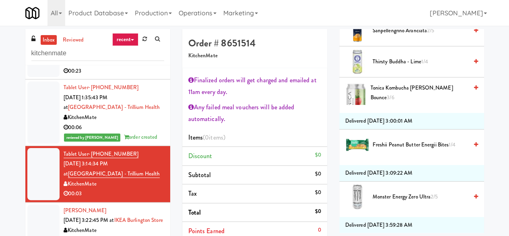
click at [386, 103] on span "Tonica Kombucha Berry Bounce 3/6" at bounding box center [419, 93] width 97 height 20
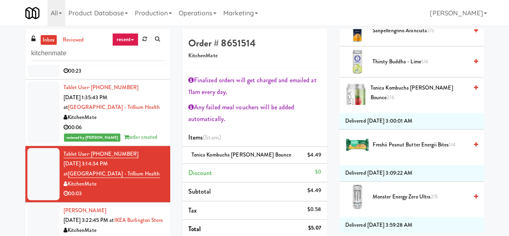
scroll to position [81, 0]
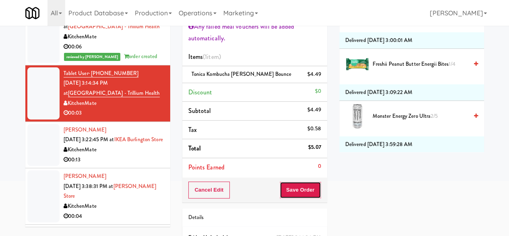
click at [298, 187] on button "Save Order" at bounding box center [300, 189] width 41 height 17
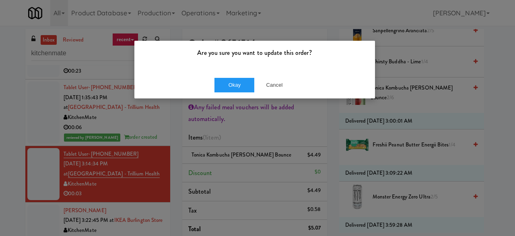
click at [234, 74] on div "Okay Cancel" at bounding box center [254, 84] width 241 height 27
click at [248, 89] on button "Okay" at bounding box center [235, 85] width 40 height 14
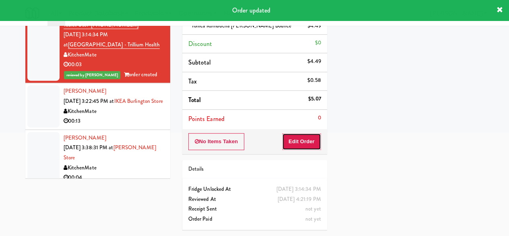
click at [302, 138] on button "Edit Order" at bounding box center [301, 141] width 39 height 17
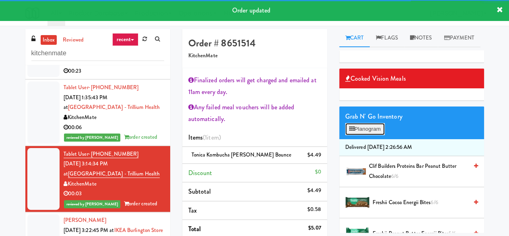
click at [369, 135] on button "Planogram" at bounding box center [364, 129] width 39 height 12
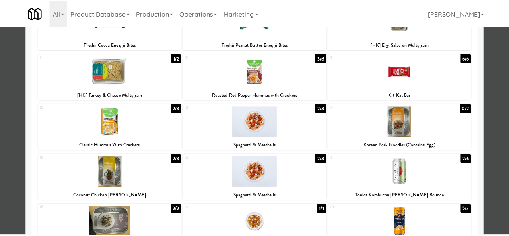
scroll to position [121, 0]
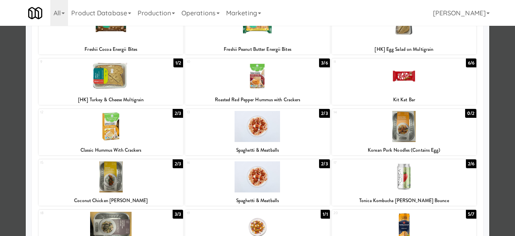
click at [504, 71] on div at bounding box center [257, 118] width 515 height 236
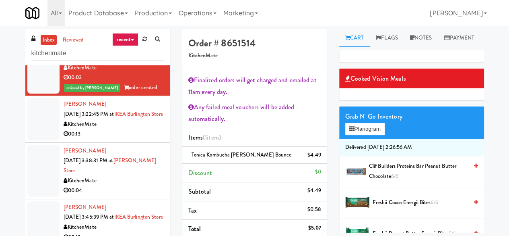
scroll to position [322, 0]
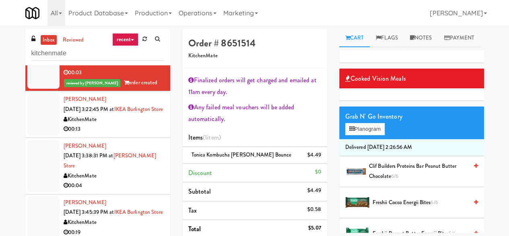
drag, startPoint x: 137, startPoint y: 149, endPoint x: 138, endPoint y: 157, distance: 8.1
click at [137, 134] on div "00:13" at bounding box center [114, 129] width 101 height 10
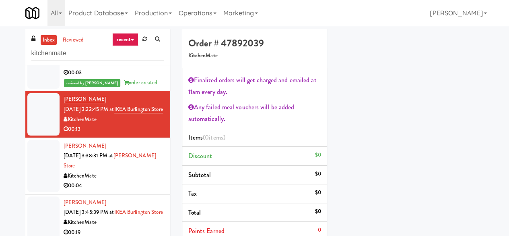
scroll to position [81, 0]
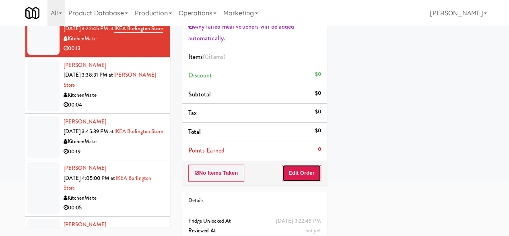
click at [296, 169] on button "Edit Order" at bounding box center [301, 172] width 39 height 17
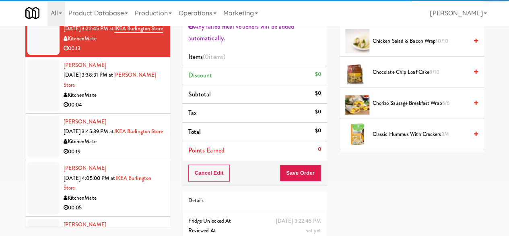
click at [394, 77] on span "Chocolate Chip Loaf Cake 8/10" at bounding box center [420, 72] width 95 height 10
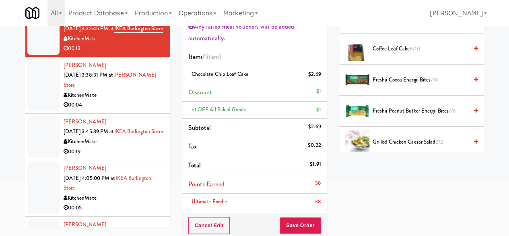
scroll to position [161, 0]
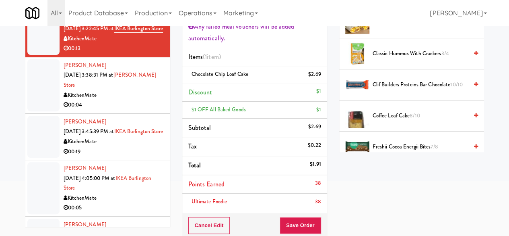
click at [389, 121] on span "Coffee Loaf Cake 8/10" at bounding box center [420, 116] width 95 height 10
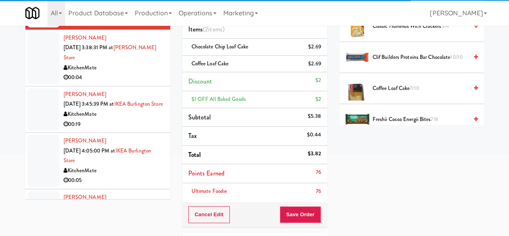
scroll to position [121, 0]
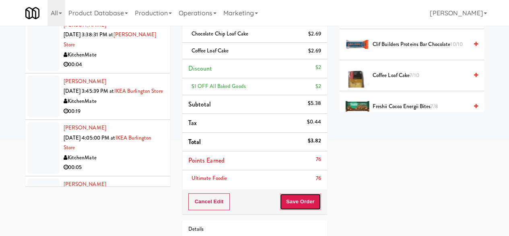
click at [304, 207] on button "Save Order" at bounding box center [300, 201] width 41 height 17
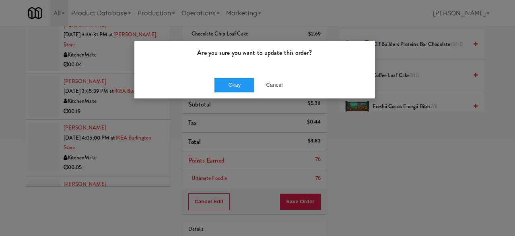
click at [230, 92] on div "Okay Cancel" at bounding box center [254, 84] width 241 height 27
click at [229, 85] on button "Okay" at bounding box center [235, 85] width 40 height 14
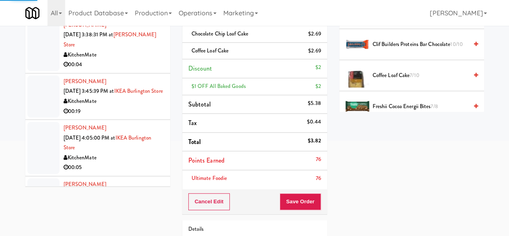
scroll to position [137, 0]
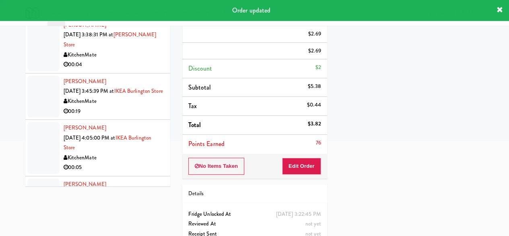
click at [128, 60] on div "KitchenMate" at bounding box center [114, 55] width 101 height 10
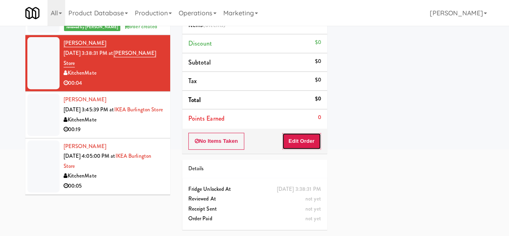
click at [308, 132] on button "Edit Order" at bounding box center [301, 140] width 39 height 17
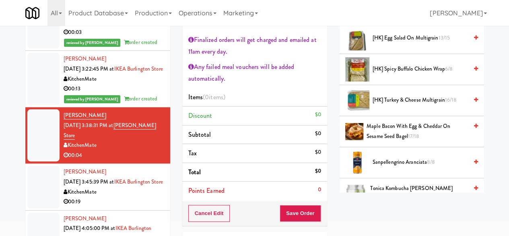
scroll to position [322, 0]
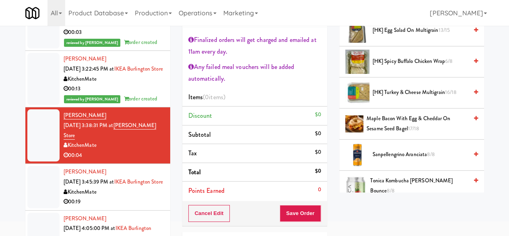
click at [382, 133] on span "Maple Bacon with Egg & Cheddar on Sesame Seed Bagel 17/18" at bounding box center [417, 124] width 101 height 20
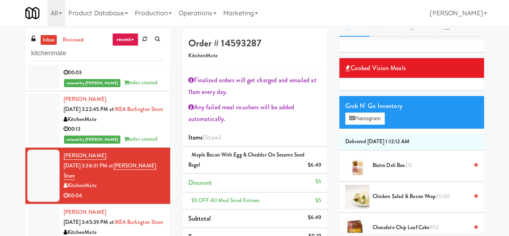
scroll to position [0, 0]
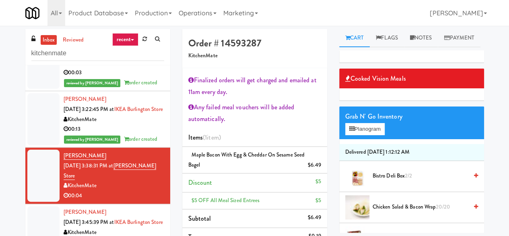
click at [366, 139] on div "Grab N' Go Inventory Planogram" at bounding box center [411, 122] width 145 height 33
click at [365, 135] on button "Planogram" at bounding box center [364, 129] width 39 height 12
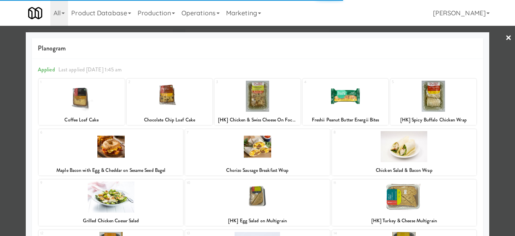
click at [1, 126] on div at bounding box center [257, 118] width 515 height 236
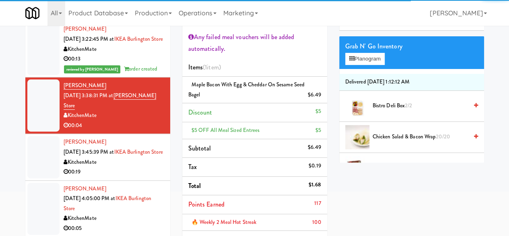
scroll to position [121, 0]
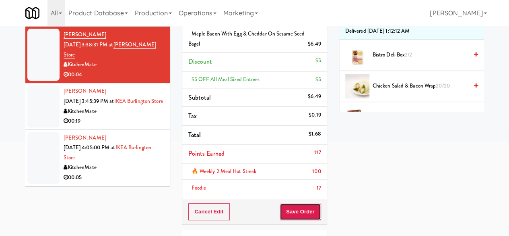
click at [295, 205] on button "Save Order" at bounding box center [300, 211] width 41 height 17
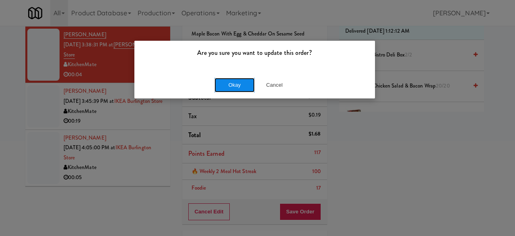
click at [220, 87] on button "Okay" at bounding box center [235, 85] width 40 height 14
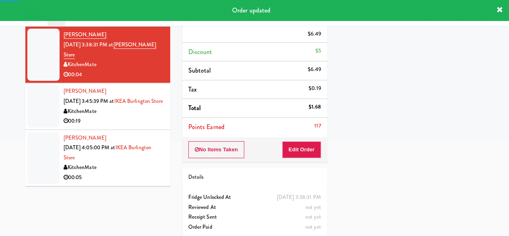
click at [128, 116] on div "KitchenMate" at bounding box center [114, 111] width 101 height 10
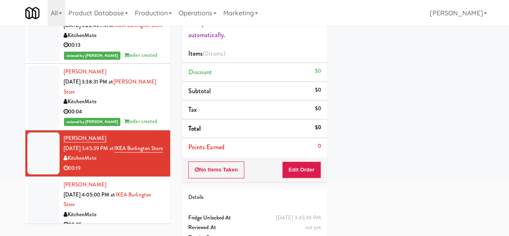
scroll to position [121, 0]
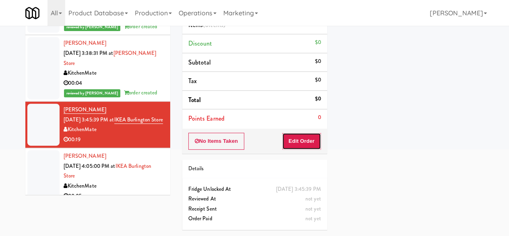
click at [303, 136] on button "Edit Order" at bounding box center [301, 140] width 39 height 17
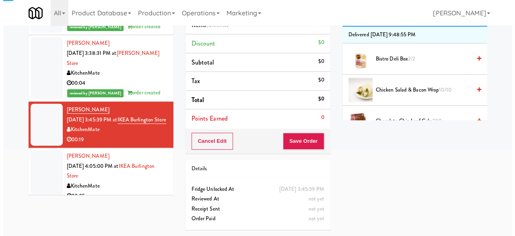
scroll to position [0, 0]
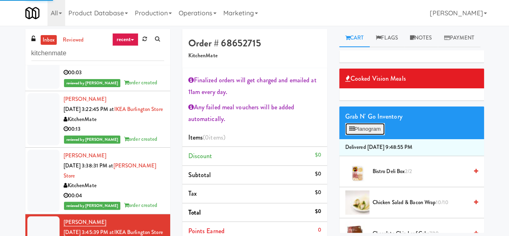
click at [363, 135] on button "Planogram" at bounding box center [364, 129] width 39 height 12
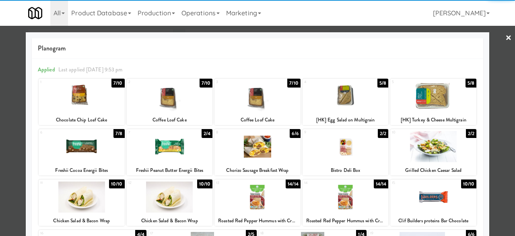
click at [85, 98] on div at bounding box center [82, 96] width 86 height 31
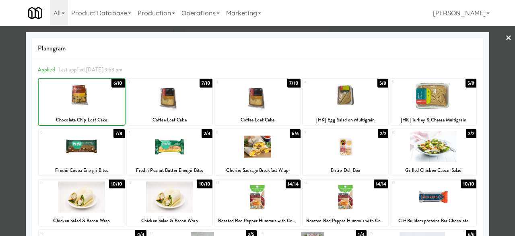
click at [85, 98] on div at bounding box center [82, 96] width 86 height 31
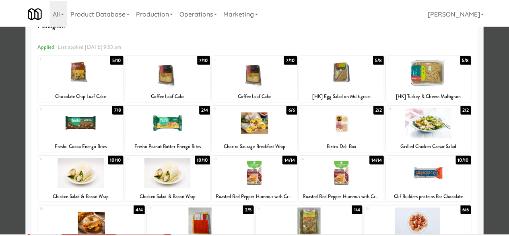
scroll to position [81, 0]
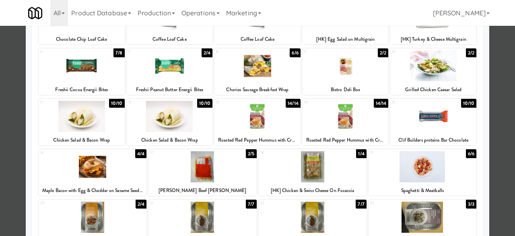
click at [459, 122] on div at bounding box center [434, 116] width 86 height 31
click at [494, 91] on div at bounding box center [257, 118] width 515 height 236
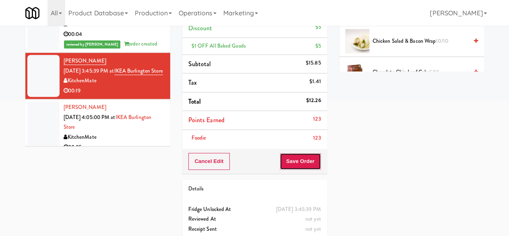
click at [302, 162] on button "Save Order" at bounding box center [300, 161] width 41 height 17
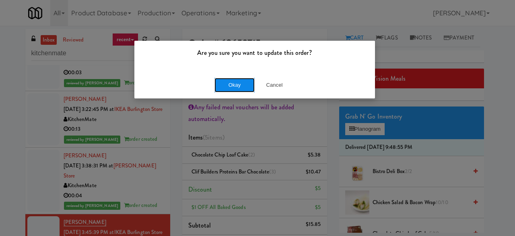
click at [231, 85] on button "Okay" at bounding box center [235, 85] width 40 height 14
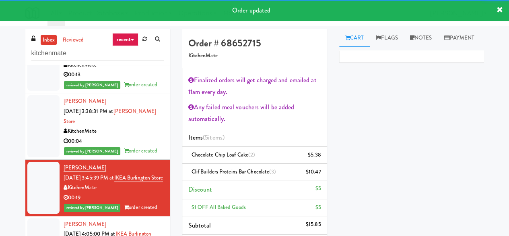
scroll to position [426, 0]
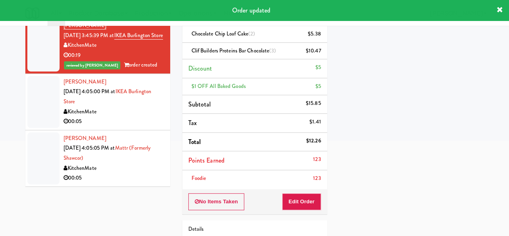
click at [137, 113] on div "KitchenMate" at bounding box center [114, 112] width 101 height 10
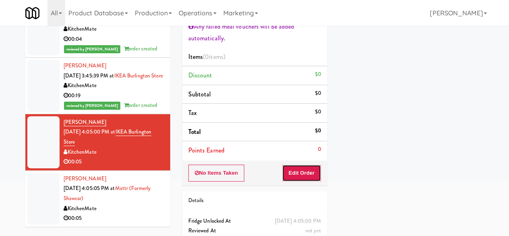
click at [300, 174] on button "Edit Order" at bounding box center [301, 172] width 39 height 17
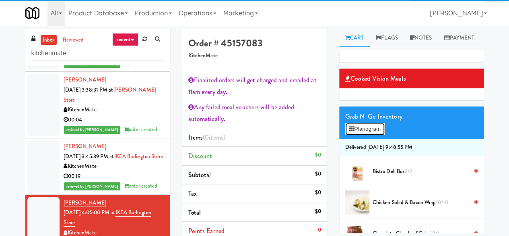
click at [362, 135] on button "Planogram" at bounding box center [364, 129] width 39 height 12
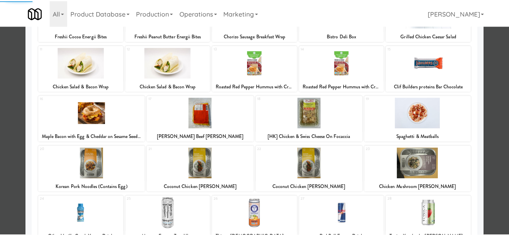
scroll to position [210, 0]
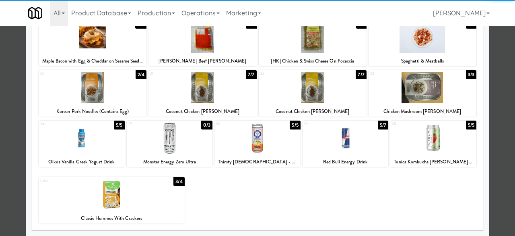
click at [412, 139] on div at bounding box center [434, 137] width 86 height 31
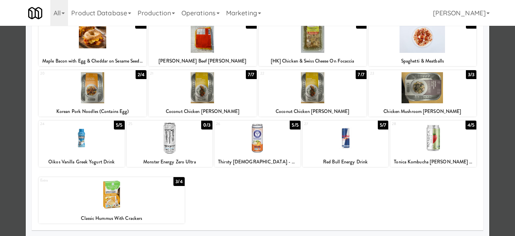
click at [494, 90] on div at bounding box center [257, 118] width 515 height 236
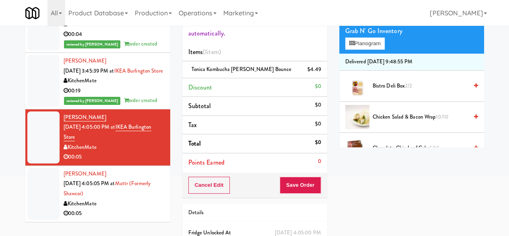
scroll to position [137, 0]
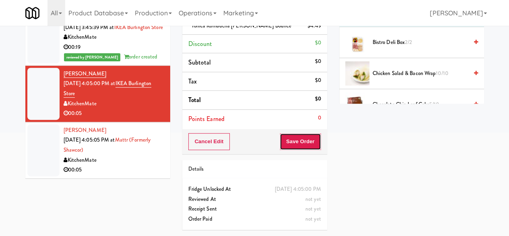
click at [283, 133] on button "Save Order" at bounding box center [300, 141] width 41 height 17
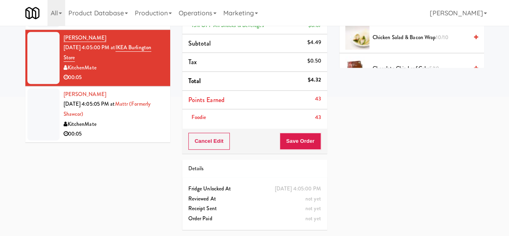
click at [296, 143] on div "Cancel Edit Save Order" at bounding box center [254, 140] width 145 height 25
click at [295, 138] on button "Save Order" at bounding box center [300, 140] width 41 height 17
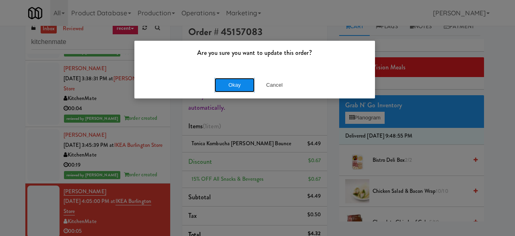
click at [232, 83] on button "Okay" at bounding box center [235, 85] width 40 height 14
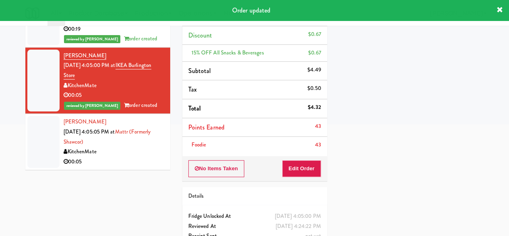
click at [136, 153] on div "Dilraj Singh Sep 30, 2025 4:05:05 PM at Mattr (formerly Shawcor) KitchenMate 00…" at bounding box center [114, 142] width 101 height 50
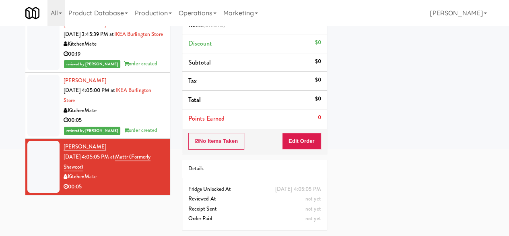
scroll to position [436, 0]
click at [300, 132] on button "Edit Order" at bounding box center [301, 140] width 39 height 17
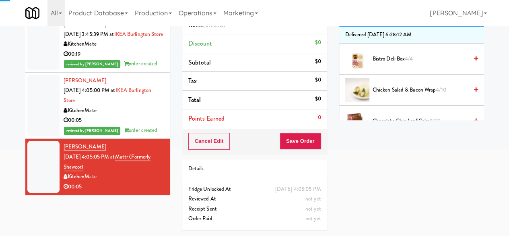
scroll to position [40, 0]
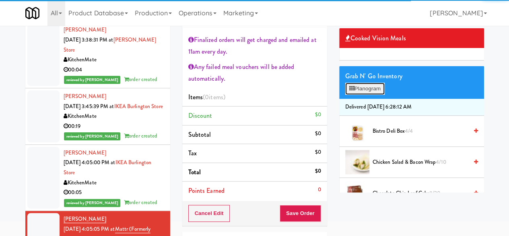
click at [364, 95] on button "Planogram" at bounding box center [364, 89] width 39 height 12
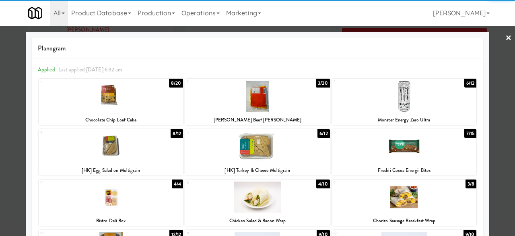
click at [126, 98] on div at bounding box center [111, 96] width 145 height 31
click at [494, 36] on div at bounding box center [257, 118] width 515 height 236
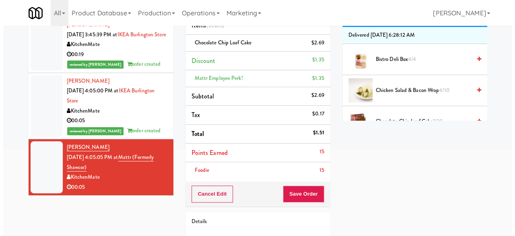
scroll to position [121, 0]
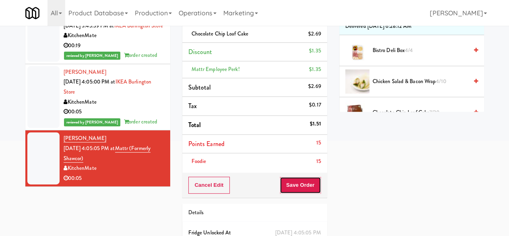
click at [295, 183] on button "Save Order" at bounding box center [300, 184] width 41 height 17
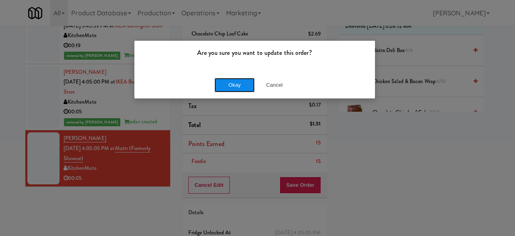
click at [243, 84] on button "Okay" at bounding box center [235, 85] width 40 height 14
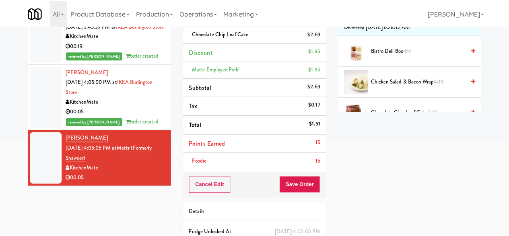
scroll to position [0, 0]
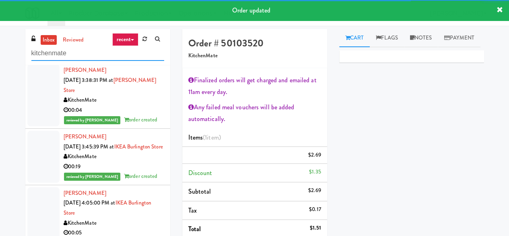
click at [81, 55] on input "kitchenmate" at bounding box center [97, 53] width 133 height 15
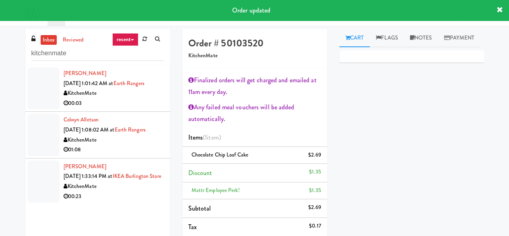
click at [122, 201] on div "00:23" at bounding box center [114, 196] width 101 height 10
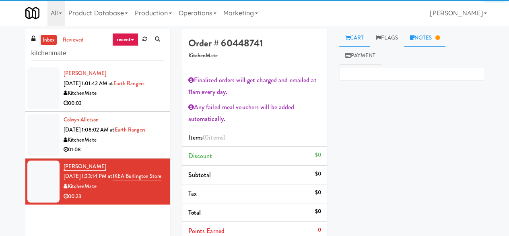
click at [433, 32] on link "Notes" at bounding box center [425, 38] width 42 height 18
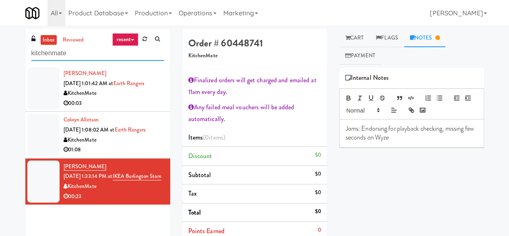
click at [70, 55] on input "kitchenmate" at bounding box center [97, 53] width 133 height 15
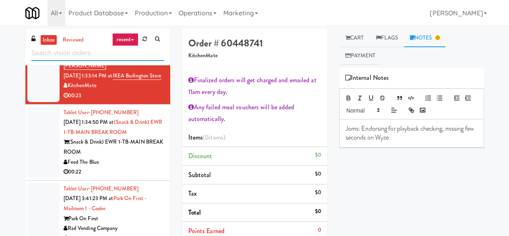
scroll to position [151, 0]
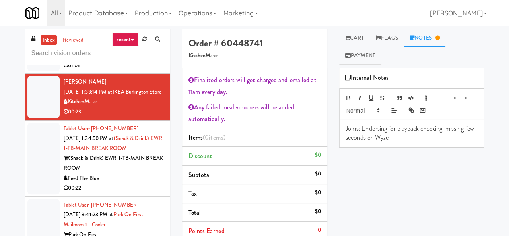
click at [134, 183] on div "Feed The Blue" at bounding box center [114, 178] width 101 height 10
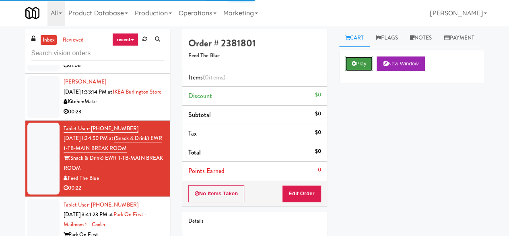
click at [363, 71] on button "Play" at bounding box center [359, 63] width 28 height 14
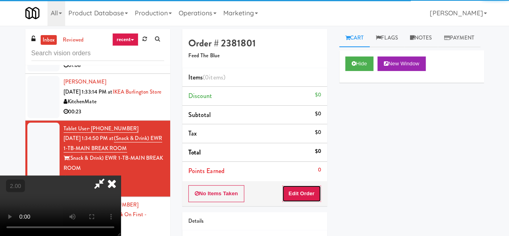
click at [309, 189] on button "Edit Order" at bounding box center [301, 193] width 39 height 17
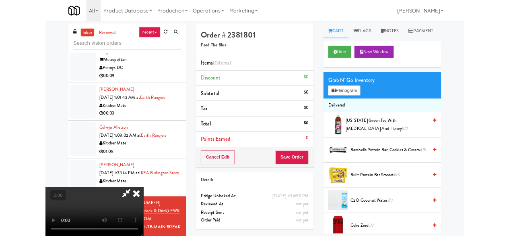
scroll to position [17, 0]
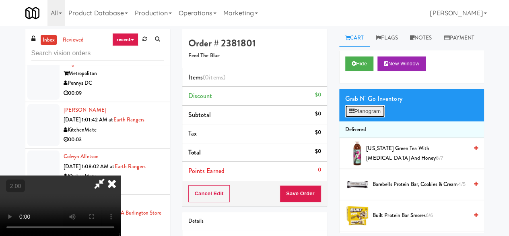
click at [364, 117] on button "Planogram" at bounding box center [364, 111] width 39 height 12
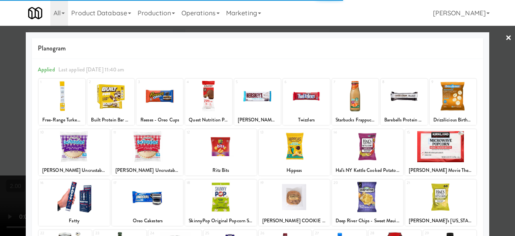
click at [351, 102] on div at bounding box center [355, 96] width 47 height 31
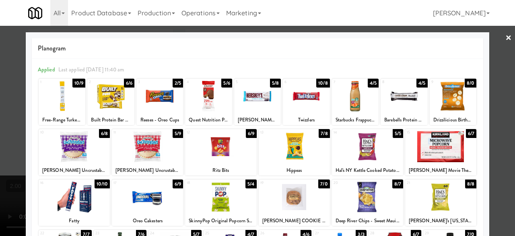
click at [167, 100] on div at bounding box center [159, 96] width 47 height 31
click at [144, 146] on div at bounding box center [147, 146] width 71 height 31
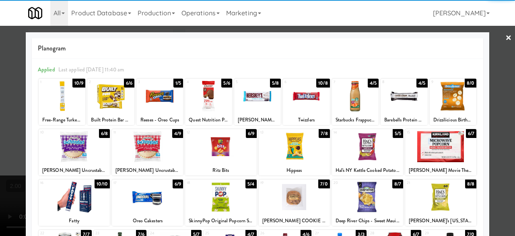
click at [484, 57] on div at bounding box center [257, 118] width 515 height 236
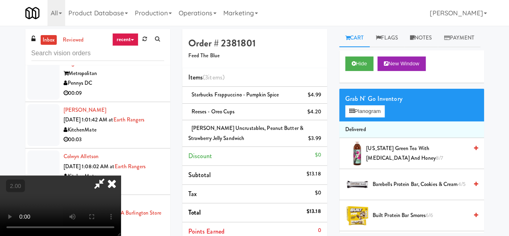
click at [109, 175] on icon at bounding box center [99, 183] width 19 height 16
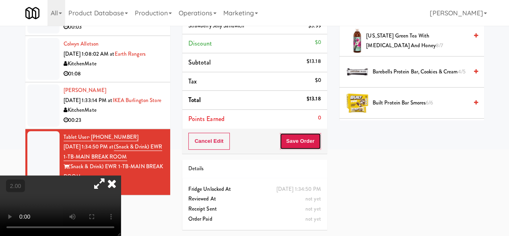
click at [308, 132] on button "Save Order" at bounding box center [300, 140] width 41 height 17
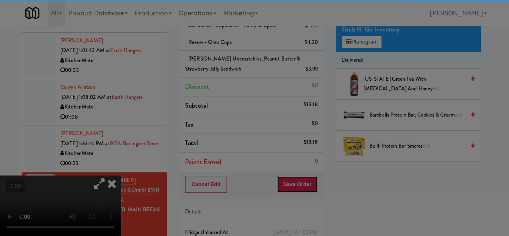
scroll to position [40, 0]
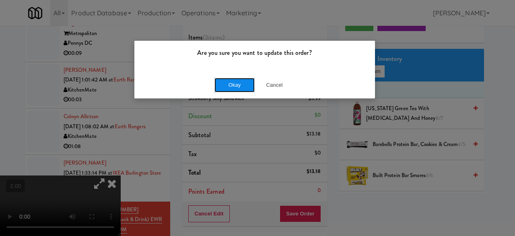
click at [244, 80] on button "Okay" at bounding box center [235, 85] width 40 height 14
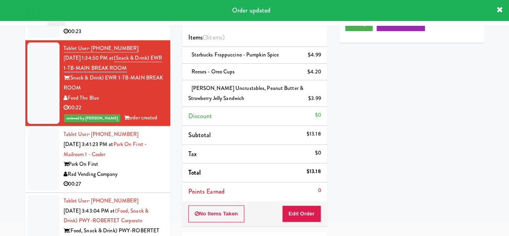
scroll to position [312, 0]
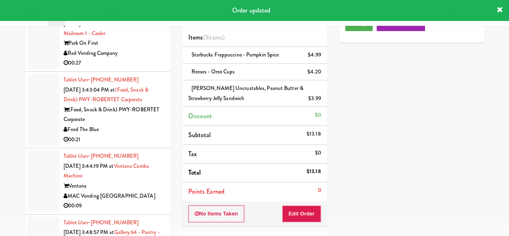
click at [134, 68] on div "00:27" at bounding box center [114, 63] width 101 height 10
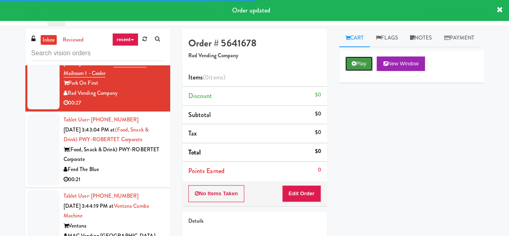
click at [357, 71] on button "Play" at bounding box center [359, 63] width 28 height 14
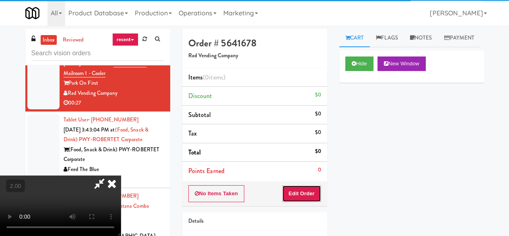
click at [296, 194] on button "Edit Order" at bounding box center [301, 193] width 39 height 17
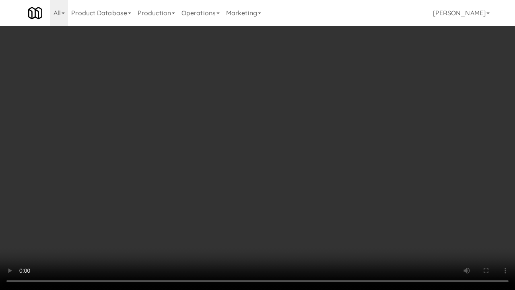
click at [351, 128] on video at bounding box center [257, 145] width 515 height 290
click at [324, 141] on video at bounding box center [257, 145] width 515 height 290
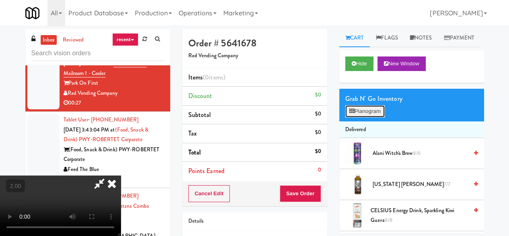
click at [370, 117] on button "Planogram" at bounding box center [364, 111] width 39 height 12
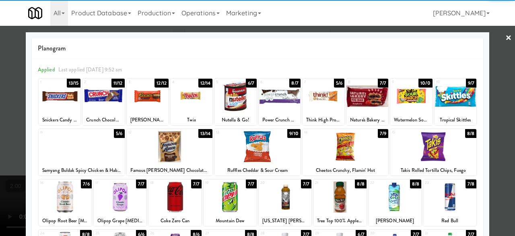
click at [362, 90] on div at bounding box center [368, 96] width 42 height 31
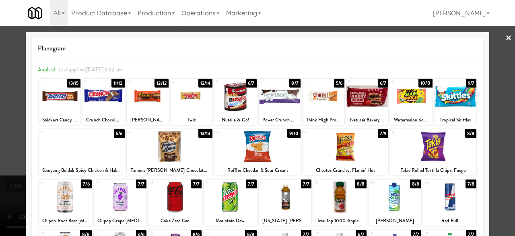
click at [337, 196] on div at bounding box center [340, 196] width 53 height 31
click at [508, 82] on div at bounding box center [257, 118] width 515 height 236
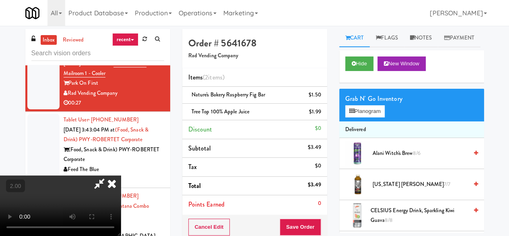
click at [109, 175] on icon at bounding box center [99, 183] width 19 height 16
click at [296, 224] on button "Save Order" at bounding box center [300, 226] width 41 height 17
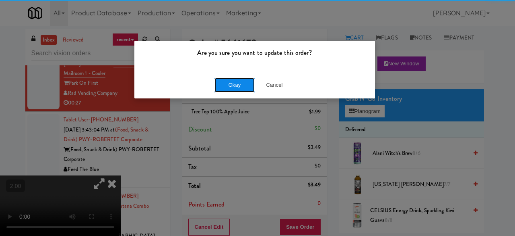
click at [239, 79] on button "Okay" at bounding box center [235, 85] width 40 height 14
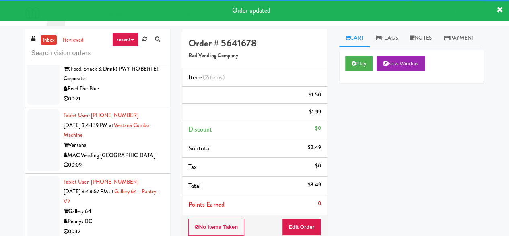
click at [140, 84] on div "(Food, Snack & Drink) PWY-ROBERTET Corporate" at bounding box center [114, 74] width 101 height 20
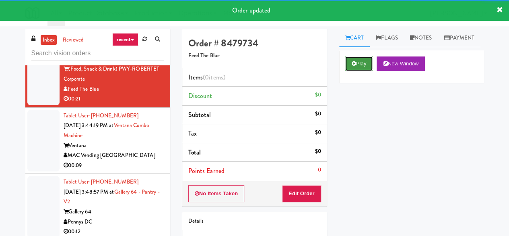
click at [358, 71] on button "Play" at bounding box center [359, 63] width 28 height 14
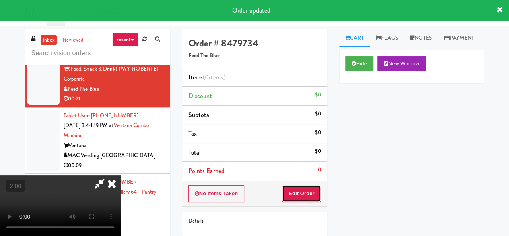
click at [318, 189] on button "Edit Order" at bounding box center [301, 193] width 39 height 17
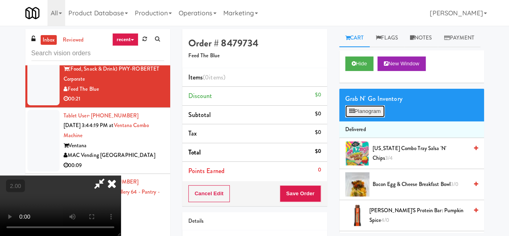
click at [374, 117] on button "Planogram" at bounding box center [364, 111] width 39 height 12
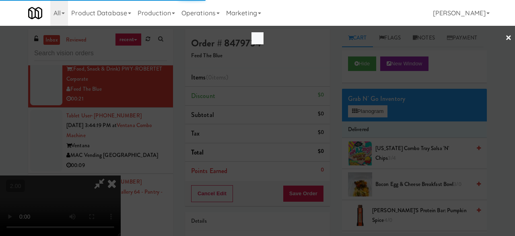
click at [365, 127] on div at bounding box center [257, 118] width 515 height 236
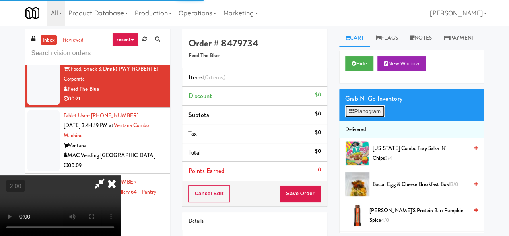
click at [365, 117] on button "Planogram" at bounding box center [364, 111] width 39 height 12
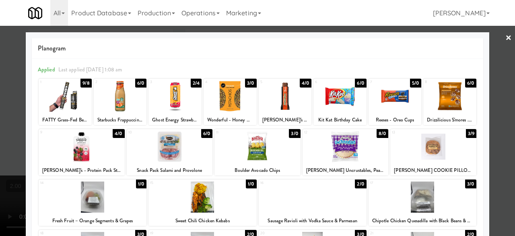
click at [341, 145] on div at bounding box center [346, 146] width 86 height 31
click at [398, 98] on div at bounding box center [395, 96] width 53 height 31
drag, startPoint x: 498, startPoint y: 83, endPoint x: 465, endPoint y: 91, distance: 34.0
click at [498, 83] on div at bounding box center [257, 118] width 515 height 236
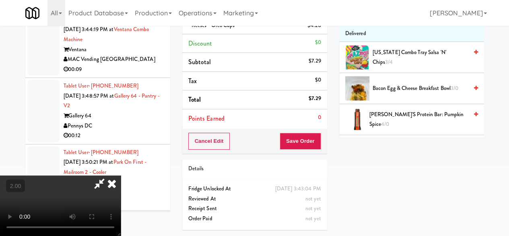
scroll to position [50, 0]
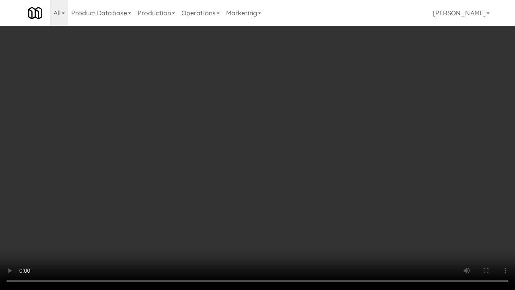
click at [300, 163] on video at bounding box center [257, 145] width 515 height 290
click at [347, 110] on video at bounding box center [257, 145] width 515 height 290
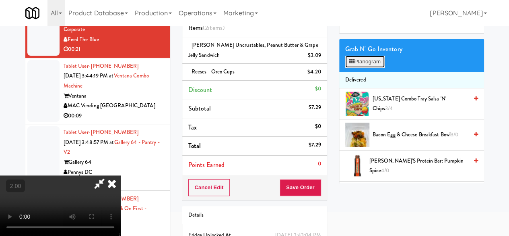
click at [371, 68] on button "Planogram" at bounding box center [364, 62] width 39 height 12
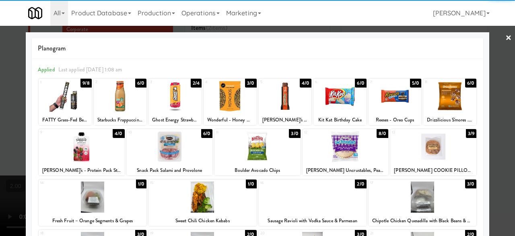
click at [71, 102] on div at bounding box center [65, 96] width 53 height 31
click at [278, 156] on div at bounding box center [258, 146] width 86 height 31
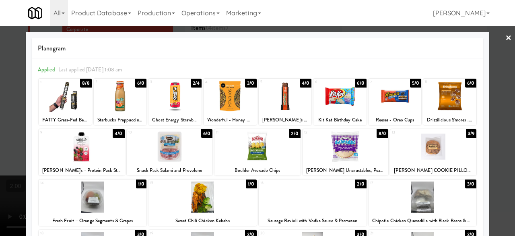
click at [484, 43] on div "Planogram Applied Last applied Tuesday 1:08 am 1 8/8 FATTY Grass-Fed Beef Smoke…" at bounding box center [258, 213] width 464 height 363
click at [487, 42] on div at bounding box center [257, 118] width 515 height 236
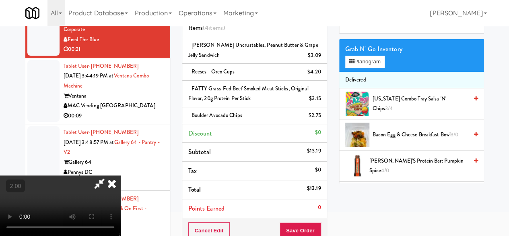
click at [109, 175] on icon at bounding box center [99, 183] width 19 height 16
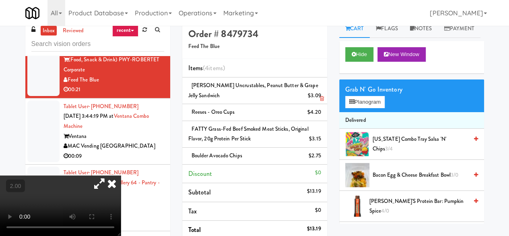
click at [320, 95] on link at bounding box center [319, 99] width 7 height 10
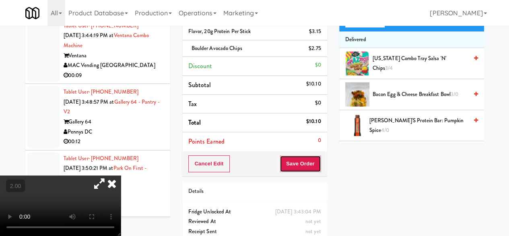
click at [290, 160] on button "Save Order" at bounding box center [300, 163] width 41 height 17
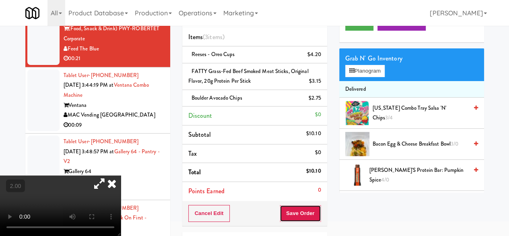
scroll to position [0, 0]
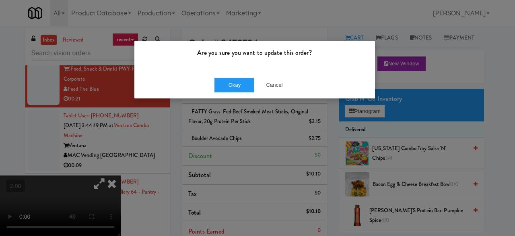
click at [238, 77] on div "Okay Cancel" at bounding box center [254, 84] width 241 height 27
click at [238, 86] on button "Okay" at bounding box center [235, 85] width 40 height 14
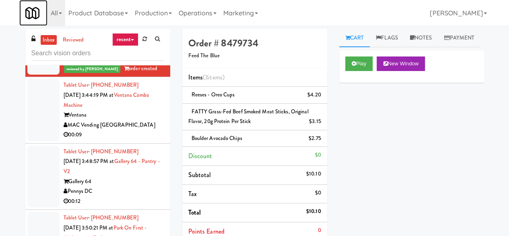
scroll to position [482, 0]
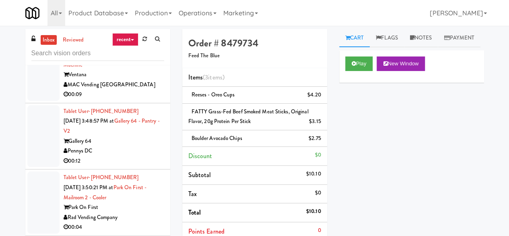
click at [151, 80] on div "Ventana" at bounding box center [114, 75] width 101 height 10
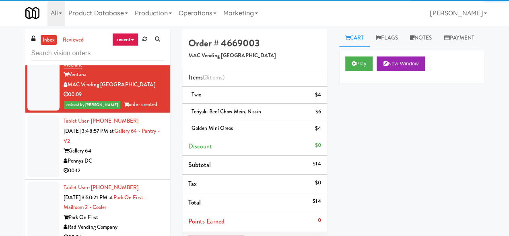
click at [140, 156] on div "Gallery 64" at bounding box center [114, 151] width 101 height 10
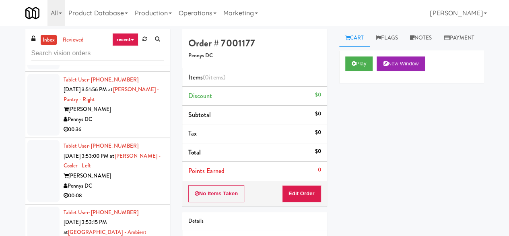
scroll to position [643, 0]
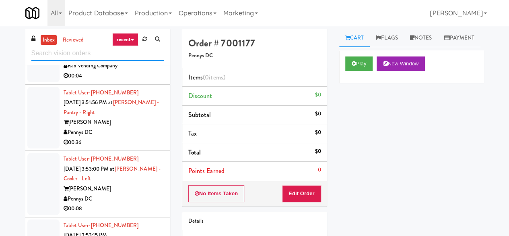
click at [79, 51] on input "text" at bounding box center [97, 53] width 133 height 15
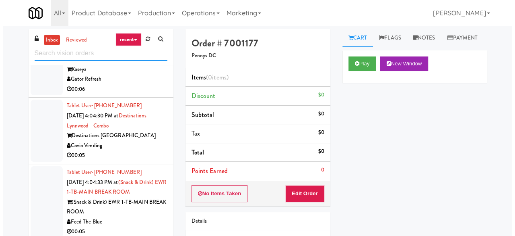
scroll to position [649, 0]
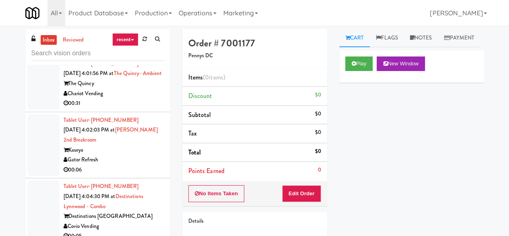
click at [137, 108] on div "00:31" at bounding box center [114, 103] width 101 height 10
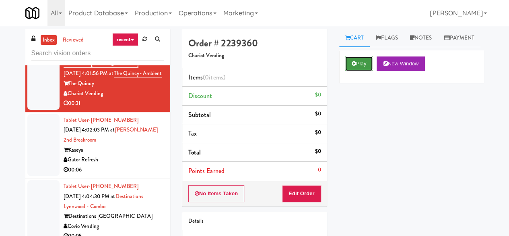
click at [362, 71] on button "Play" at bounding box center [359, 63] width 28 height 14
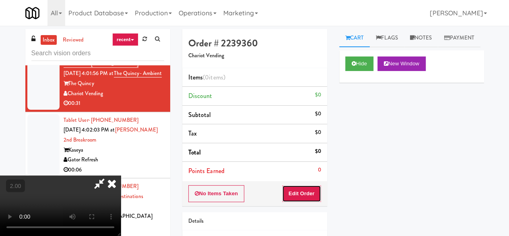
click at [311, 192] on button "Edit Order" at bounding box center [301, 193] width 39 height 17
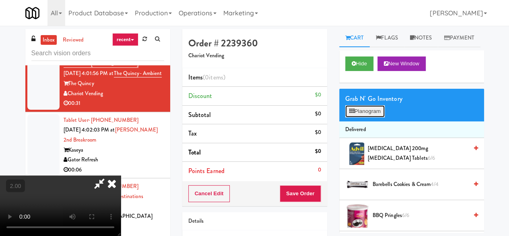
click at [375, 117] on button "Planogram" at bounding box center [364, 111] width 39 height 12
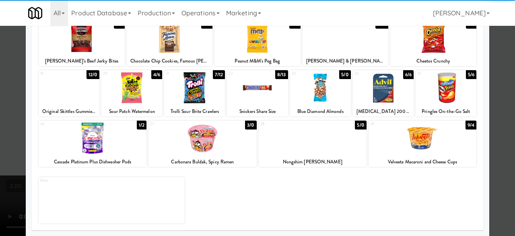
click at [219, 145] on div at bounding box center [203, 137] width 108 height 31
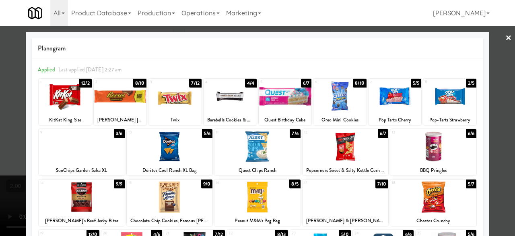
click at [342, 154] on div at bounding box center [346, 146] width 86 height 31
click at [164, 99] on div at bounding box center [175, 96] width 53 height 31
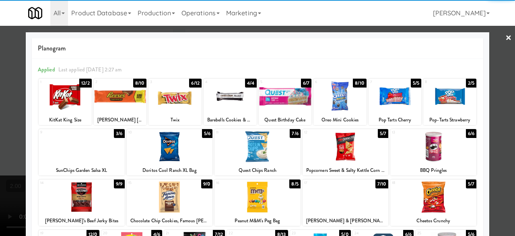
click at [486, 50] on div at bounding box center [257, 118] width 515 height 236
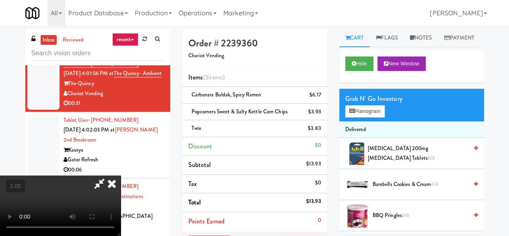
click at [109, 175] on icon at bounding box center [99, 183] width 19 height 16
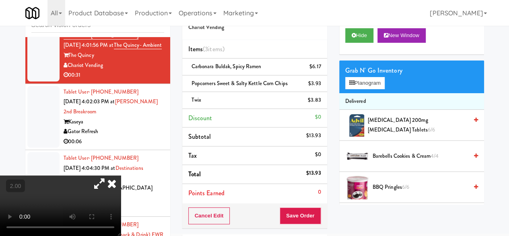
scroll to position [40, 0]
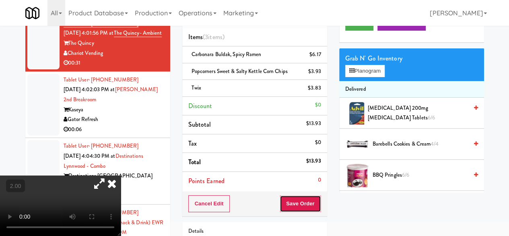
click at [292, 198] on button "Save Order" at bounding box center [300, 203] width 41 height 17
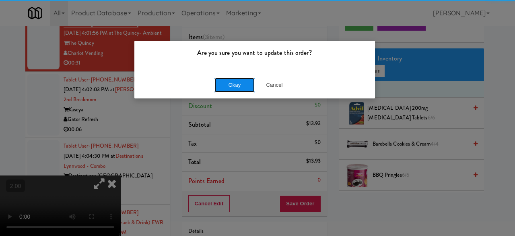
click at [244, 89] on button "Okay" at bounding box center [235, 85] width 40 height 14
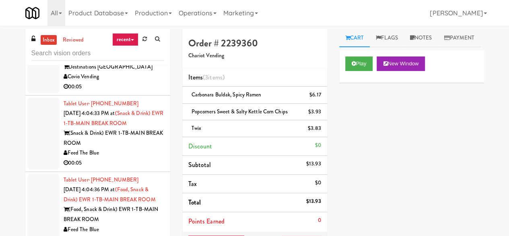
scroll to position [740, 0]
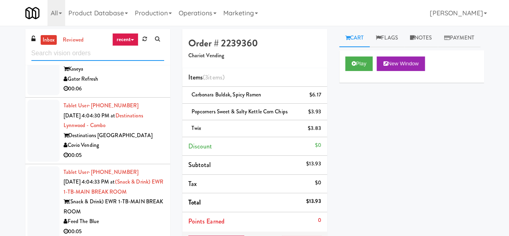
click at [86, 52] on input "text" at bounding box center [97, 53] width 133 height 15
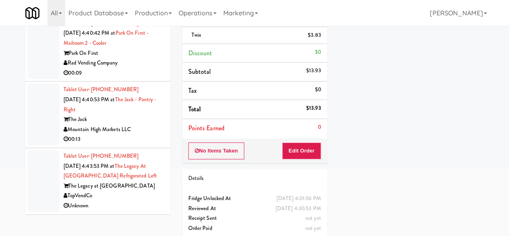
scroll to position [110, 0]
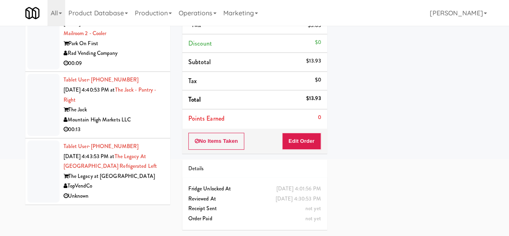
click at [150, 124] on div "00:13" at bounding box center [114, 129] width 101 height 10
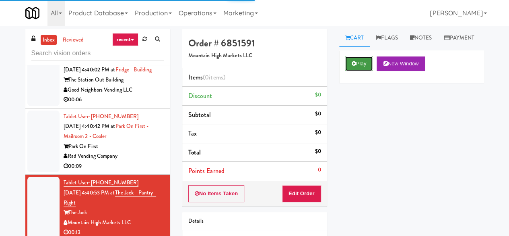
click at [352, 66] on icon at bounding box center [354, 63] width 4 height 5
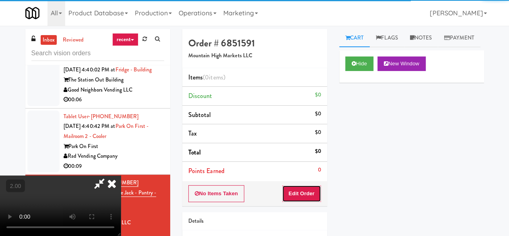
click at [302, 189] on button "Edit Order" at bounding box center [301, 193] width 39 height 17
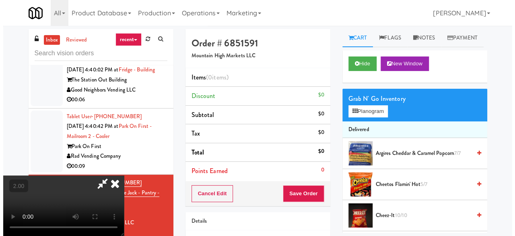
scroll to position [17, 0]
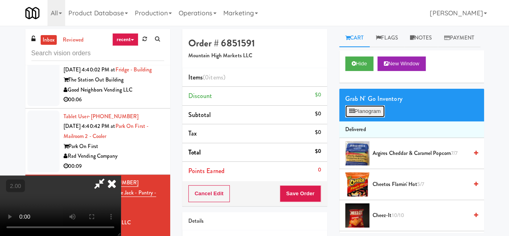
click at [359, 117] on button "Planogram" at bounding box center [364, 111] width 39 height 12
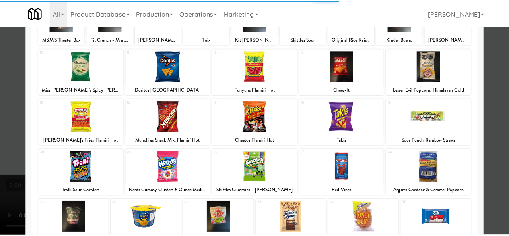
scroll to position [81, 0]
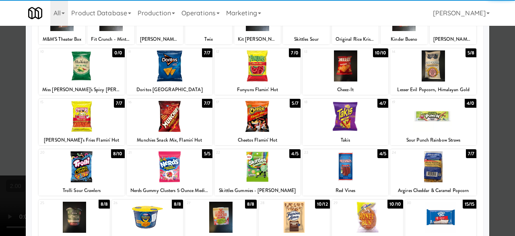
click at [70, 112] on div at bounding box center [82, 116] width 86 height 31
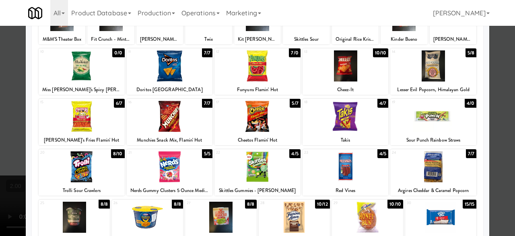
click at [85, 174] on div at bounding box center [82, 166] width 86 height 31
click at [494, 59] on div at bounding box center [257, 118] width 515 height 236
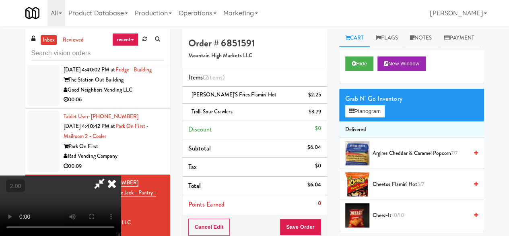
drag, startPoint x: 278, startPoint y: 35, endPoint x: 281, endPoint y: 52, distance: 17.2
click at [109, 175] on icon at bounding box center [99, 183] width 19 height 16
click at [296, 219] on button "Save Order" at bounding box center [300, 226] width 41 height 17
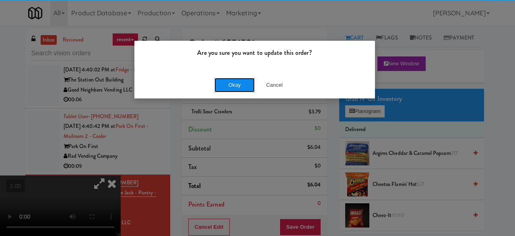
click at [219, 87] on button "Okay" at bounding box center [235, 85] width 40 height 14
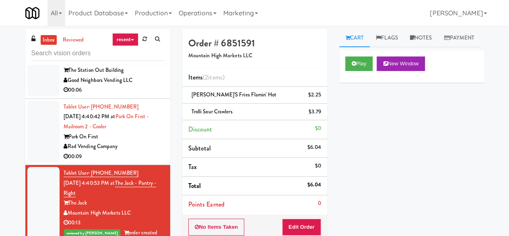
scroll to position [949, 0]
click at [139, 139] on div "Park On First" at bounding box center [114, 137] width 101 height 10
